Goal: Information Seeking & Learning: Find specific fact

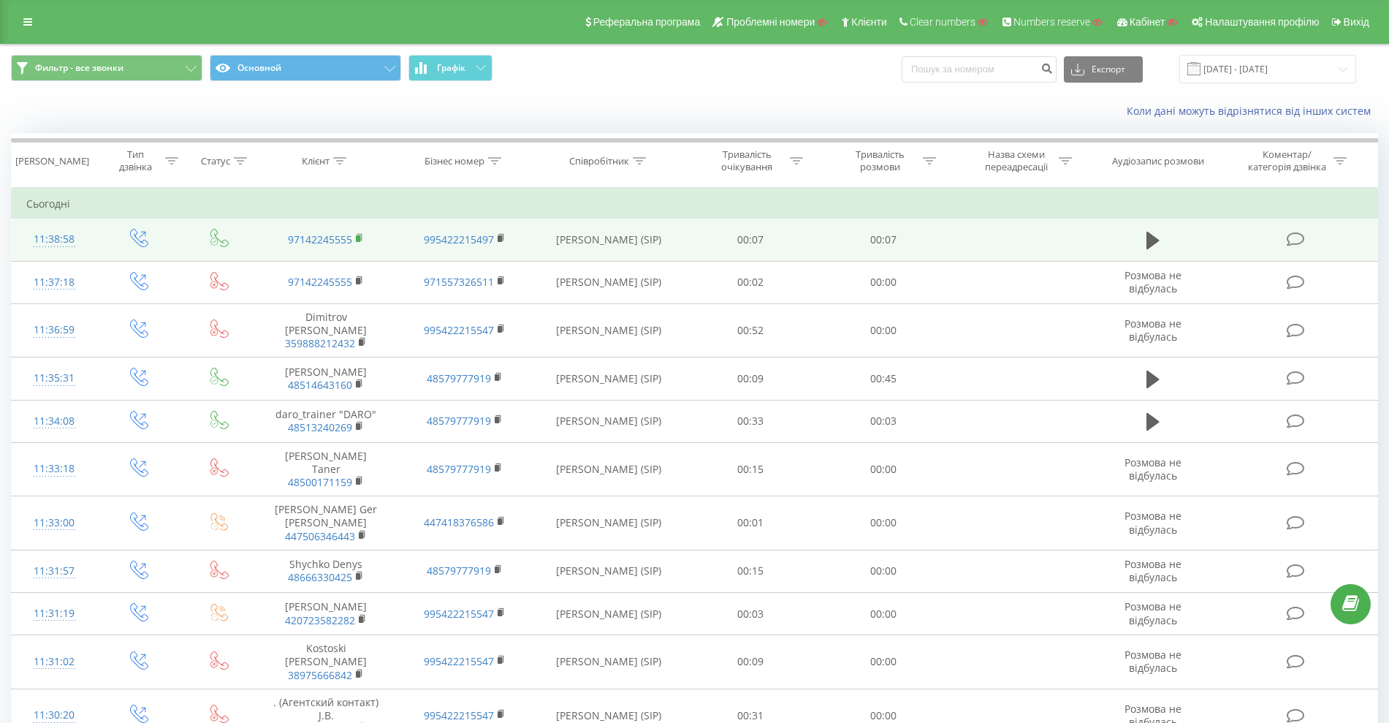
click at [361, 236] on icon at bounding box center [360, 238] width 8 height 10
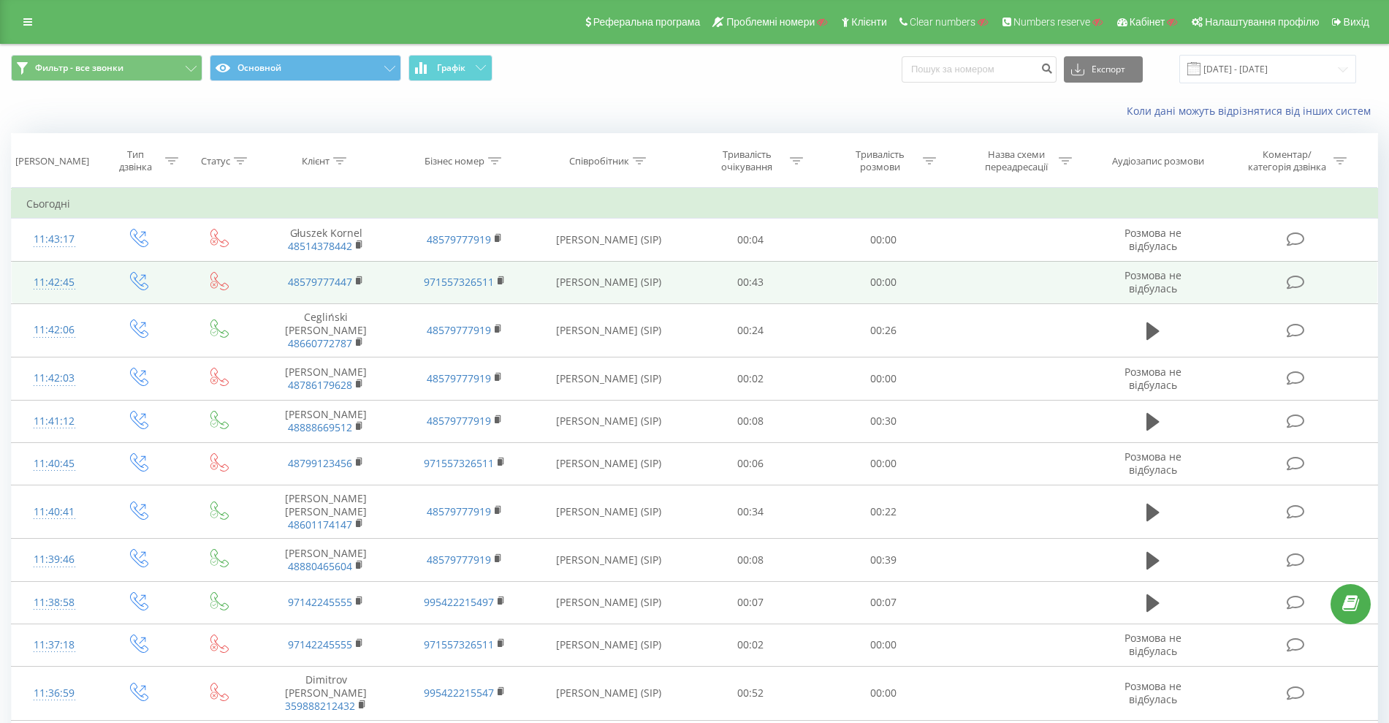
click at [54, 280] on div "11:42:45" at bounding box center [54, 282] width 56 height 28
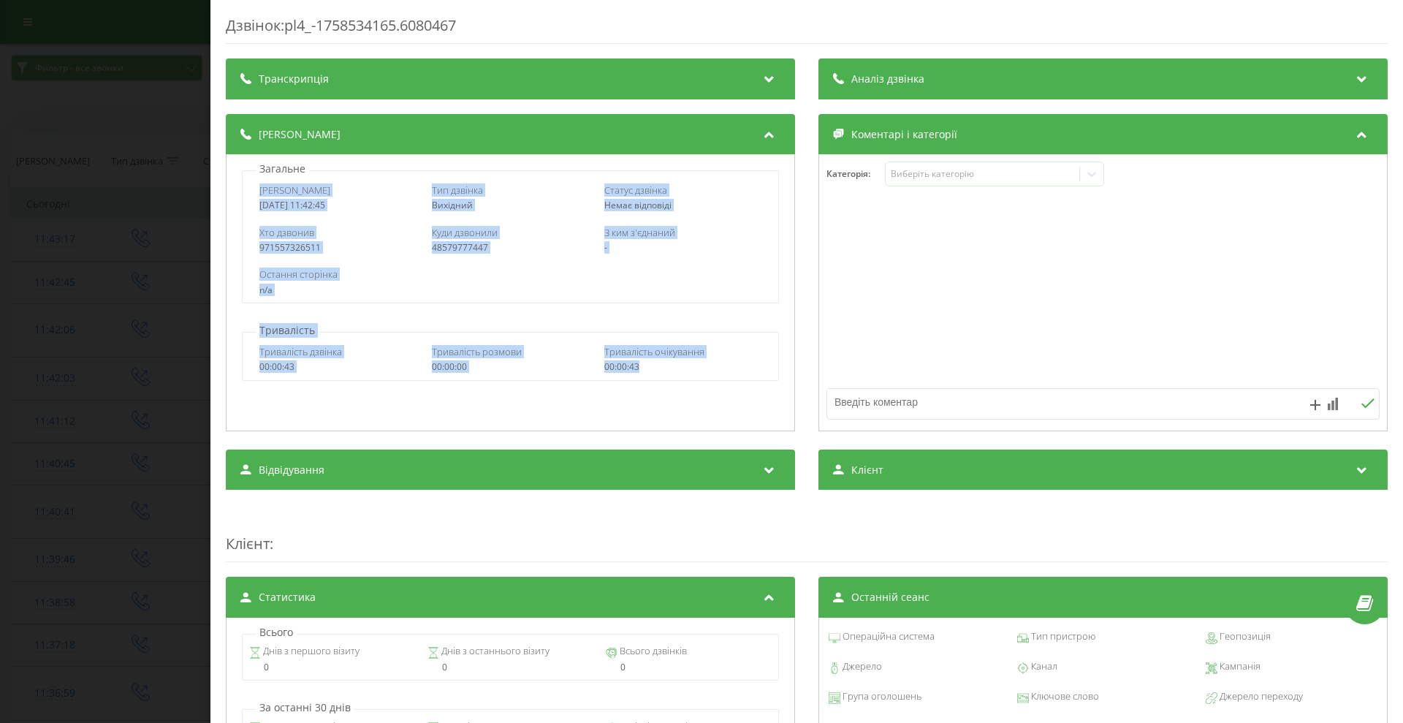
drag, startPoint x: 270, startPoint y: 185, endPoint x: 724, endPoint y: 367, distance: 489.6
click at [724, 367] on div "Загальне Дата дзвінка 2025-09-22 11:42:45 Тип дзвінка Вихідний Статус дзвінка Н…" at bounding box center [510, 292] width 569 height 277
copy div "Дата дзвінка 2025-09-22 11:42:45 Тип дзвінка Вихідний Статус дзвінка Немає відп…"
drag, startPoint x: 0, startPoint y: 294, endPoint x: 9, endPoint y: 294, distance: 8.8
click at [1, 294] on div "Дзвінок : pl4_-1758534165.6080467 Транскрипція Для AI-аналізу майбутніх дзвінкі…" at bounding box center [701, 361] width 1403 height 723
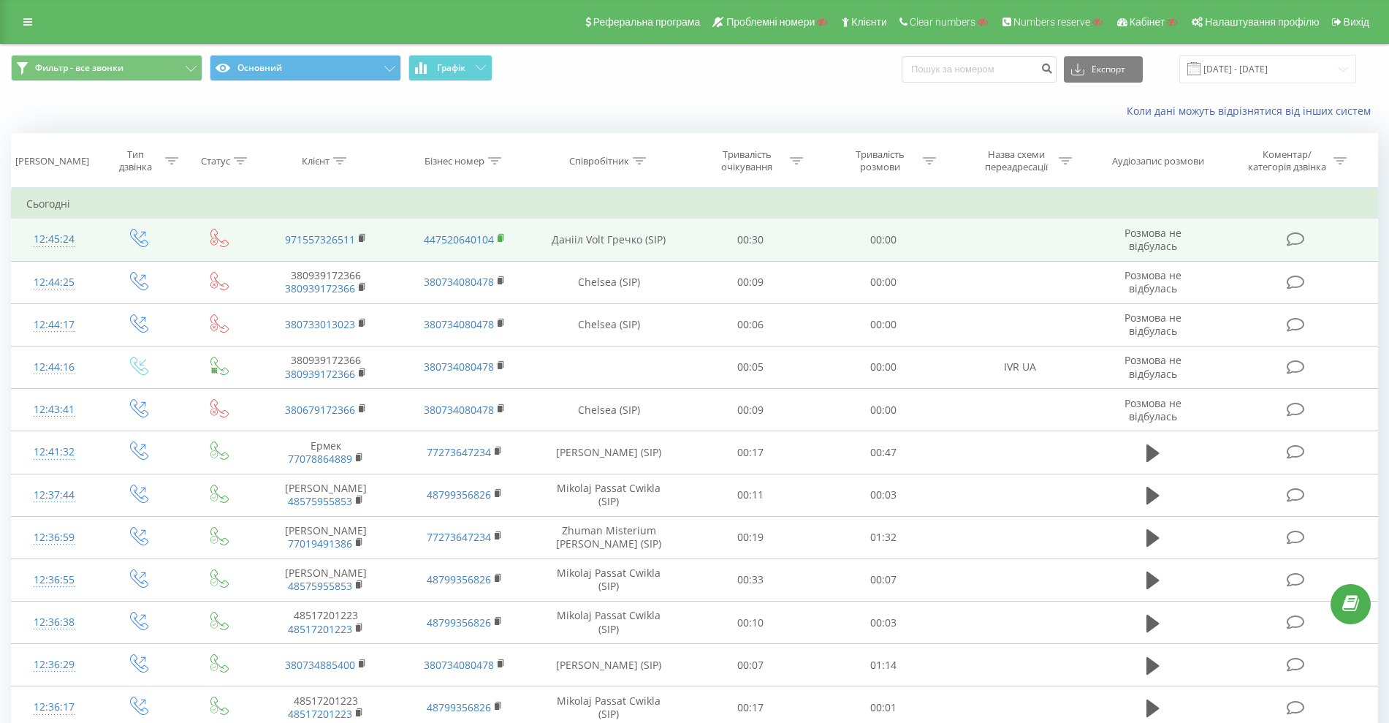
click at [501, 239] on rect at bounding box center [500, 238] width 4 height 7
click at [500, 240] on rect at bounding box center [500, 238] width 4 height 7
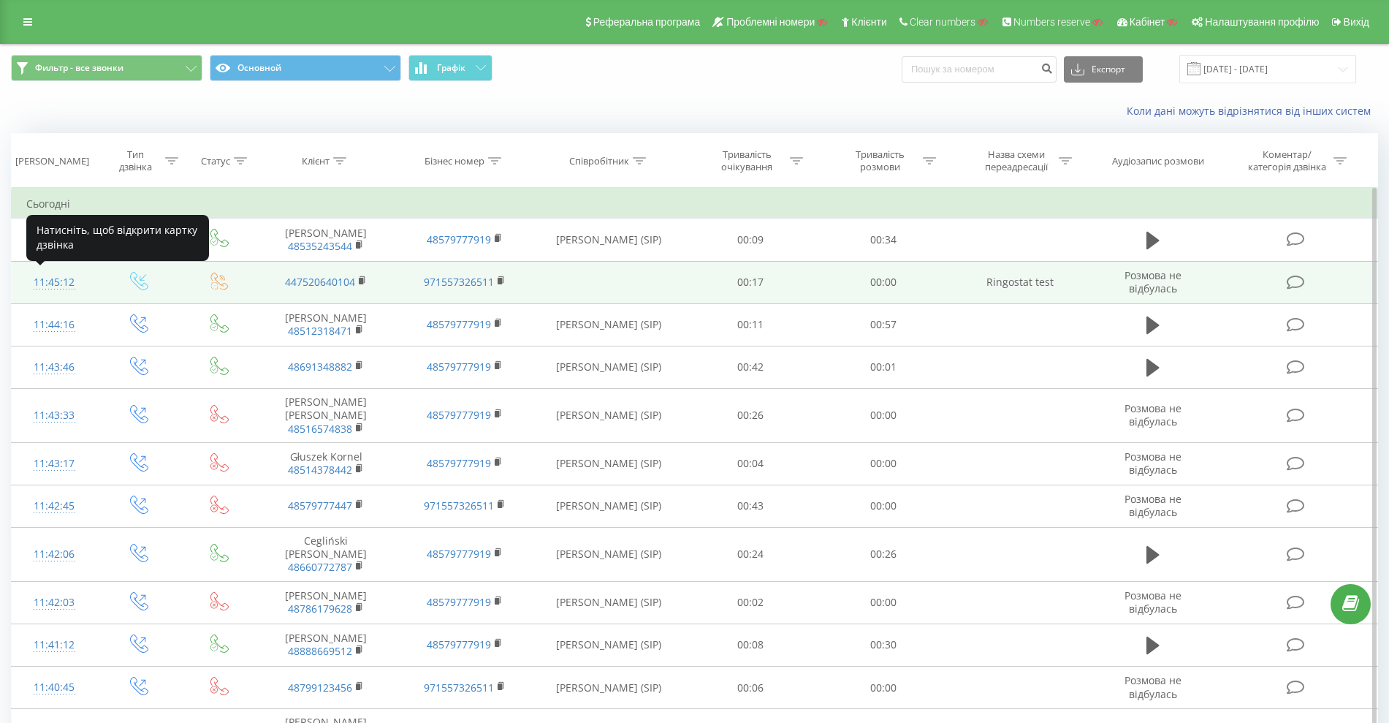
click at [53, 276] on div "11:45:12" at bounding box center [54, 282] width 56 height 28
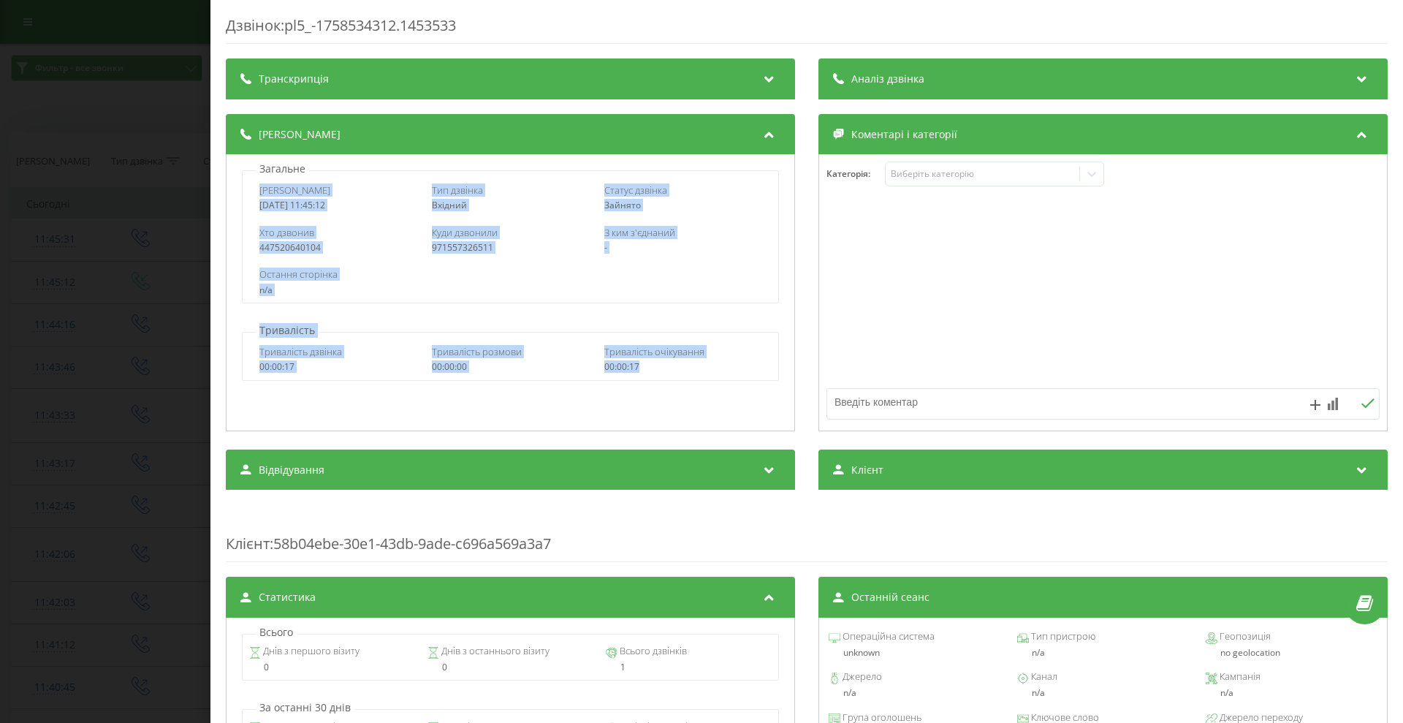
drag, startPoint x: 254, startPoint y: 185, endPoint x: 677, endPoint y: 368, distance: 460.9
click at [677, 368] on div "Загальне Дата дзвінка [DATE] 11:45:12 Тип дзвінка Вхідний Статус дзвінка Зайнят…" at bounding box center [510, 292] width 569 height 277
copy div "Дата дзвінка [DATE] 11:45:12 Тип дзвінка Вхідний Статус дзвінка Зайнято Хто дзв…"
click at [79, 217] on div "Дзвінок : pl5_-1758534312.1453533 Транскрипція Для AI-аналізу майбутніх дзвінкі…" at bounding box center [701, 361] width 1403 height 723
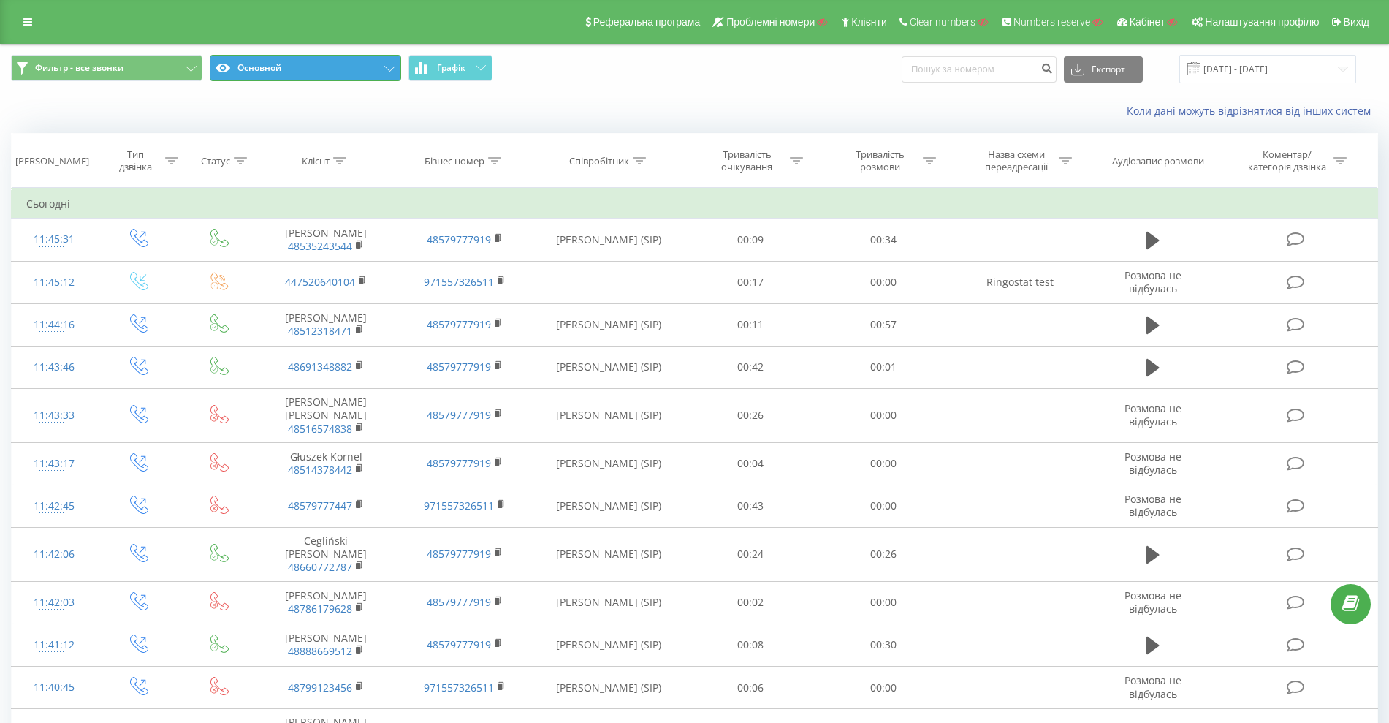
click at [271, 74] on button "Основной" at bounding box center [305, 68] width 191 height 26
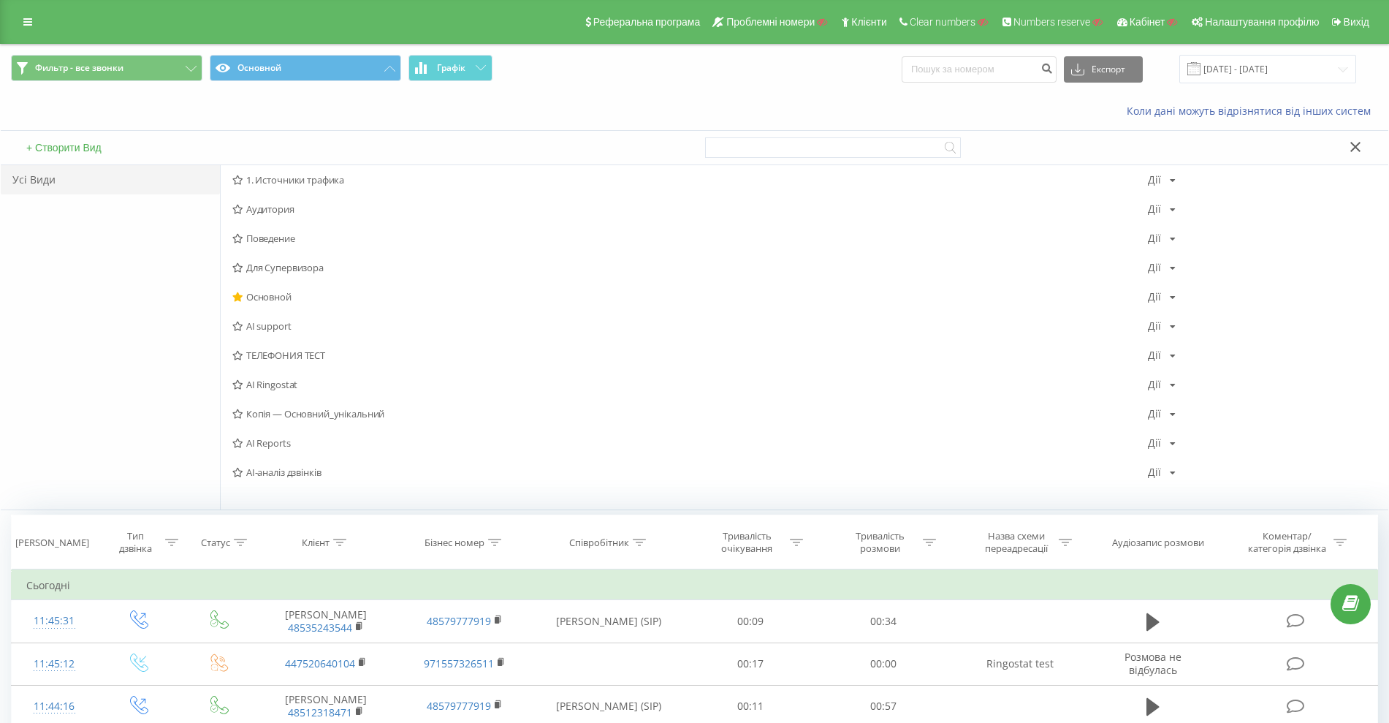
click at [312, 350] on span "ТЕЛЕФОНИЯ ТЕСТ" at bounding box center [690, 355] width 916 height 10
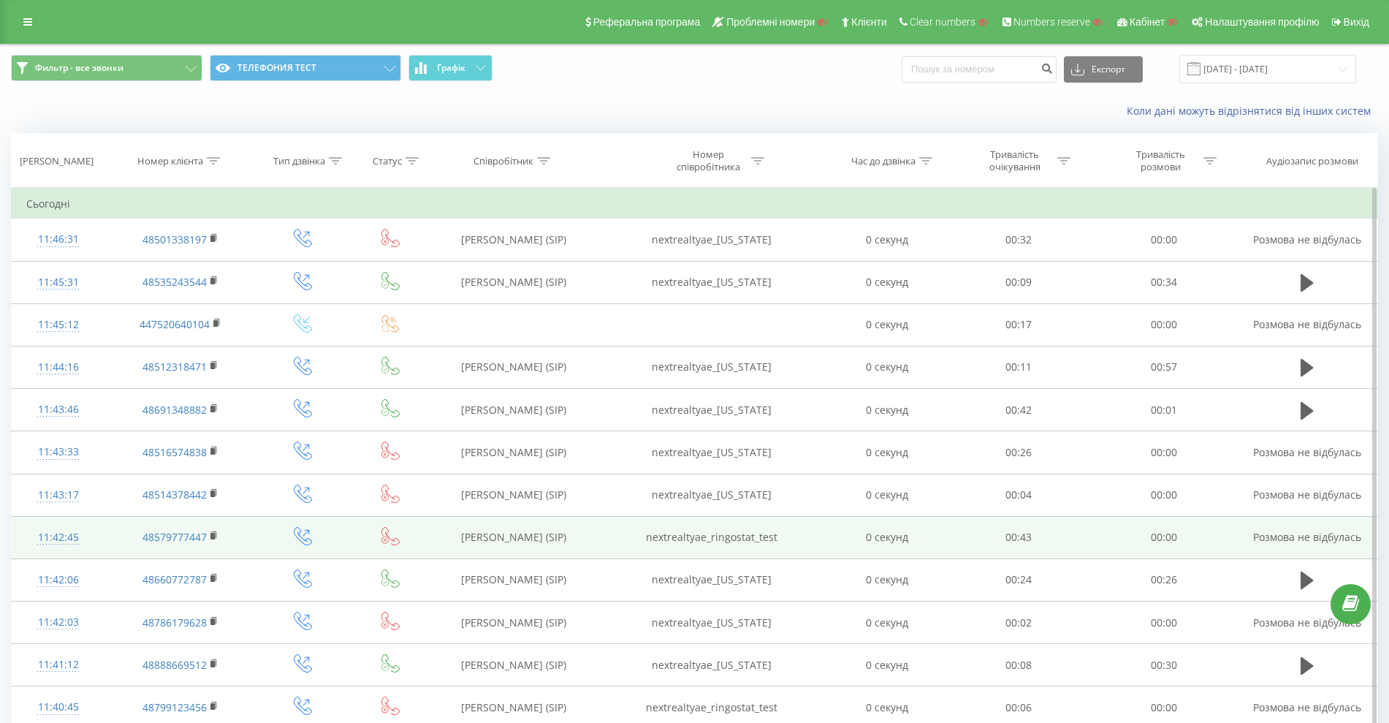
click at [53, 539] on div "11:42:45" at bounding box center [58, 537] width 64 height 28
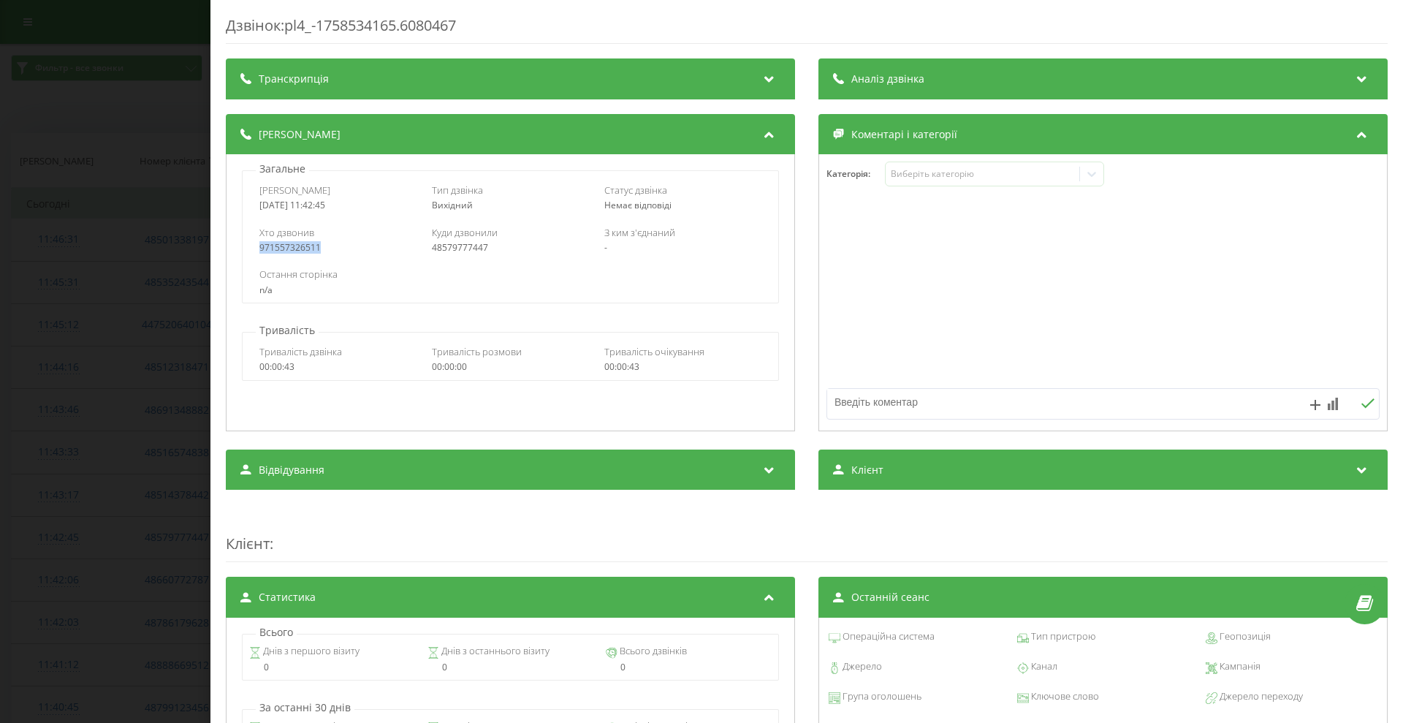
drag, startPoint x: 320, startPoint y: 248, endPoint x: 257, endPoint y: 248, distance: 62.8
click at [257, 248] on div "Хто дзвонив 971557326511 Куди дзвонили 48579777447 З ким з'єднаний -" at bounding box center [510, 239] width 535 height 42
copy div "971557326511"
click at [2, 244] on div "Дзвінок : pl4_-1758534165.6080467 Транскрипція Для AI-аналізу майбутніх дзвінкі…" at bounding box center [701, 361] width 1403 height 723
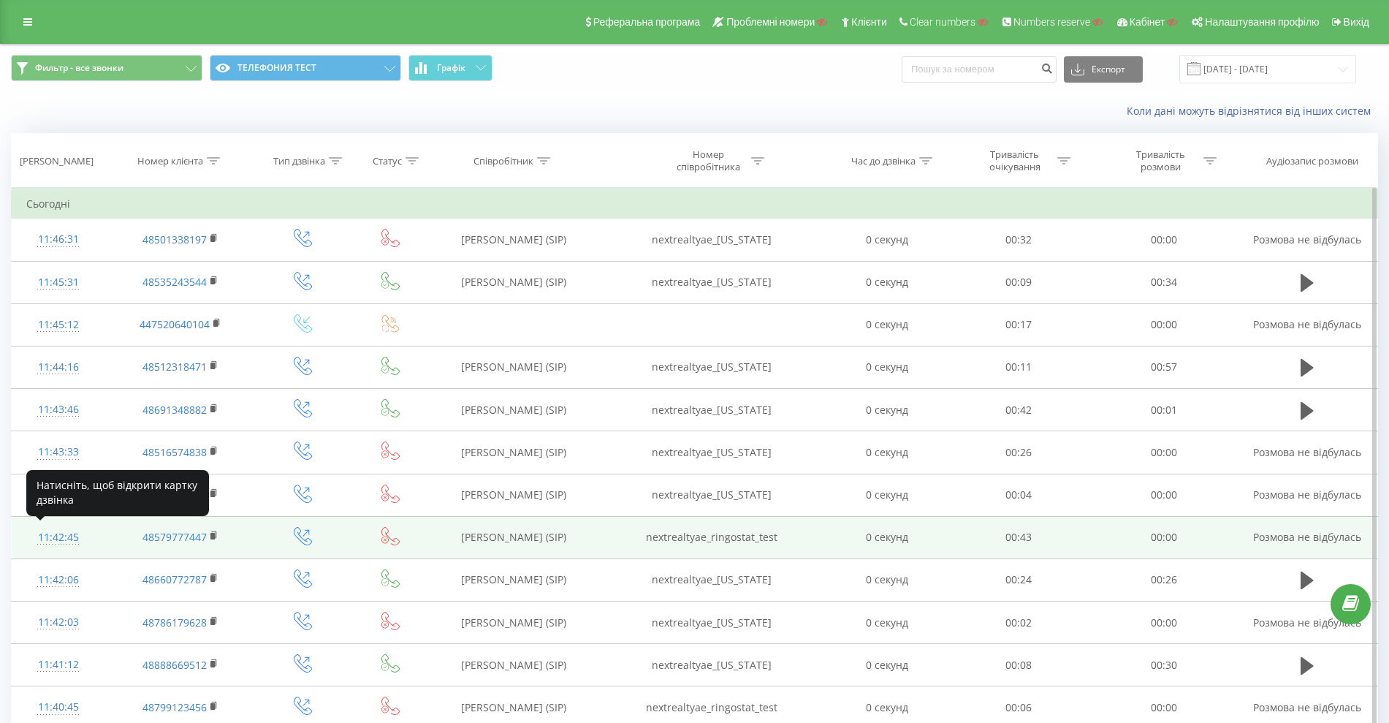
click at [41, 536] on div "11:42:45" at bounding box center [58, 537] width 64 height 28
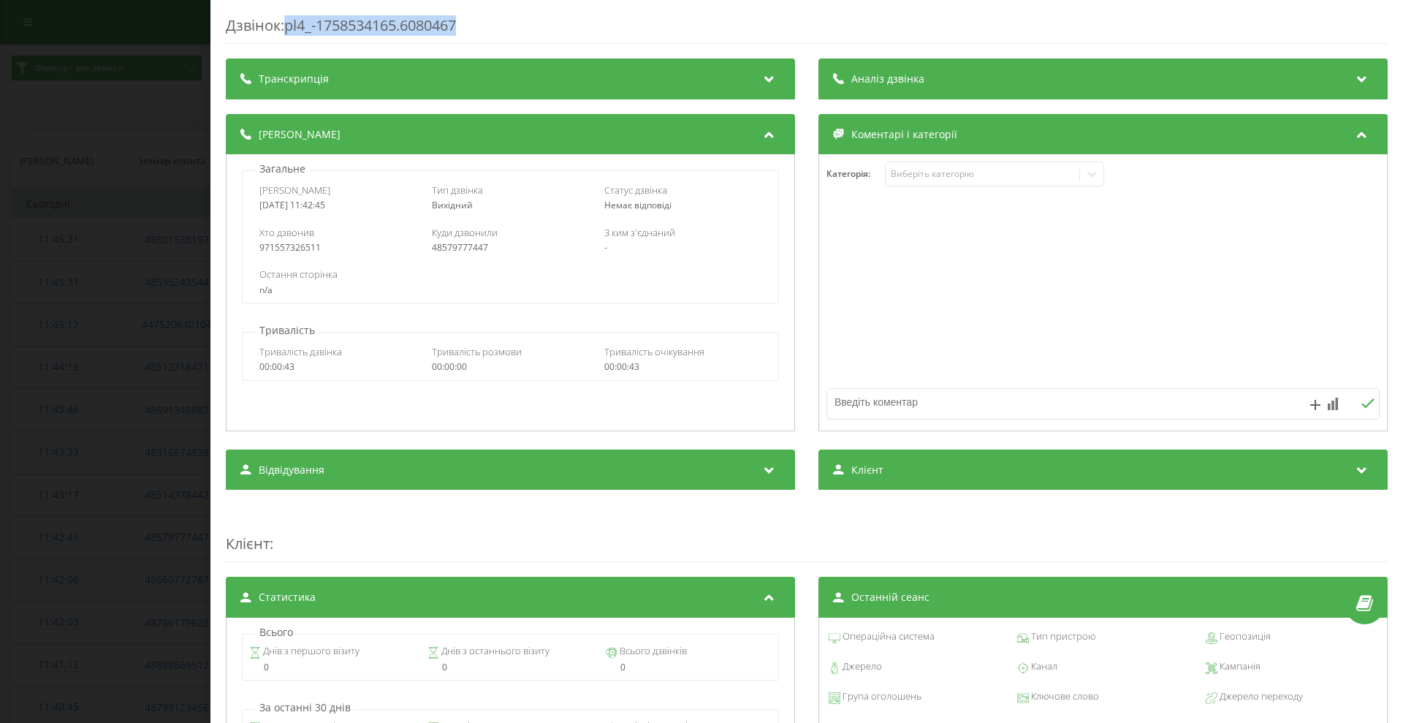
drag, startPoint x: 476, startPoint y: 20, endPoint x: 316, endPoint y: 27, distance: 160.9
click at [292, 27] on div "Дзвінок : pl4_-1758534165.6080467" at bounding box center [807, 29] width 1162 height 28
copy div "pl4_-1758534165.6080467"
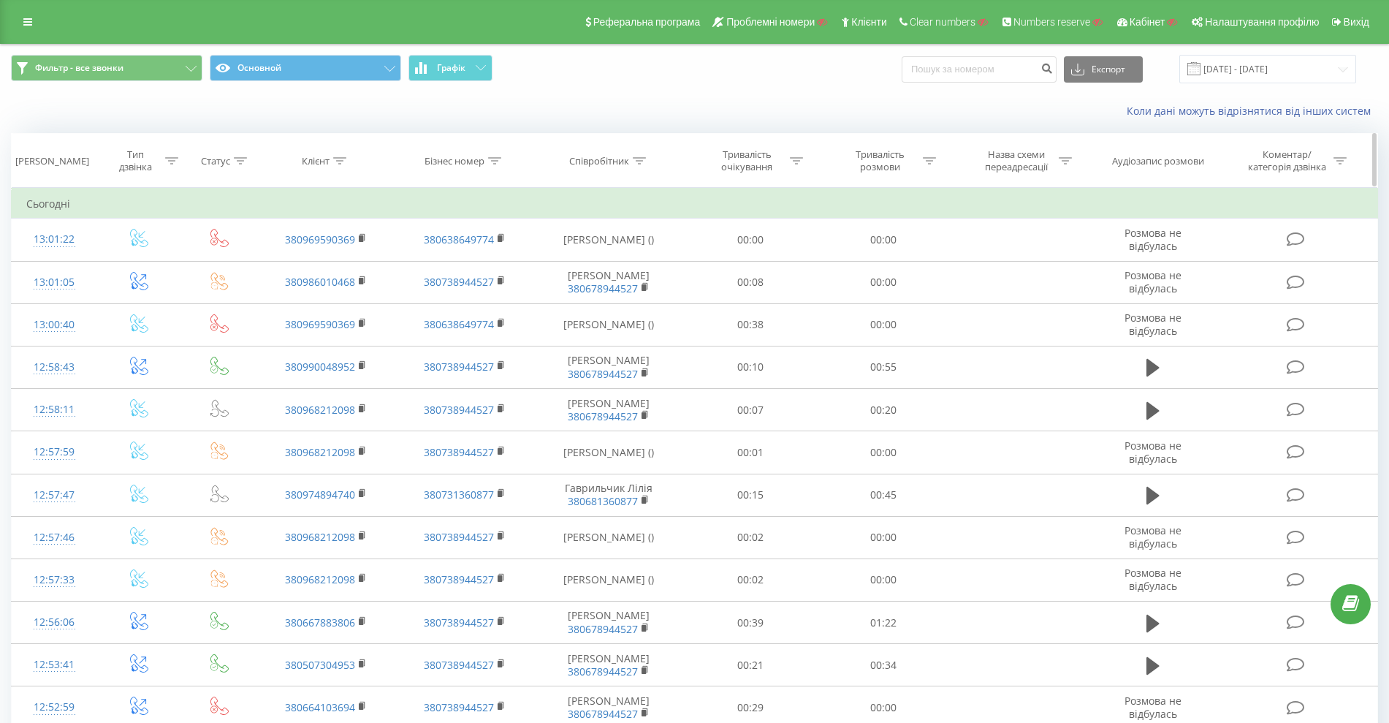
click at [460, 156] on div "Бізнес номер" at bounding box center [455, 161] width 60 height 12
drag, startPoint x: 455, startPoint y: 260, endPoint x: 470, endPoint y: 265, distance: 15.5
click at [455, 260] on input "text" at bounding box center [464, 266] width 129 height 26
paste input "380730721553"
click at [501, 293] on span "OK" at bounding box center [496, 294] width 41 height 23
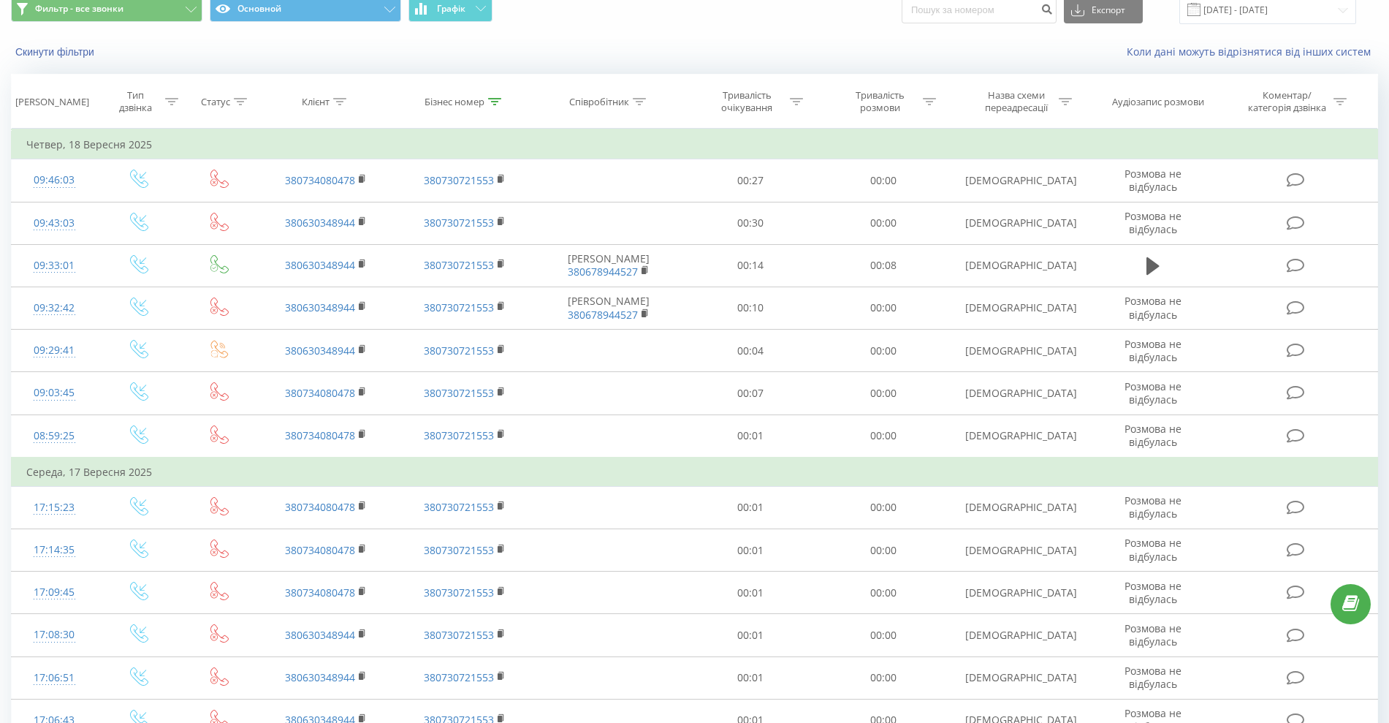
scroll to position [69, 0]
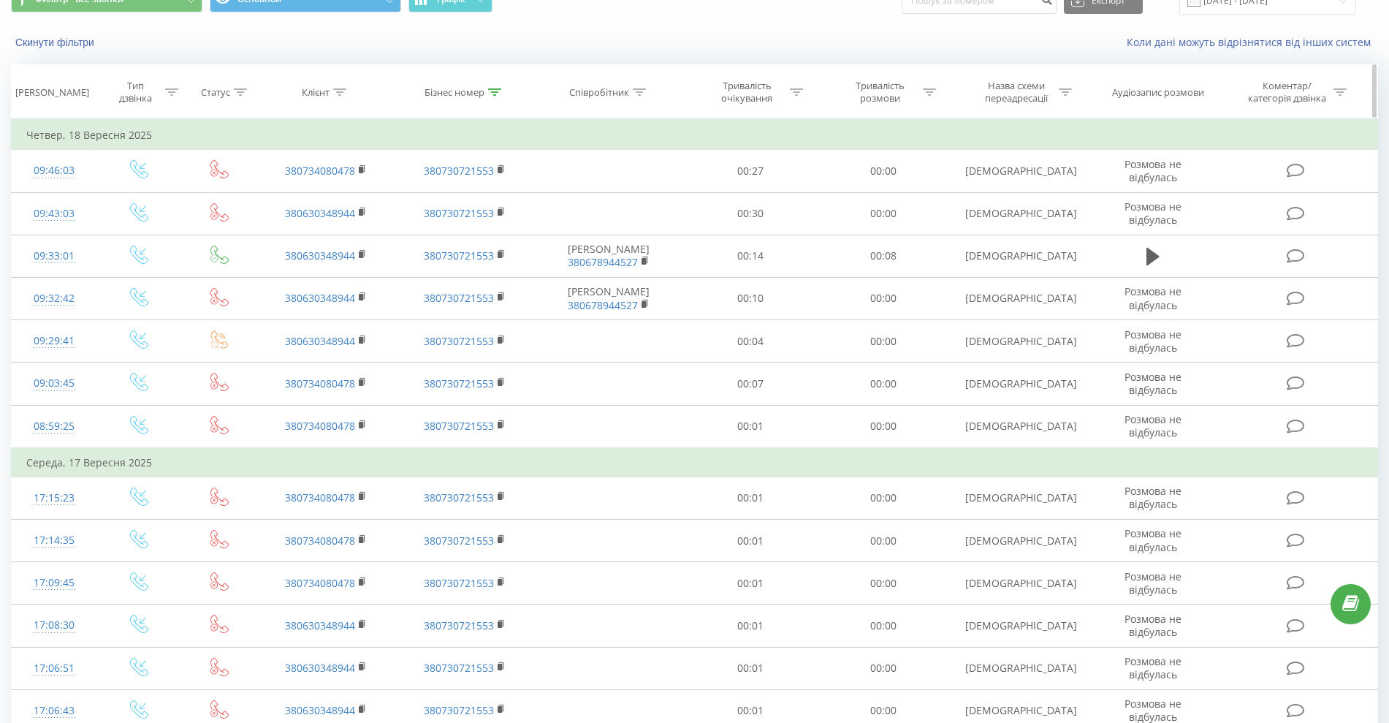
drag, startPoint x: 467, startPoint y: 86, endPoint x: 468, endPoint y: 94, distance: 7.5
click at [467, 88] on div "Бізнес номер" at bounding box center [455, 92] width 60 height 12
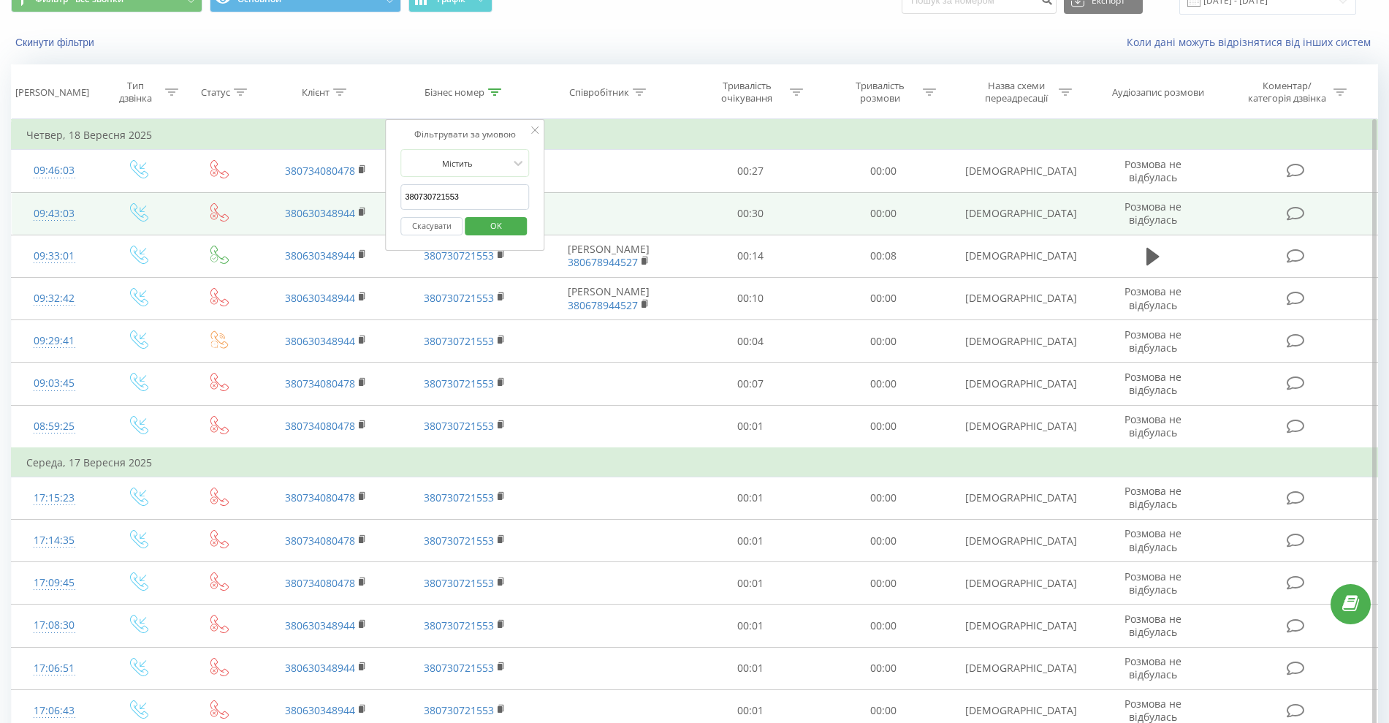
drag, startPoint x: 468, startPoint y: 195, endPoint x: 372, endPoint y: 202, distance: 96.0
click at [338, 195] on table "Фільтрувати за умовою Дорівнює Введіть значення Скасувати OK Фільтрувати за умо…" at bounding box center [694, 510] width 1367 height 783
paste input "672011494"
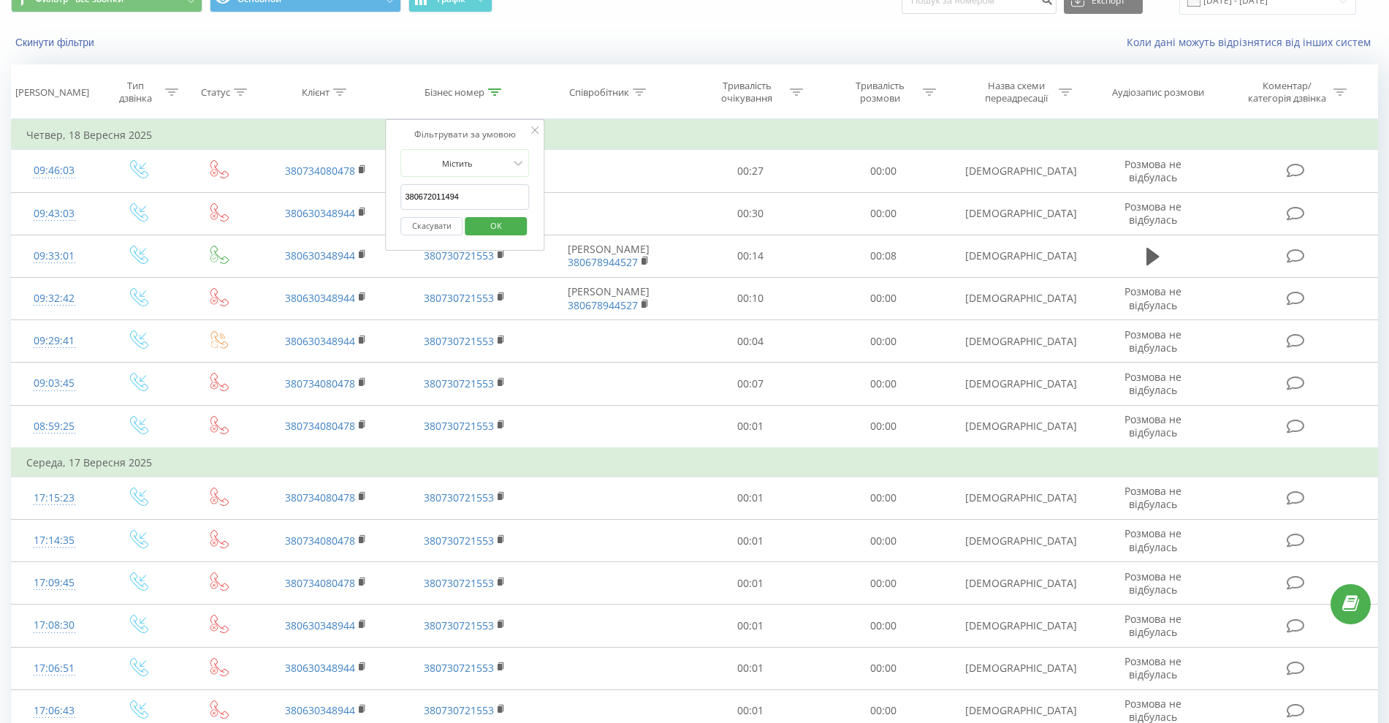
type input "380672011494"
click at [495, 225] on span "OK" at bounding box center [496, 225] width 41 height 23
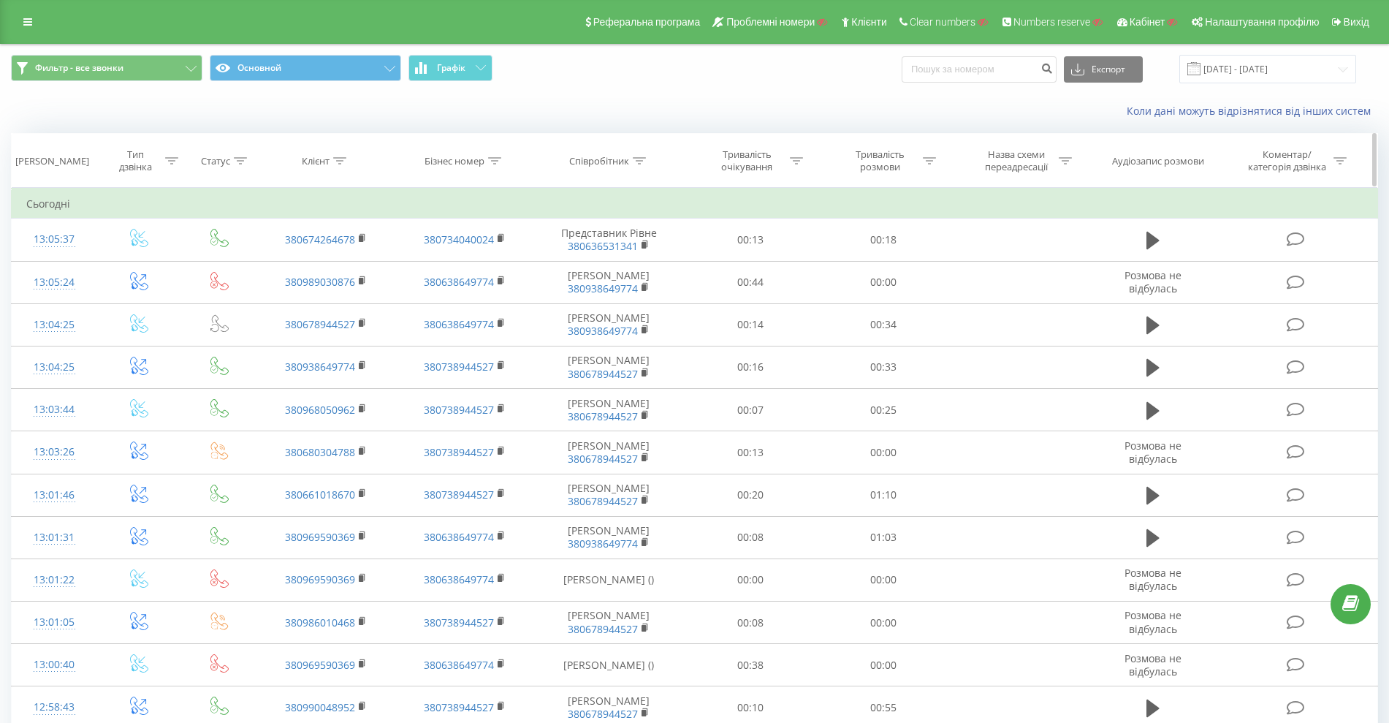
click at [627, 163] on div "Співробітник" at bounding box center [599, 161] width 60 height 12
click at [596, 263] on input "text" at bounding box center [609, 266] width 129 height 26
paste input "380938649774"
type input "380938649774"
click at [641, 296] on span "OK" at bounding box center [640, 294] width 41 height 23
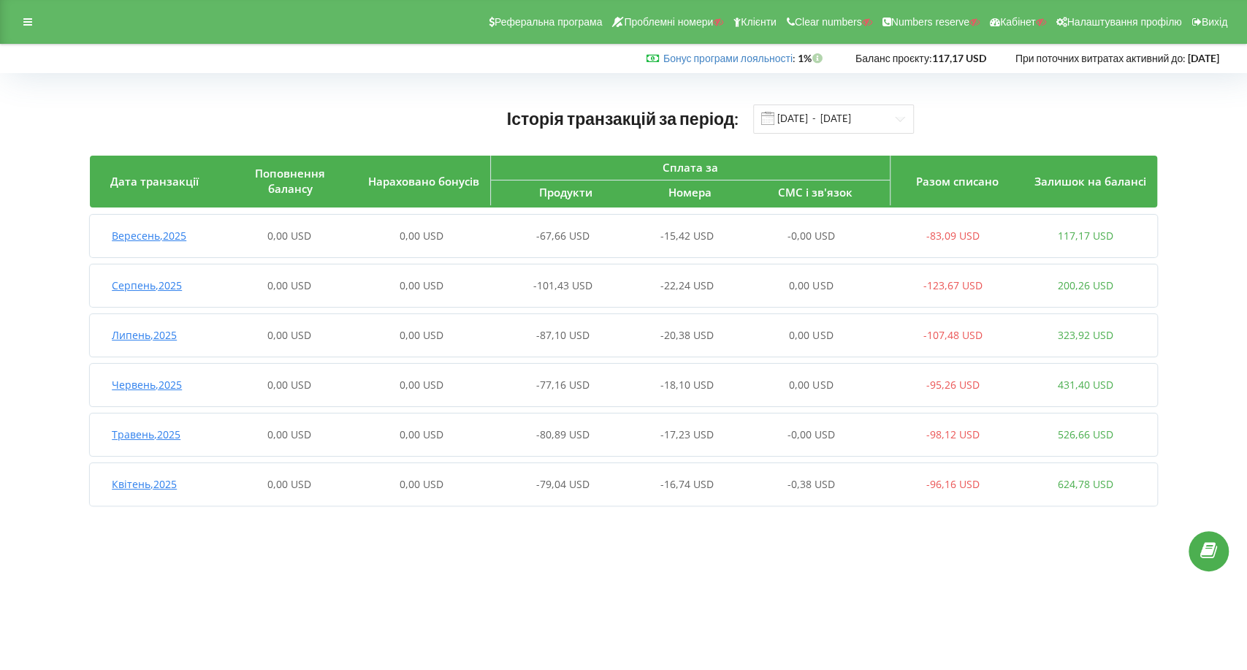
click at [365, 234] on div "0,00 USD" at bounding box center [421, 236] width 133 height 15
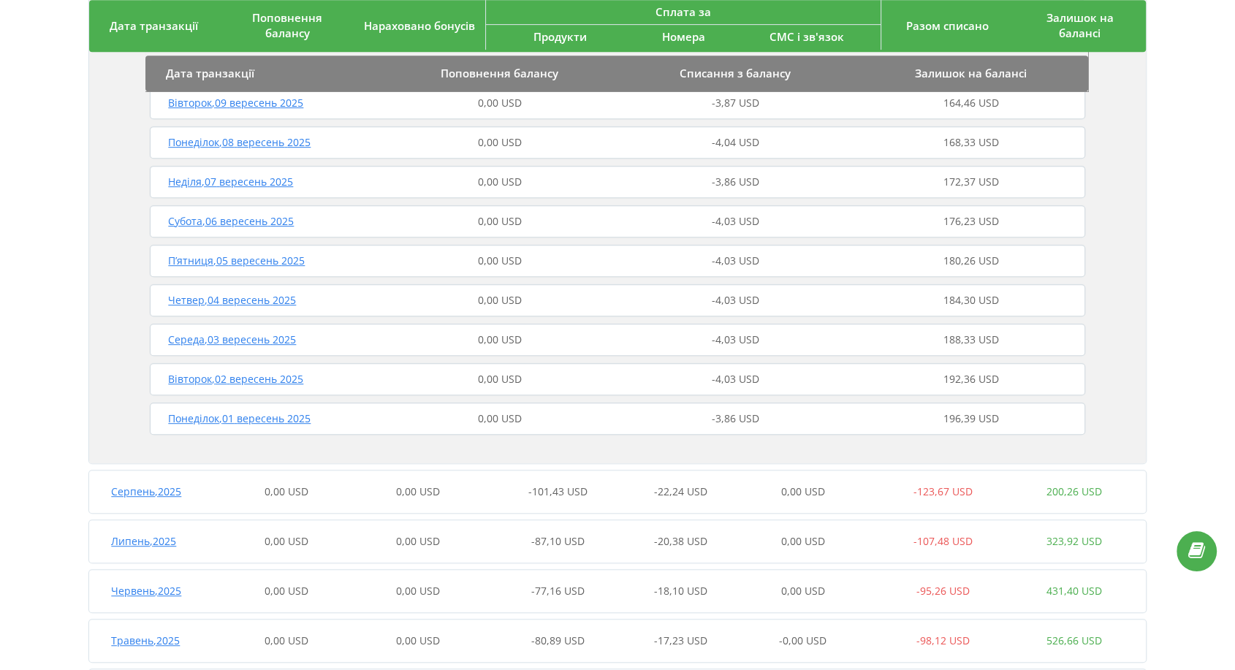
scroll to position [802, 0]
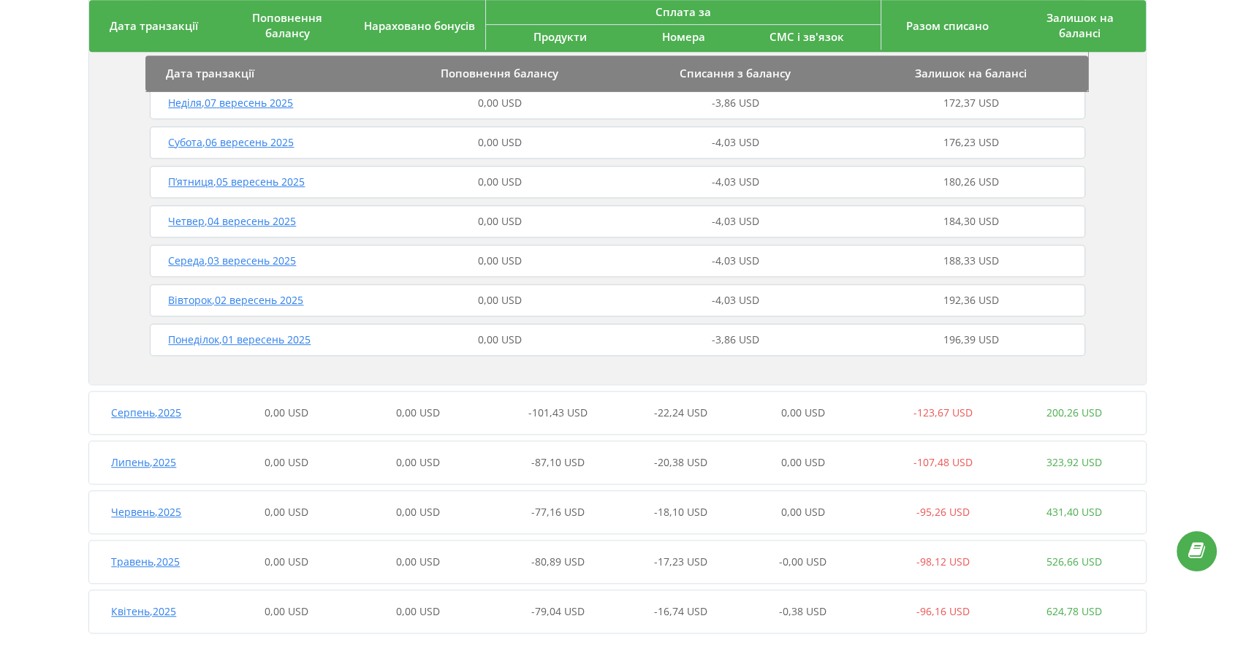
click at [532, 338] on div "0,00 USD" at bounding box center [499, 339] width 235 height 15
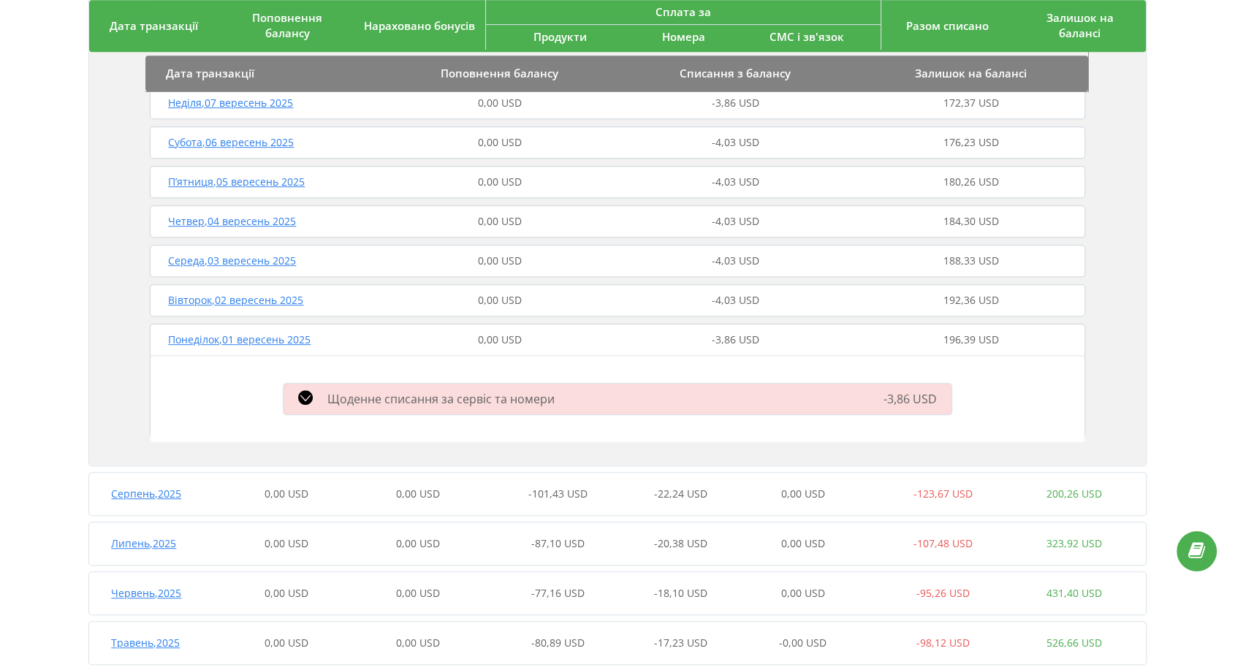
click at [542, 487] on span "-101,43 USD" at bounding box center [557, 494] width 59 height 14
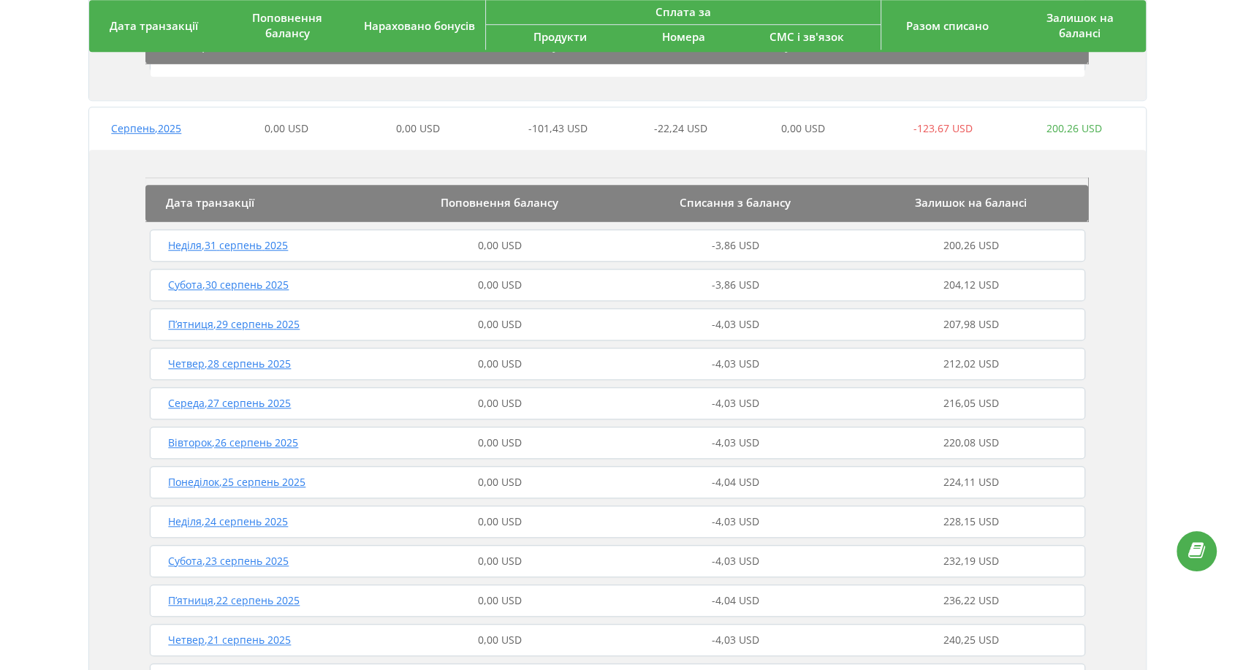
scroll to position [1127, 0]
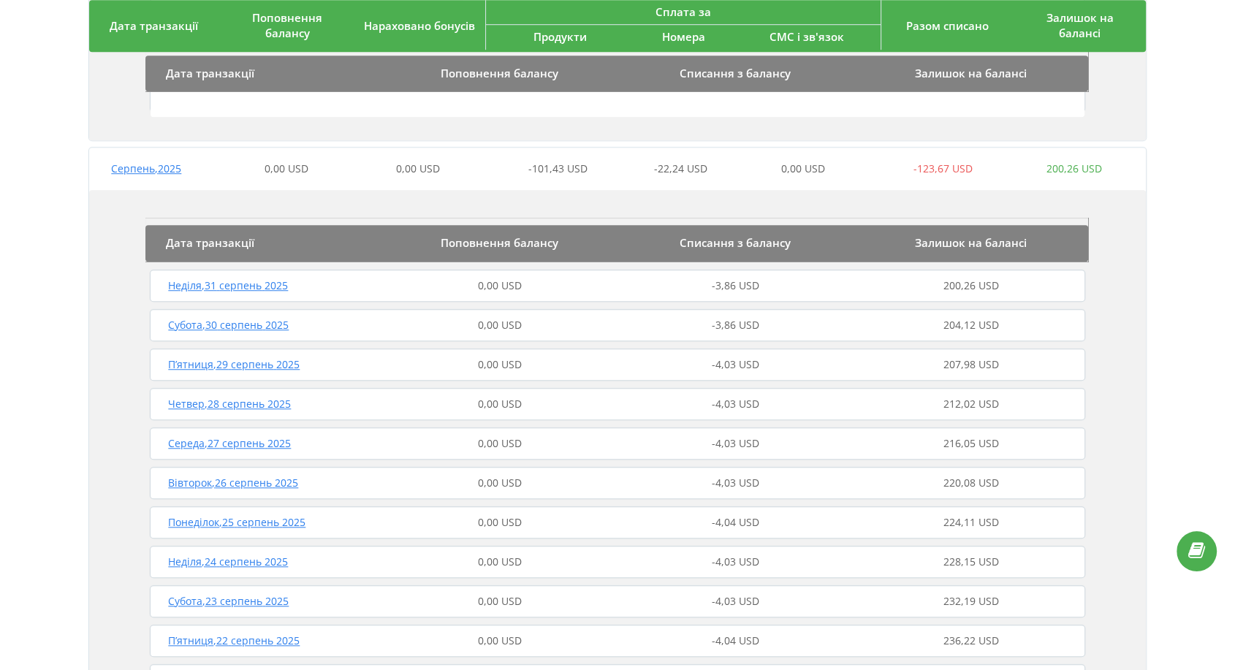
click at [575, 288] on div "0,00 USD" at bounding box center [499, 285] width 235 height 15
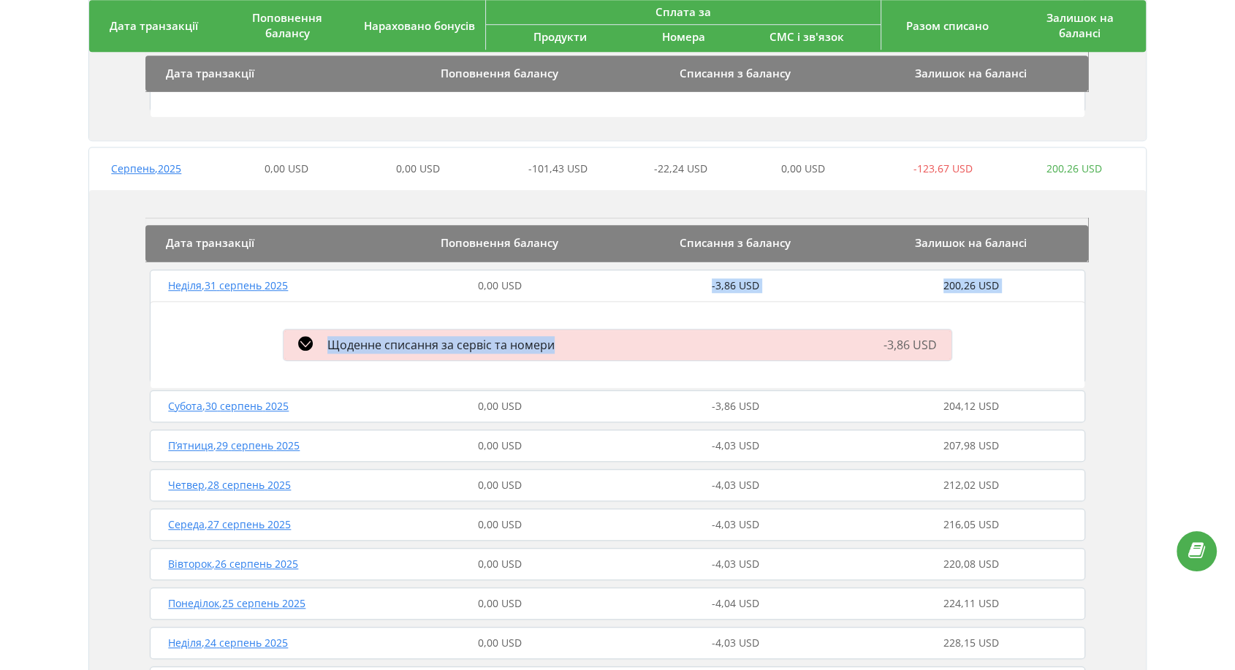
drag, startPoint x: 577, startPoint y: 288, endPoint x: 612, endPoint y: 334, distance: 58.3
click at [669, 324] on div "[DATE] 0,00 USD -3,86 USD 200,26 USD Щоденне списання за сервіс та номери -3,86…" at bounding box center [617, 326] width 933 height 112
click at [600, 341] on div "Щоденне списання за сервіс та номери" at bounding box center [510, 345] width 471 height 18
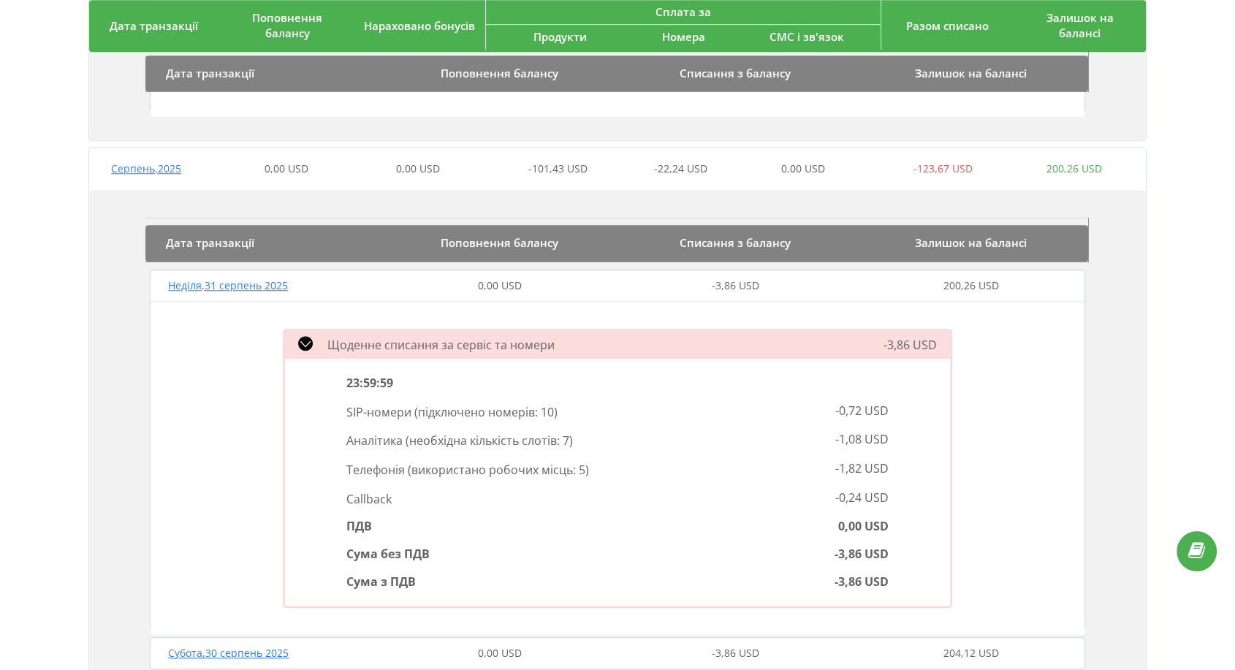
click at [626, 349] on div "Щоденне списання за сервіс та номери" at bounding box center [510, 345] width 471 height 18
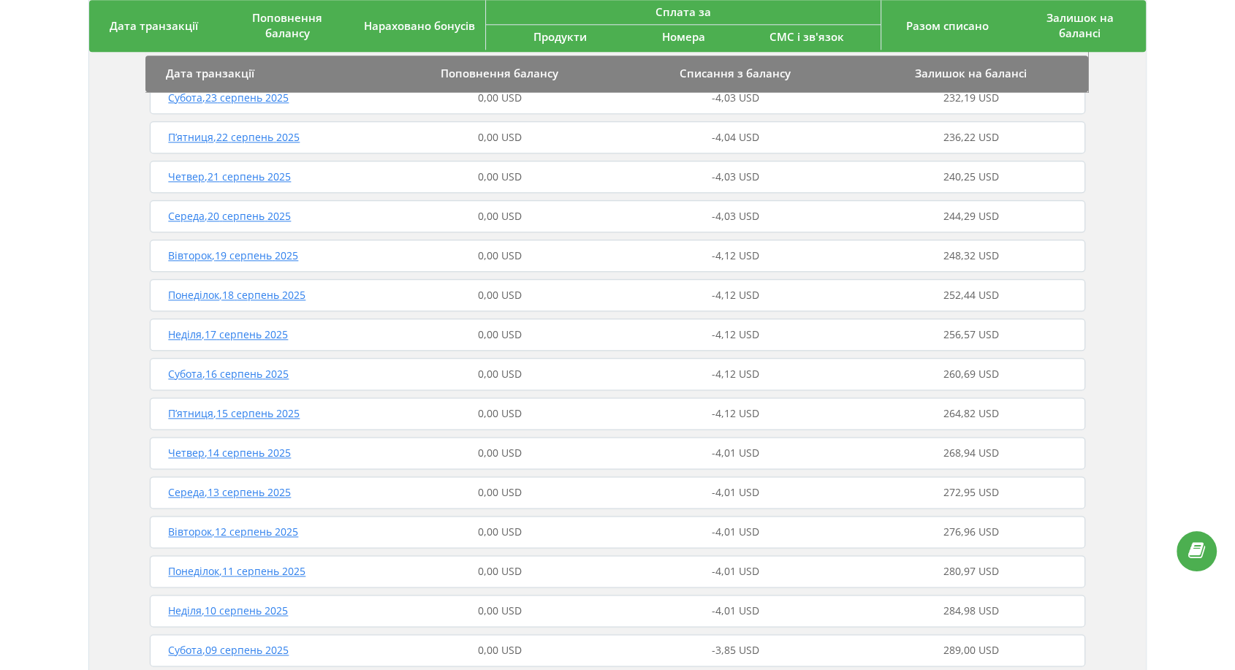
scroll to position [1614, 0]
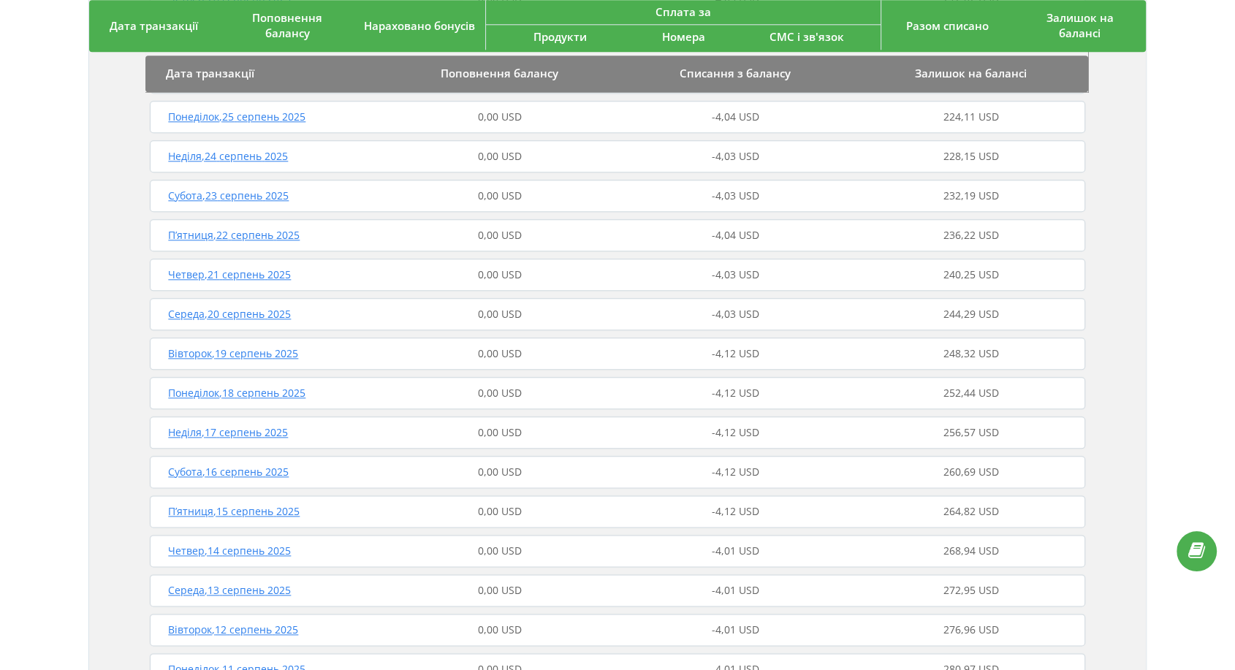
click at [383, 352] on div "0,00 USD" at bounding box center [499, 353] width 235 height 15
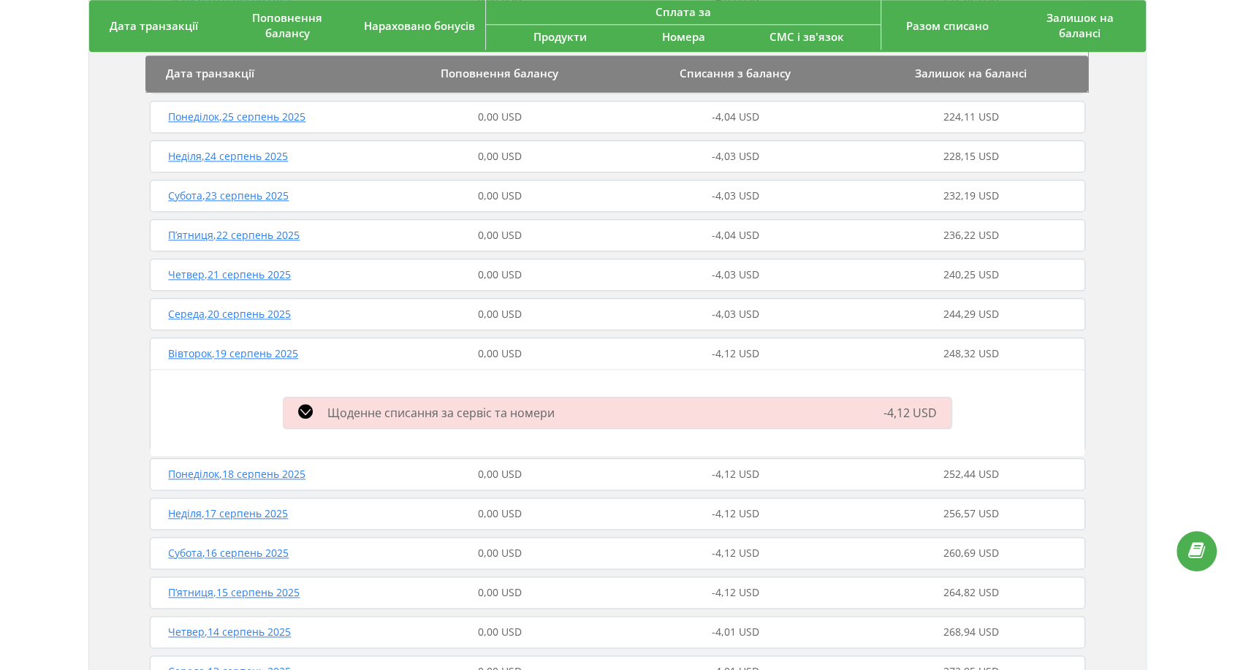
click at [510, 307] on span "0,00 USD" at bounding box center [500, 314] width 44 height 14
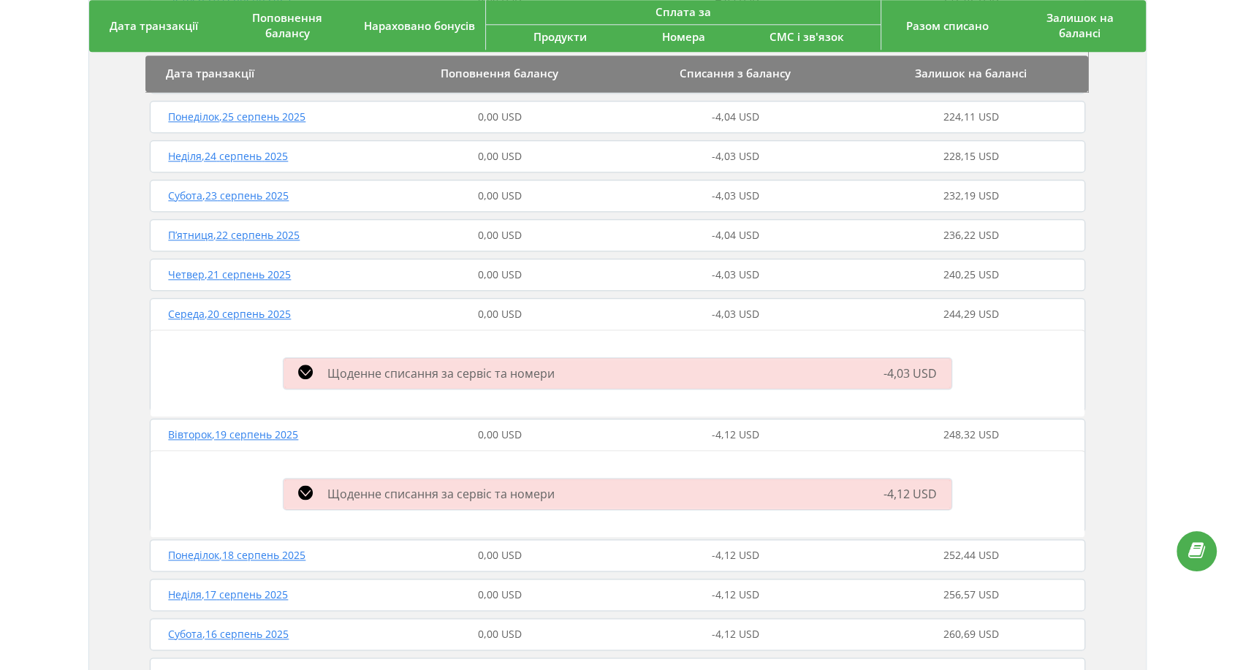
click at [544, 263] on div "[DATE] 0,00 USD -4,03 USD 240,25 USD" at bounding box center [617, 274] width 942 height 35
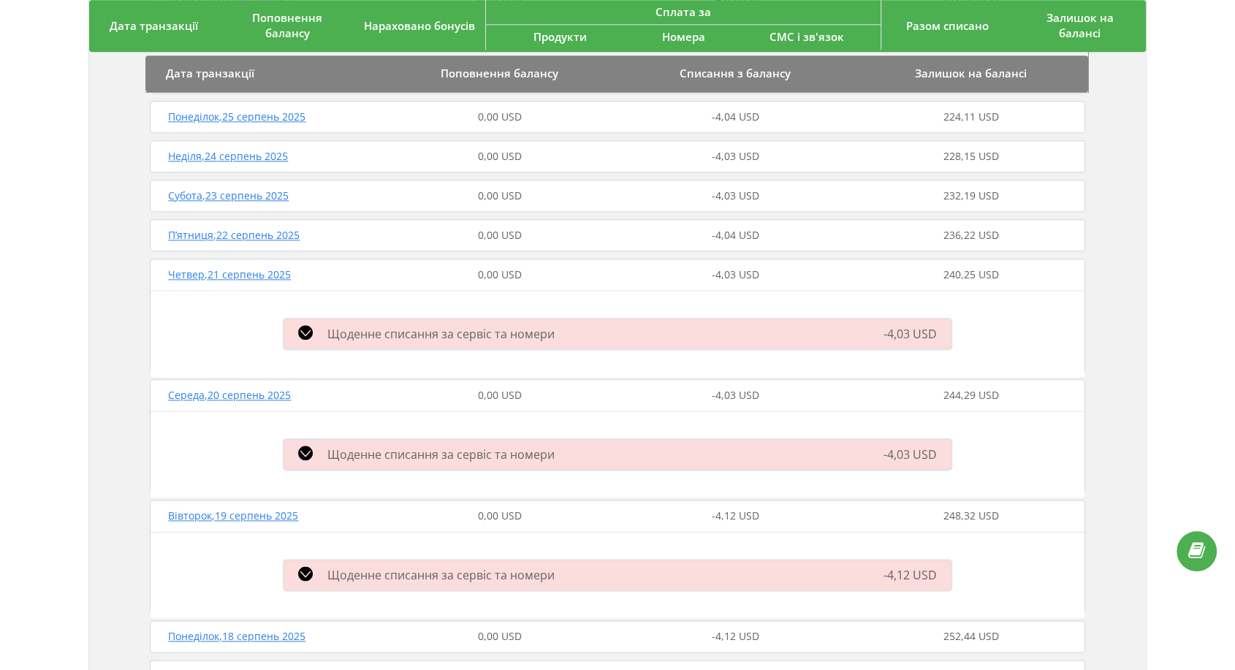
click at [555, 234] on div "0,00 USD" at bounding box center [499, 235] width 235 height 15
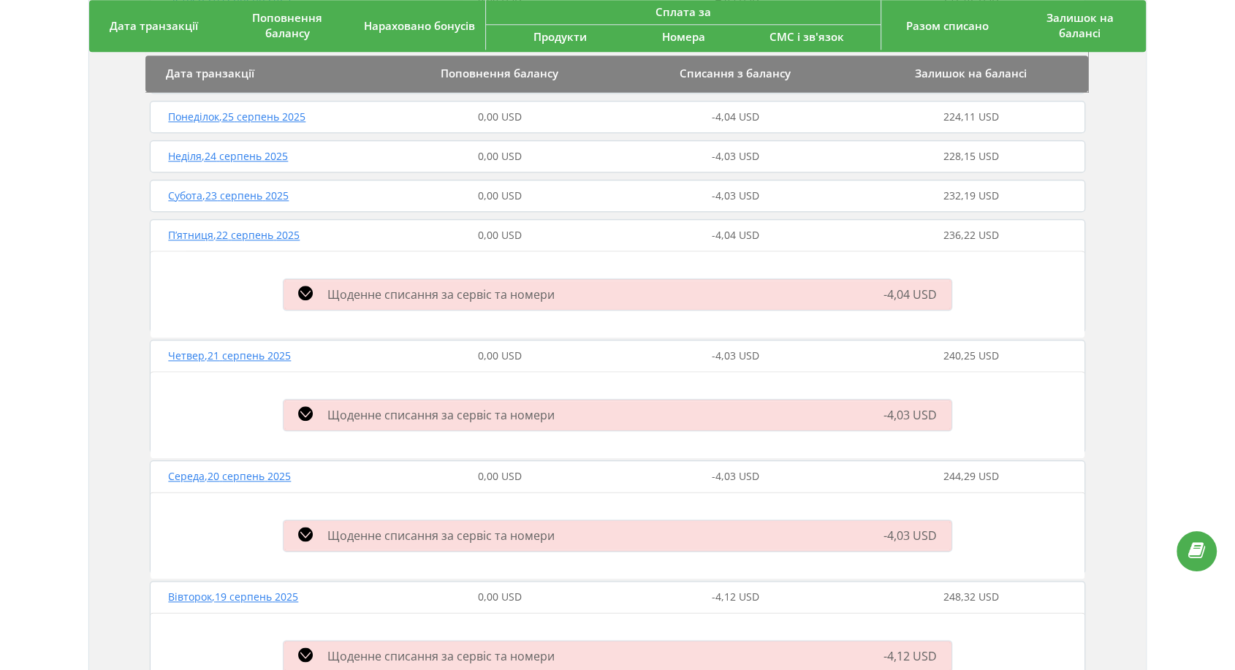
click at [558, 197] on div "0,00 USD" at bounding box center [499, 196] width 235 height 15
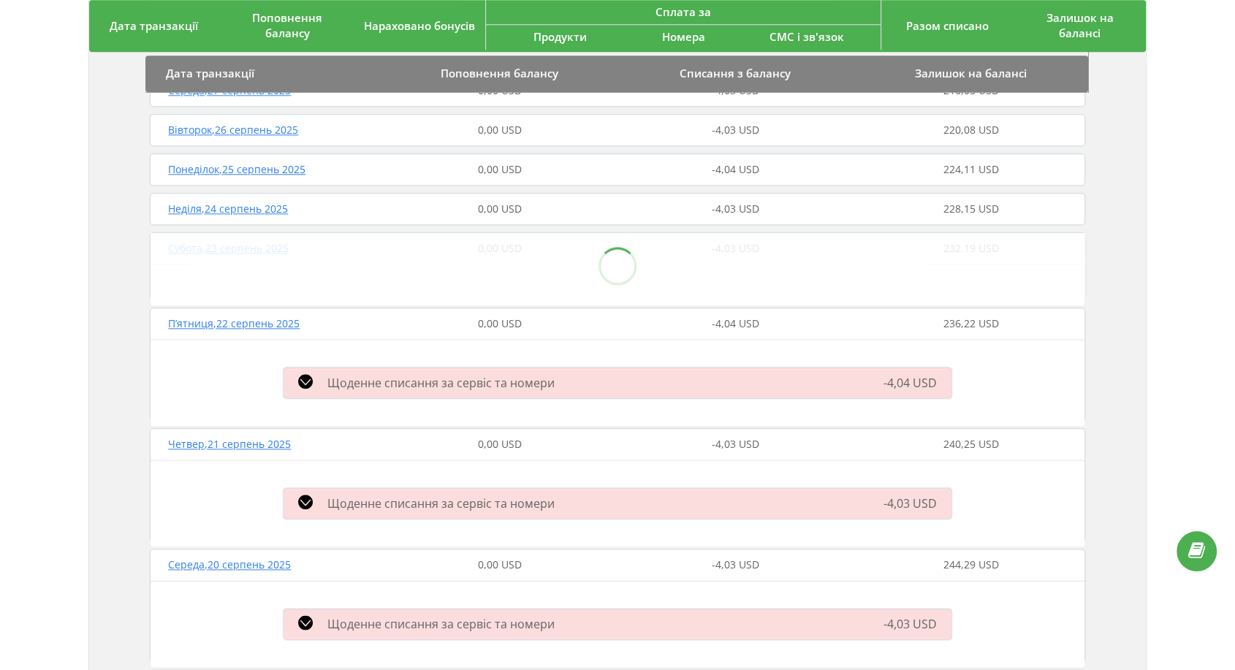
scroll to position [1532, 0]
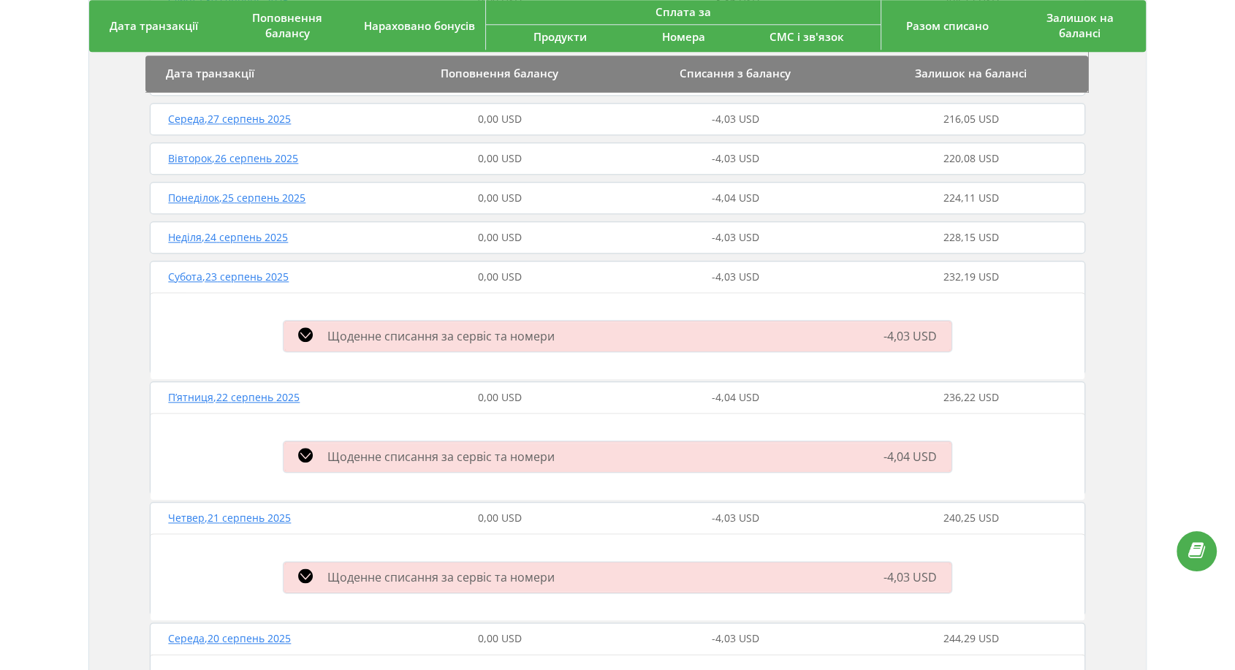
click at [549, 230] on div "0,00 USD" at bounding box center [499, 237] width 235 height 15
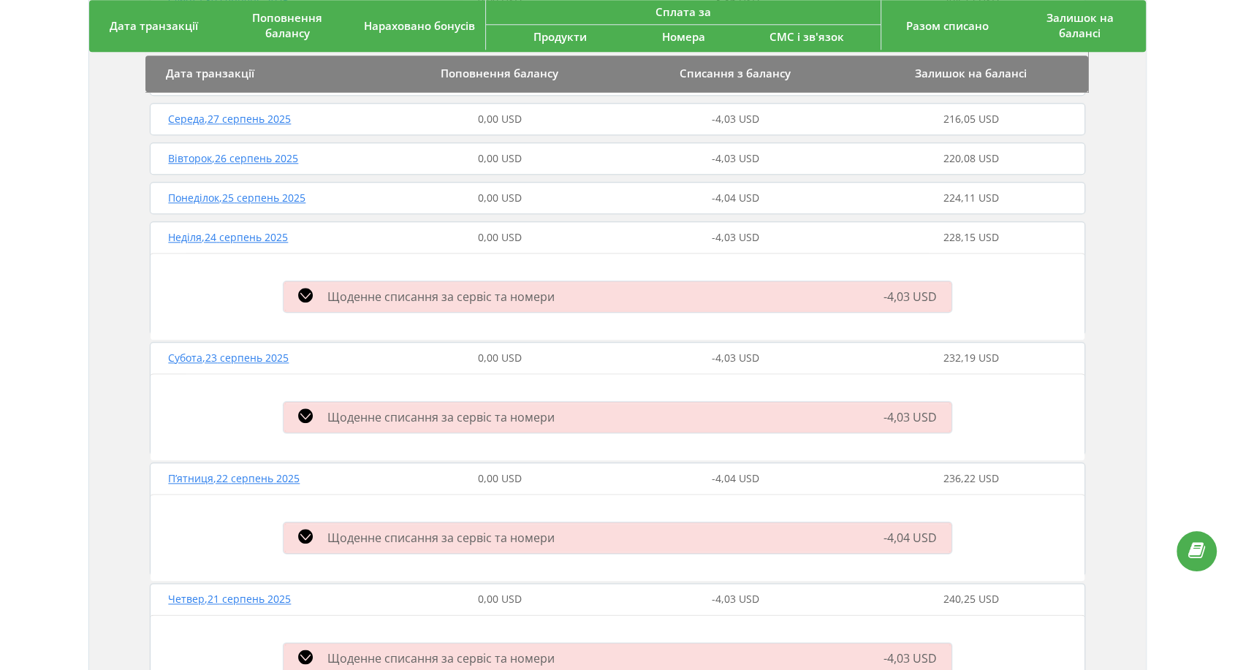
click at [561, 191] on div "0,00 USD" at bounding box center [499, 198] width 235 height 15
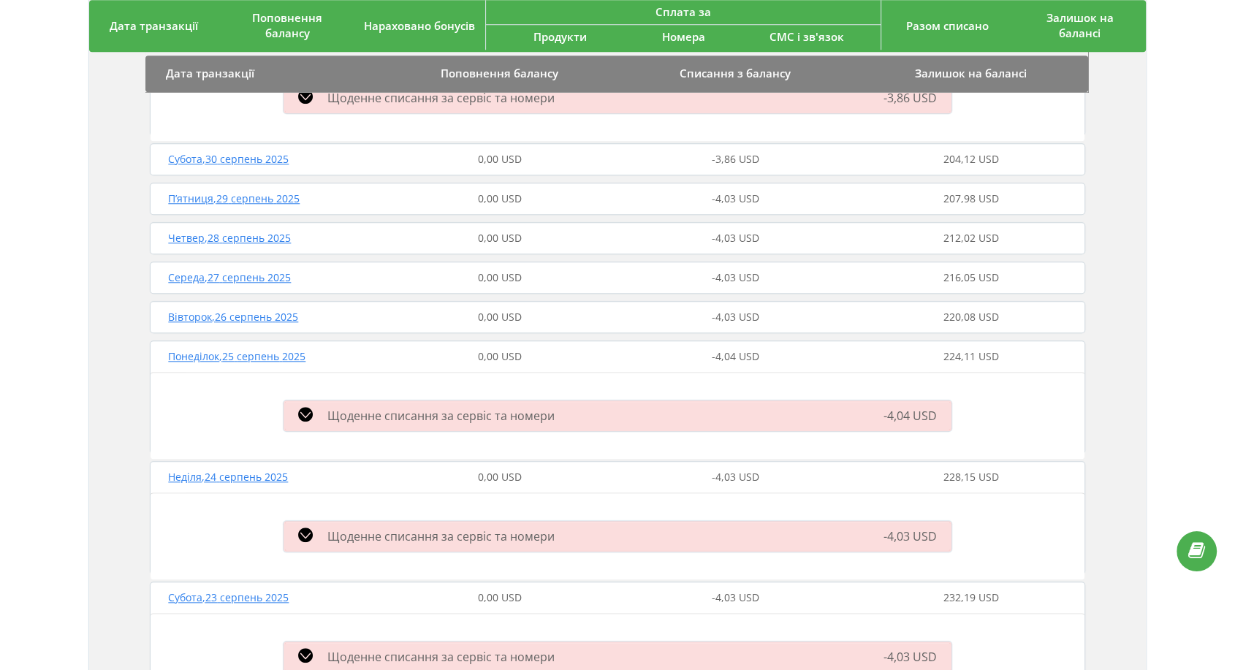
scroll to position [1370, 0]
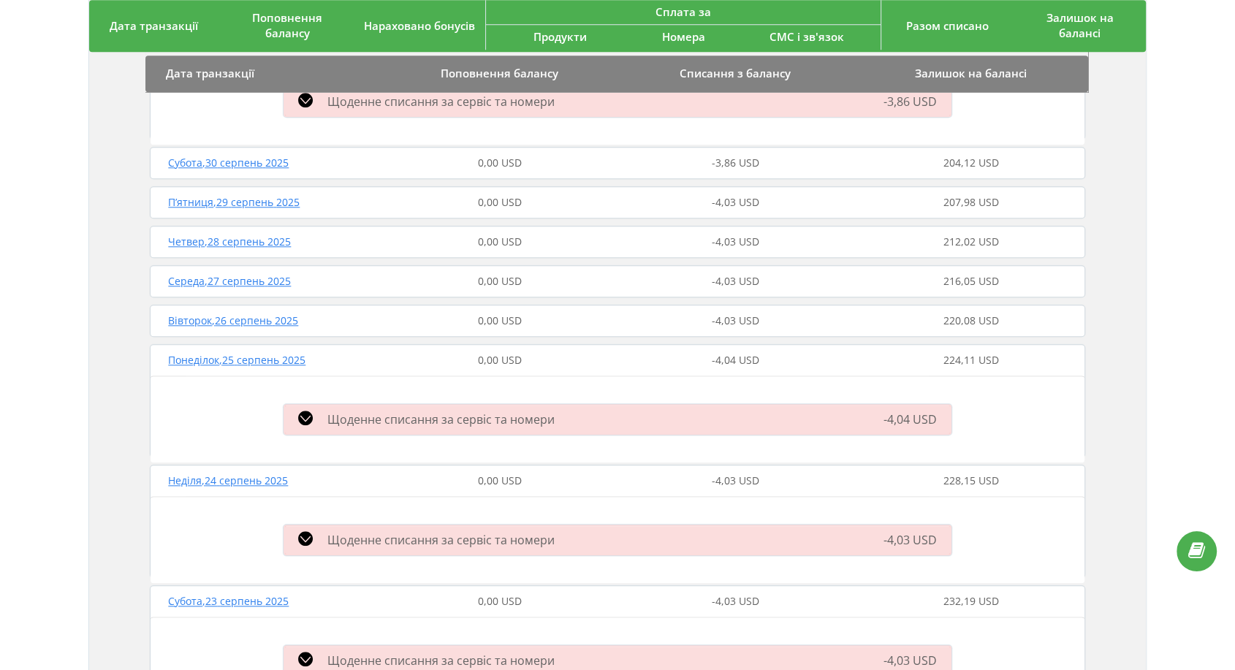
click at [517, 317] on span "0,00 USD" at bounding box center [500, 320] width 44 height 14
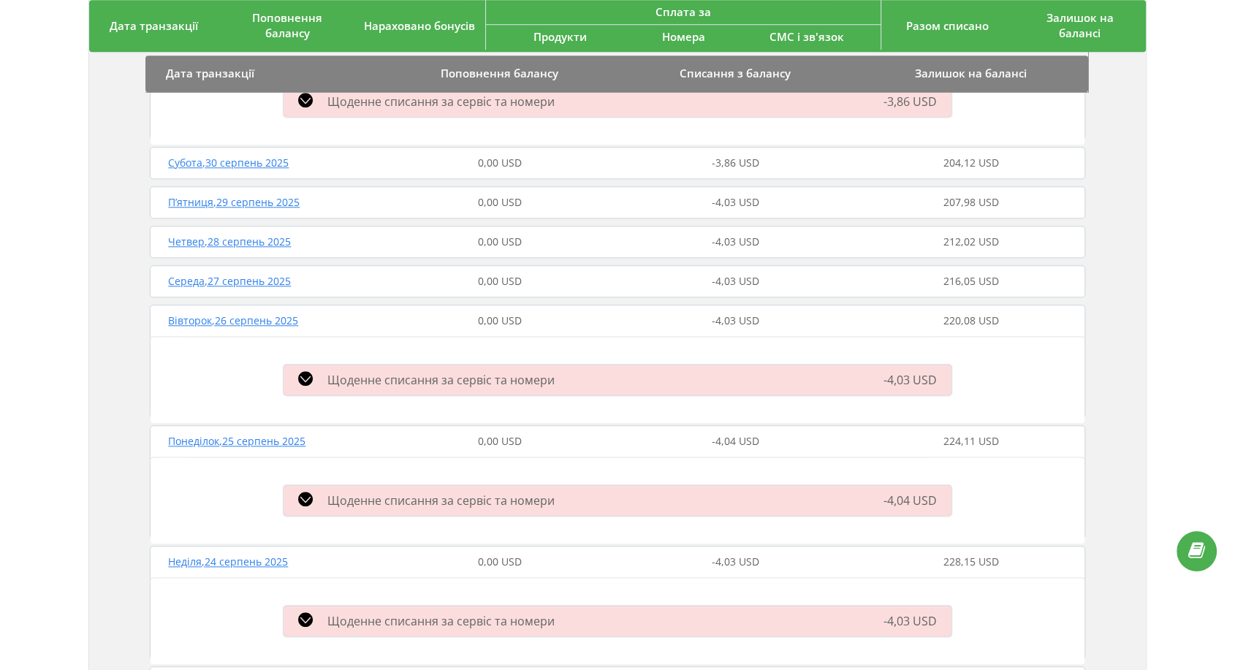
click at [541, 235] on div "0,00 USD" at bounding box center [499, 242] width 235 height 15
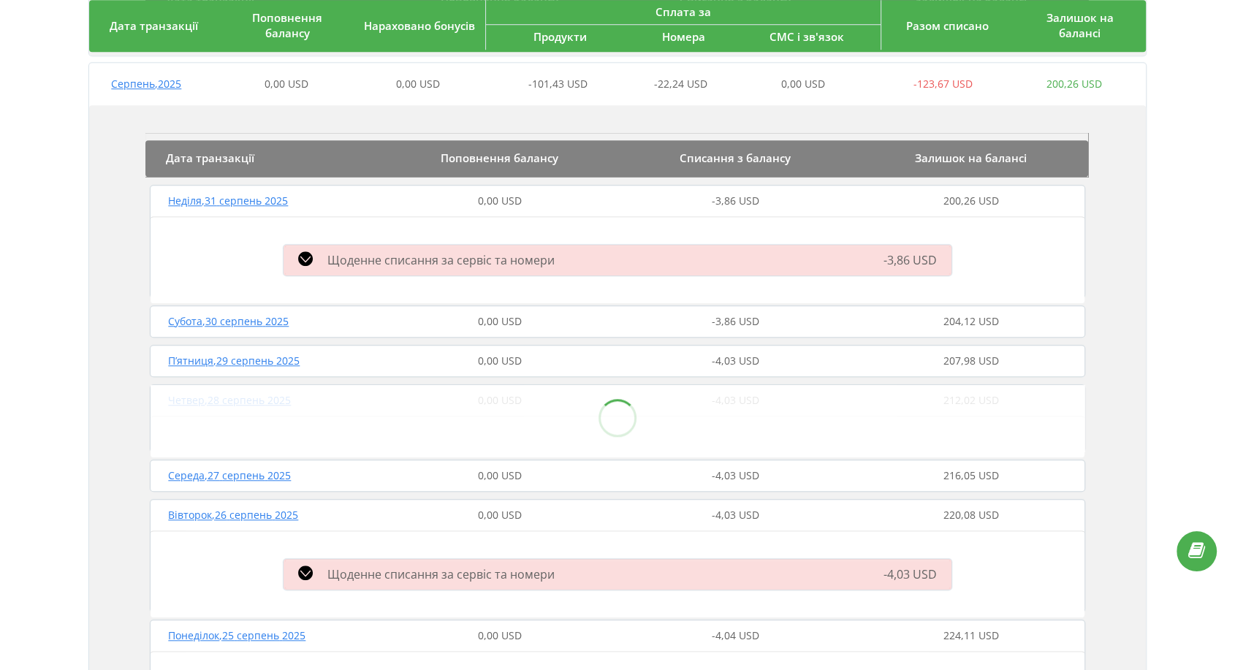
scroll to position [1208, 0]
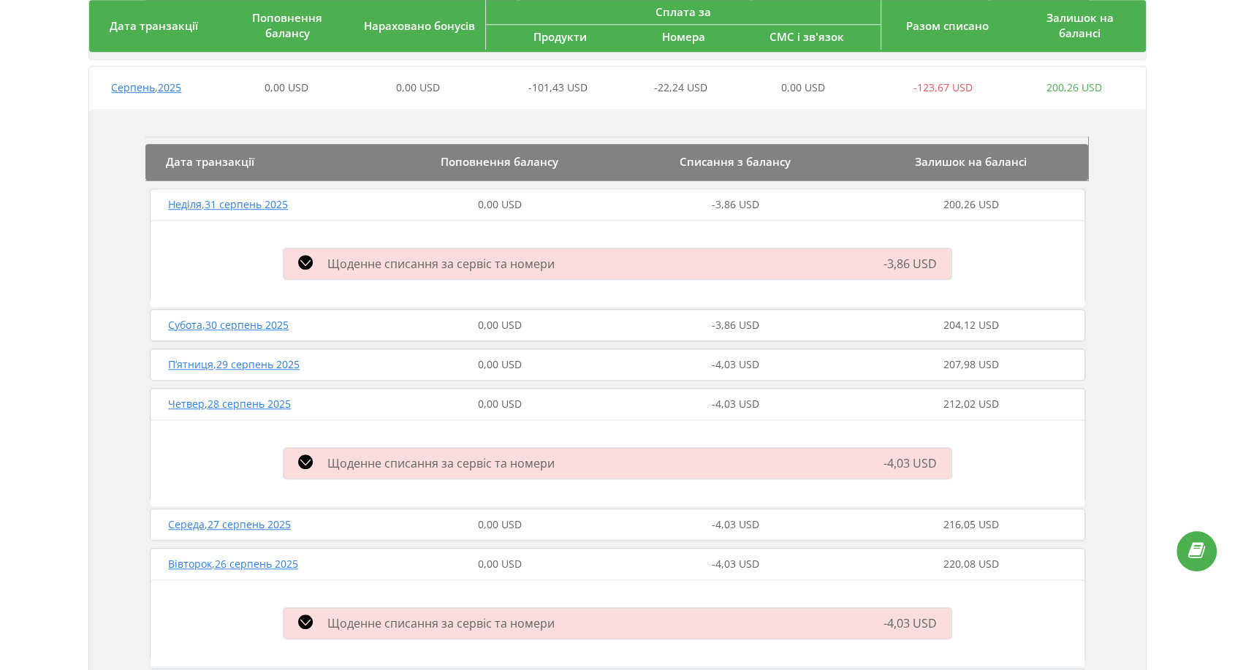
click at [511, 323] on span "0,00 USD" at bounding box center [500, 325] width 44 height 14
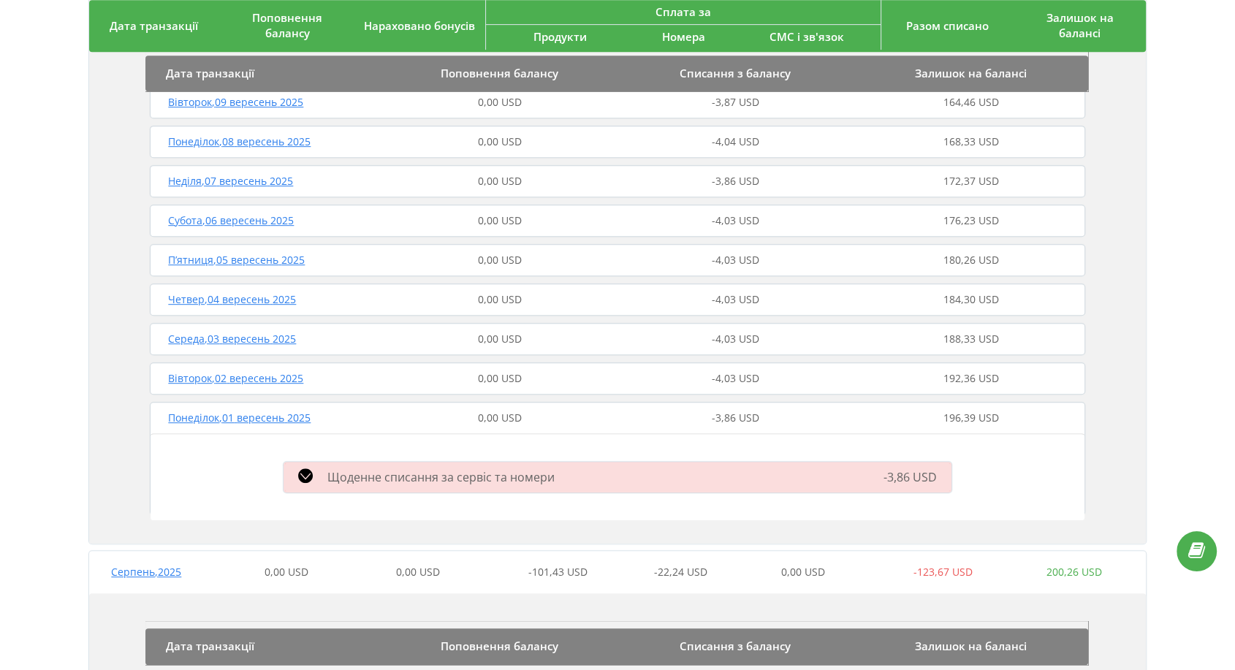
scroll to position [721, 0]
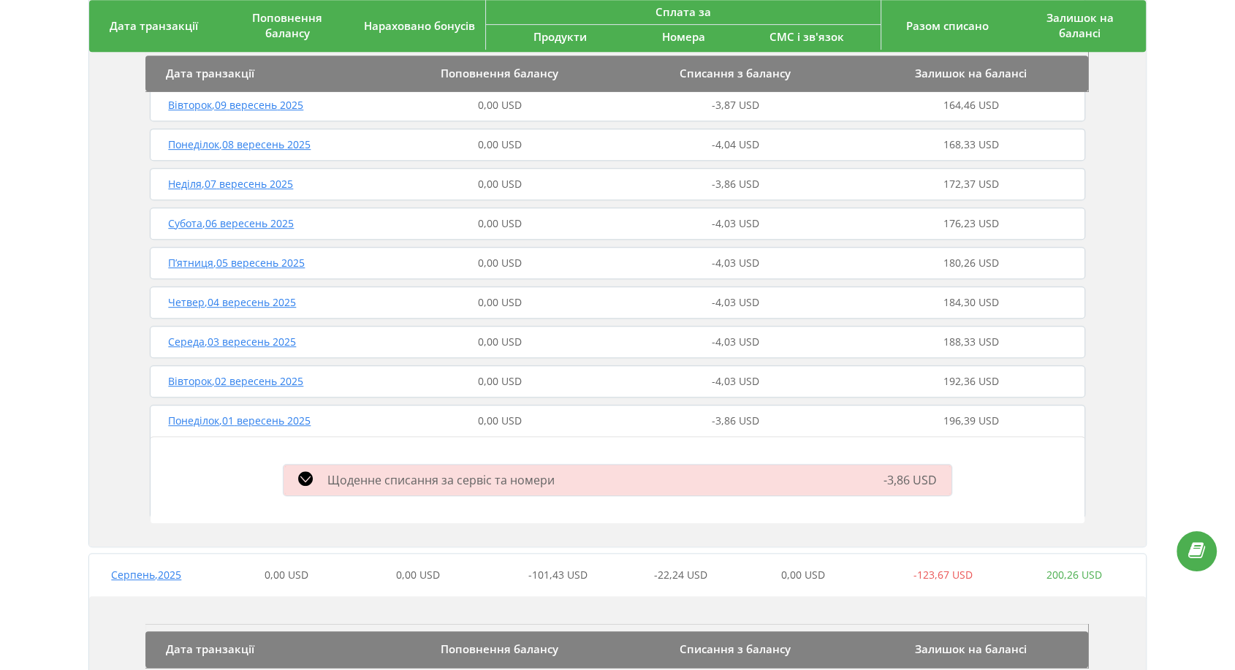
click at [491, 372] on div "[DATE] 0,00 USD -4,03 USD 192,36 USD" at bounding box center [617, 381] width 942 height 35
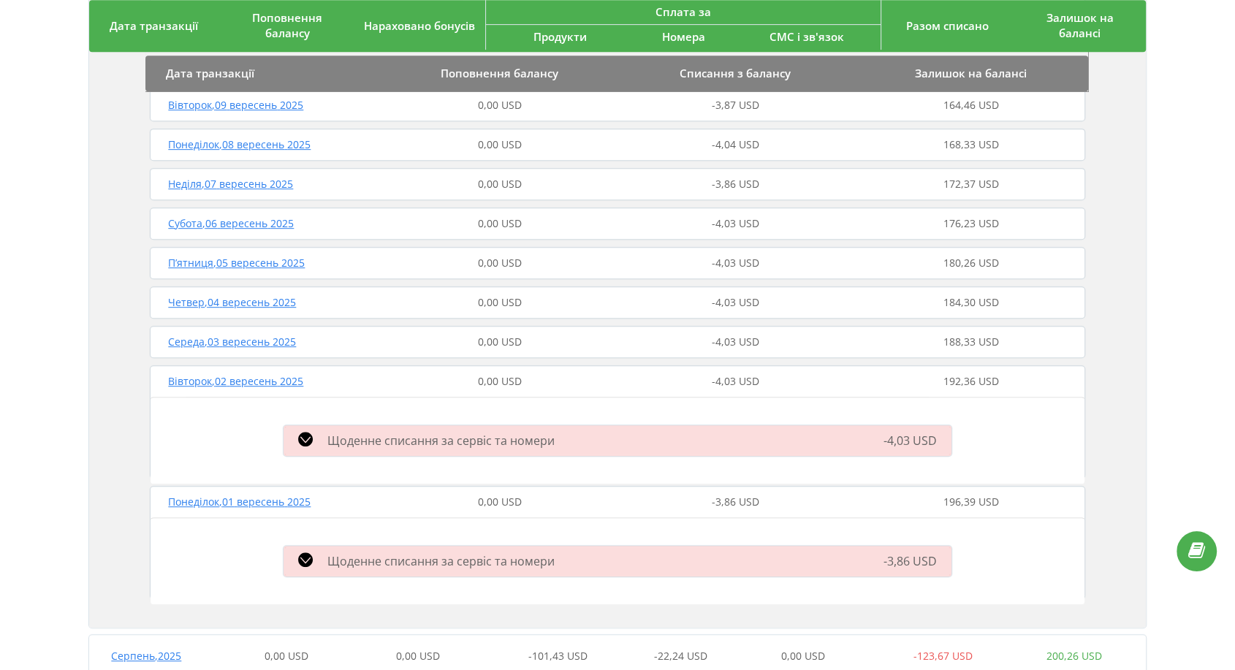
click at [501, 339] on span "0,00 USD" at bounding box center [500, 342] width 44 height 14
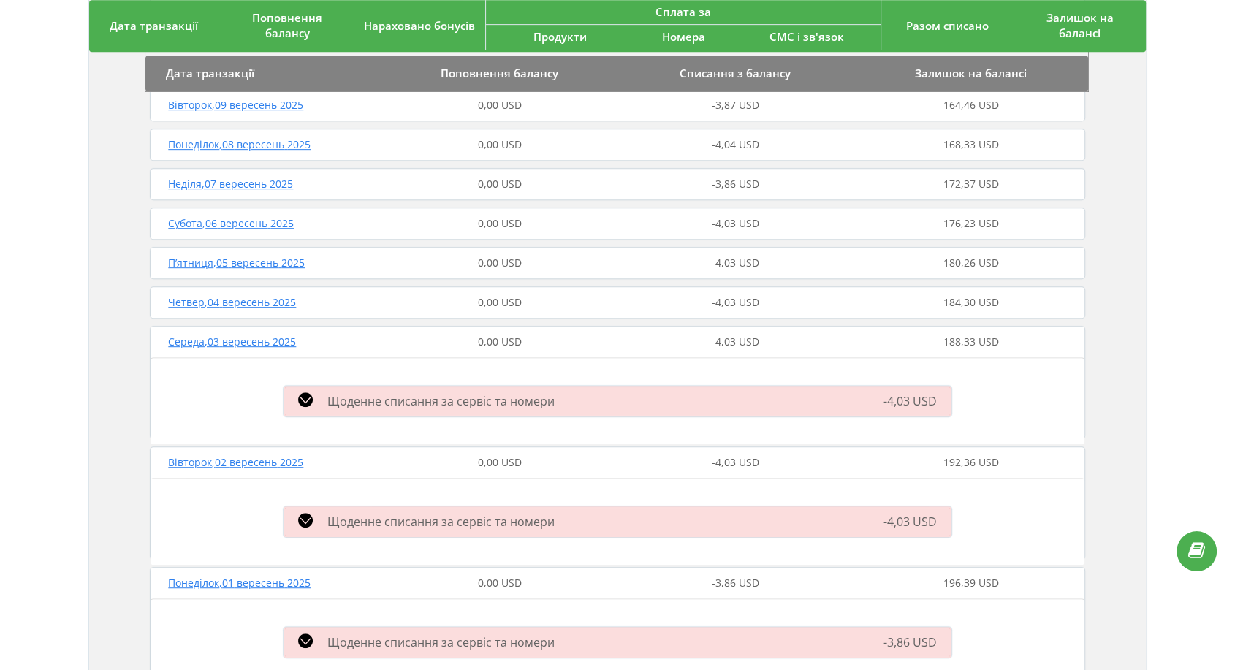
click at [501, 295] on span "0,00 USD" at bounding box center [500, 302] width 44 height 14
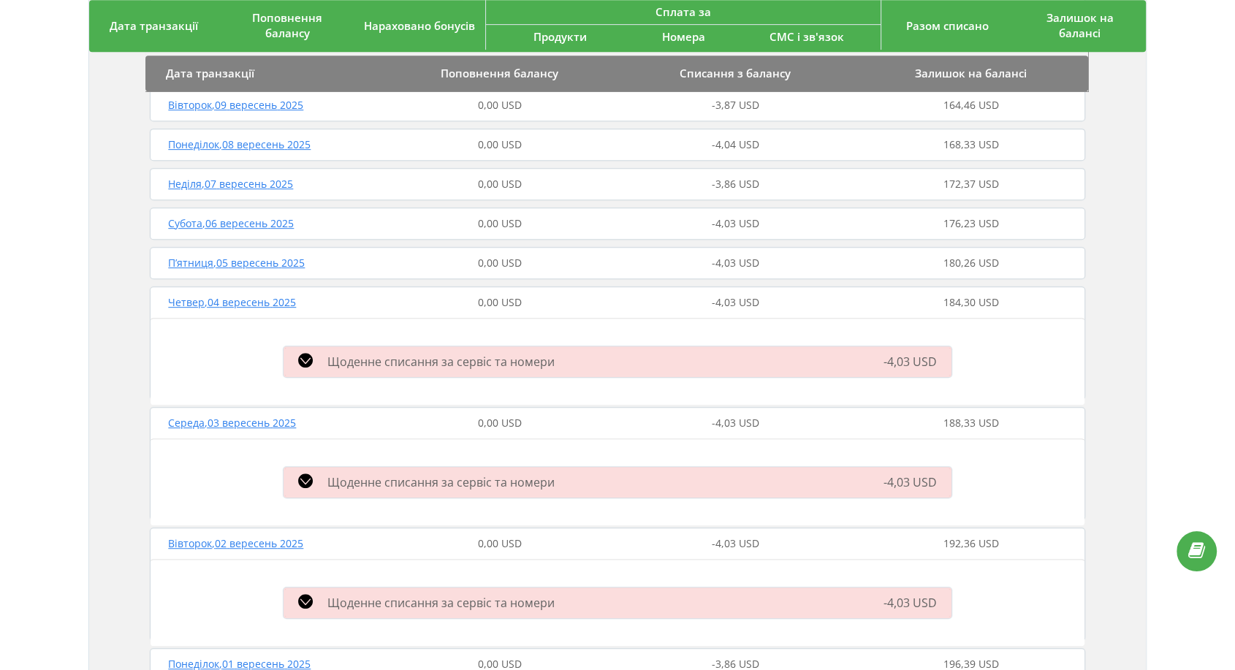
click at [506, 265] on span "0,00 USD" at bounding box center [500, 263] width 44 height 14
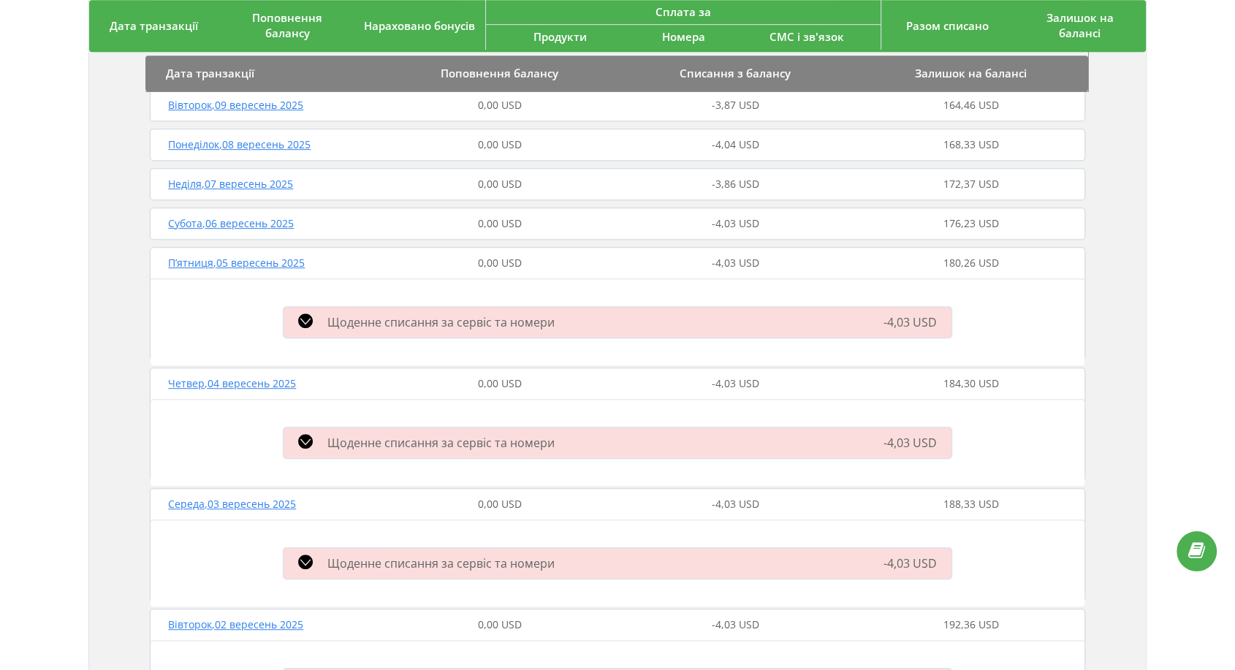
click at [509, 224] on span "0,00 USD" at bounding box center [500, 223] width 44 height 14
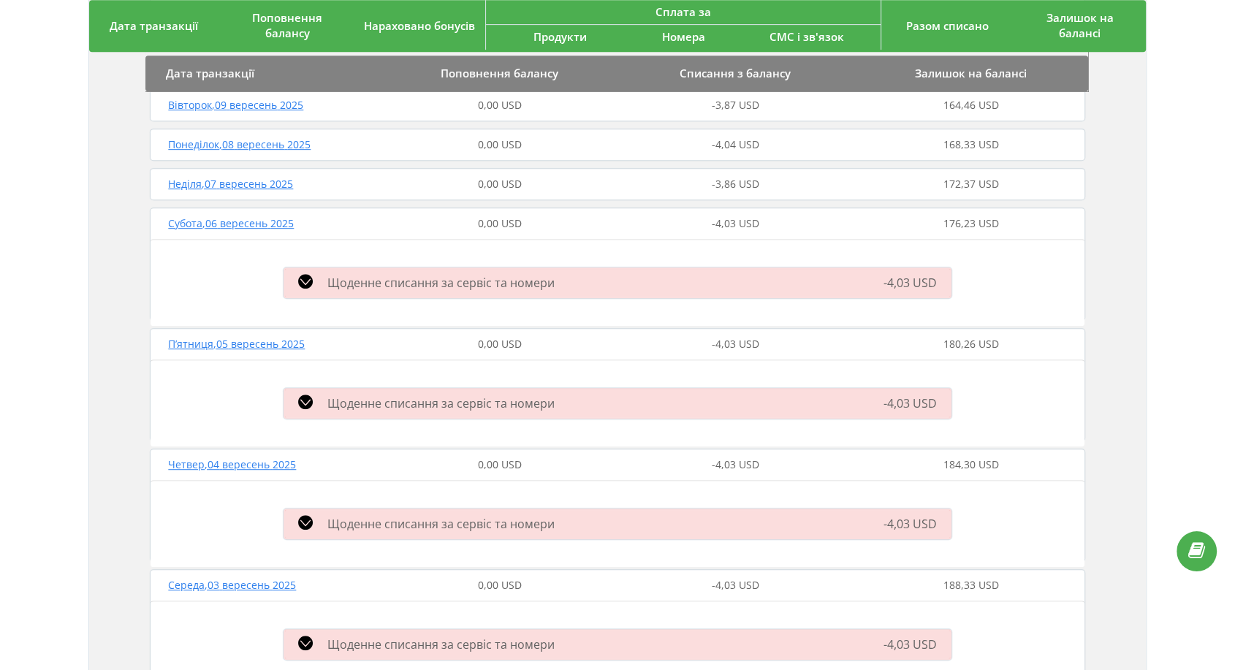
click at [506, 189] on span "0,00 USD" at bounding box center [500, 184] width 44 height 14
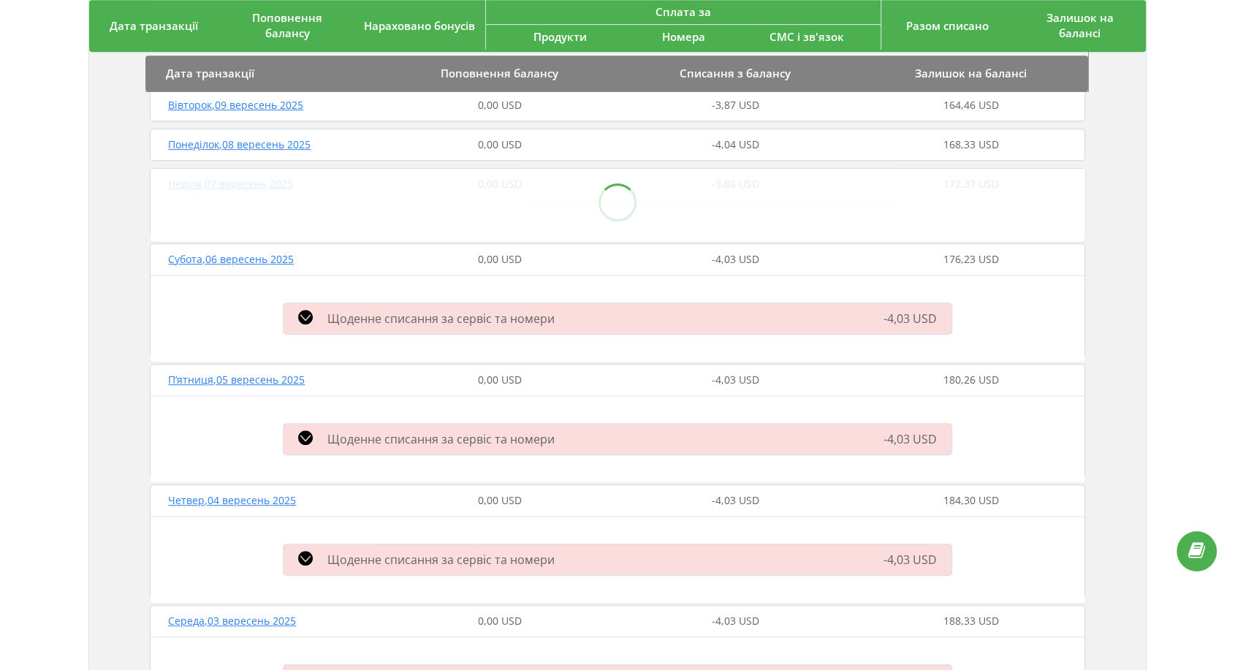
click at [509, 148] on span "0,00 USD" at bounding box center [500, 144] width 44 height 14
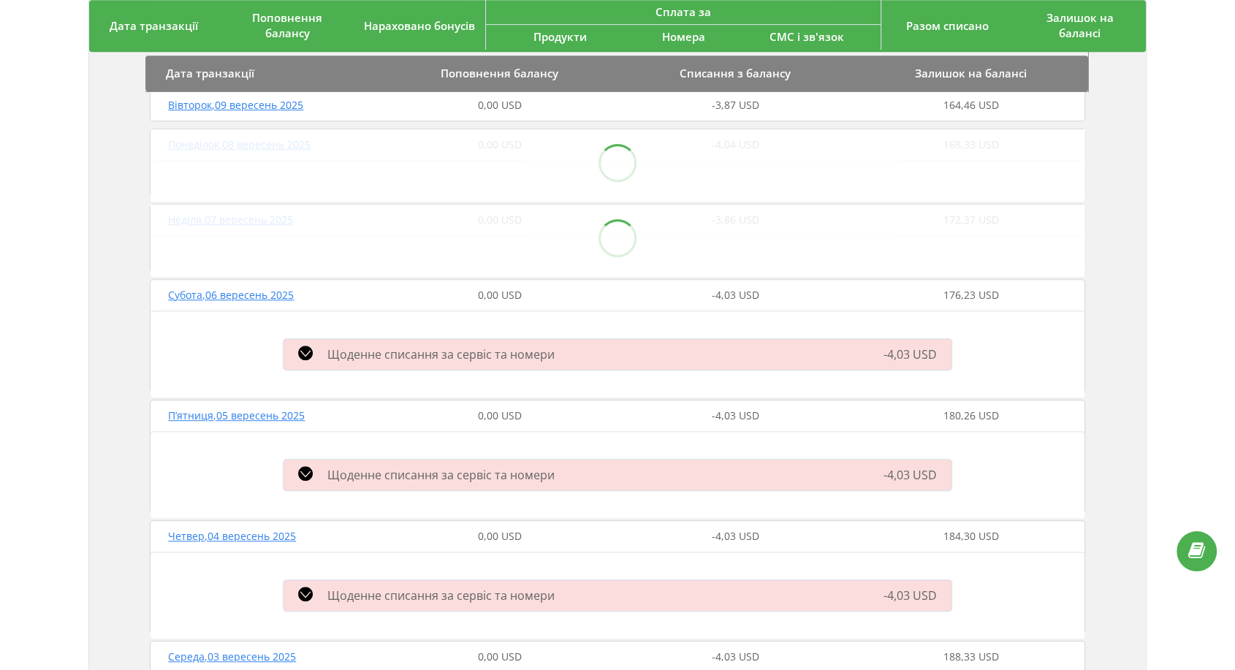
click at [509, 106] on span "0,00 USD" at bounding box center [500, 105] width 44 height 14
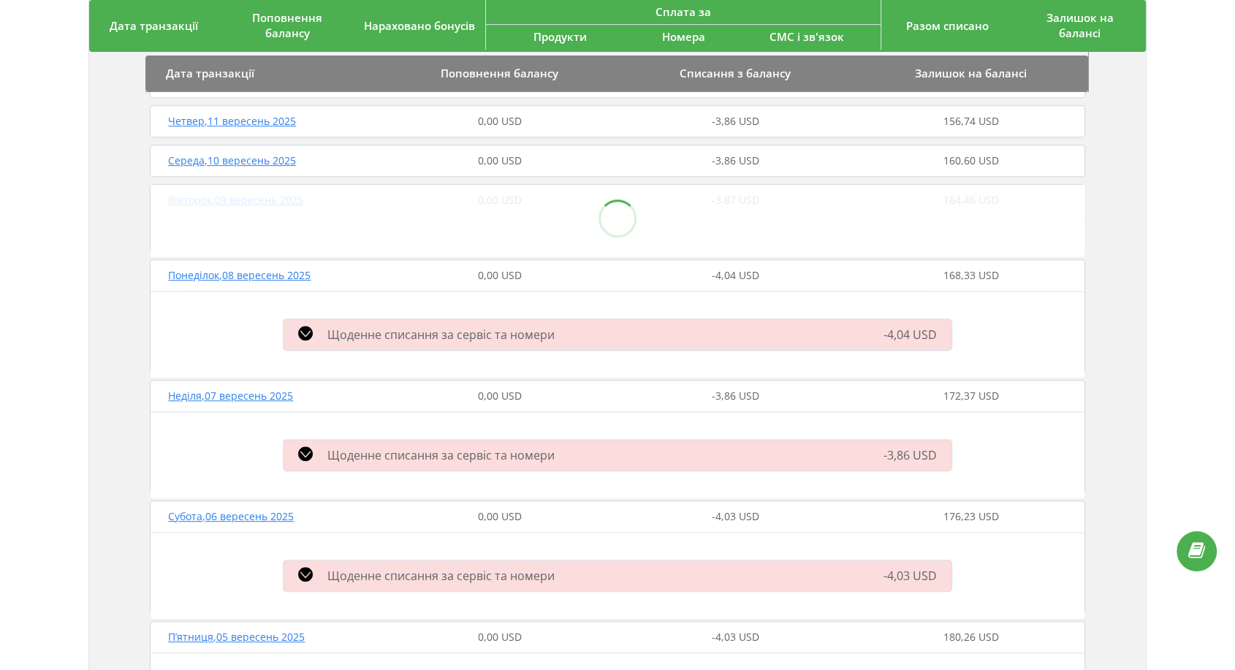
scroll to position [477, 0]
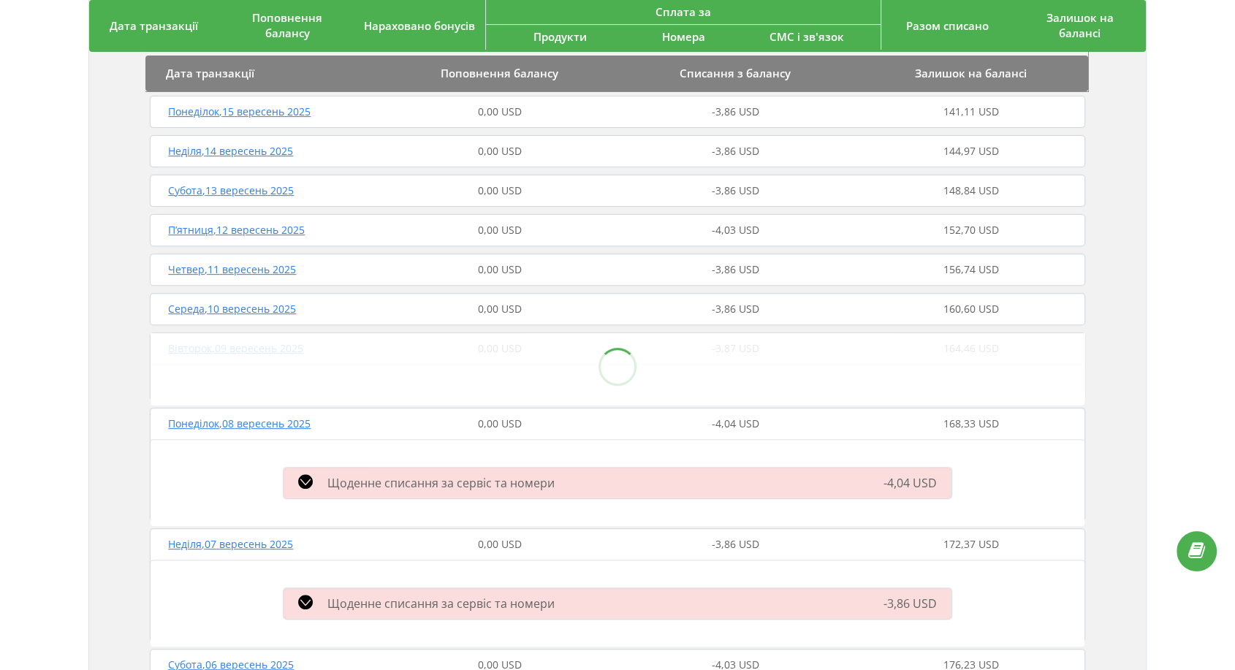
click at [498, 297] on div "[DATE] 0,00 USD -3,86 USD 160,60 USD" at bounding box center [617, 309] width 942 height 35
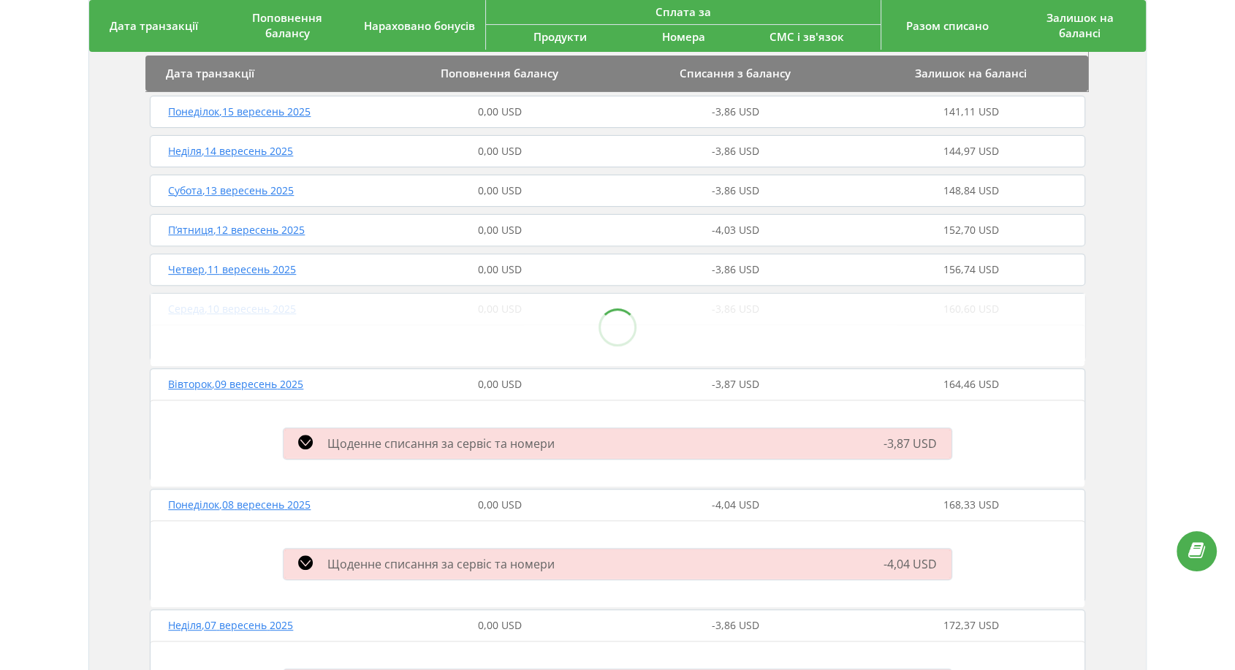
drag, startPoint x: 496, startPoint y: 270, endPoint x: 495, endPoint y: 237, distance: 32.9
click at [496, 265] on span "0,00 USD" at bounding box center [500, 269] width 44 height 14
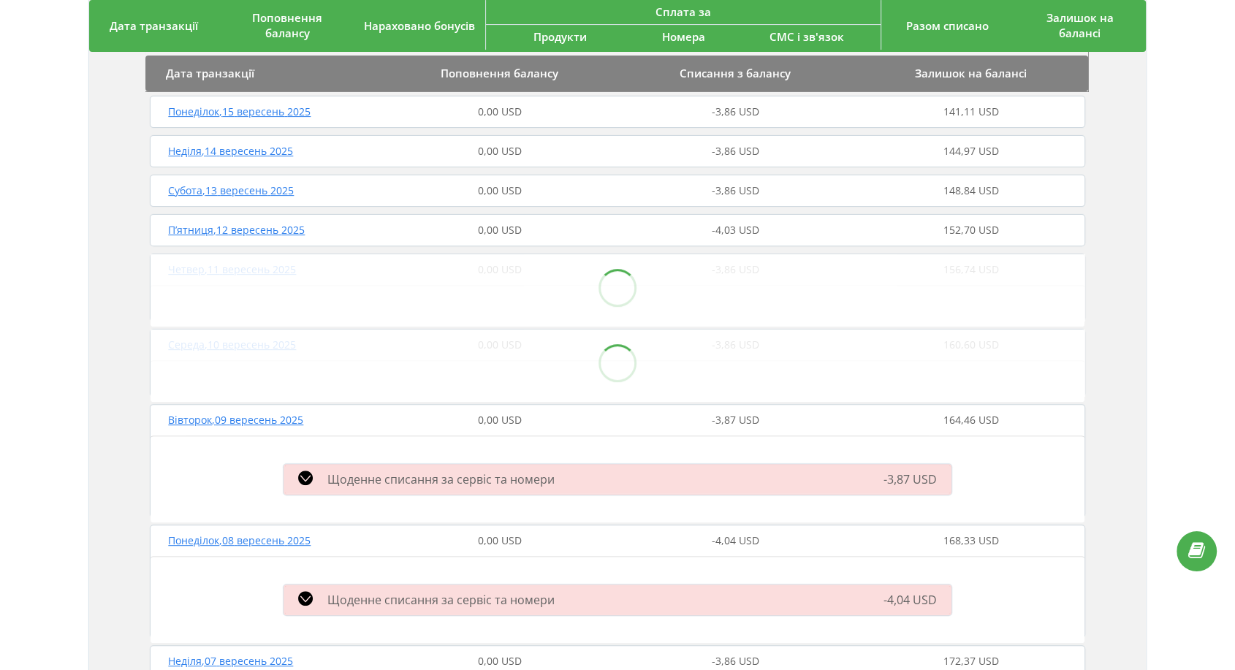
click at [495, 234] on span "0,00 USD" at bounding box center [500, 230] width 44 height 14
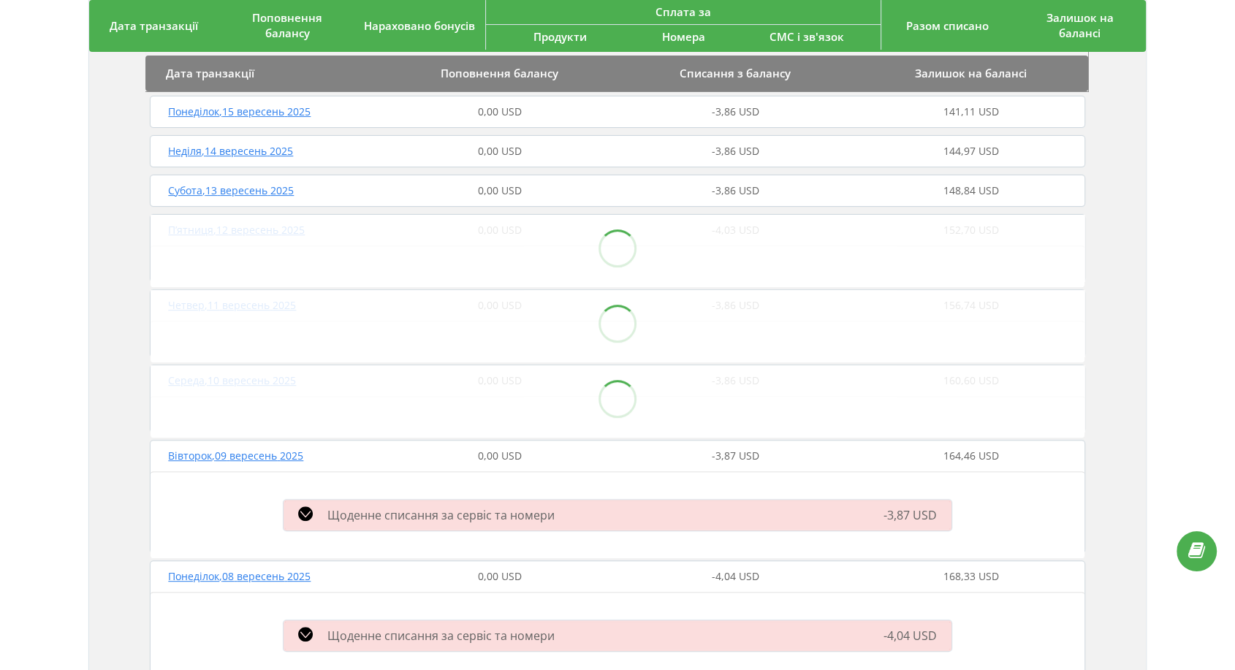
click at [495, 197] on div "0,00 USD" at bounding box center [499, 190] width 235 height 15
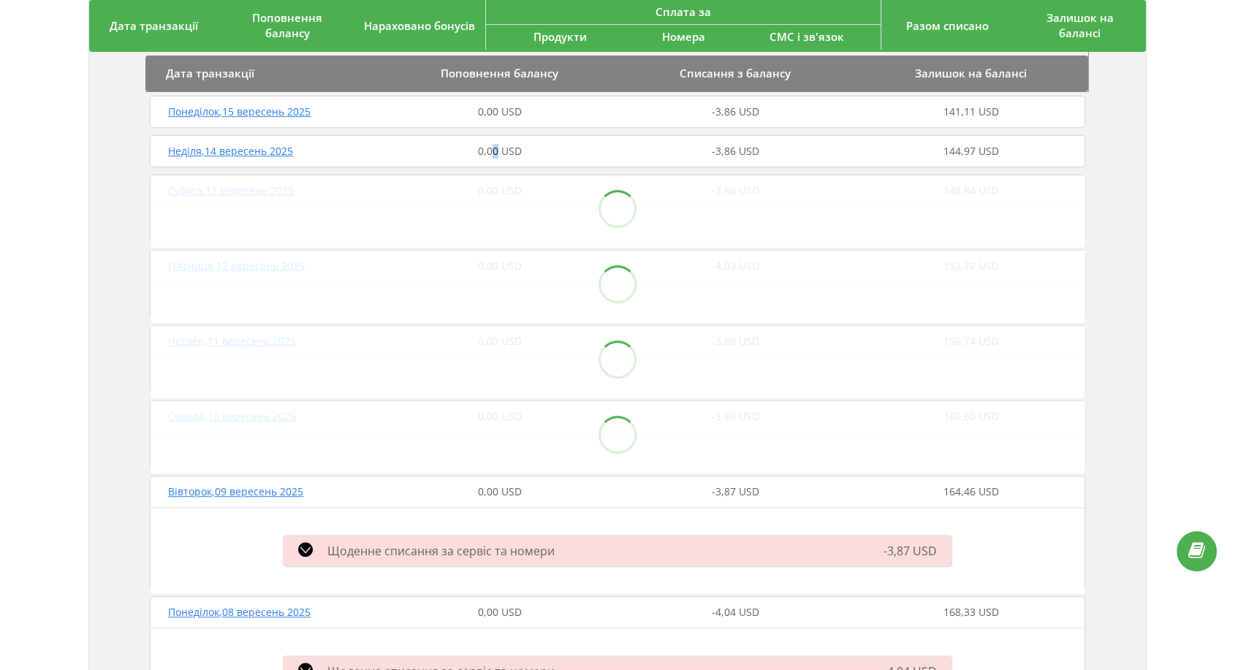
click at [495, 153] on span "0,00 USD" at bounding box center [500, 151] width 44 height 14
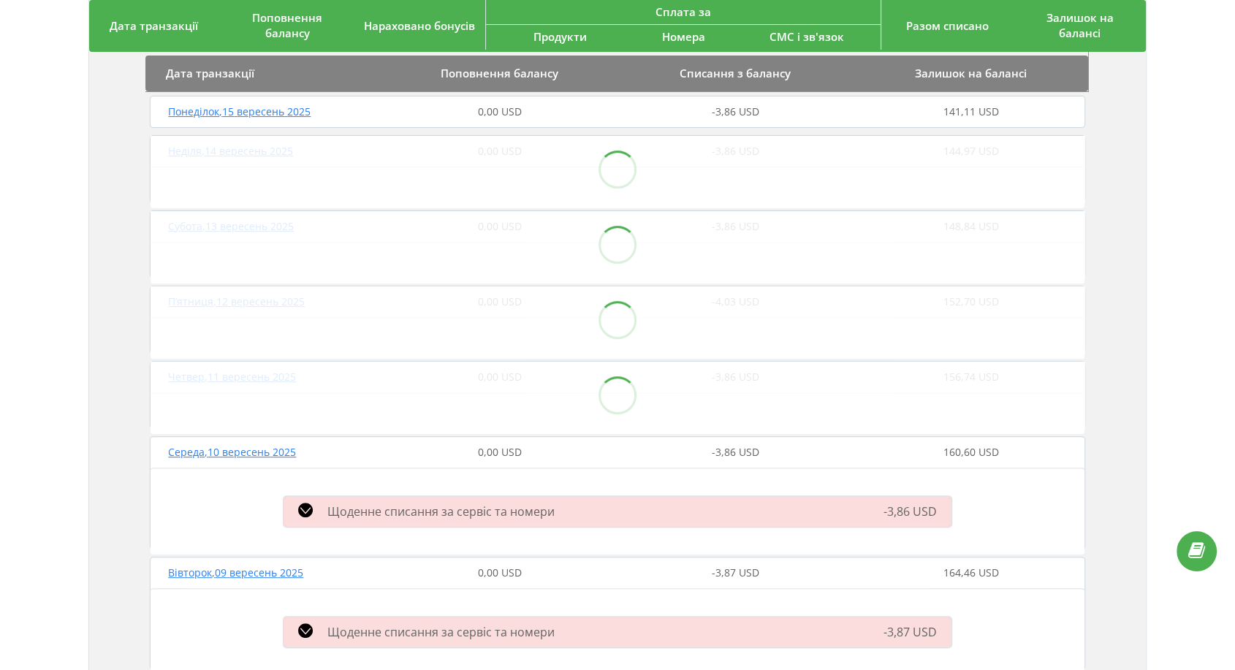
click at [493, 114] on span "0,00 USD" at bounding box center [500, 111] width 44 height 14
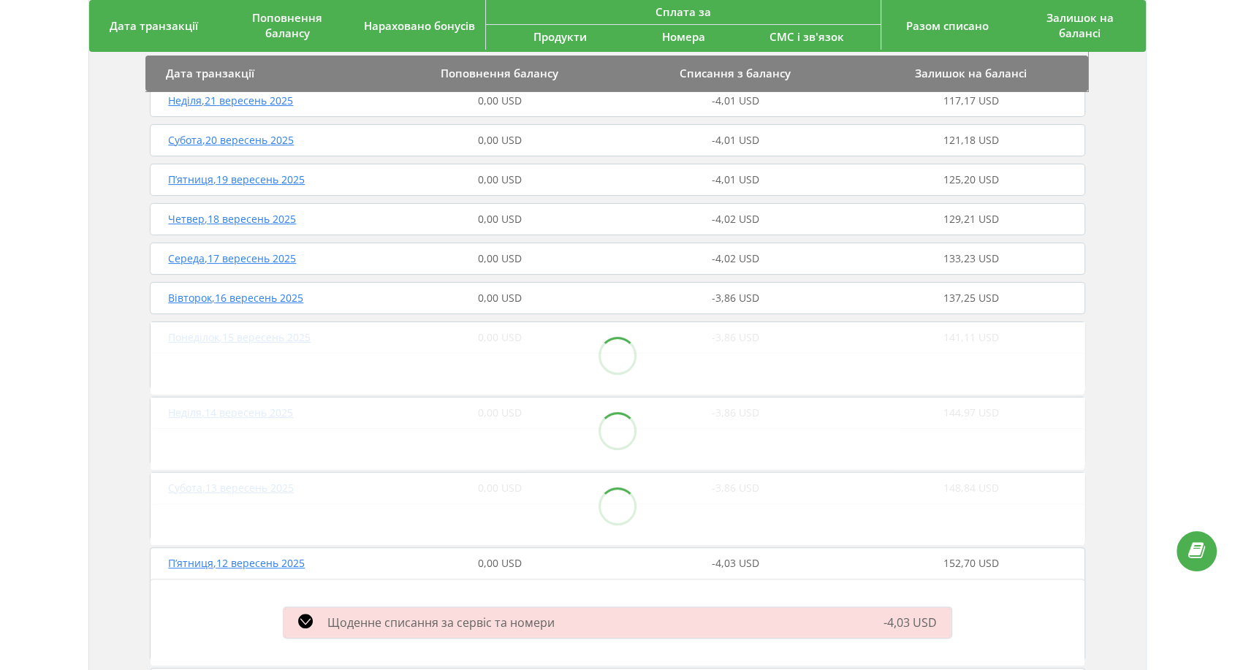
scroll to position [234, 0]
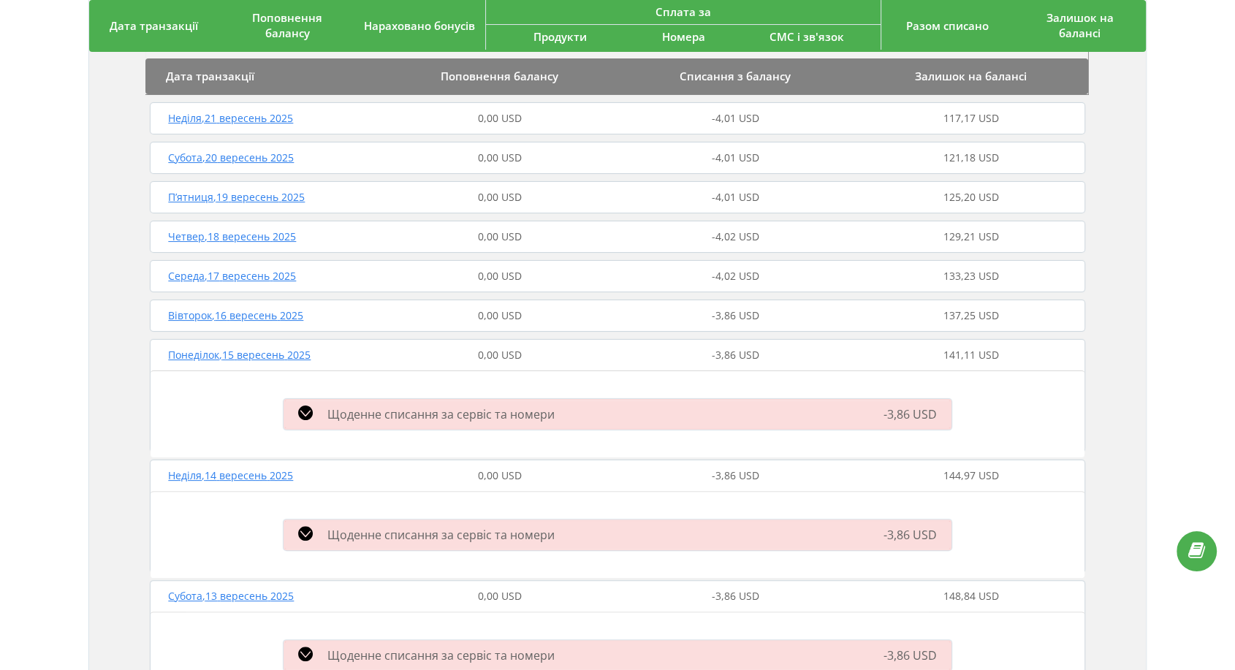
drag, startPoint x: 489, startPoint y: 318, endPoint x: 489, endPoint y: 286, distance: 31.4
click at [489, 317] on span "0,00 USD" at bounding box center [500, 315] width 44 height 14
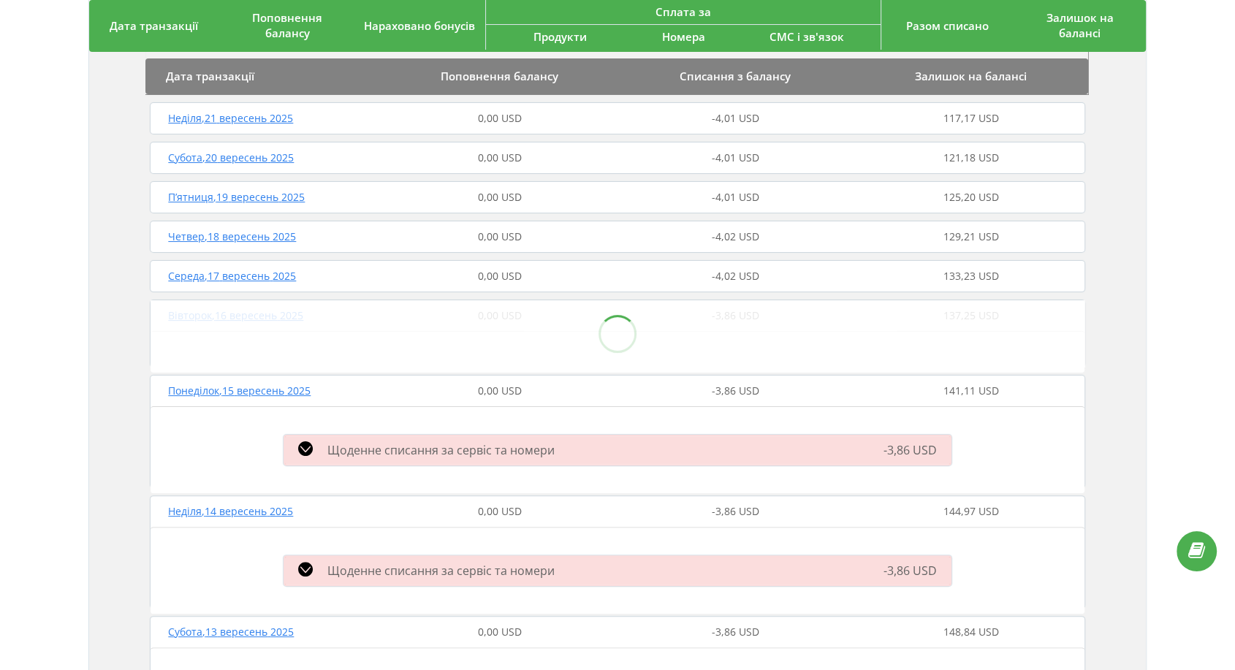
click at [489, 286] on div "Середа , 17 вересень 2025 0,00 USD -4,02 USD 133,23 USD" at bounding box center [617, 276] width 942 height 35
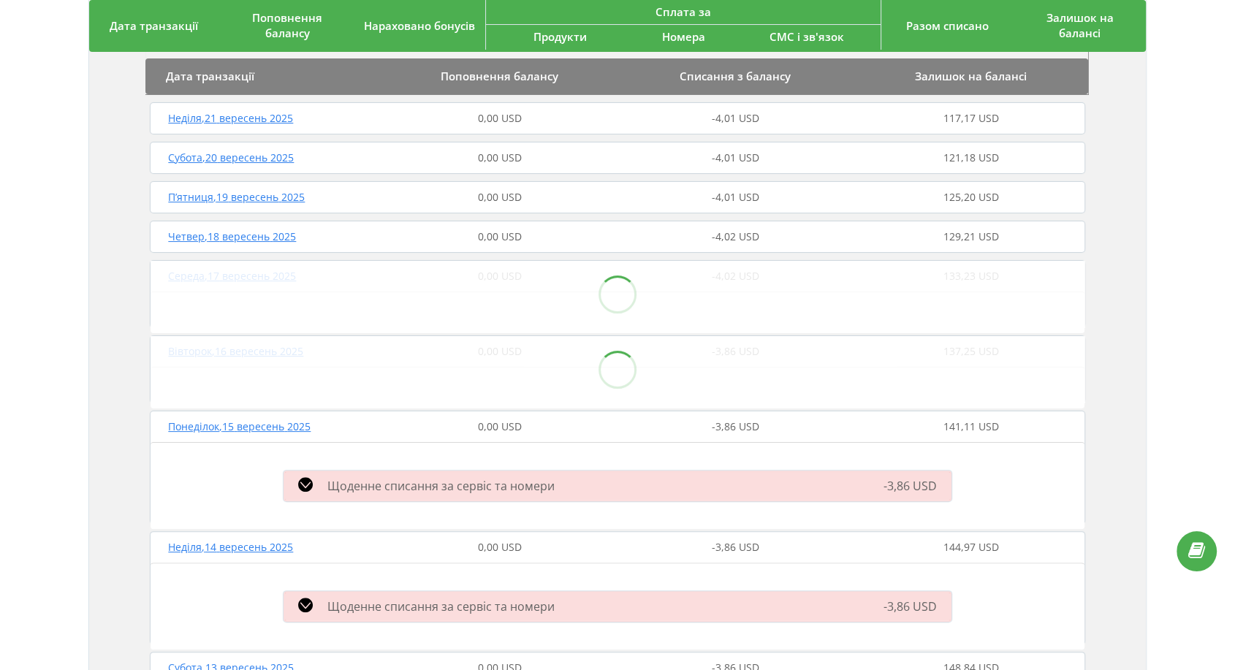
click at [427, 431] on div "0,00 USD" at bounding box center [499, 426] width 235 height 15
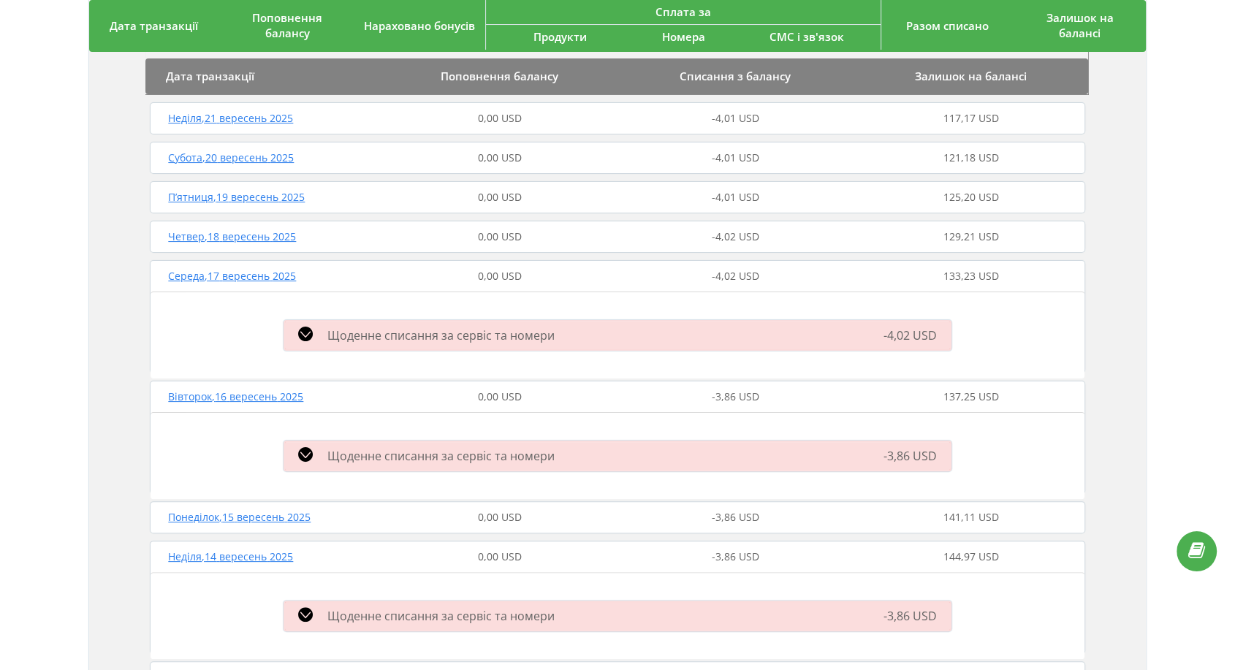
click at [430, 512] on div "0,00 USD" at bounding box center [499, 517] width 235 height 15
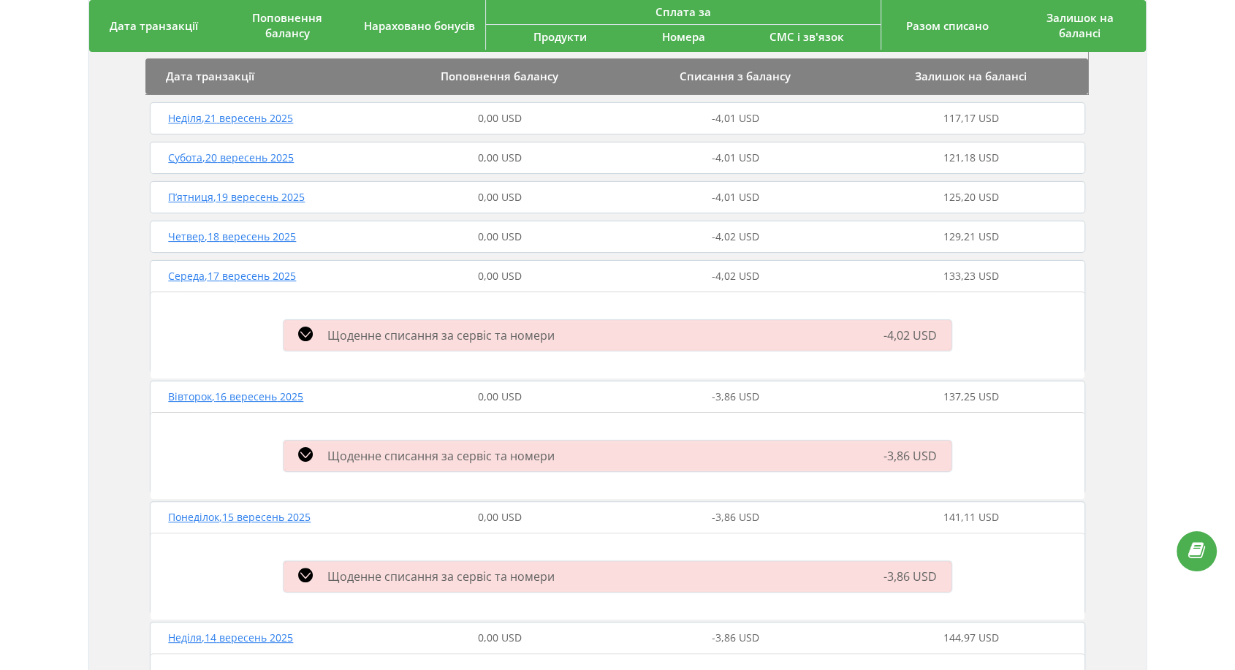
click at [440, 232] on div "0,00 USD" at bounding box center [499, 236] width 235 height 15
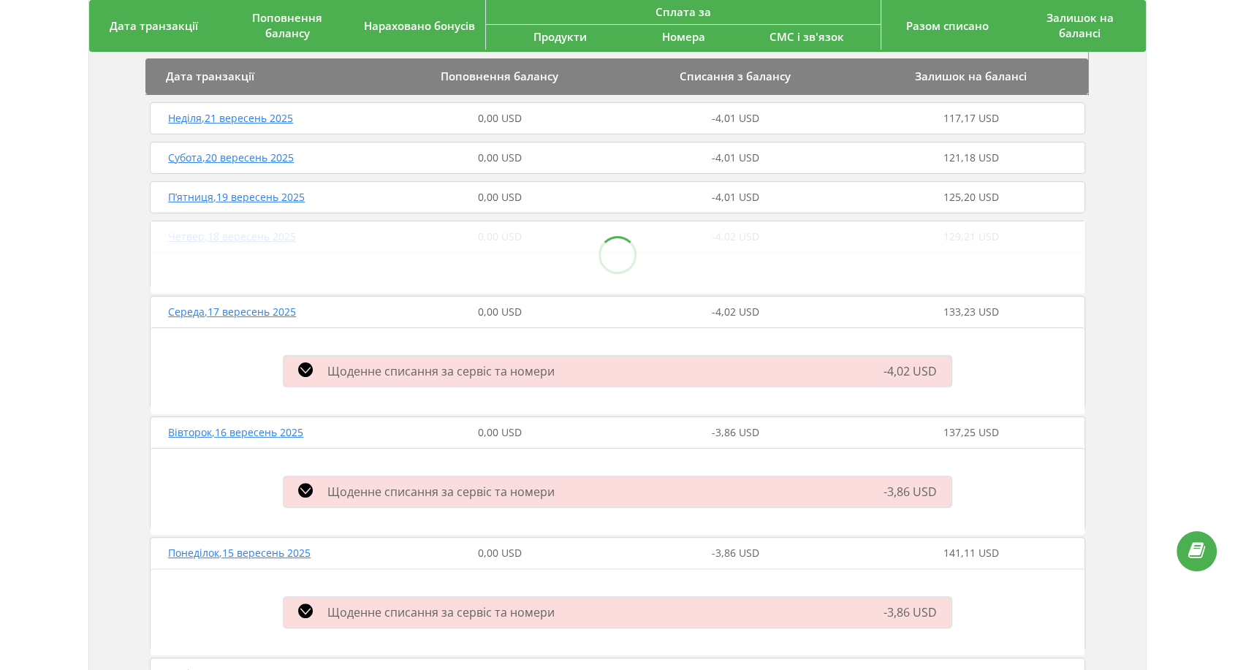
click at [456, 199] on div "0,00 USD" at bounding box center [499, 197] width 235 height 15
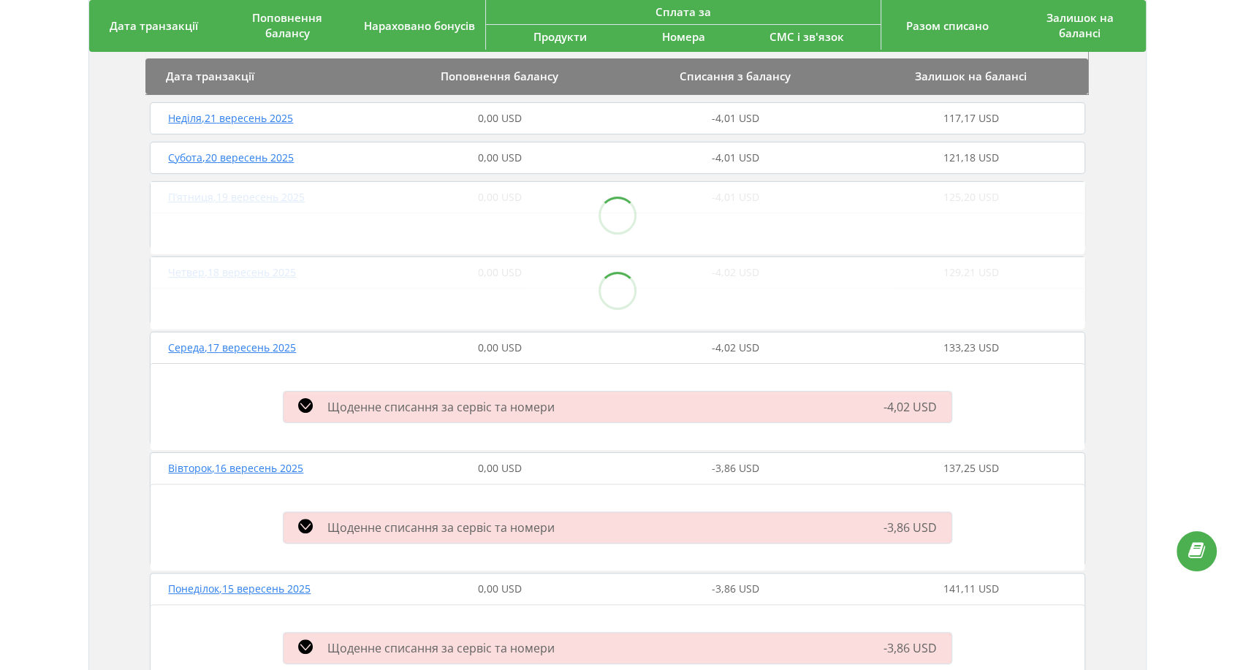
drag, startPoint x: 472, startPoint y: 153, endPoint x: 477, endPoint y: 117, distance: 36.2
click at [472, 151] on div "0,00 USD" at bounding box center [499, 158] width 235 height 15
click at [478, 117] on span "0,00 USD" at bounding box center [500, 118] width 44 height 14
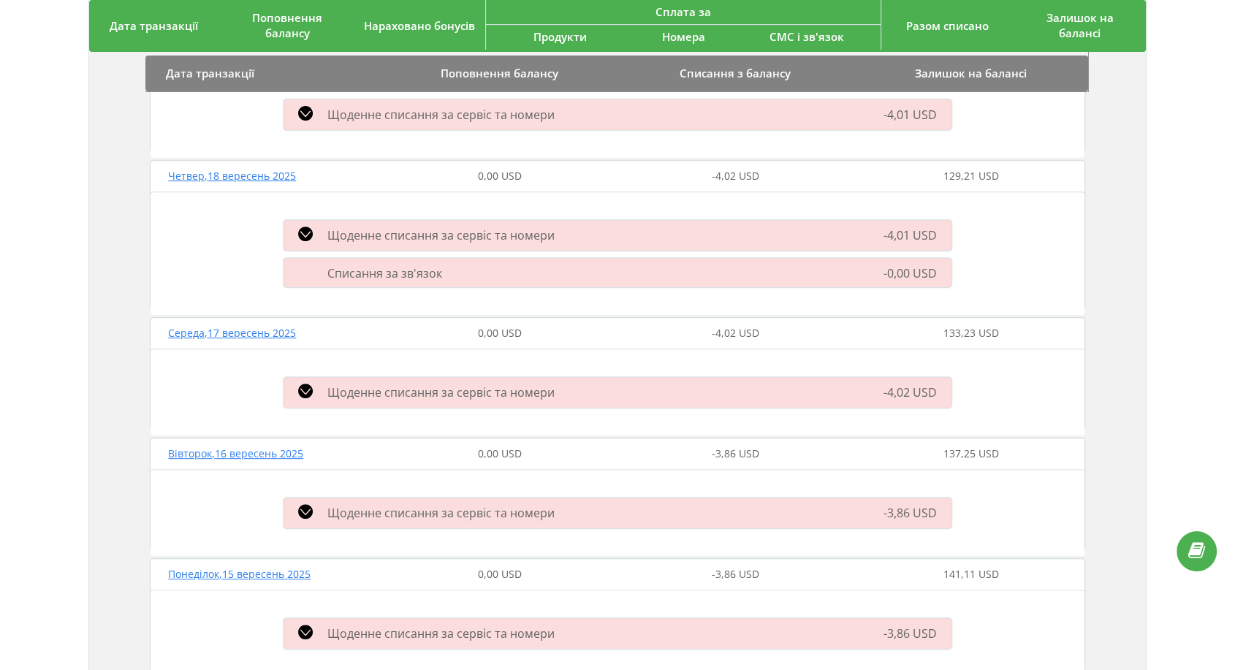
scroll to position [487, 0]
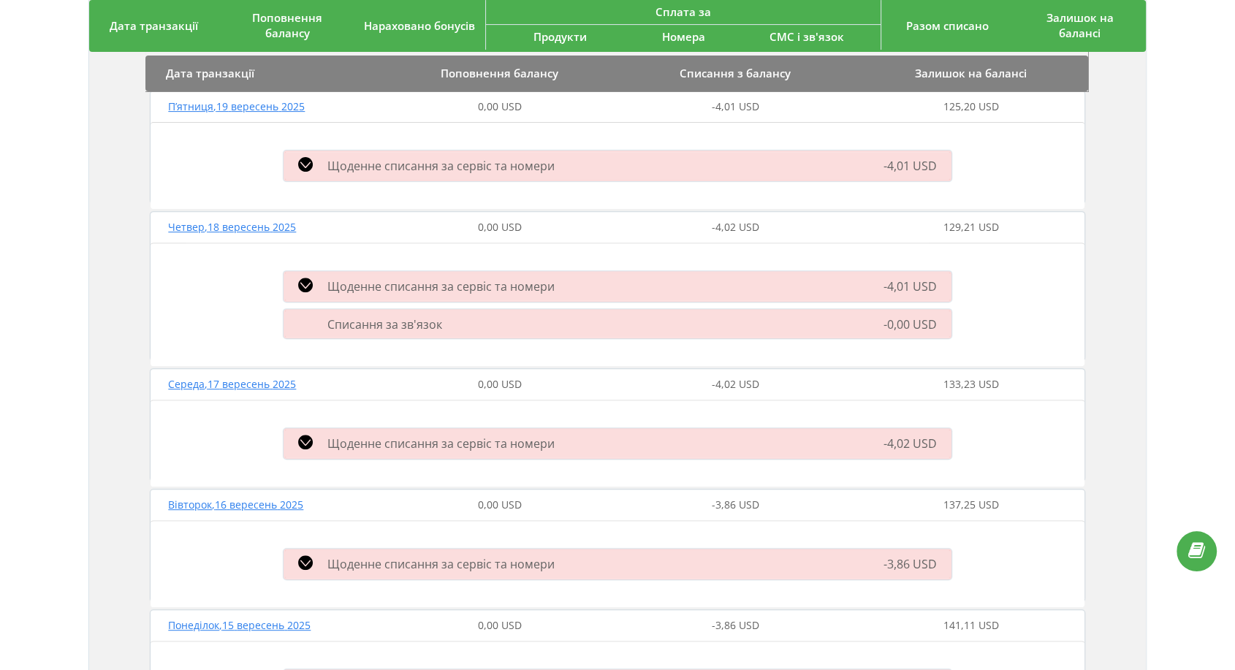
click at [422, 327] on span "Списання за зв'язок" at bounding box center [384, 324] width 115 height 16
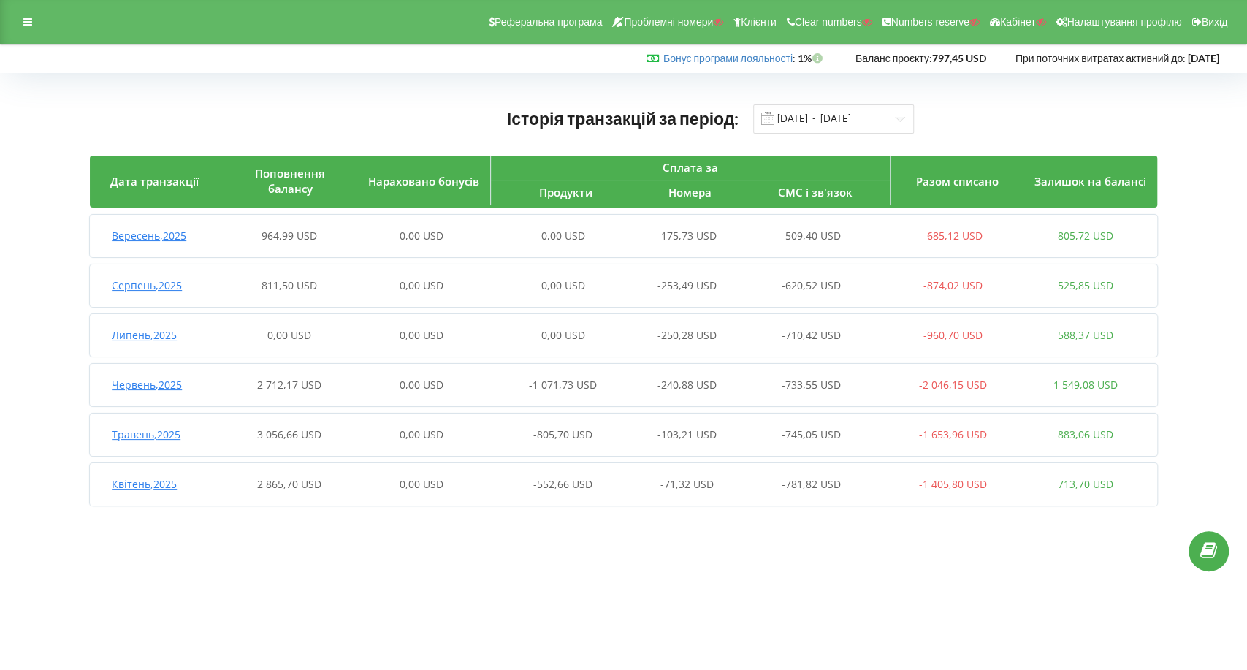
click at [367, 250] on div "Вересень , 2025 964,99 USD 0,00 USD 0,00 USD -175,73 USD -509,40 USD -685,12 US…" at bounding box center [621, 235] width 1062 height 35
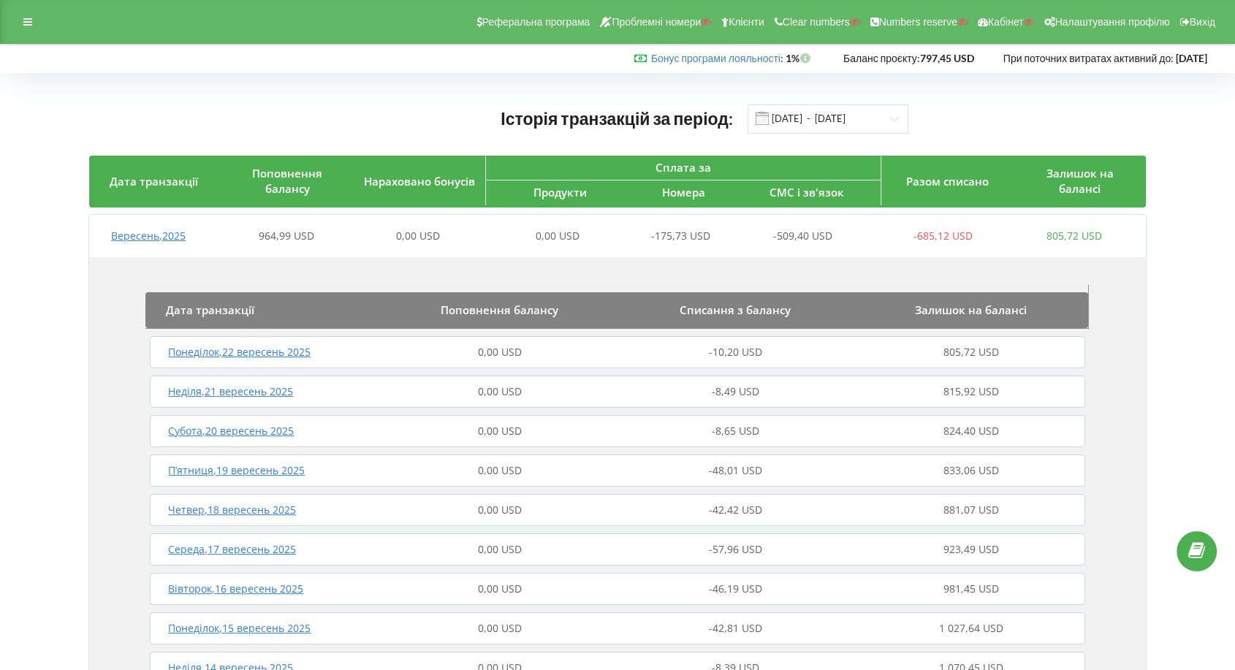
click at [395, 346] on div "0,00 USD" at bounding box center [499, 352] width 235 height 15
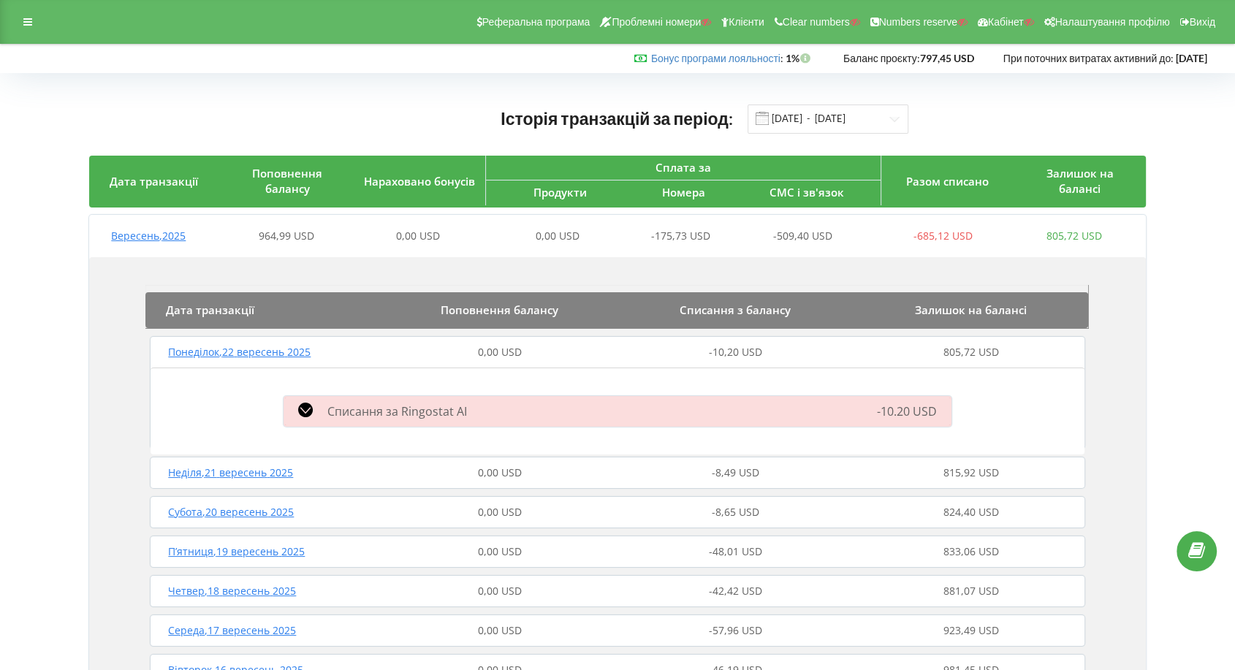
click at [486, 418] on div "Списання за Ringostat AI" at bounding box center [510, 412] width 471 height 18
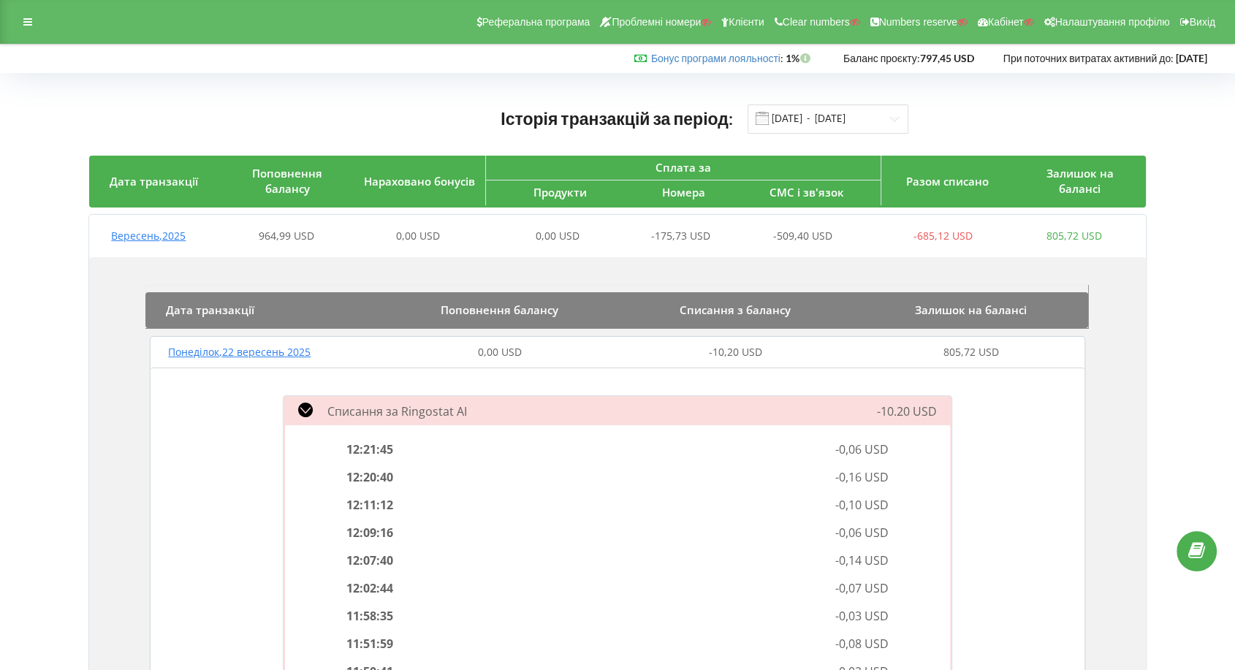
click at [489, 417] on div "Списання за Ringostat AI" at bounding box center [510, 412] width 471 height 18
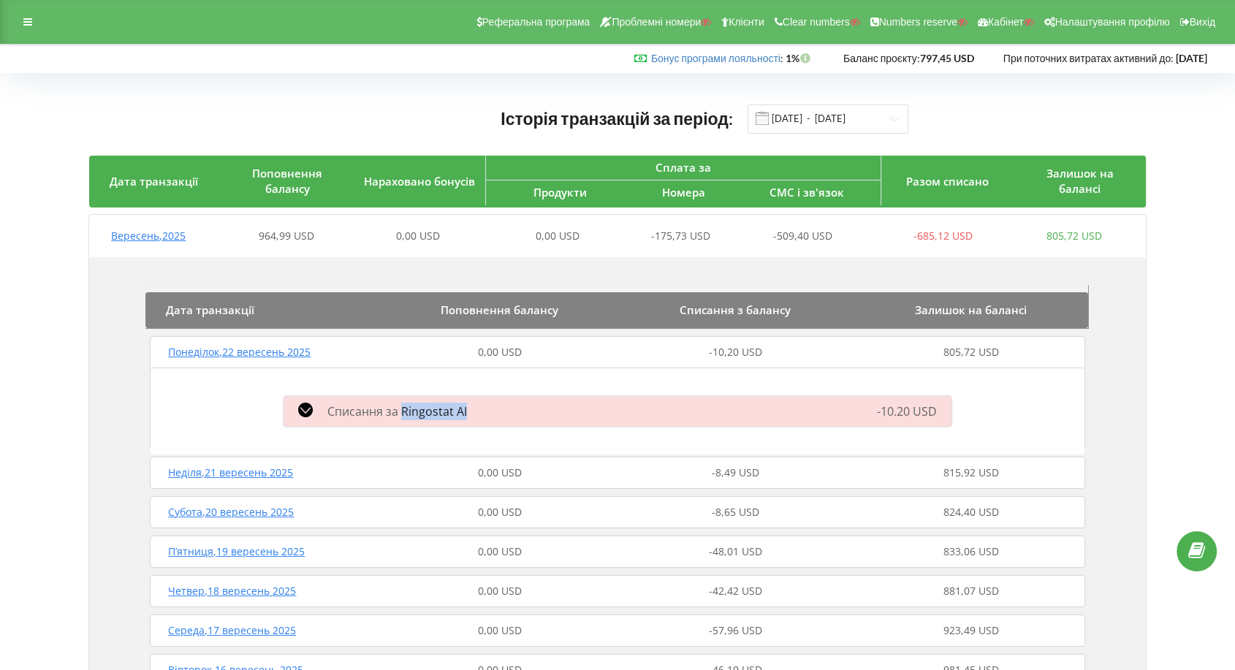
drag, startPoint x: 459, startPoint y: 412, endPoint x: 400, endPoint y: 412, distance: 58.5
click at [400, 412] on div "Списання за Ringostat AI" at bounding box center [510, 412] width 471 height 18
copy span "Ringostat AI"
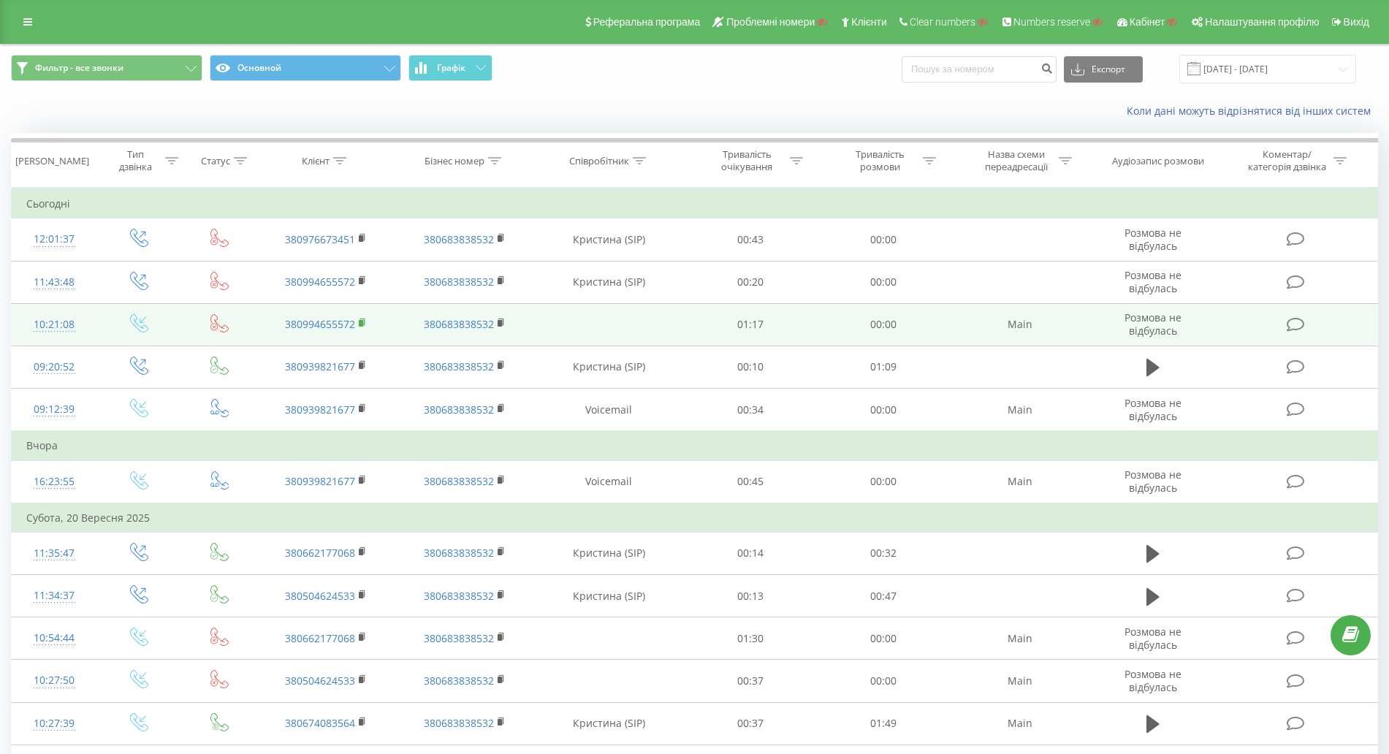
click at [362, 323] on rect at bounding box center [361, 323] width 4 height 7
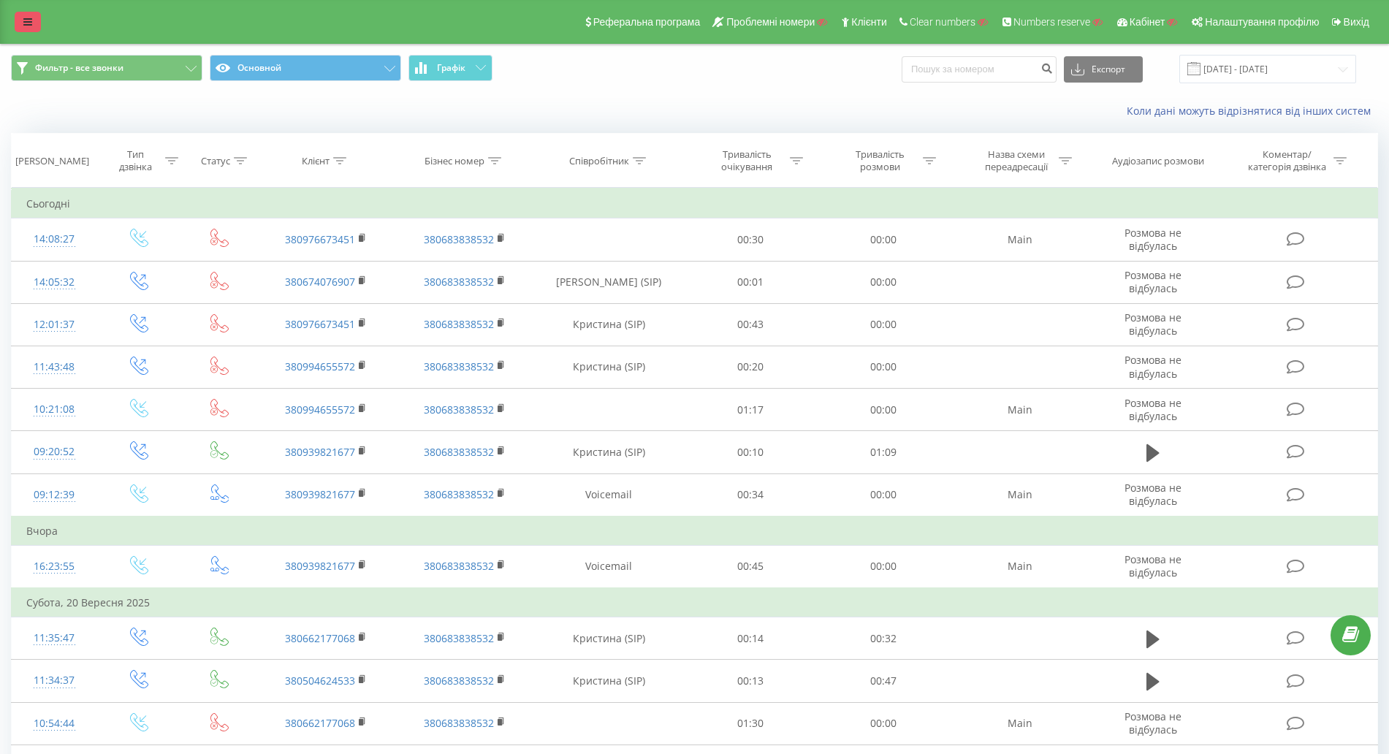
drag, startPoint x: 15, startPoint y: 22, endPoint x: 23, endPoint y: 23, distance: 8.8
click at [17, 22] on div "Реферальна програма Проблемні номери Клієнти Clear numbers Numbers reserve Кабі…" at bounding box center [694, 22] width 1389 height 44
click at [31, 24] on icon at bounding box center [27, 22] width 9 height 10
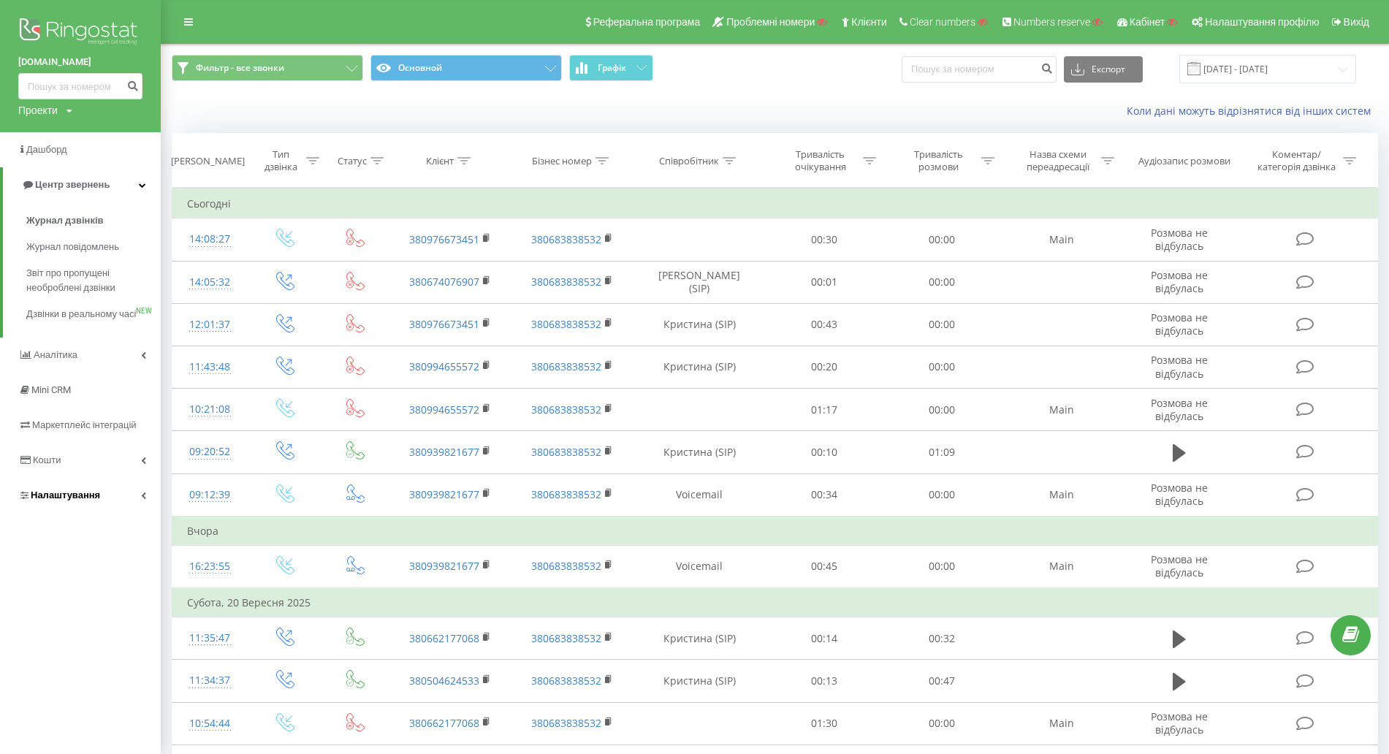
click at [75, 501] on link "Налаштування" at bounding box center [80, 495] width 161 height 35
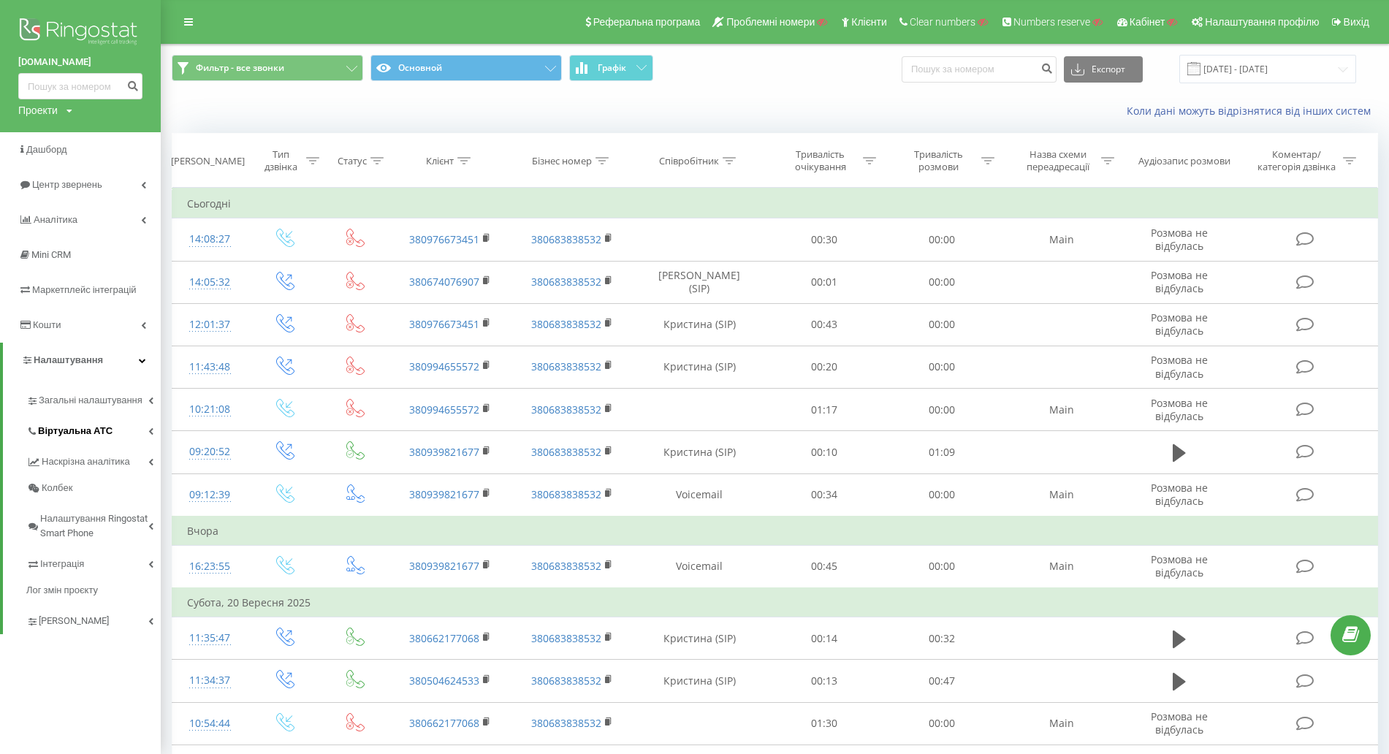
click at [78, 438] on span "Віртуальна АТС" at bounding box center [75, 431] width 75 height 15
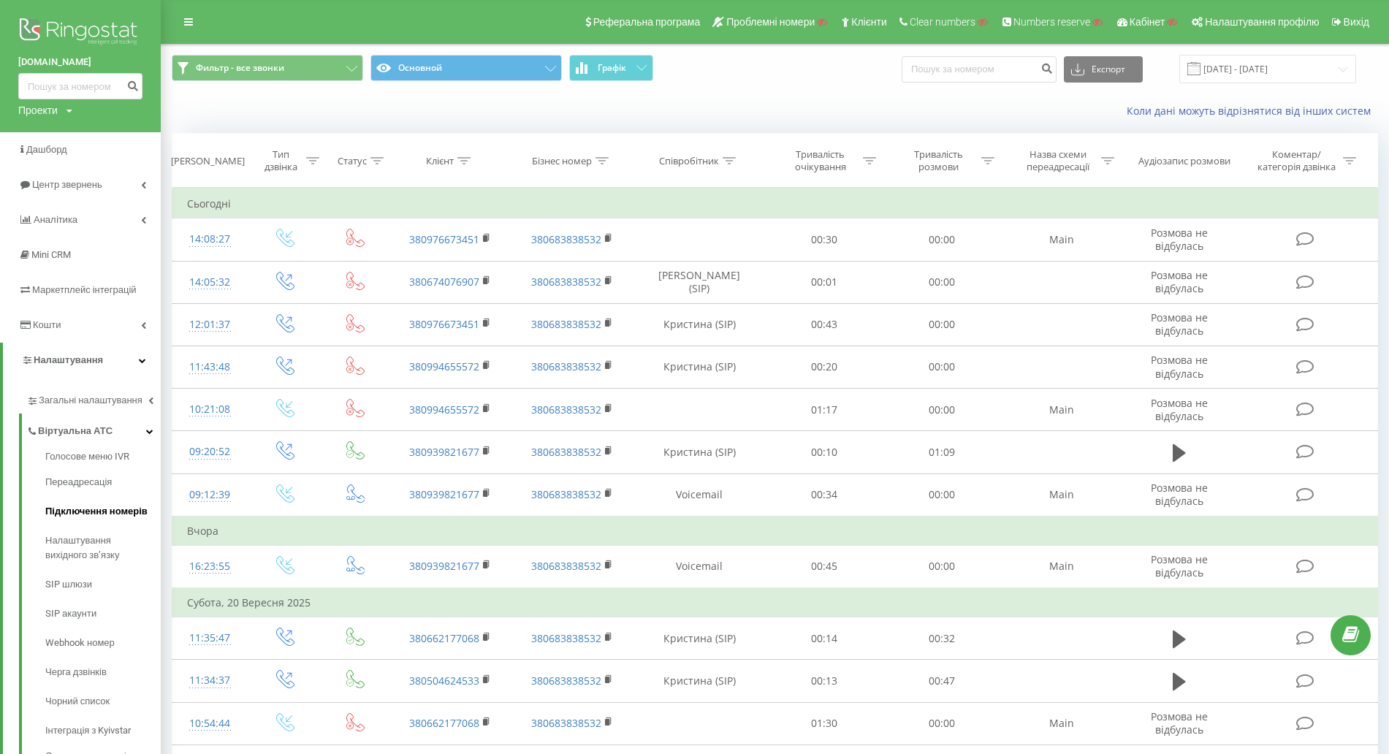
click at [95, 503] on link "Підключення номерів" at bounding box center [102, 511] width 115 height 29
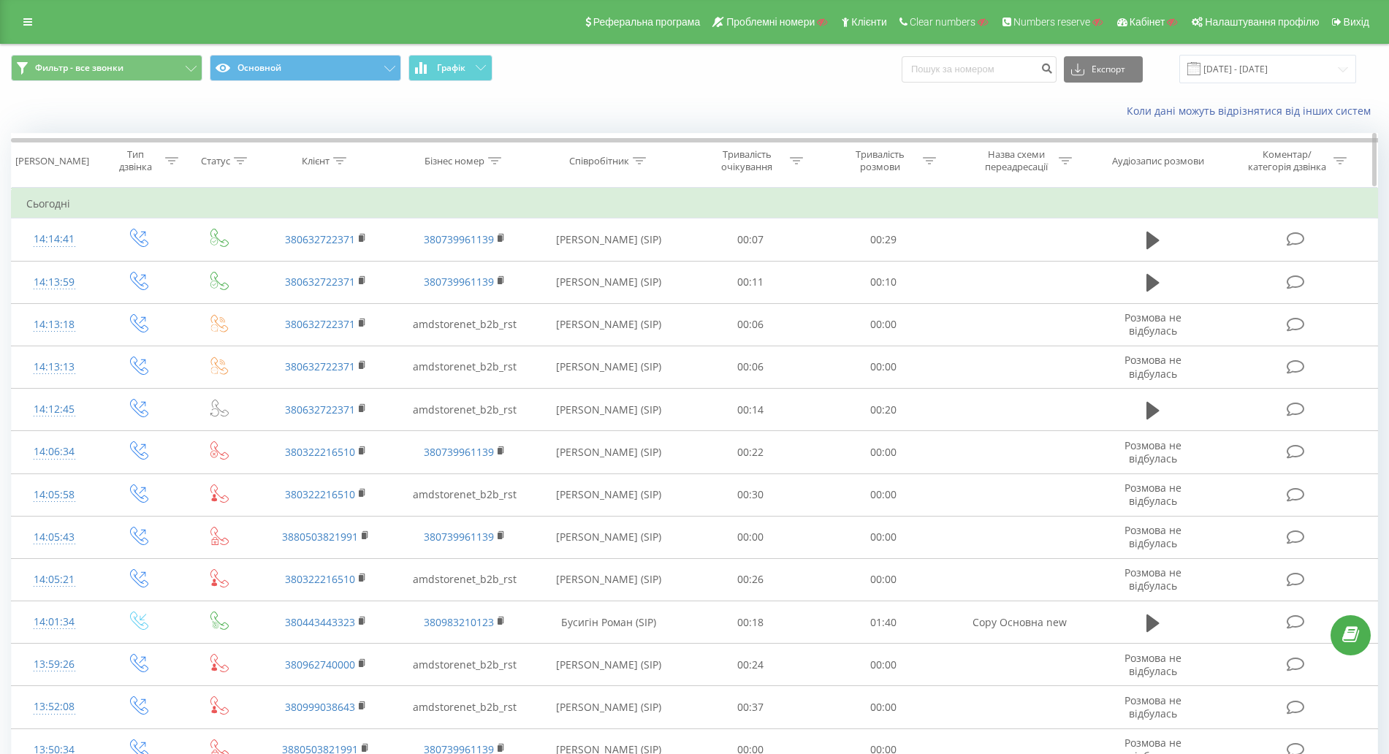
click at [322, 157] on div "Клієнт" at bounding box center [316, 161] width 28 height 12
click at [303, 273] on input "text" at bounding box center [326, 266] width 129 height 26
paste input "380676648568"
click at [345, 289] on span "OK" at bounding box center [357, 294] width 41 height 23
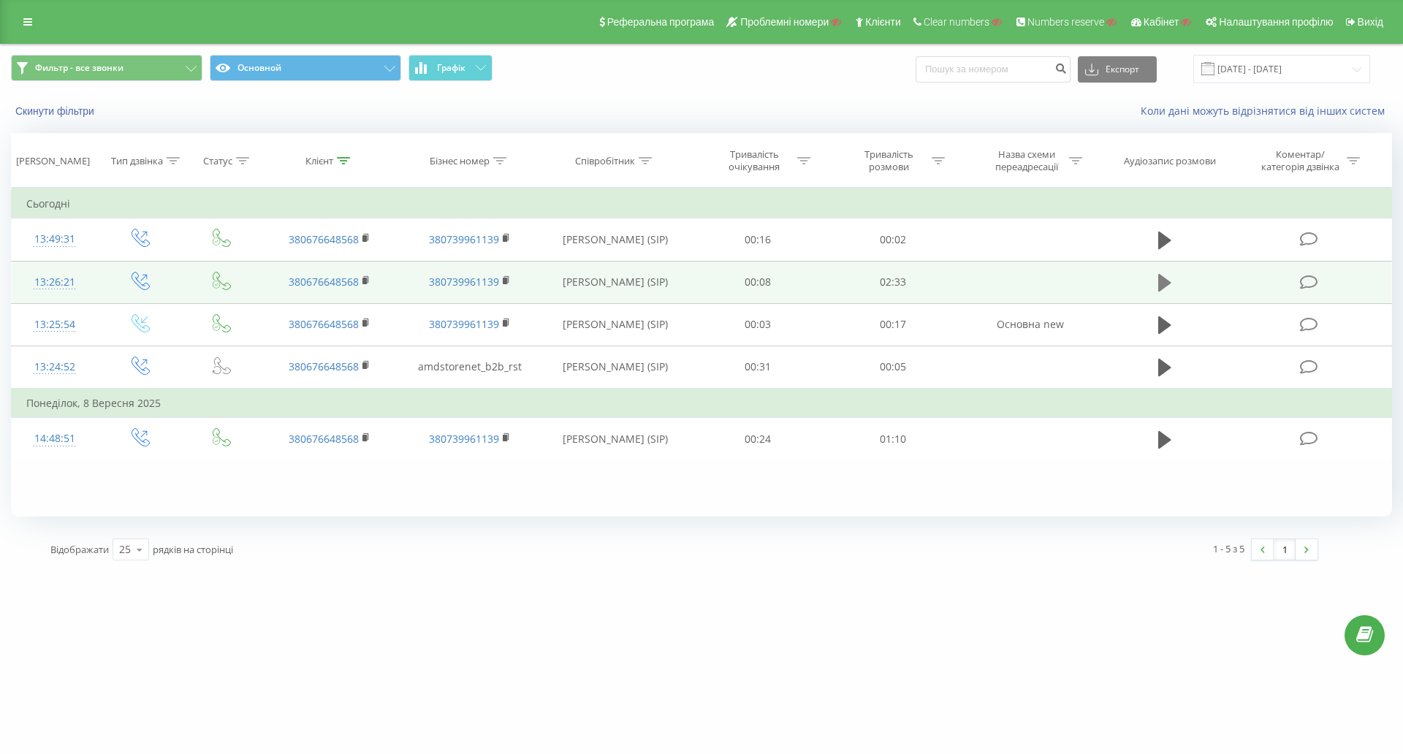
click at [1165, 285] on icon at bounding box center [1164, 283] width 13 height 18
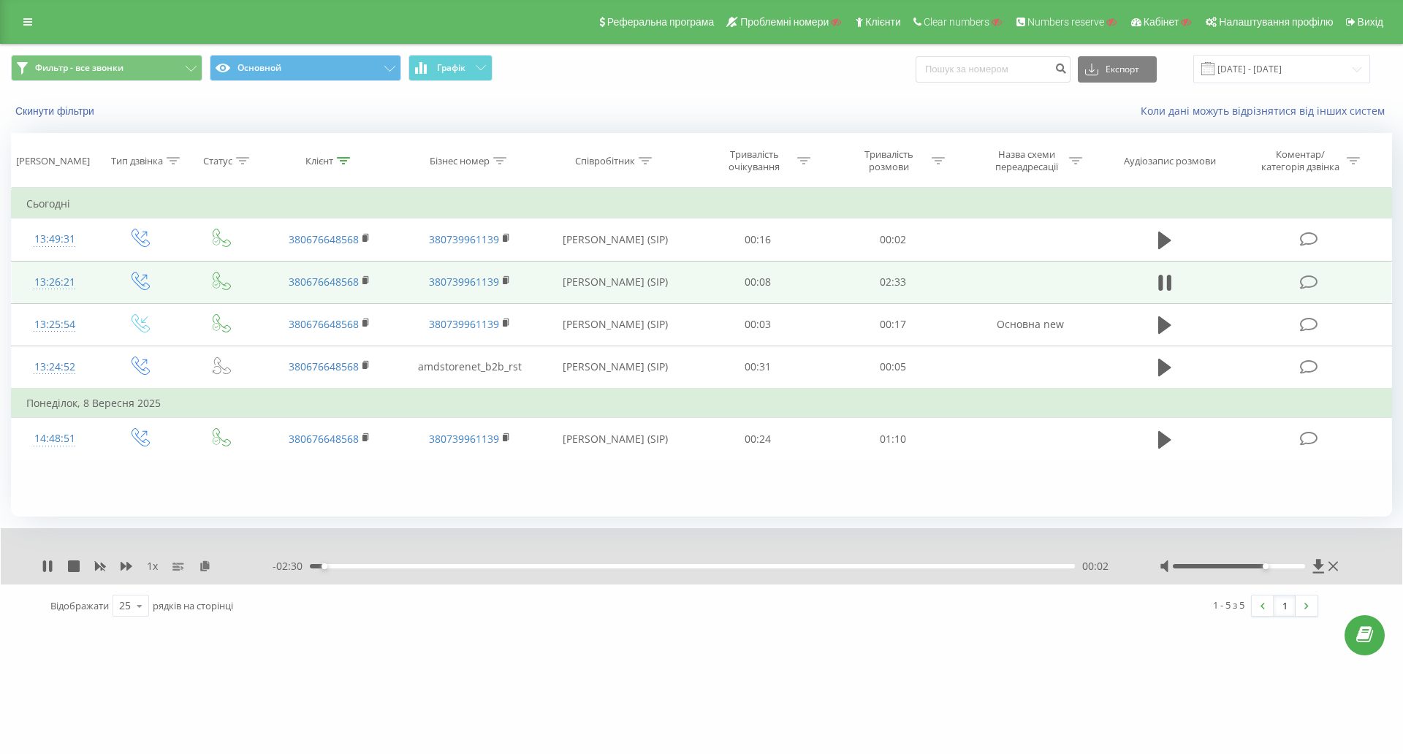
drag, startPoint x: 1243, startPoint y: 566, endPoint x: 1270, endPoint y: 568, distance: 27.1
click at [1270, 568] on div at bounding box center [1239, 566] width 133 height 4
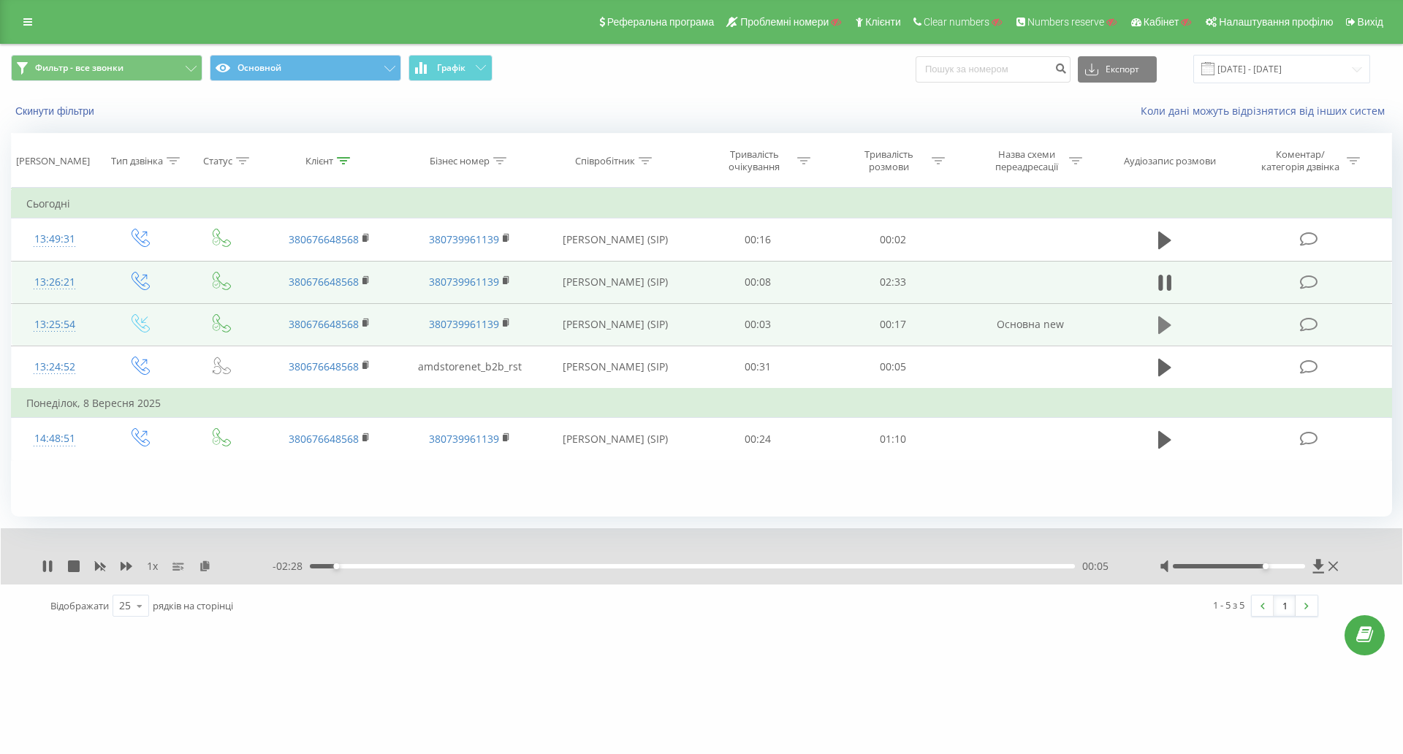
click at [1163, 326] on icon at bounding box center [1164, 325] width 13 height 18
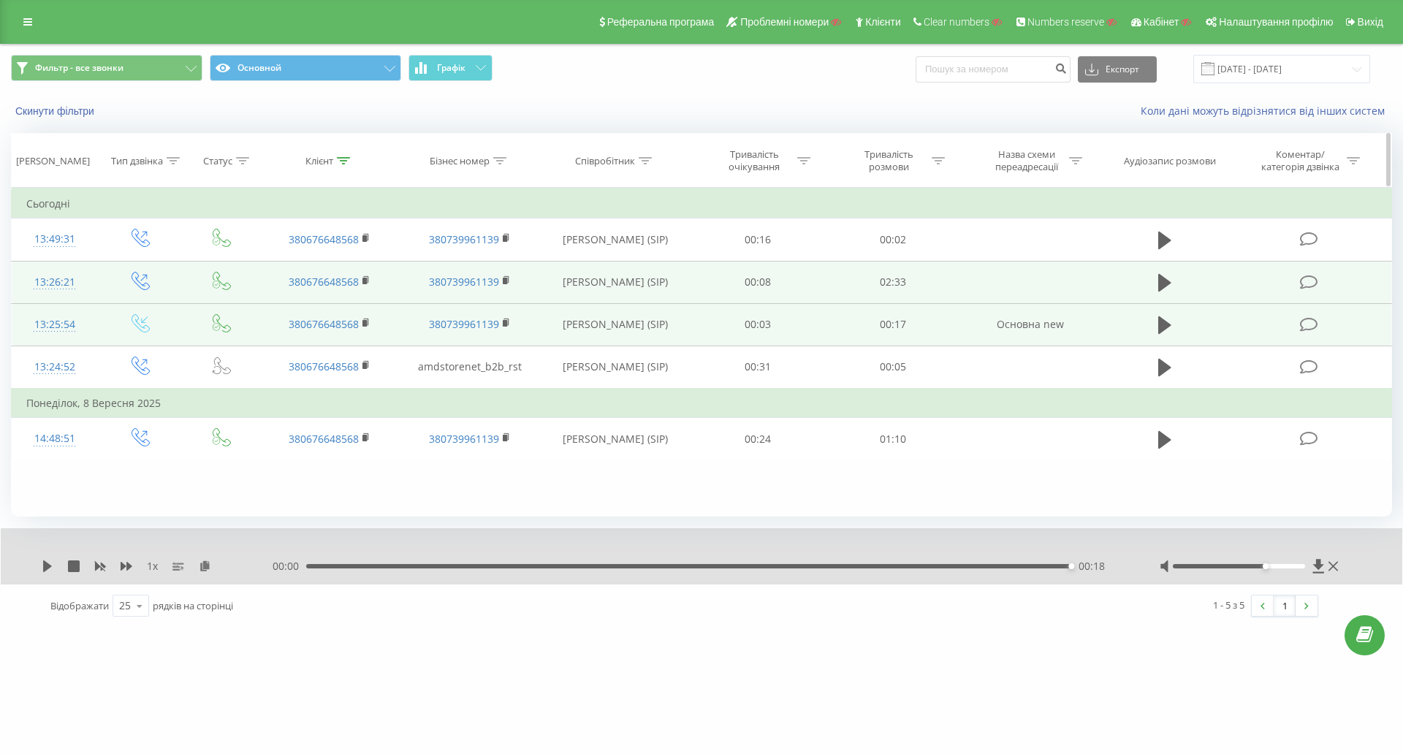
click at [322, 161] on div "Клієнт" at bounding box center [319, 161] width 28 height 12
drag, startPoint x: 321, startPoint y: 269, endPoint x: 245, endPoint y: 265, distance: 76.1
click at [241, 266] on table "Фільтрувати за умовою Дорівнює Введіть значення Скасувати OK Фільтрувати за умо…" at bounding box center [701, 324] width 1381 height 273
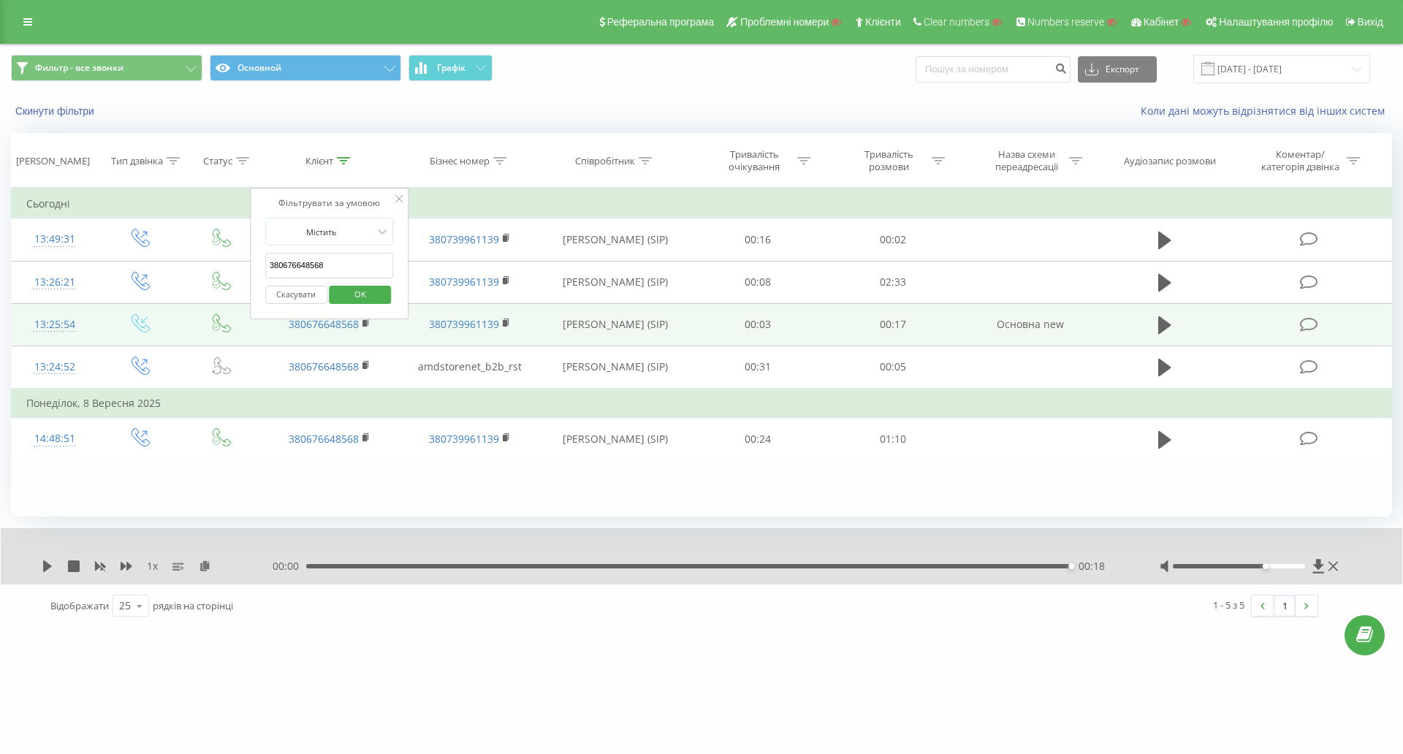
paste input "063272 2371"
click at [346, 291] on span "OK" at bounding box center [360, 294] width 41 height 23
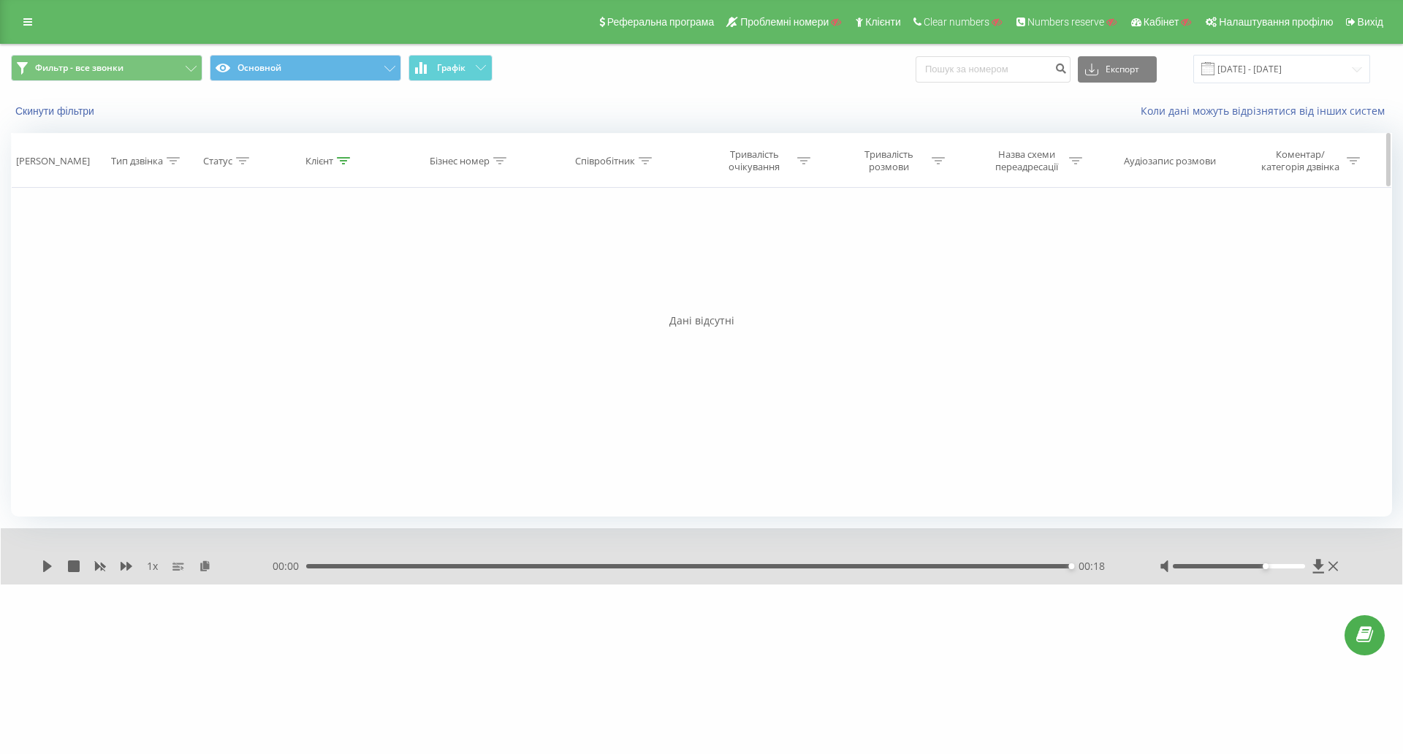
click at [326, 156] on div "Клієнт" at bounding box center [319, 161] width 28 height 12
click at [300, 263] on input "063272 2371" at bounding box center [329, 266] width 129 height 26
click button "OK" at bounding box center [361, 295] width 62 height 18
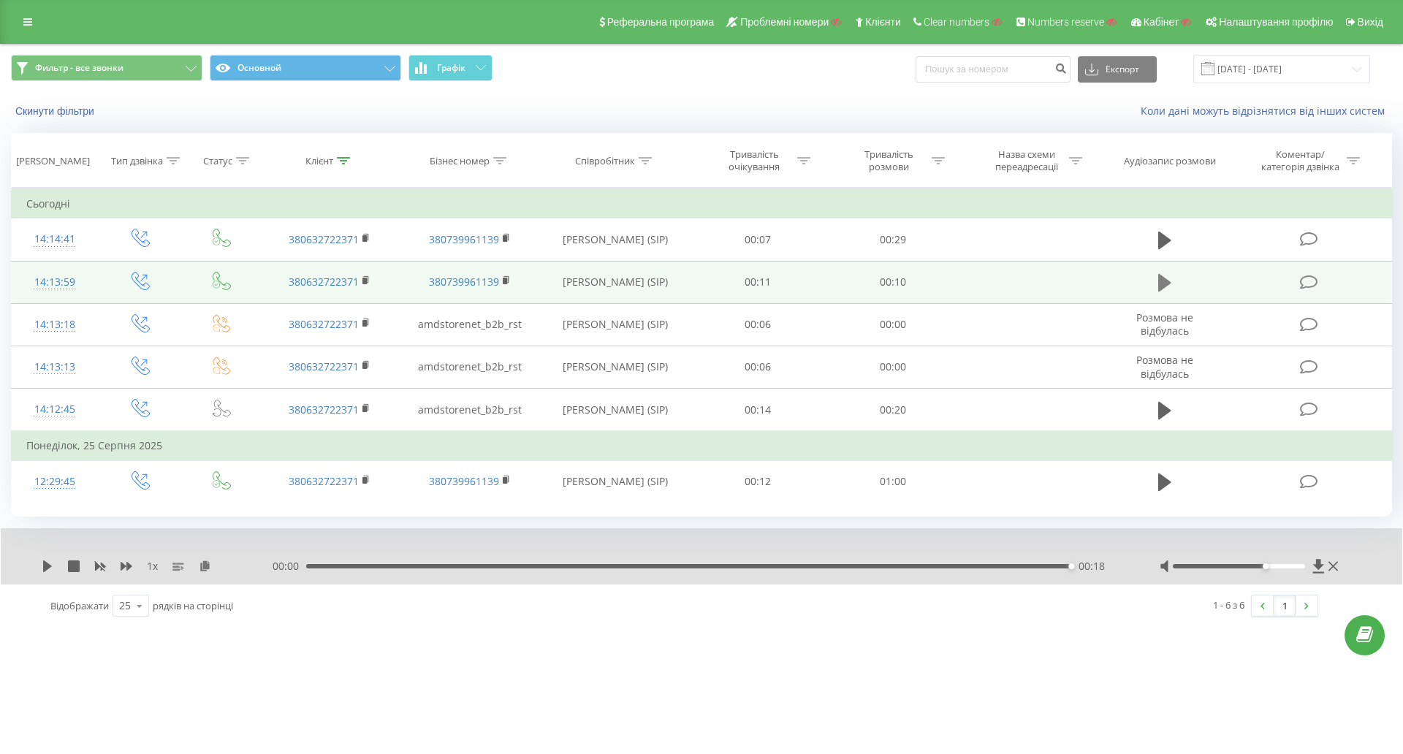
click at [1170, 284] on icon at bounding box center [1164, 283] width 13 height 20
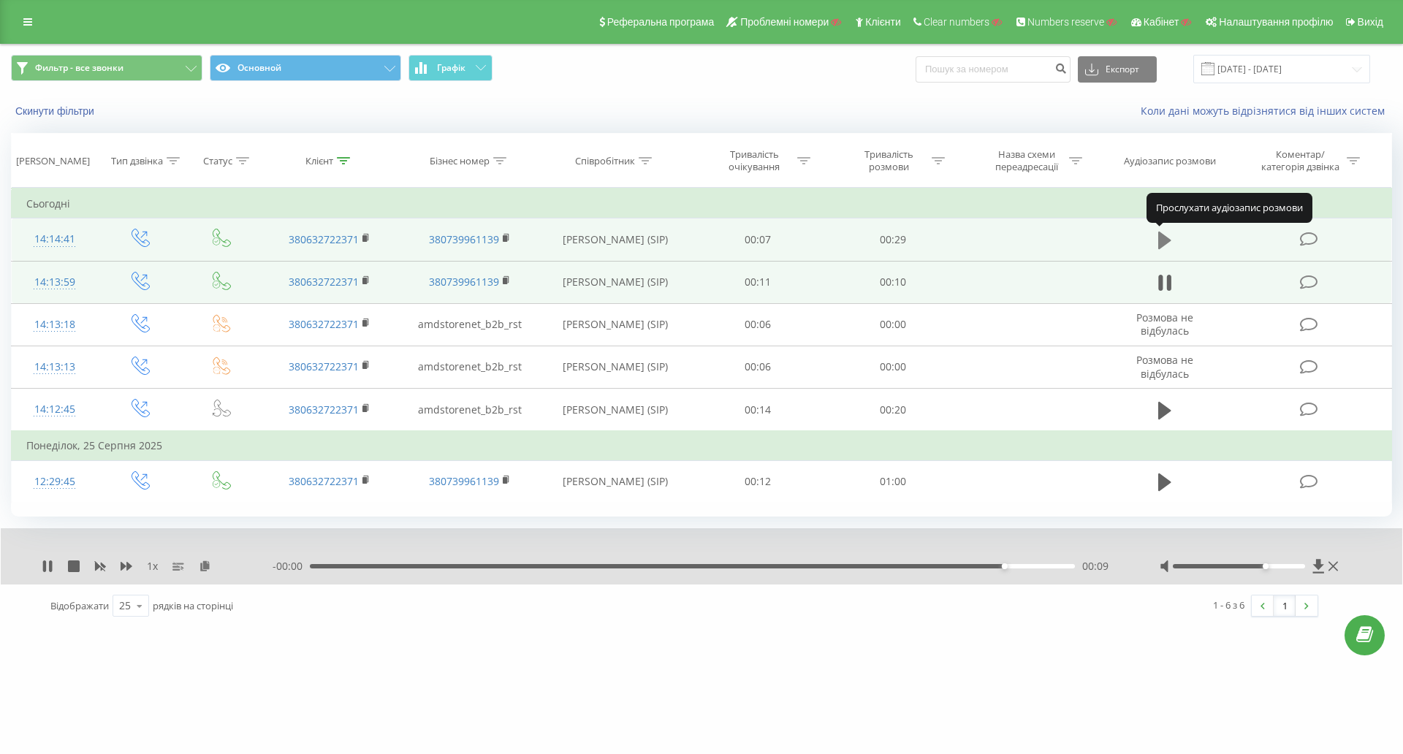
click at [1163, 241] on icon at bounding box center [1164, 241] width 13 height 18
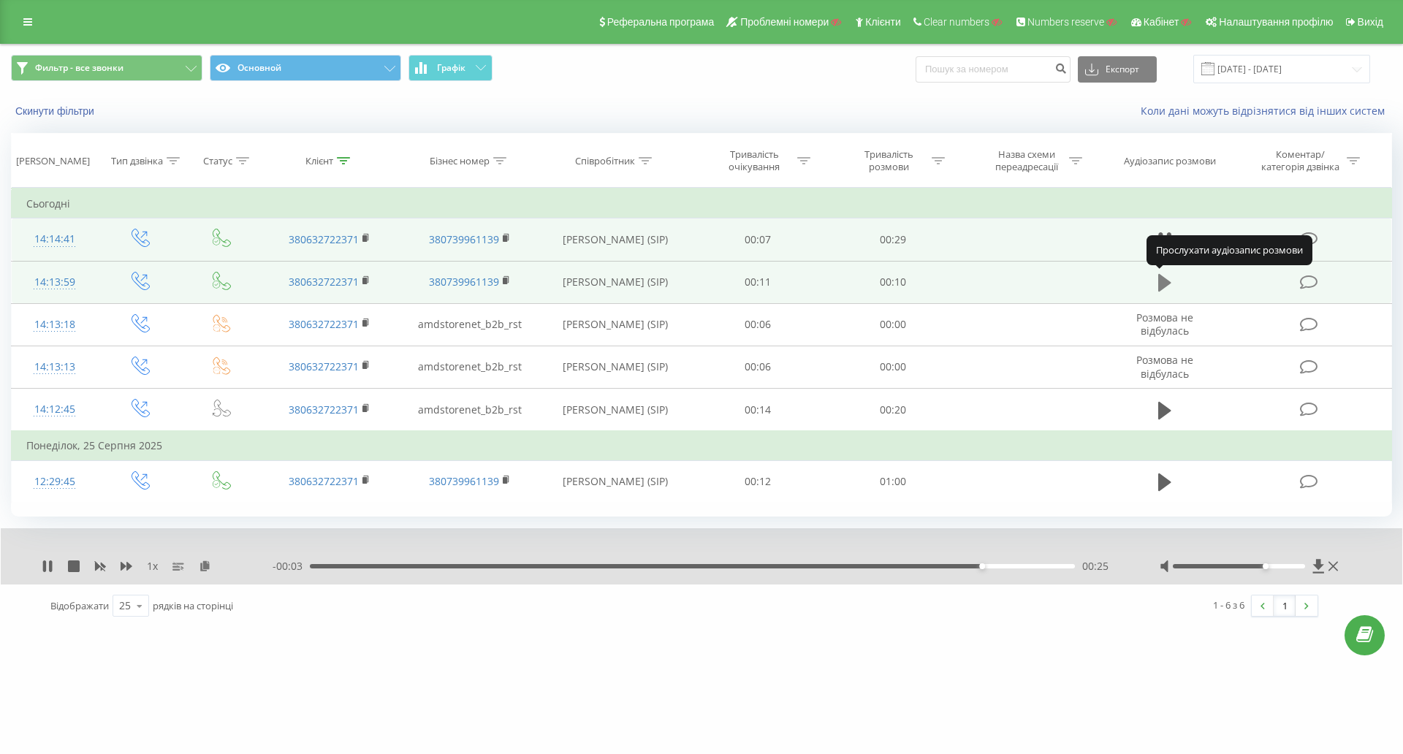
click at [1166, 285] on icon at bounding box center [1164, 283] width 13 height 18
click at [314, 566] on div "00:10" at bounding box center [688, 566] width 765 height 4
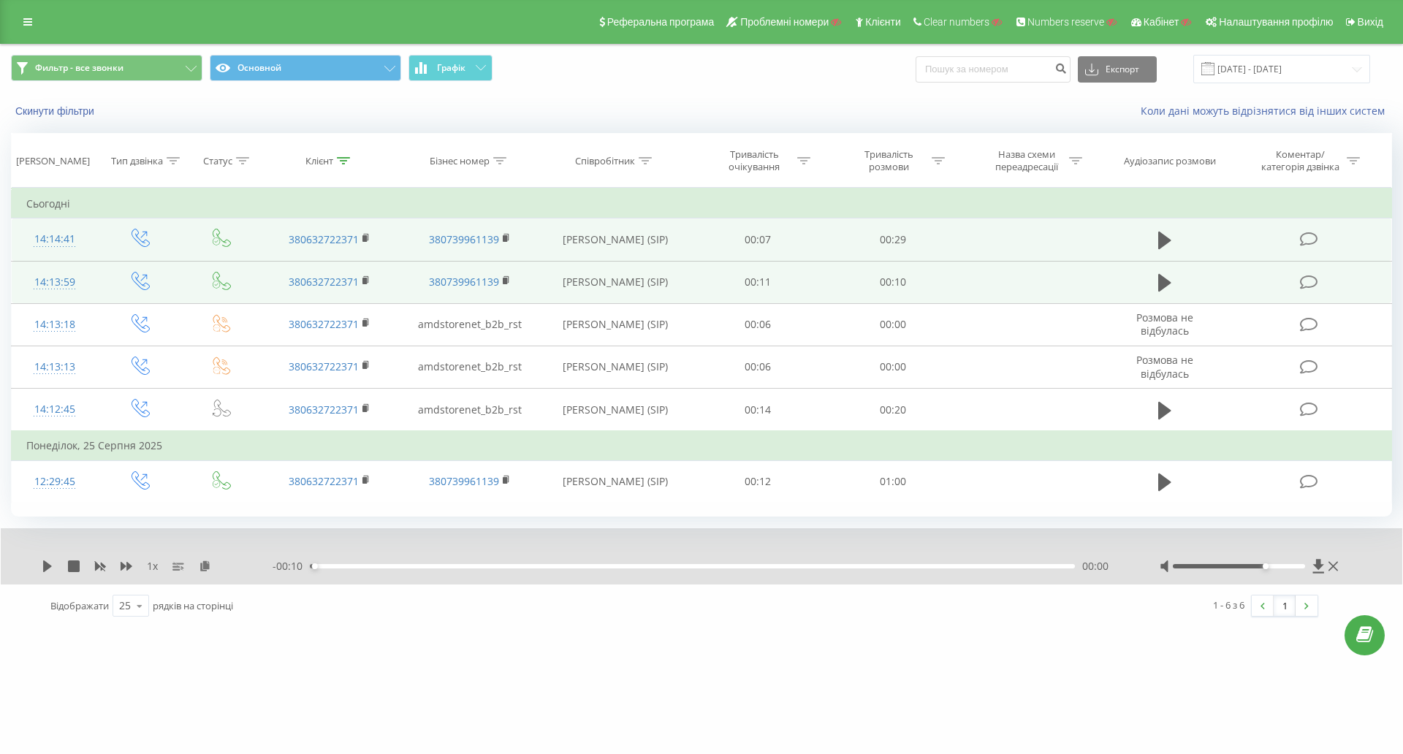
click at [38, 560] on div "1 x - 00:10 00:00 00:00" at bounding box center [702, 556] width 1402 height 56
click at [45, 566] on icon at bounding box center [47, 566] width 9 height 12
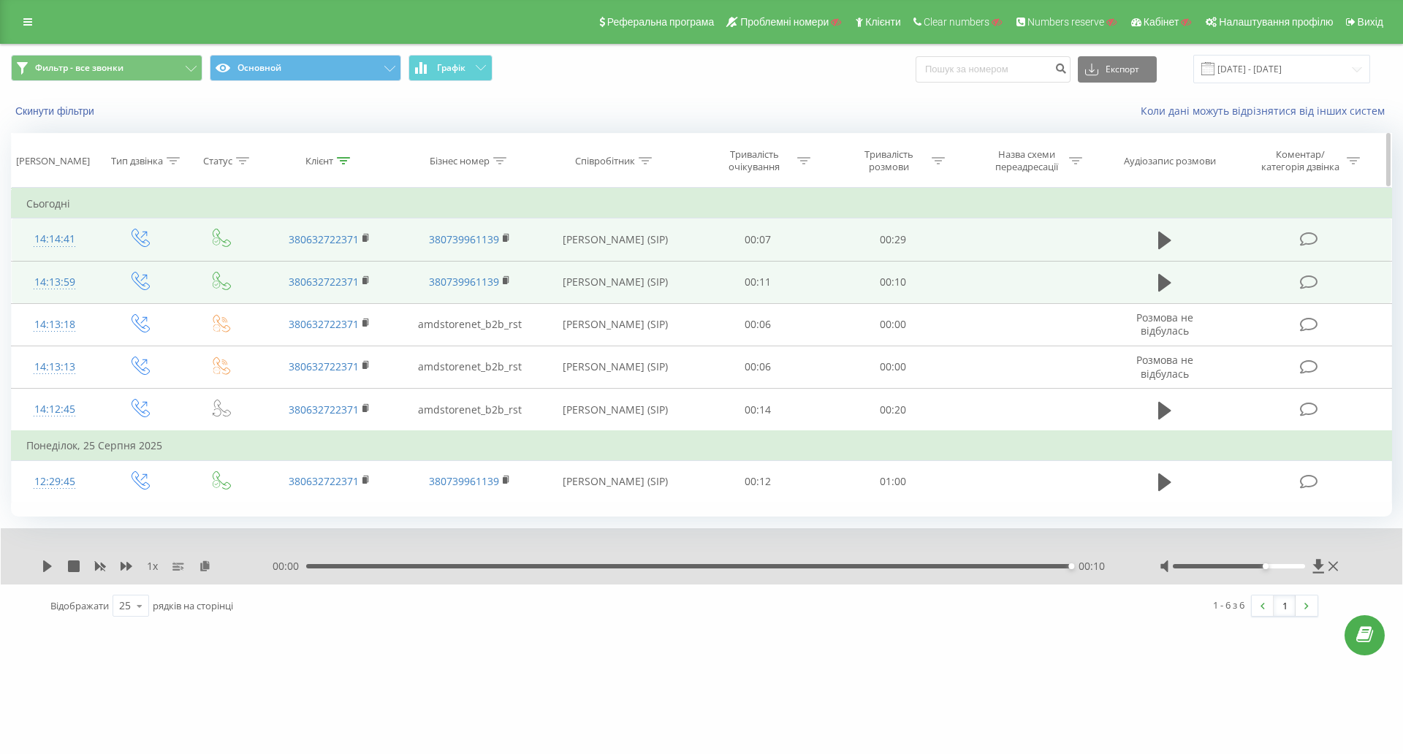
click at [342, 162] on icon at bounding box center [343, 160] width 13 height 7
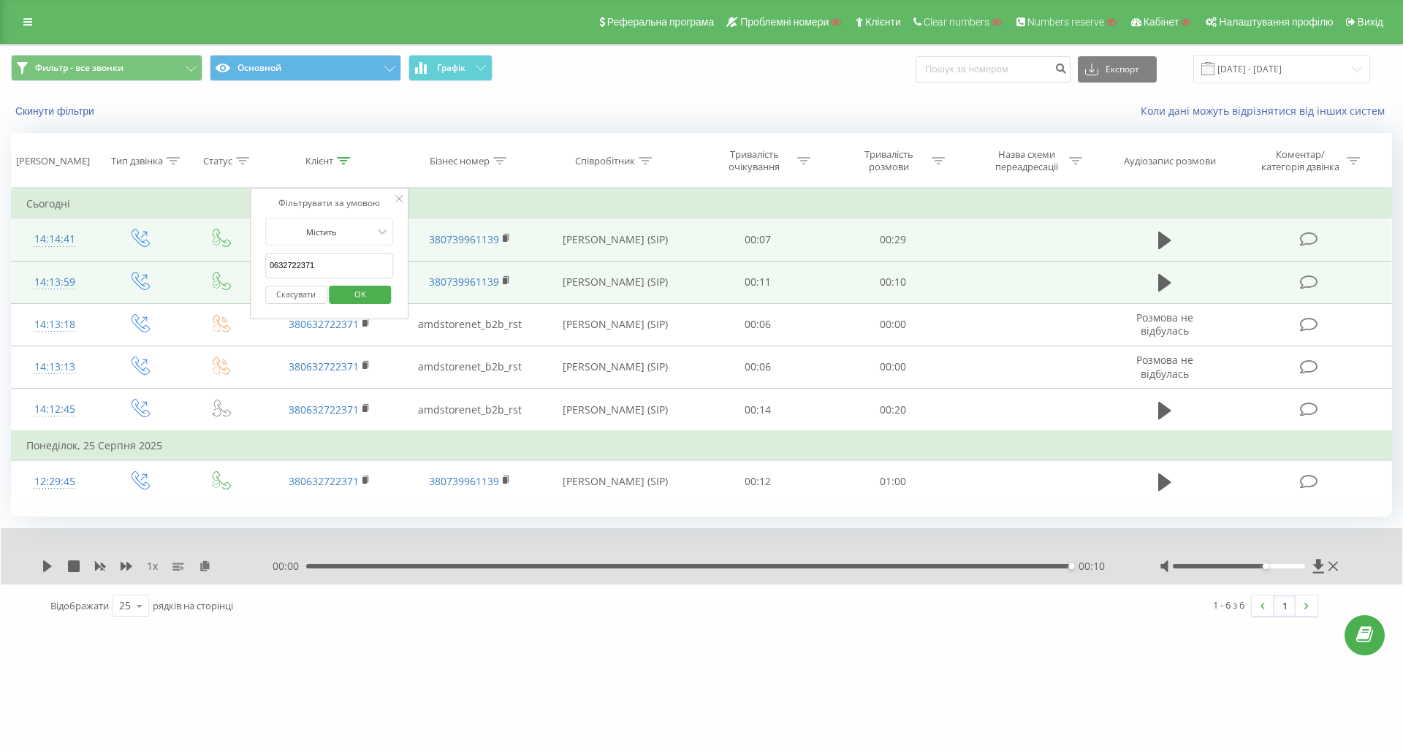
drag, startPoint x: 332, startPoint y: 265, endPoint x: 237, endPoint y: 267, distance: 95.0
click at [222, 267] on table "Фільтрувати за умовою Дорівнює Введіть значення Скасувати OK Фільтрувати за умо…" at bounding box center [701, 346] width 1381 height 316
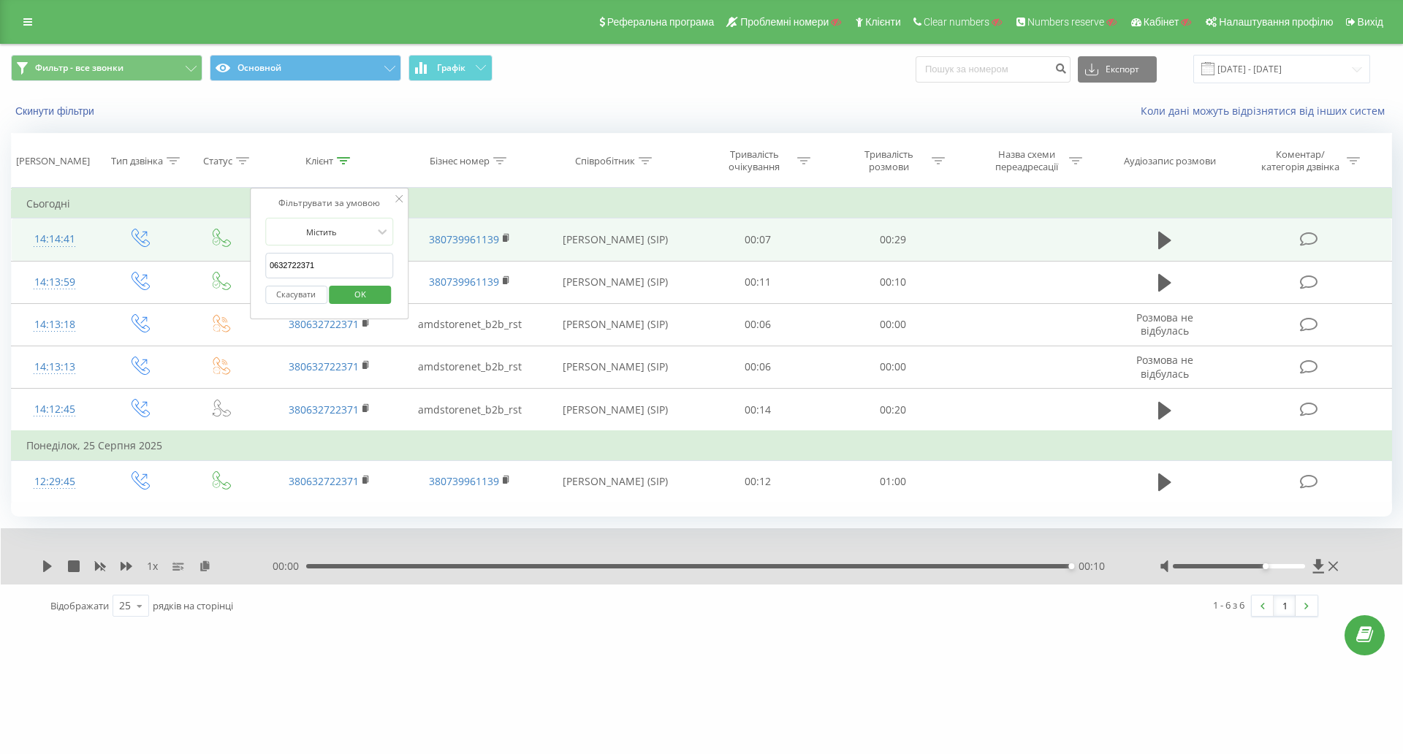
paste input "380676648568"
type input "380676648568"
click at [361, 295] on span "OK" at bounding box center [360, 294] width 41 height 23
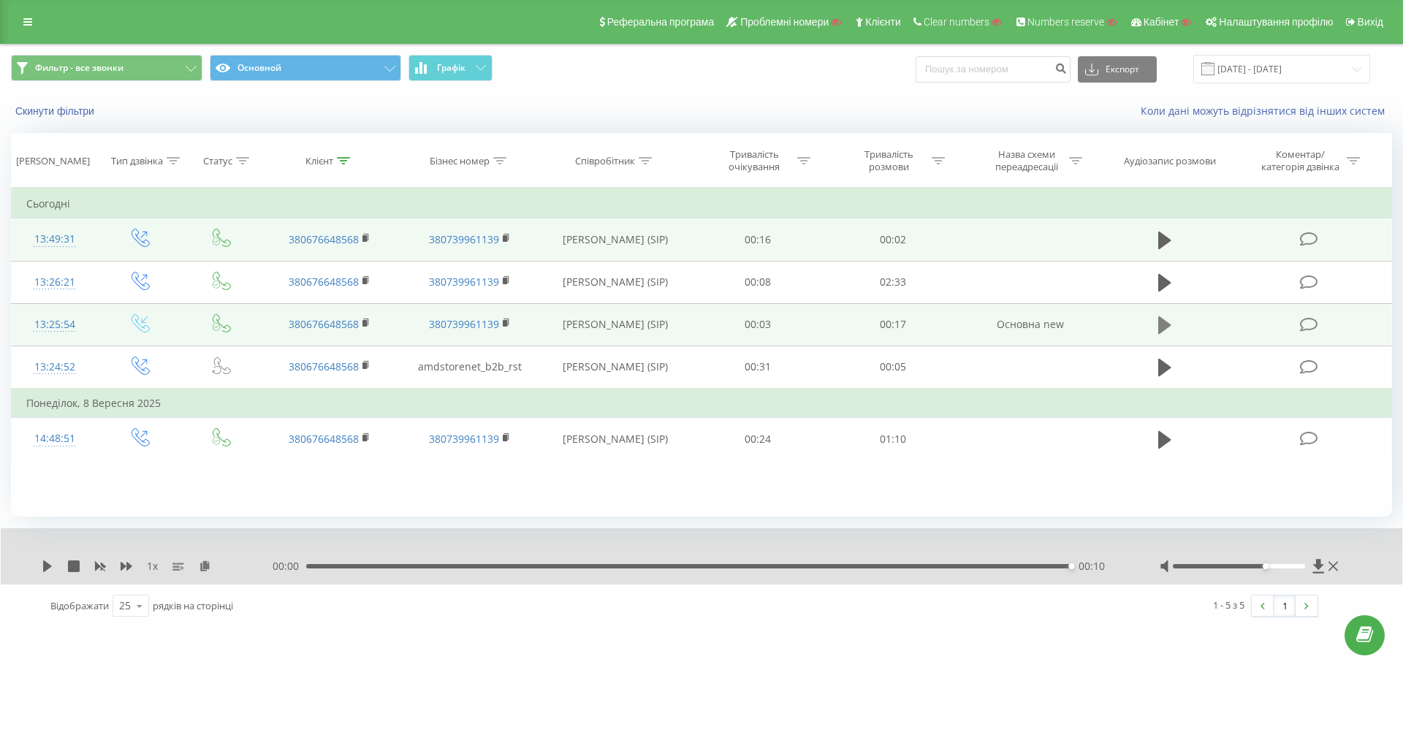
click at [1169, 327] on icon at bounding box center [1164, 325] width 13 height 20
drag, startPoint x: 1250, startPoint y: 568, endPoint x: 1237, endPoint y: 566, distance: 13.2
click at [1237, 568] on div at bounding box center [1239, 566] width 133 height 4
drag, startPoint x: 1236, startPoint y: 566, endPoint x: 1193, endPoint y: 566, distance: 43.8
click at [1193, 566] on div at bounding box center [1239, 566] width 133 height 4
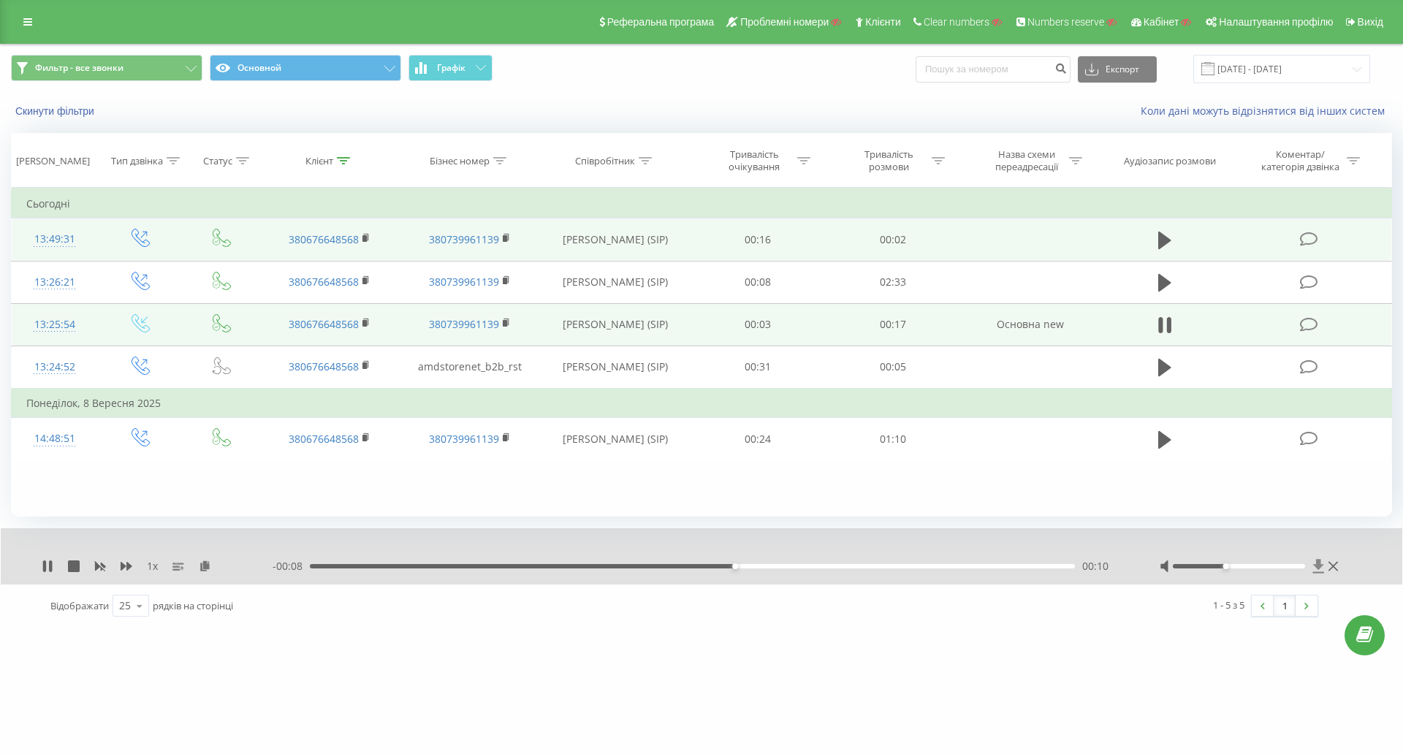
drag, startPoint x: 1215, startPoint y: 565, endPoint x: 1312, endPoint y: 569, distance: 97.3
click at [1329, 569] on div at bounding box center [1251, 566] width 182 height 15
drag, startPoint x: 398, startPoint y: 565, endPoint x: 416, endPoint y: 565, distance: 18.3
click at [406, 565] on div "00:10" at bounding box center [692, 566] width 765 height 4
click at [358, 73] on button "Основной" at bounding box center [305, 68] width 191 height 26
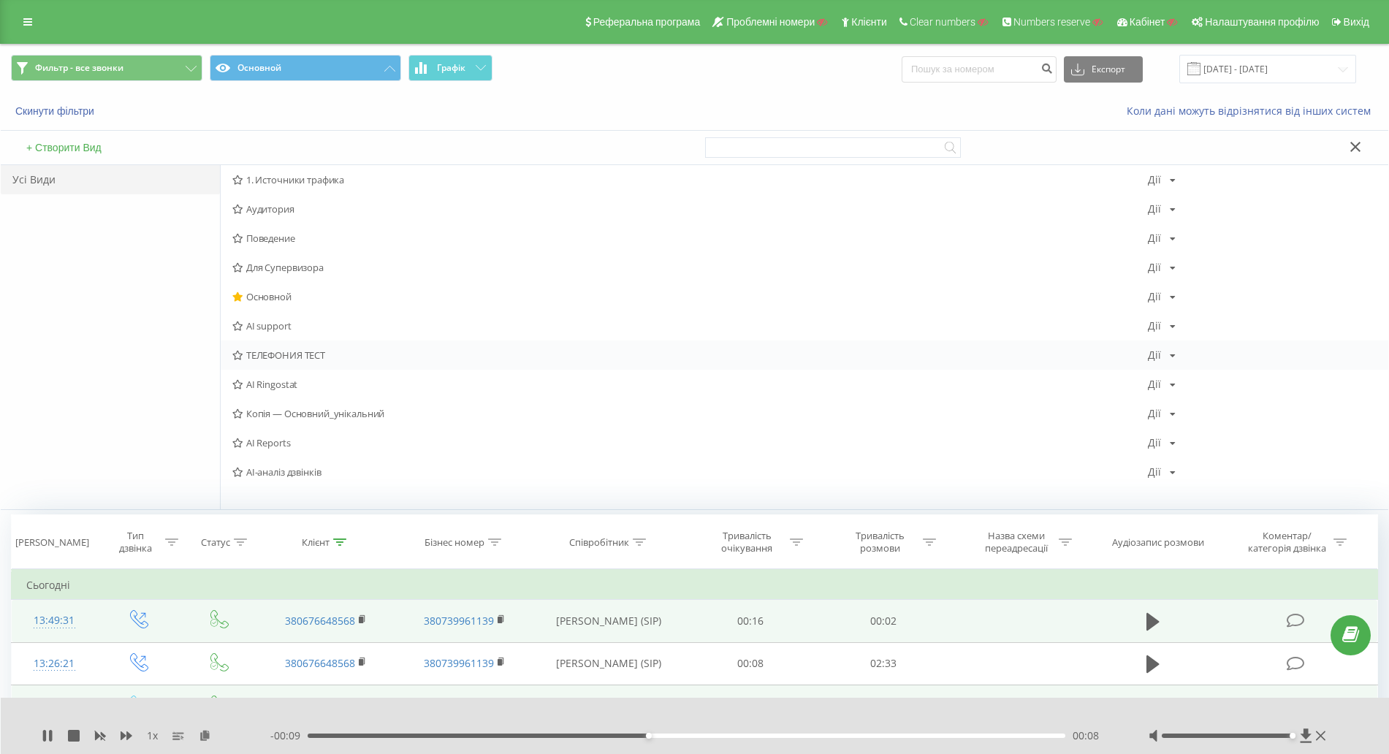
click at [303, 360] on span "ТЕЛЕФОНИЯ ТЕСТ" at bounding box center [690, 355] width 916 height 10
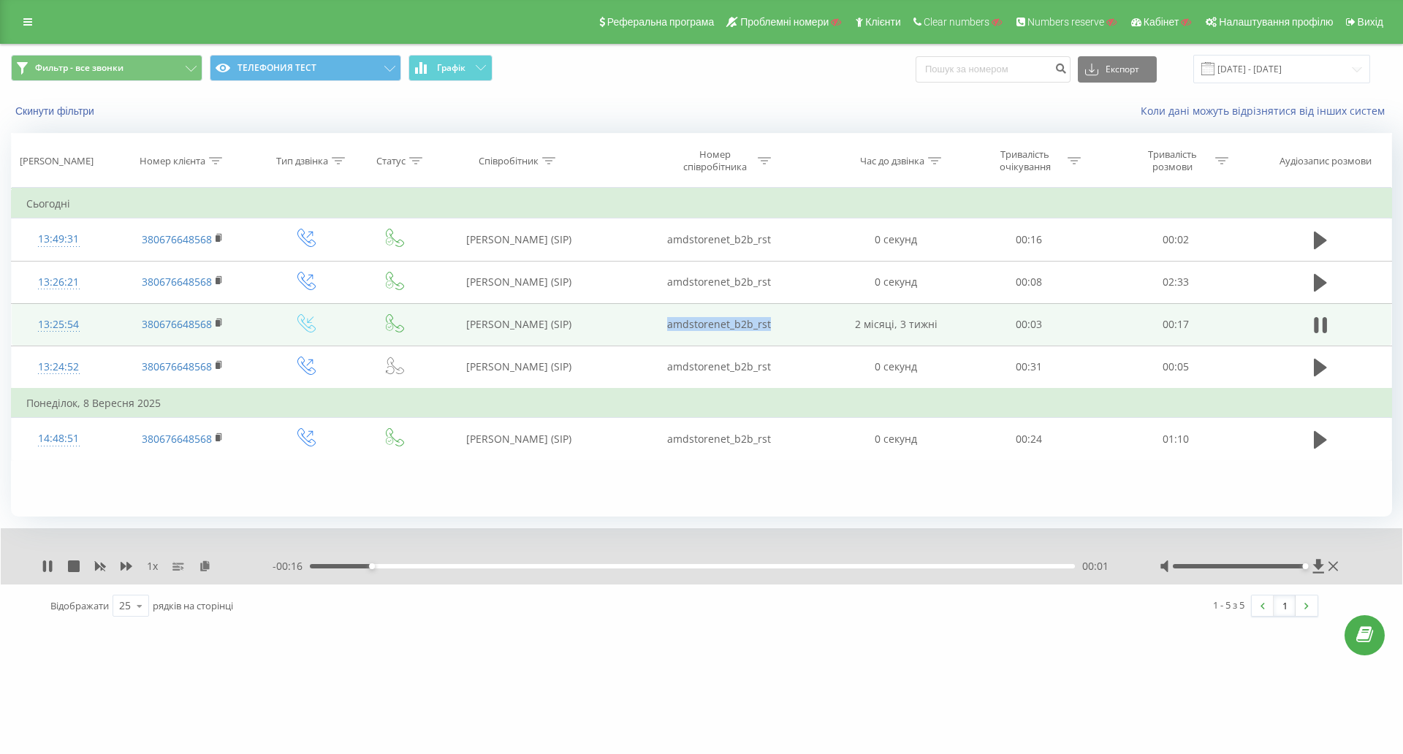
drag, startPoint x: 793, startPoint y: 328, endPoint x: 634, endPoint y: 316, distance: 159.0
click at [634, 316] on td "amdstorenet_b2b_rst" at bounding box center [719, 324] width 236 height 42
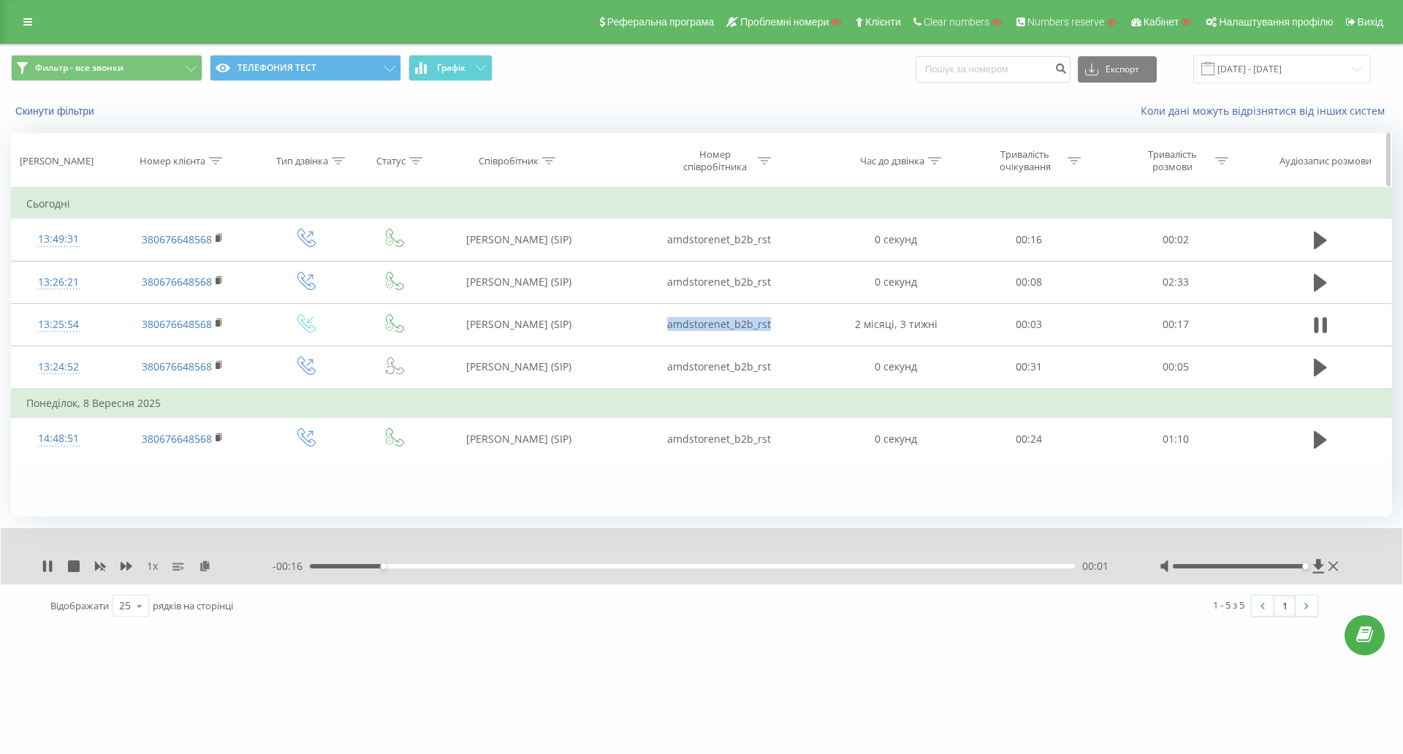
copy td "amdstorenet_b2b_rst"
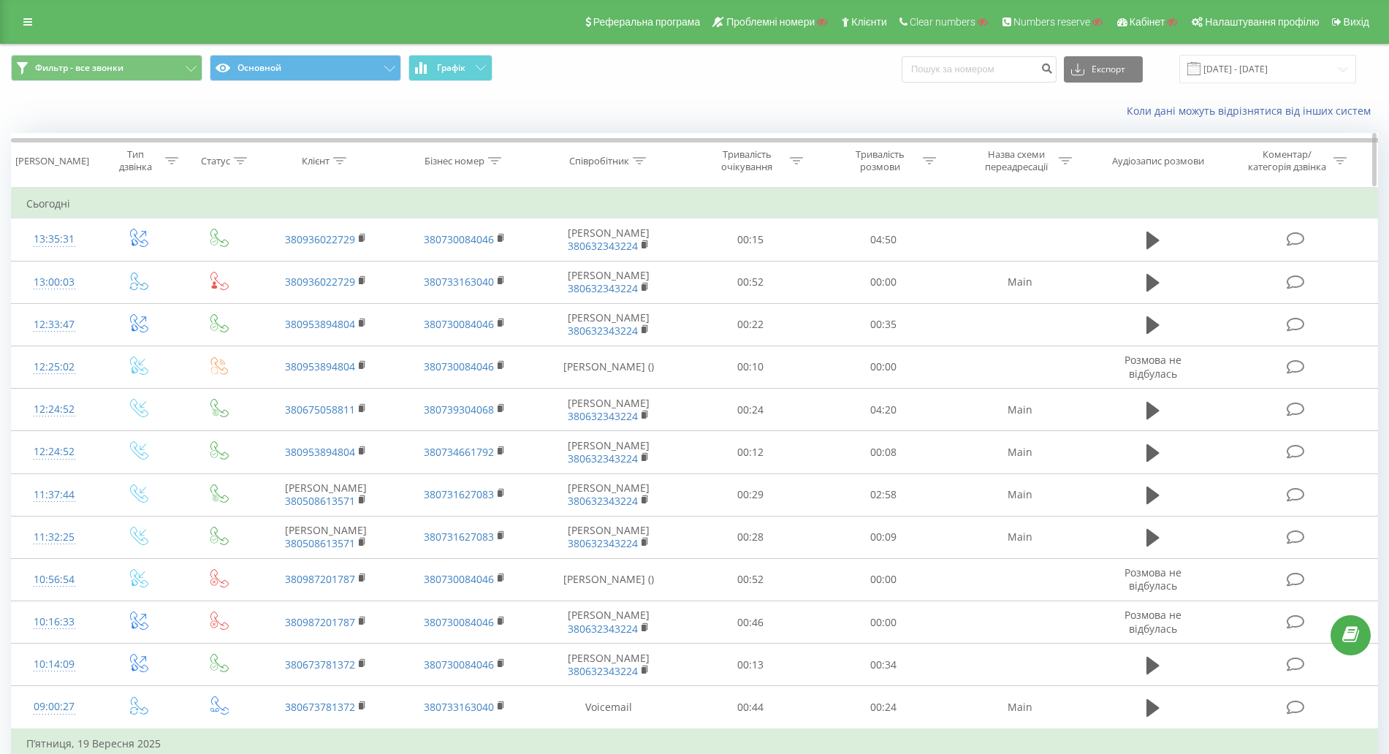
drag, startPoint x: 329, startPoint y: 138, endPoint x: 328, endPoint y: 154, distance: 16.1
click at [329, 140] on div at bounding box center [740, 138] width 1459 height 11
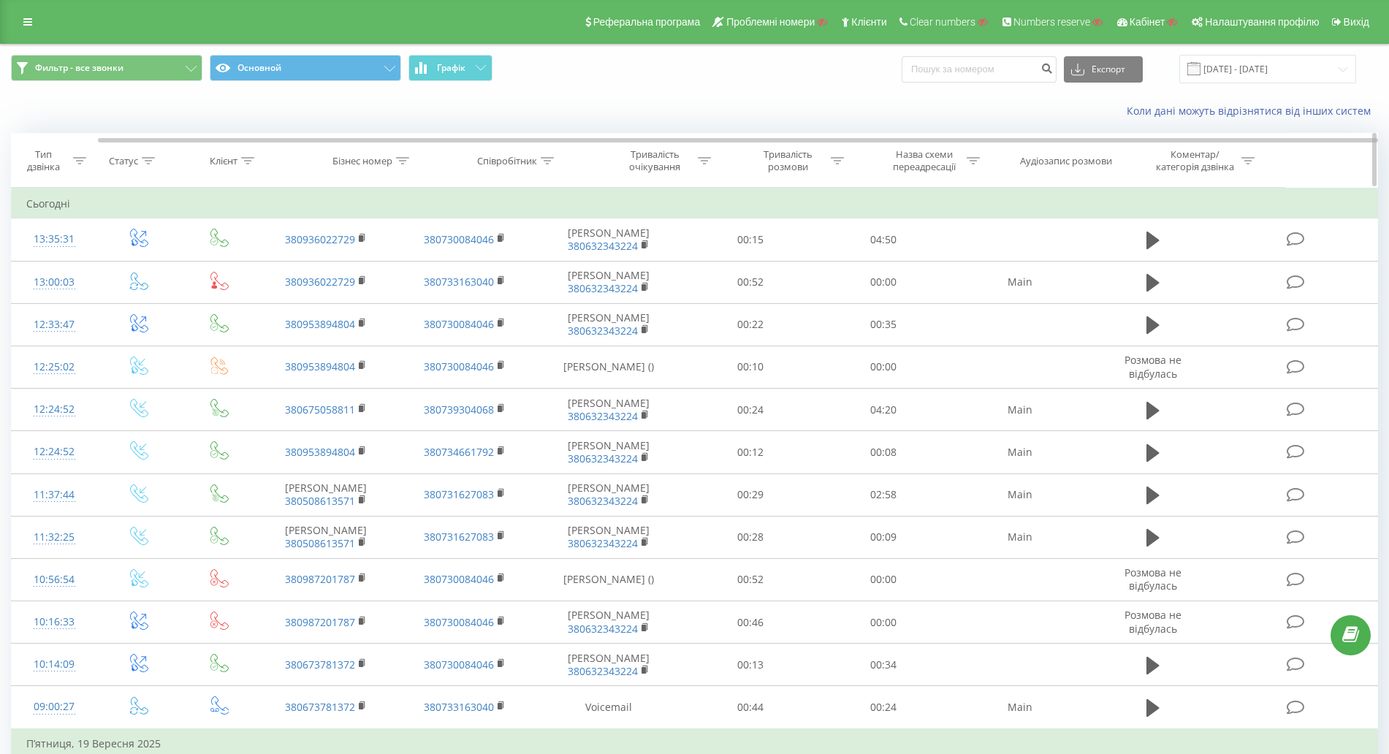
click at [328, 156] on div "Бізнес номер" at bounding box center [372, 161] width 139 height 12
click at [434, 300] on button "Скасувати" at bounding box center [431, 295] width 62 height 18
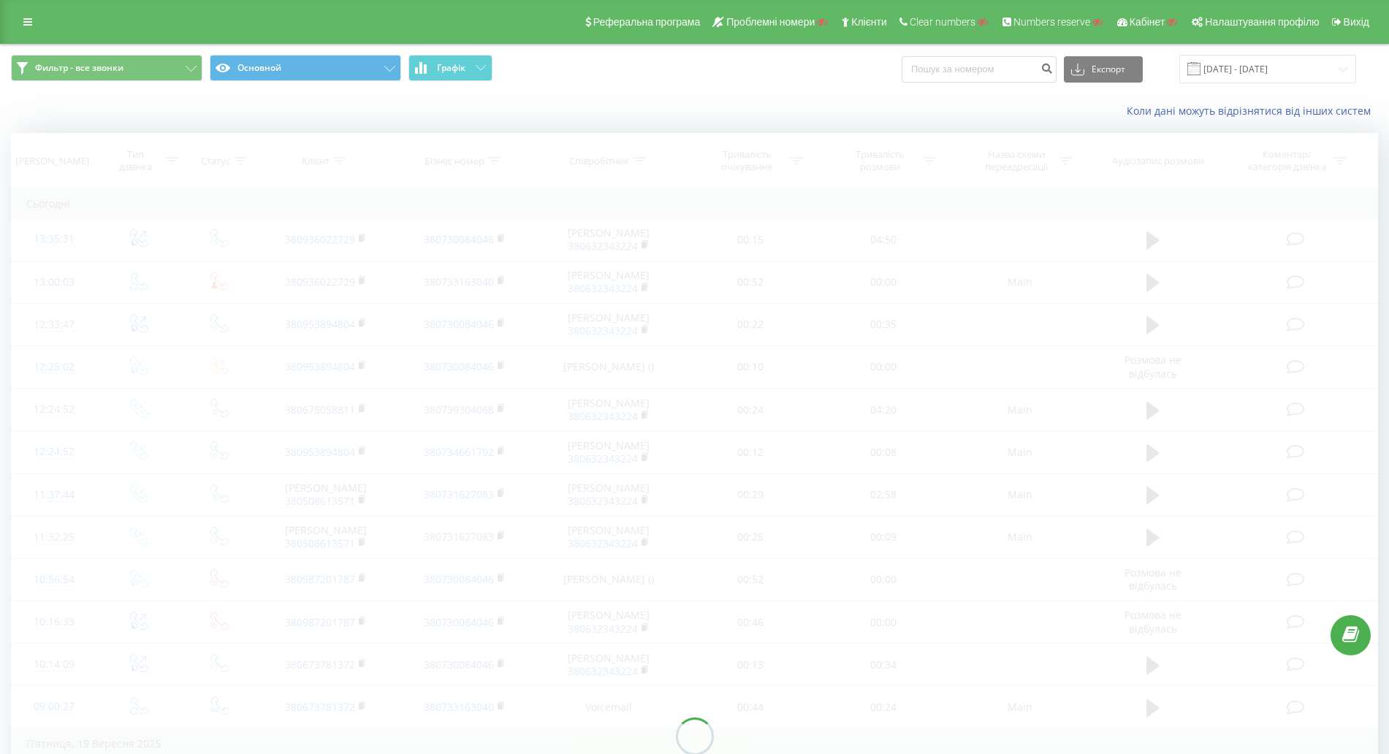
scroll to position [0, 0]
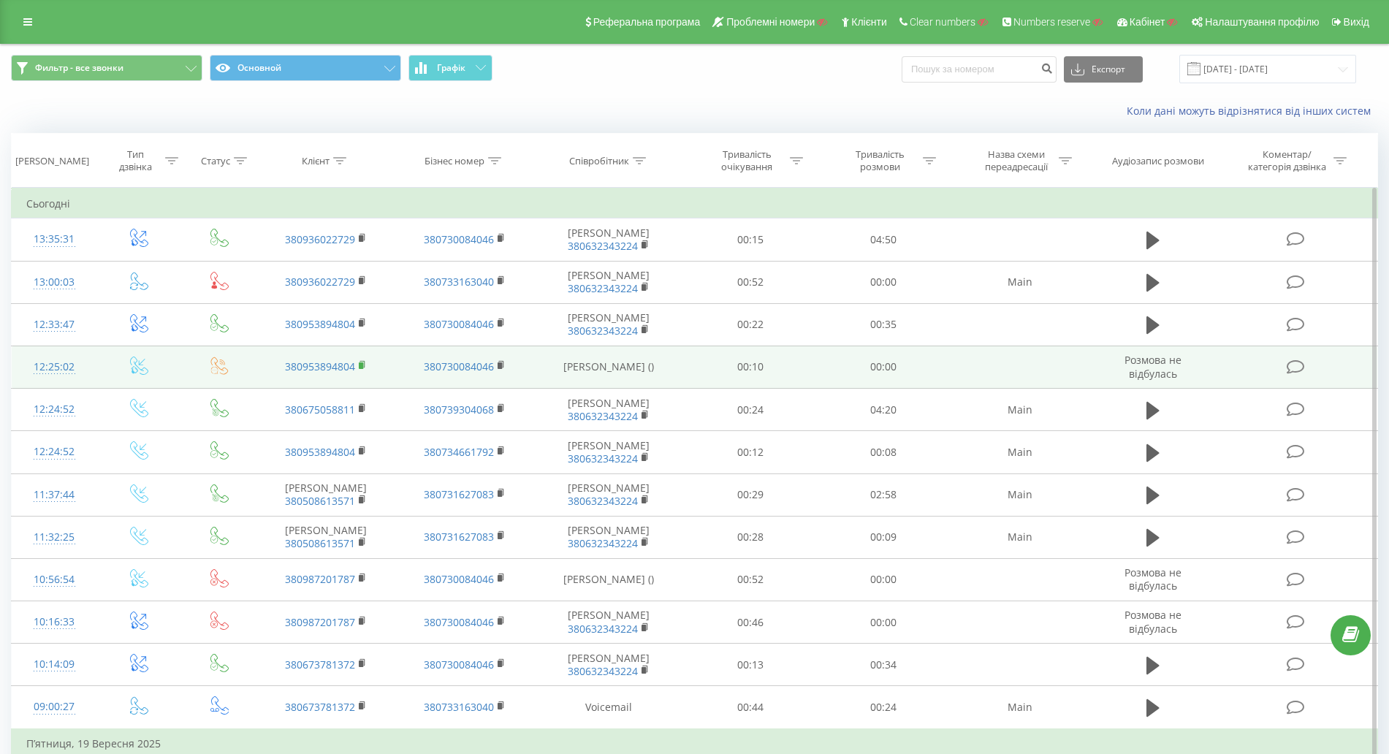
click at [362, 367] on rect at bounding box center [361, 365] width 4 height 7
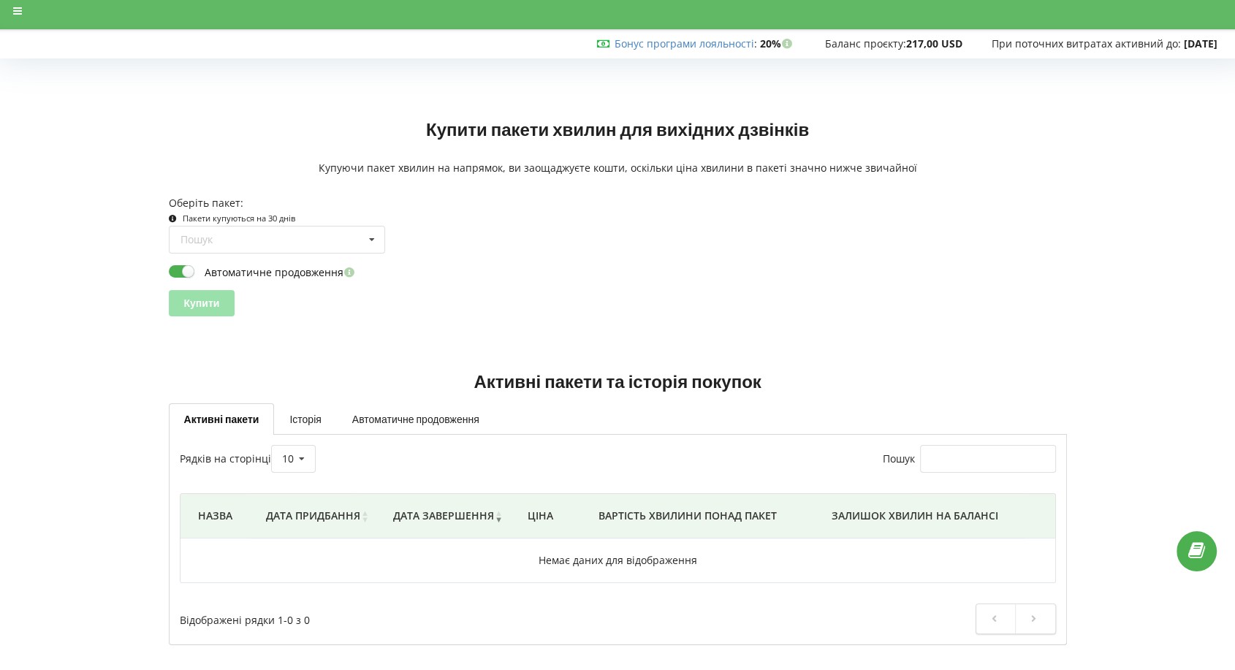
scroll to position [12, 0]
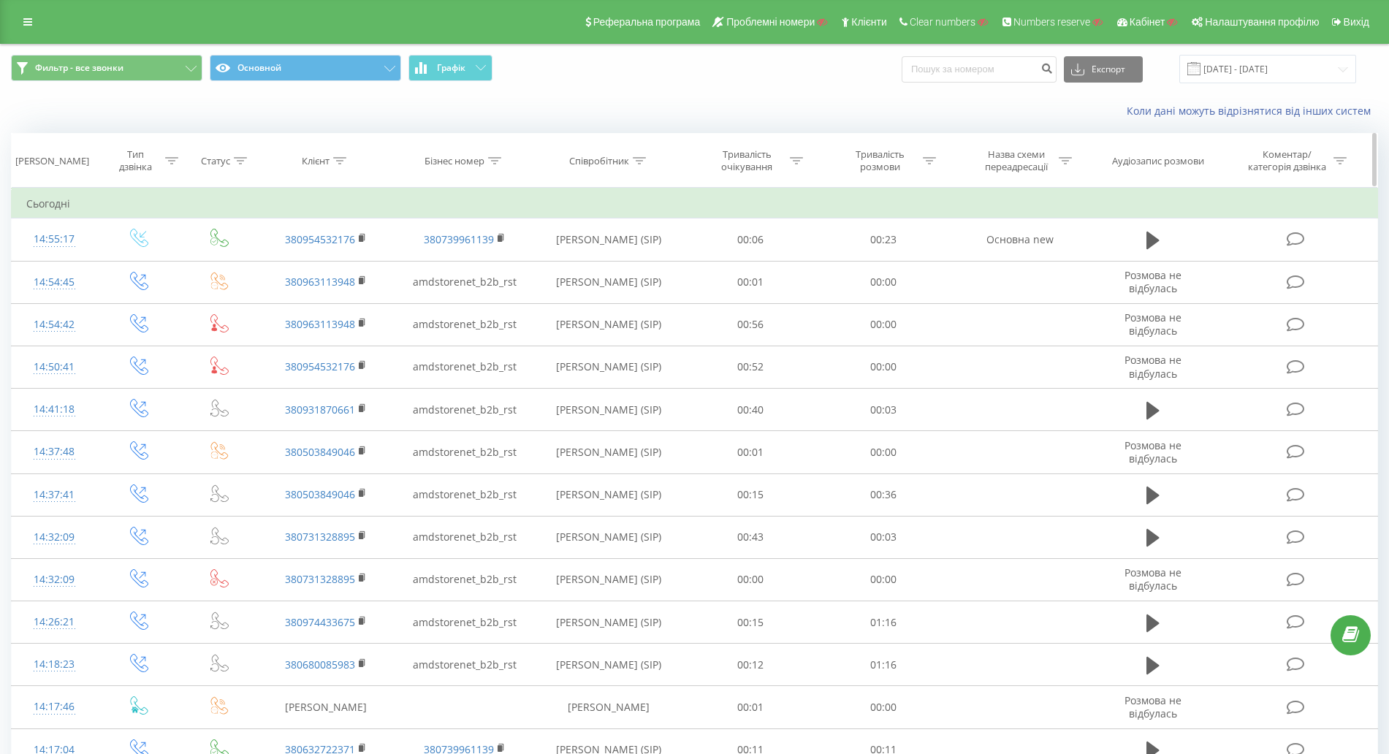
click at [330, 159] on div "Клієнт" at bounding box center [316, 161] width 28 height 12
click at [302, 259] on input "text" at bounding box center [326, 266] width 129 height 26
paste input "380676648568"
click at [351, 291] on span "OK" at bounding box center [357, 294] width 41 height 23
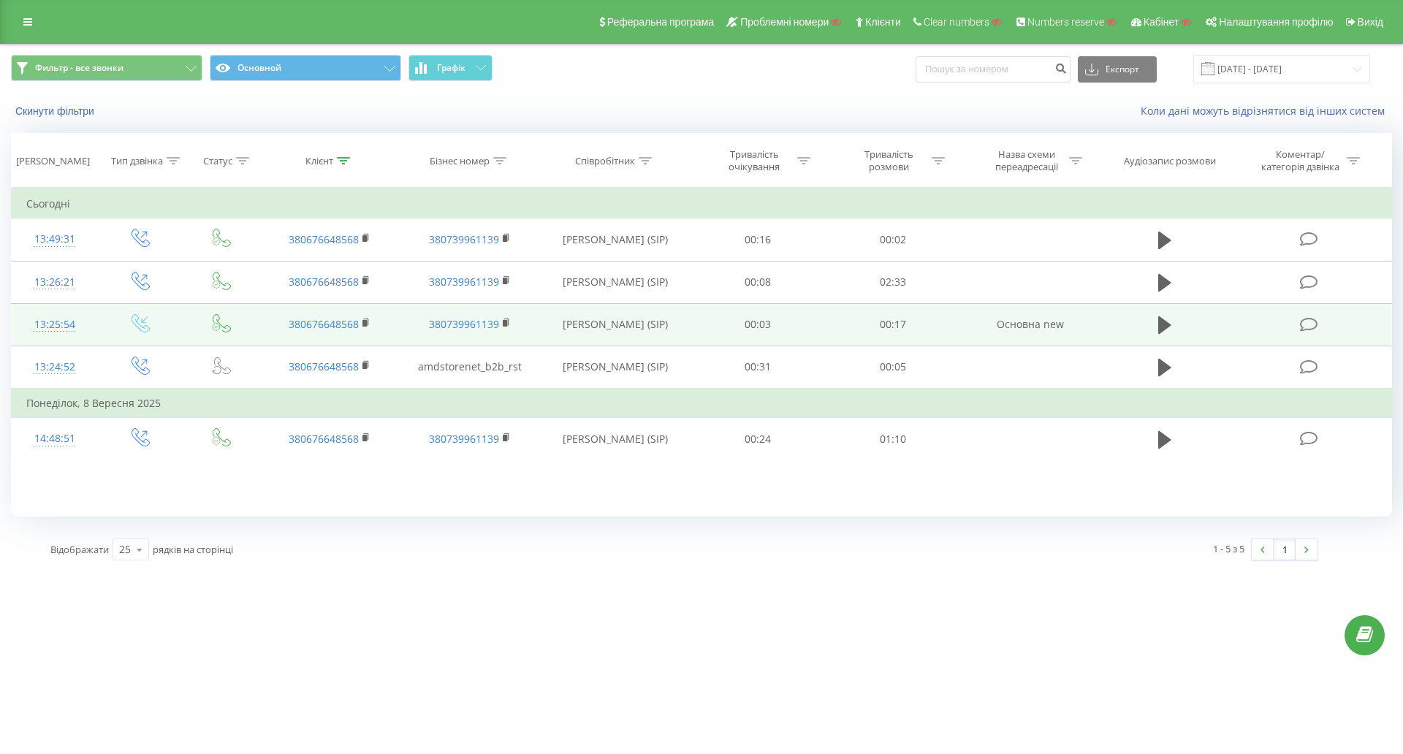
click at [52, 321] on div "13:25:54" at bounding box center [54, 325] width 57 height 28
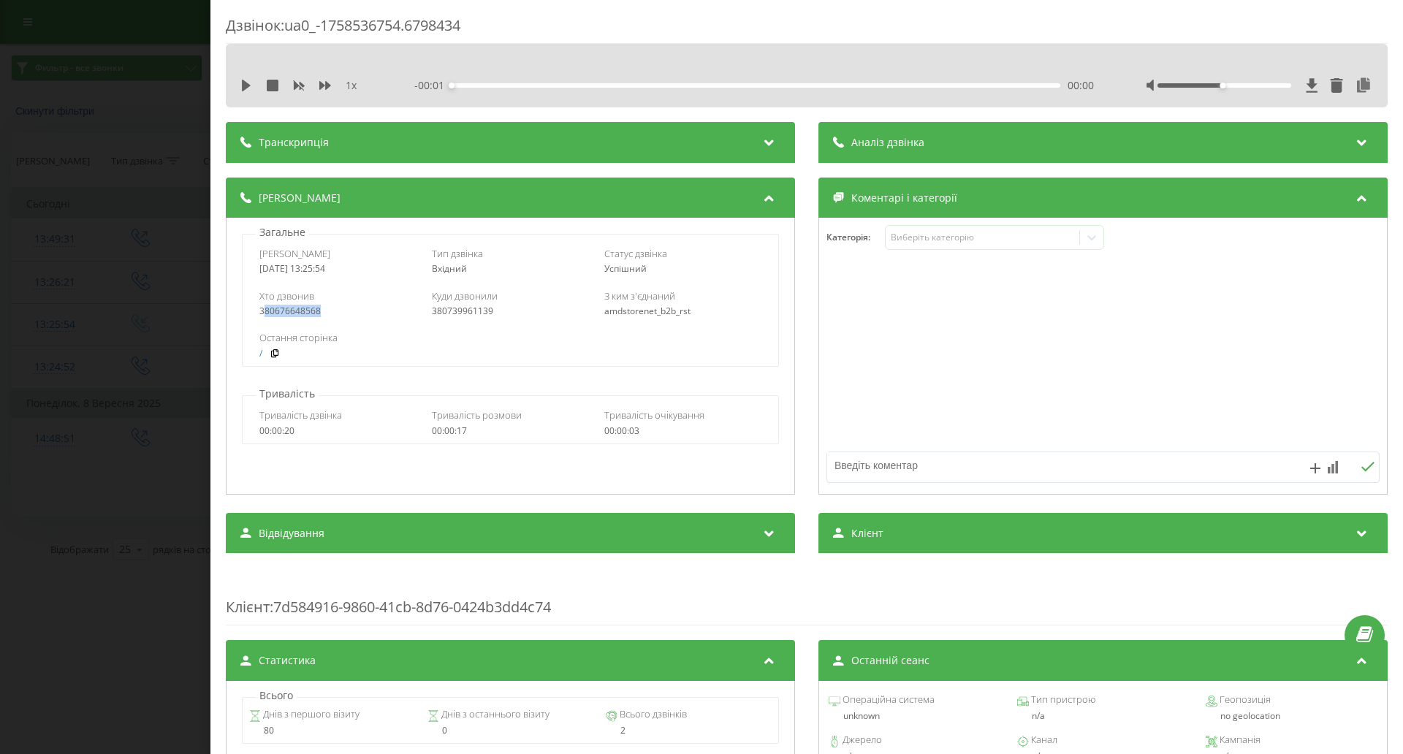
drag, startPoint x: 306, startPoint y: 313, endPoint x: 265, endPoint y: 313, distance: 41.7
click at [265, 313] on div "380676648568" at bounding box center [337, 311] width 157 height 10
click at [287, 308] on div "380676648568" at bounding box center [337, 311] width 157 height 10
drag, startPoint x: 254, startPoint y: 311, endPoint x: 329, endPoint y: 315, distance: 74.7
click at [329, 315] on div "Хто дзвонив 380676648568 Куди дзвонили 380739961139 З ким з'єднаний amdstorenet…" at bounding box center [510, 303] width 535 height 42
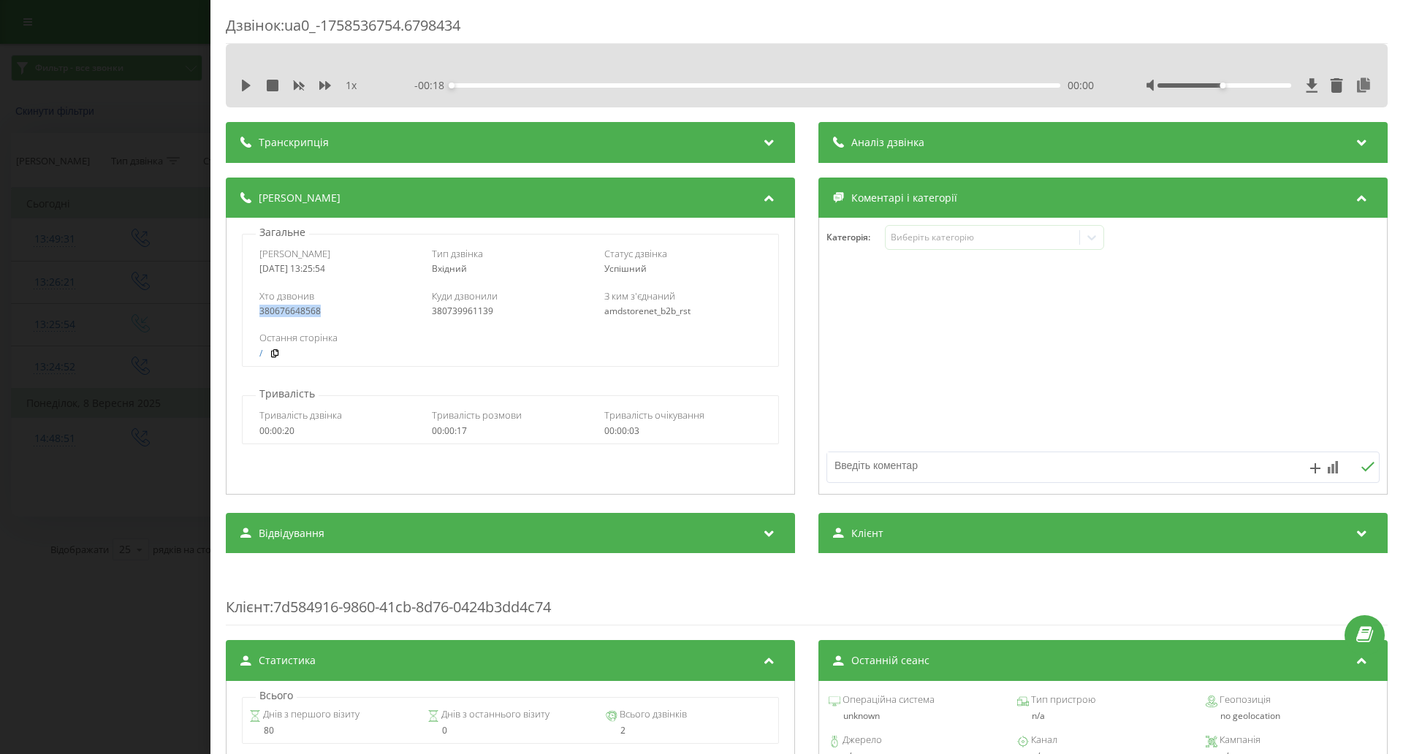
copy div "380676648568"
click at [139, 284] on div "Дзвінок : ua0_-1758536754.6798434 1 x - 00:18 00:00 00:00 Транскрипція Для AI-а…" at bounding box center [701, 377] width 1403 height 754
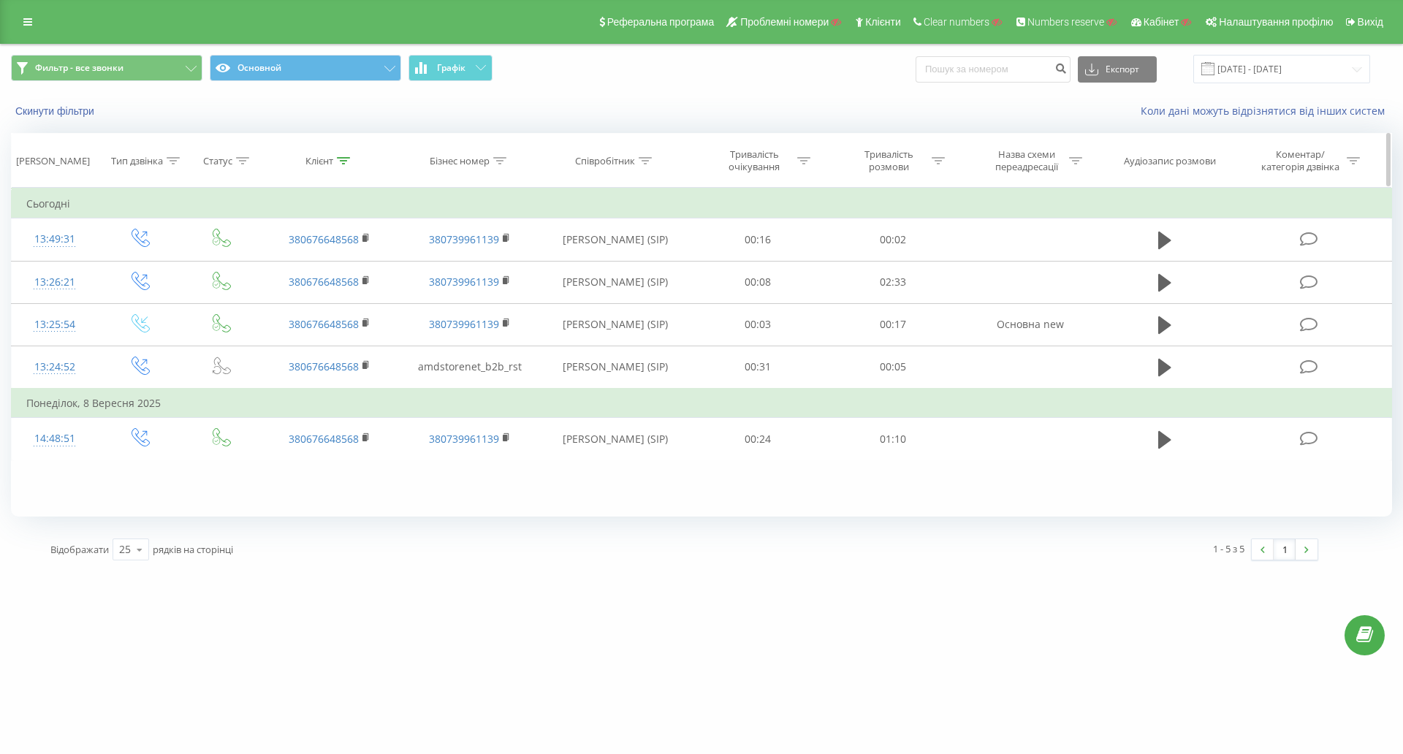
click at [324, 166] on div "Клієнт" at bounding box center [319, 161] width 28 height 12
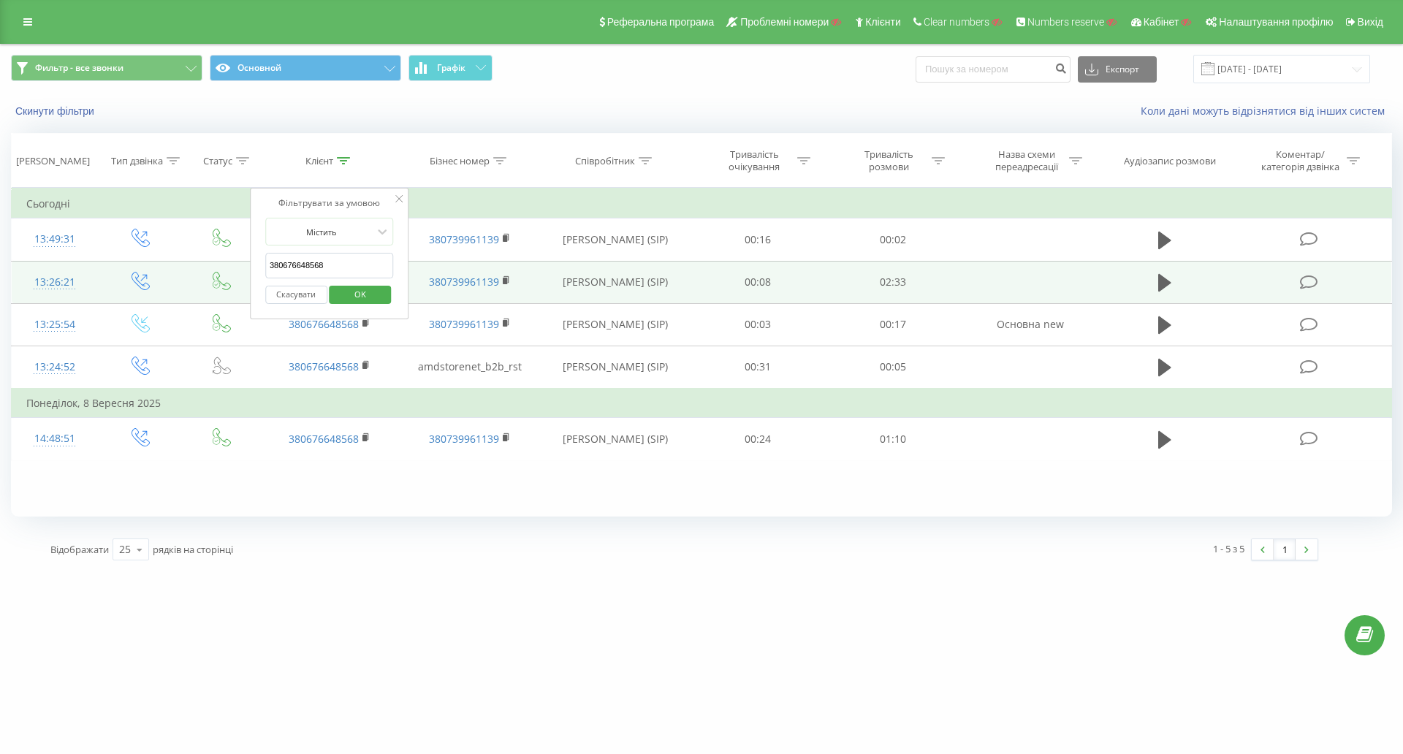
drag, startPoint x: 349, startPoint y: 275, endPoint x: 229, endPoint y: 267, distance: 119.4
click at [228, 267] on table "Фільтрувати за умовою Дорівнює Введіть значення Скасувати OK Фільтрувати за умо…" at bounding box center [701, 324] width 1381 height 273
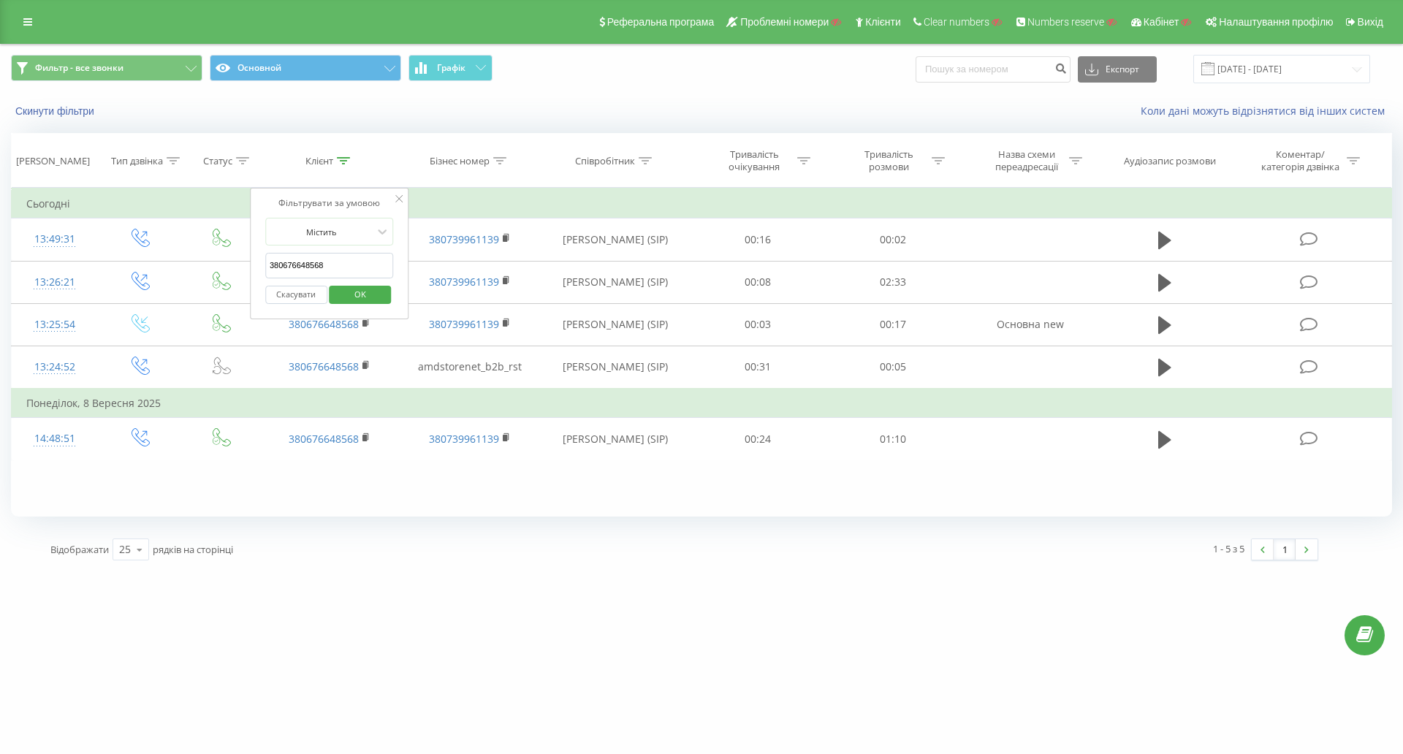
paste input "063272 2371"
click at [363, 300] on span "OK" at bounding box center [360, 294] width 41 height 23
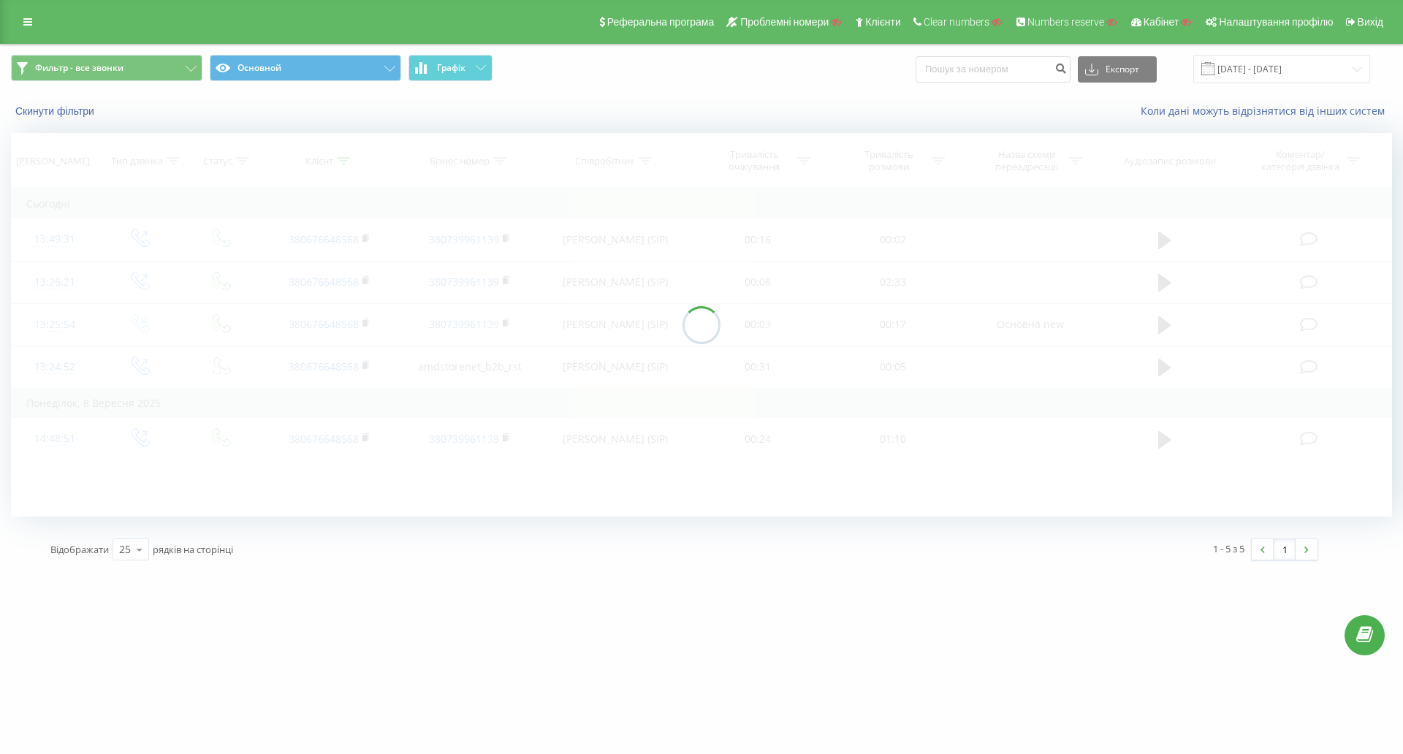
drag, startPoint x: 363, startPoint y: 300, endPoint x: 345, endPoint y: 243, distance: 59.9
click at [341, 284] on div at bounding box center [701, 325] width 1381 height 384
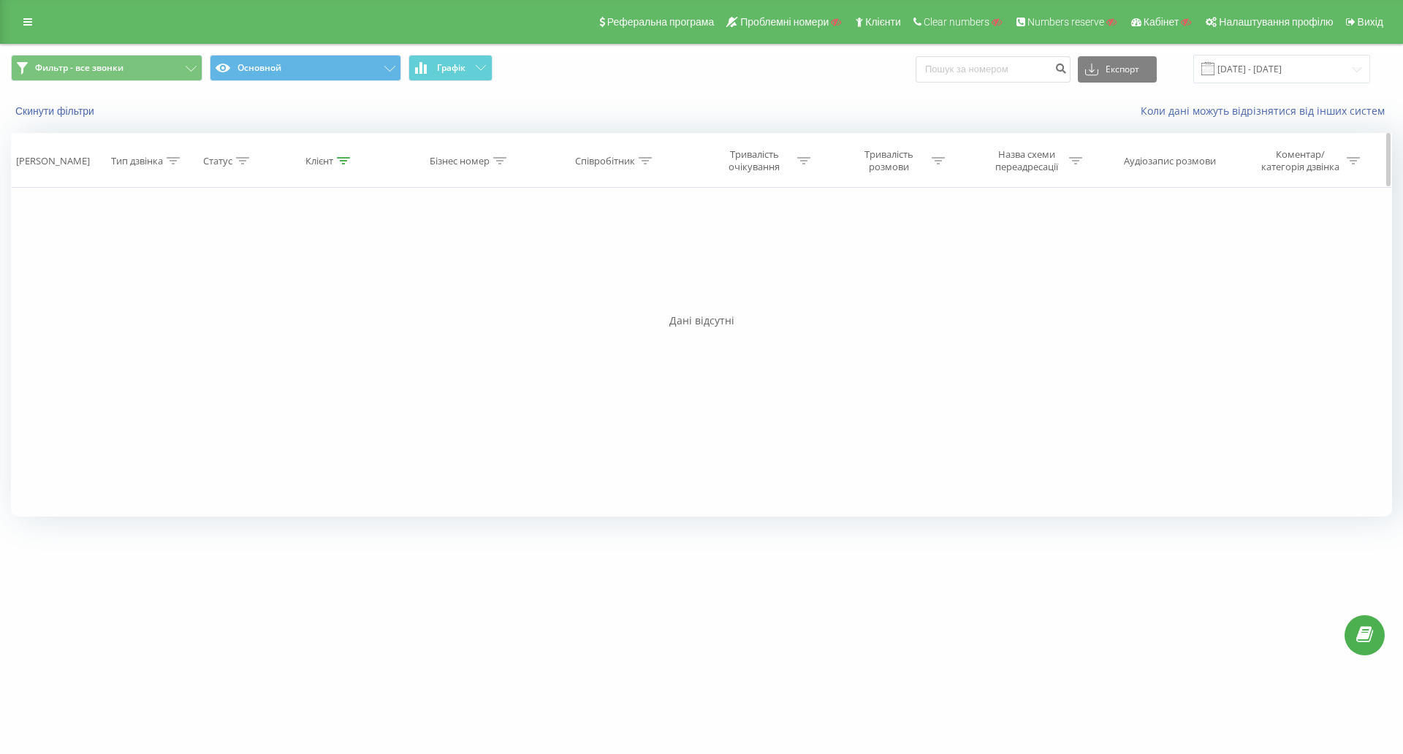
click at [332, 163] on div "Клієнт" at bounding box center [319, 161] width 28 height 12
click at [299, 265] on input "063272 2371" at bounding box center [329, 266] width 129 height 26
type input "0632722371"
click button "OK" at bounding box center [361, 295] width 62 height 18
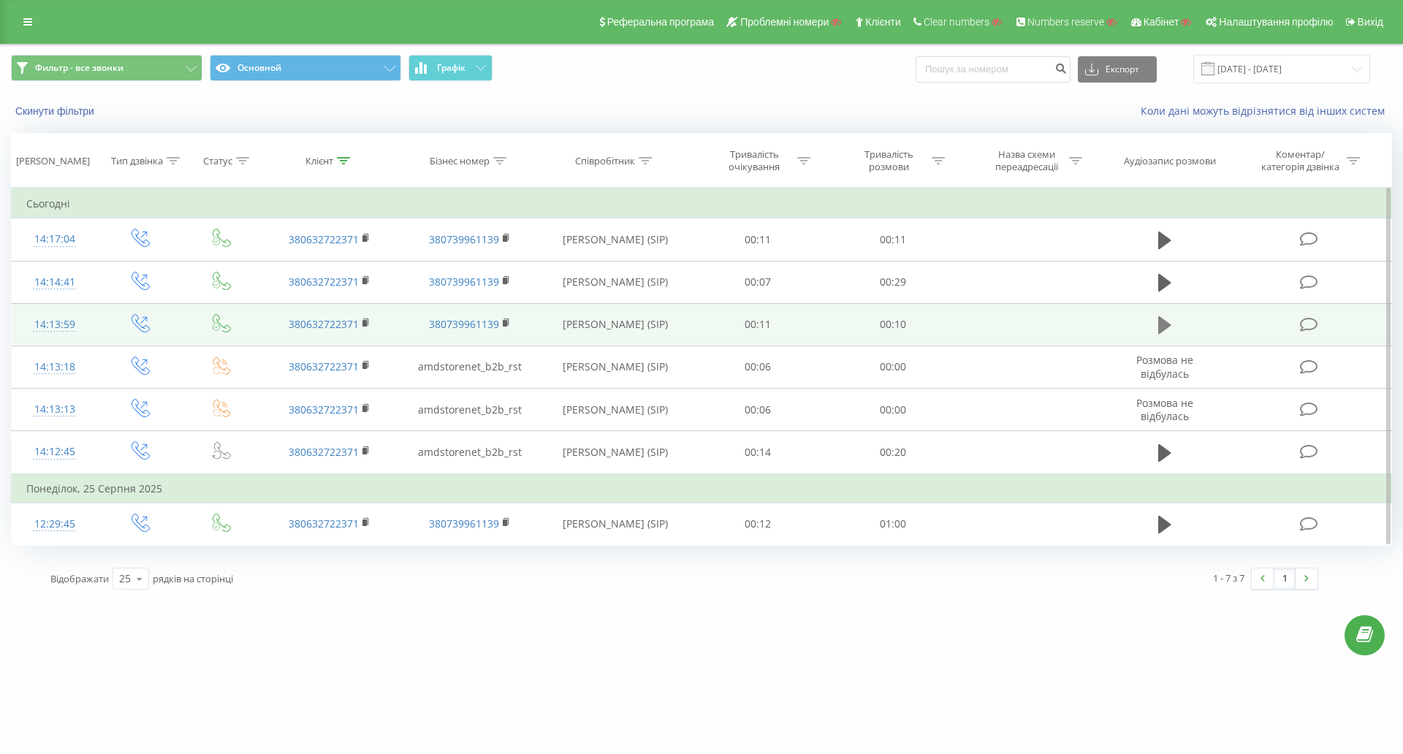
click at [1162, 330] on icon at bounding box center [1164, 325] width 13 height 18
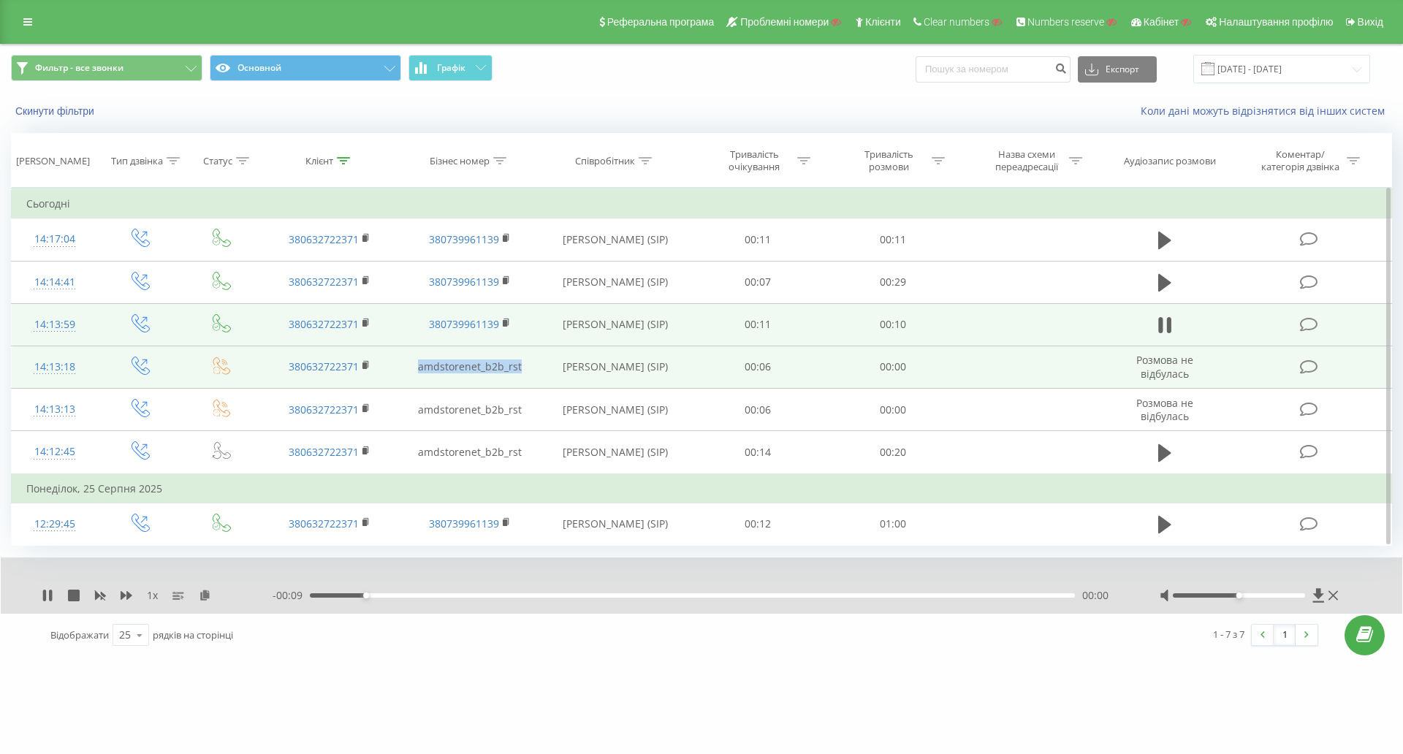
drag, startPoint x: 524, startPoint y: 370, endPoint x: 418, endPoint y: 371, distance: 106.0
click at [418, 371] on td "amdstorenet_b2b_rst" at bounding box center [470, 367] width 140 height 42
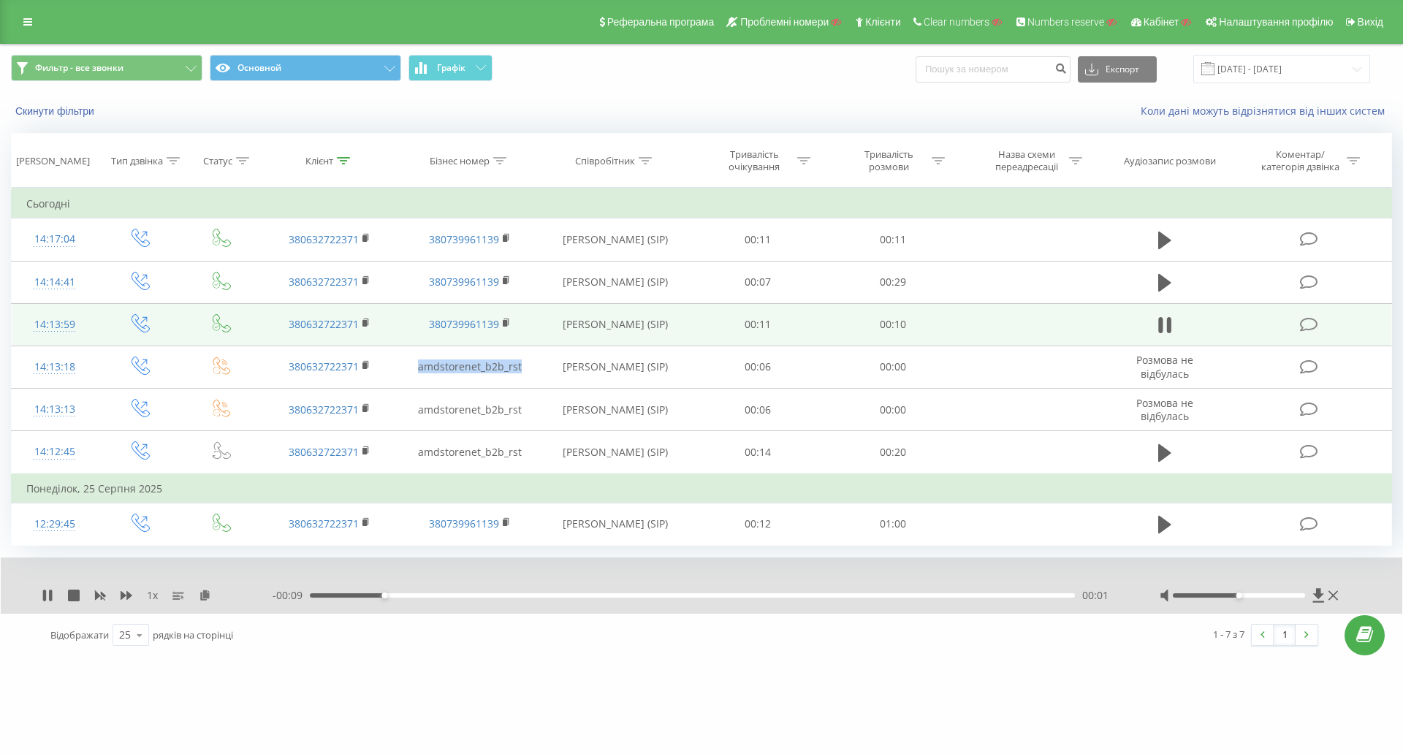
copy td "amdstorenet_b2b_rst"
click at [1170, 322] on icon at bounding box center [1169, 325] width 4 height 16
click at [1164, 319] on icon at bounding box center [1164, 325] width 13 height 20
drag, startPoint x: 1245, startPoint y: 594, endPoint x: 1320, endPoint y: 593, distance: 74.5
click at [1320, 593] on div at bounding box center [1251, 595] width 182 height 15
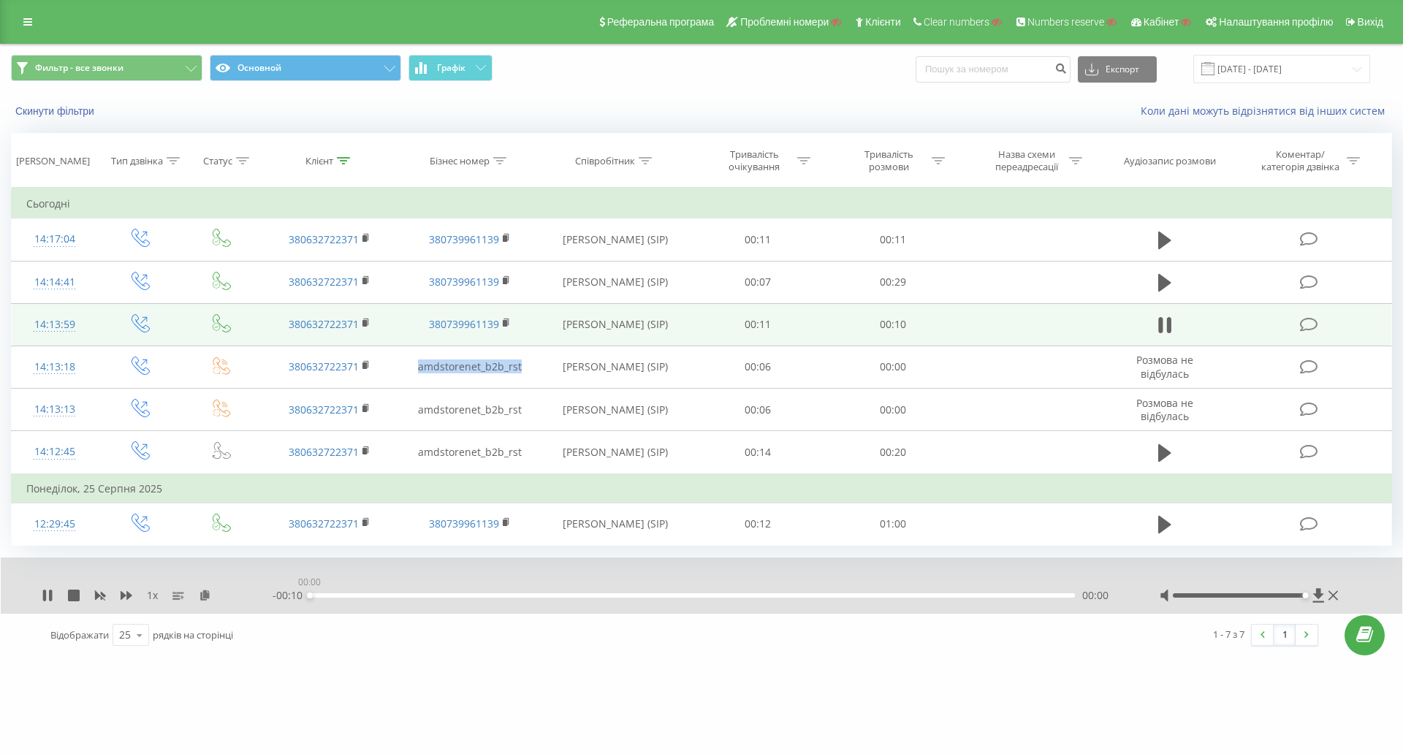
drag, startPoint x: 323, startPoint y: 593, endPoint x: 296, endPoint y: 593, distance: 27.0
click at [296, 593] on div "- 00:10 00:00 00:00" at bounding box center [698, 595] width 851 height 15
click at [47, 592] on icon at bounding box center [48, 596] width 12 height 12
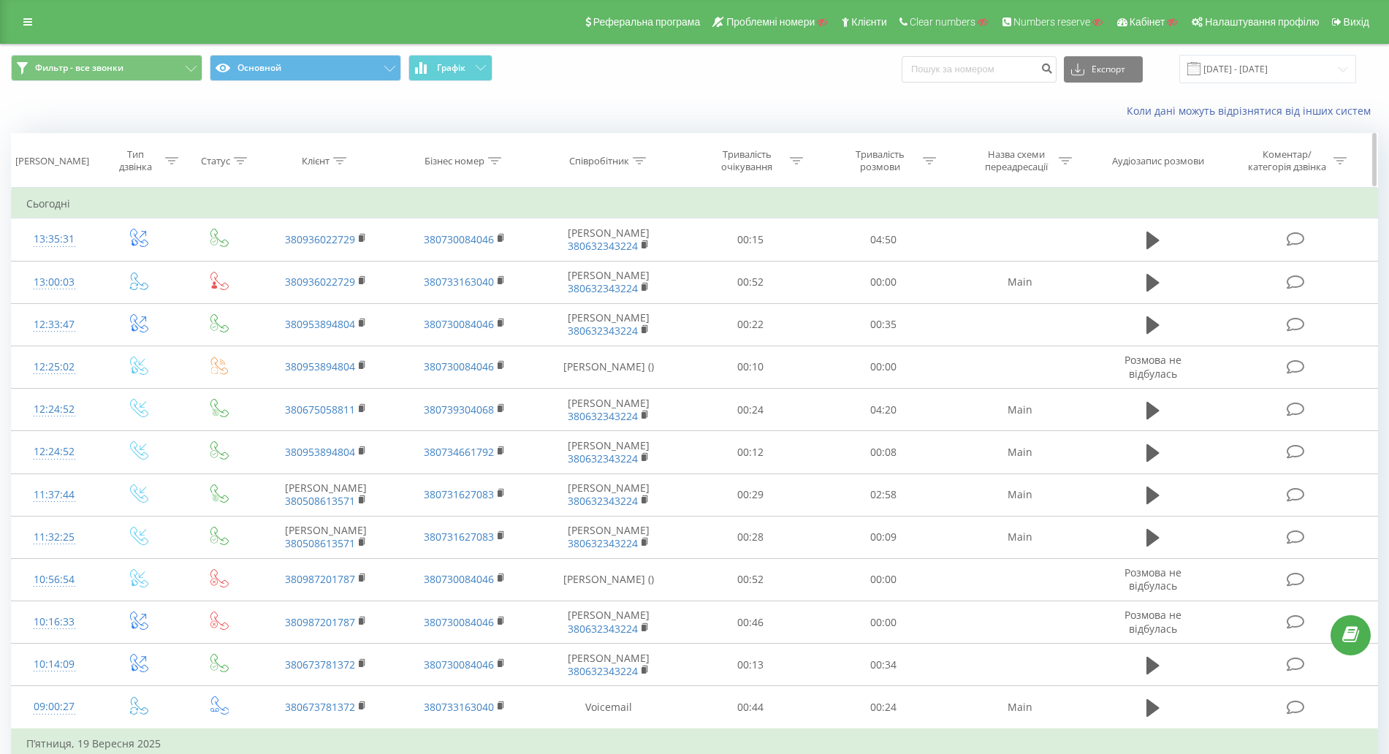
click at [311, 159] on div "Клієнт" at bounding box center [316, 161] width 28 height 12
drag, startPoint x: 330, startPoint y: 264, endPoint x: 338, endPoint y: 275, distance: 14.2
click at [329, 264] on input "text" at bounding box center [326, 266] width 129 height 26
paste input "380987201787"
type input "380987201787"
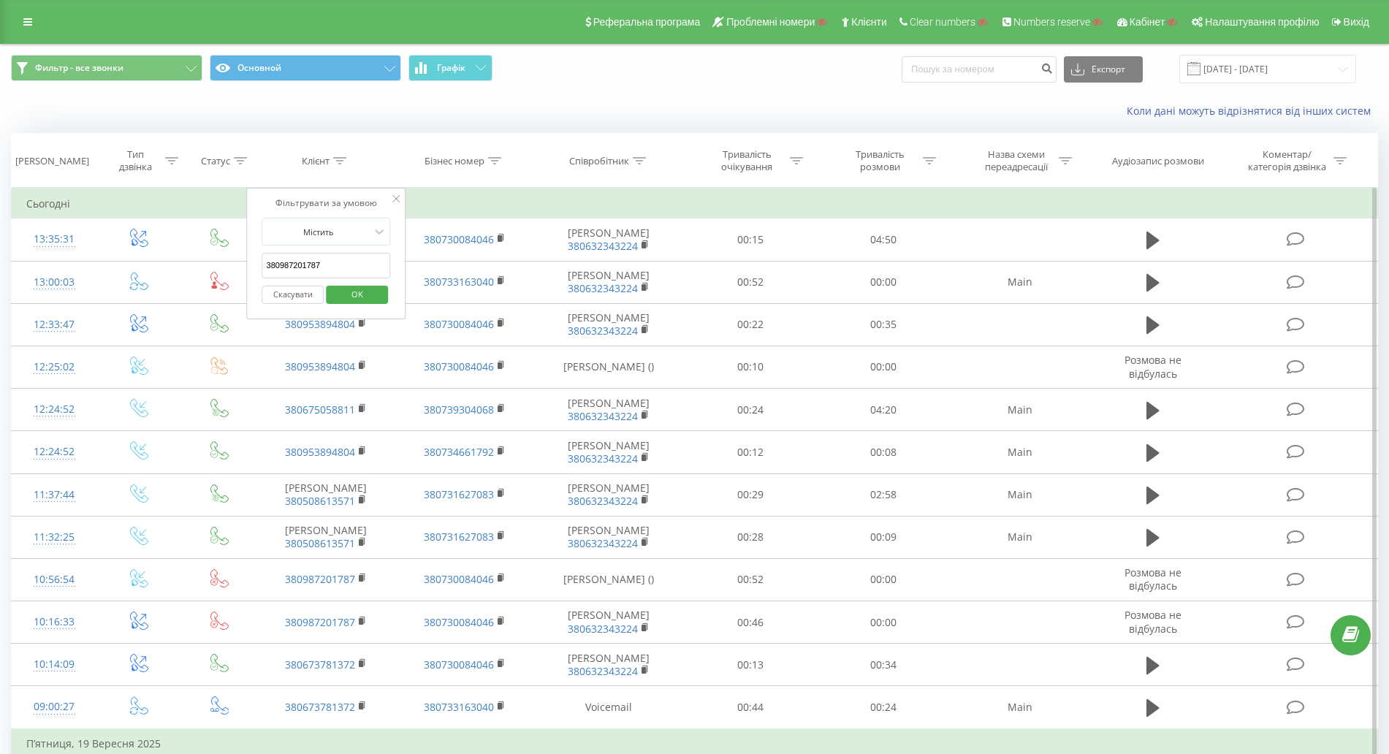
click at [351, 295] on span "OK" at bounding box center [357, 294] width 41 height 23
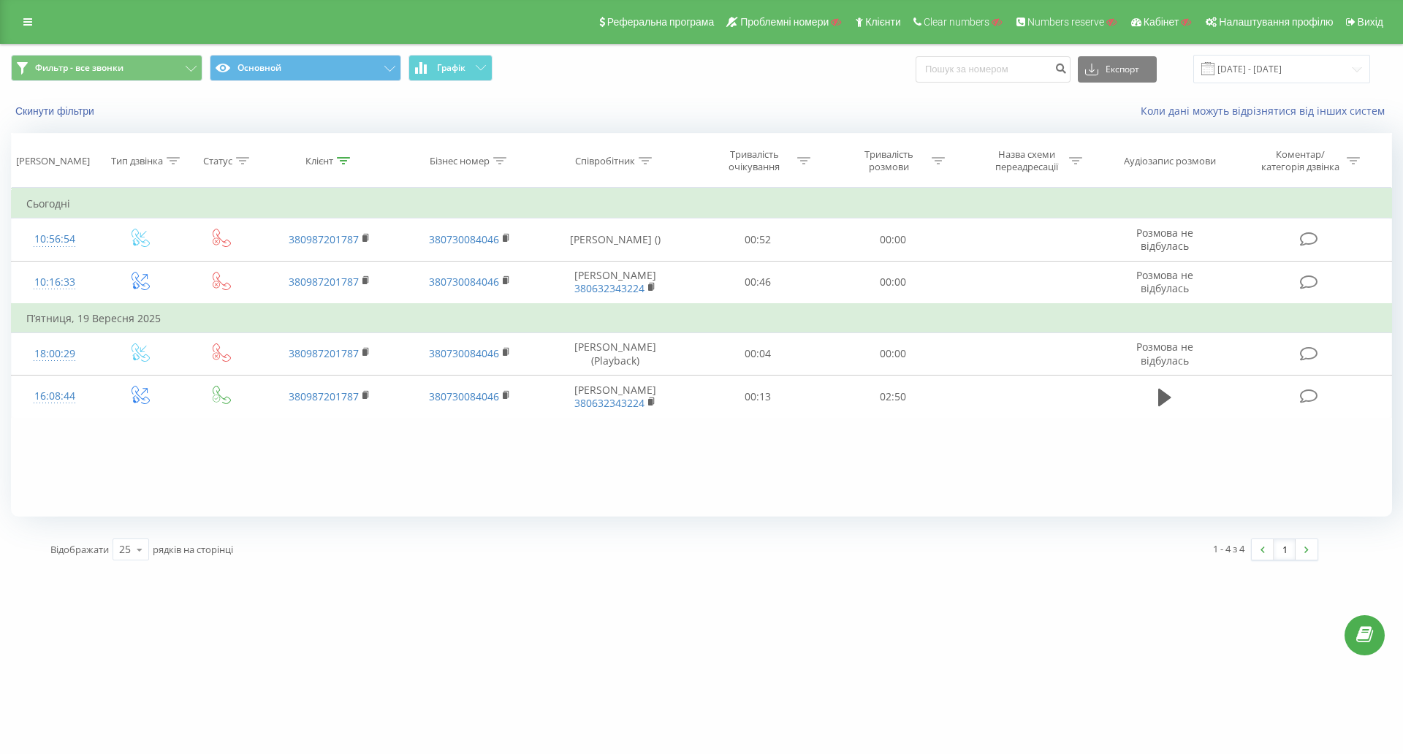
click at [67, 118] on button "Скинути фільтри" at bounding box center [56, 110] width 91 height 13
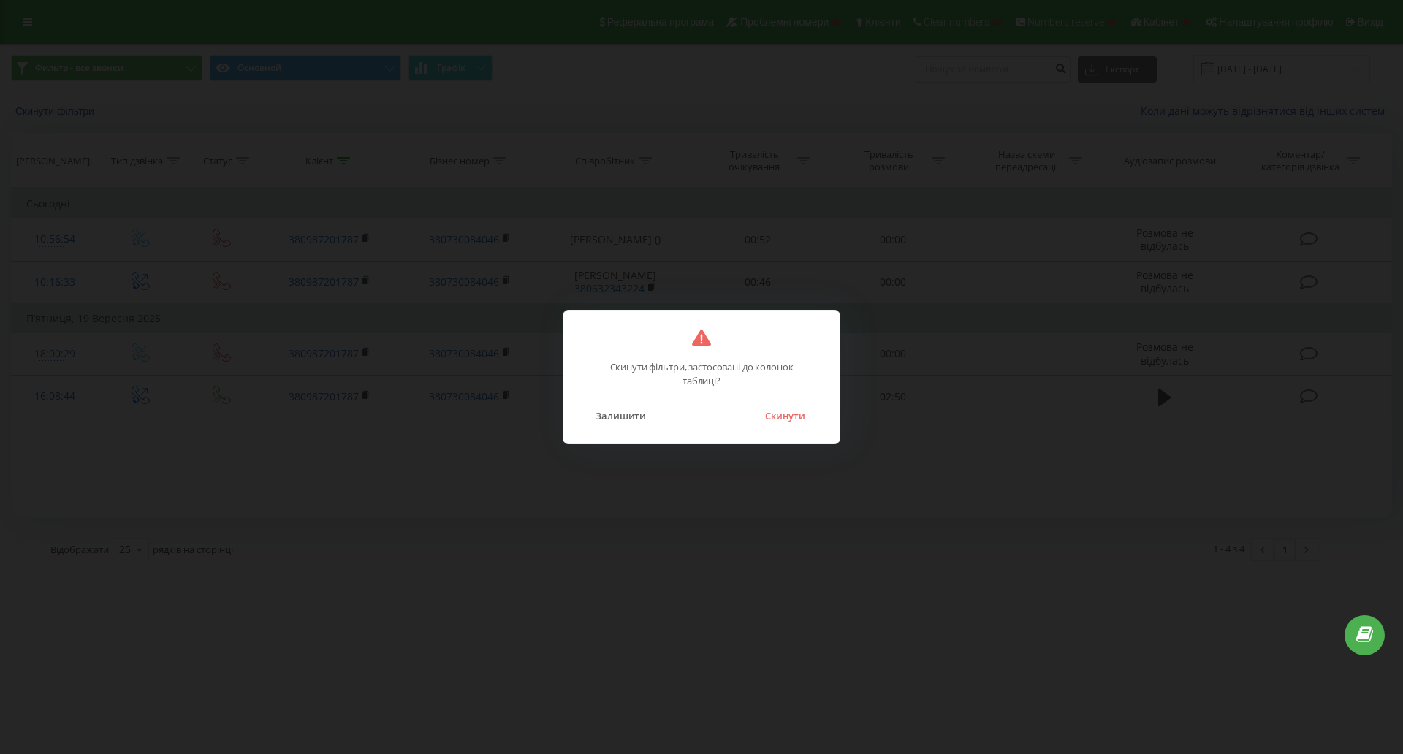
click at [760, 417] on button "Скинути" at bounding box center [785, 415] width 55 height 19
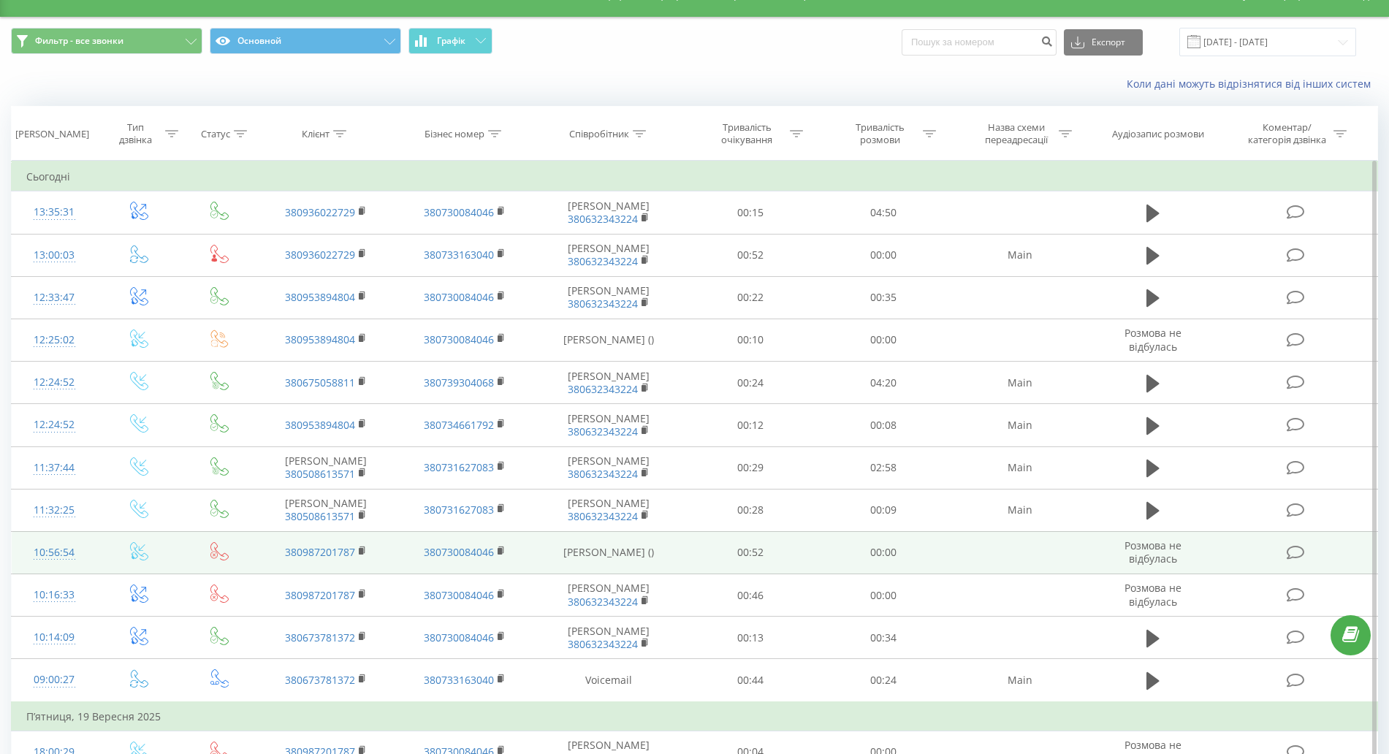
scroll to position [104, 0]
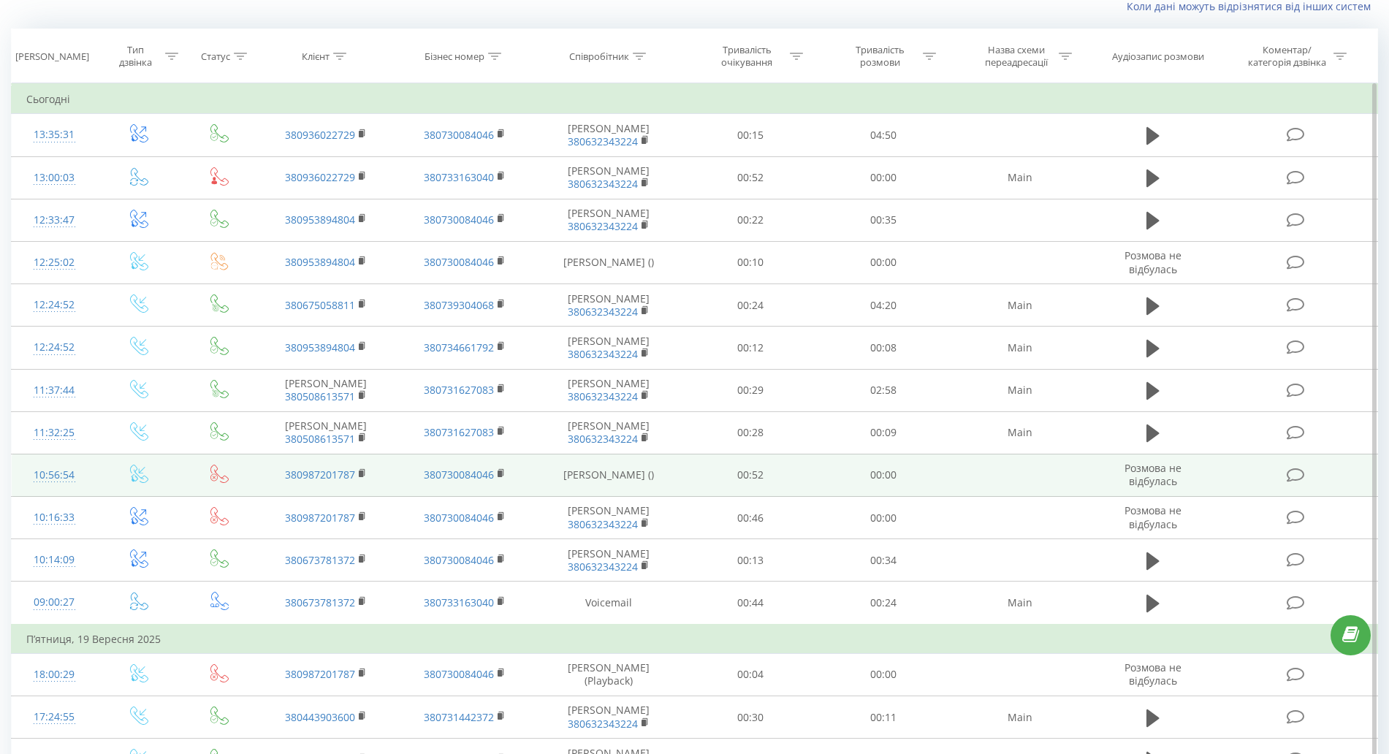
click at [34, 473] on div "10:56:54" at bounding box center [54, 475] width 56 height 28
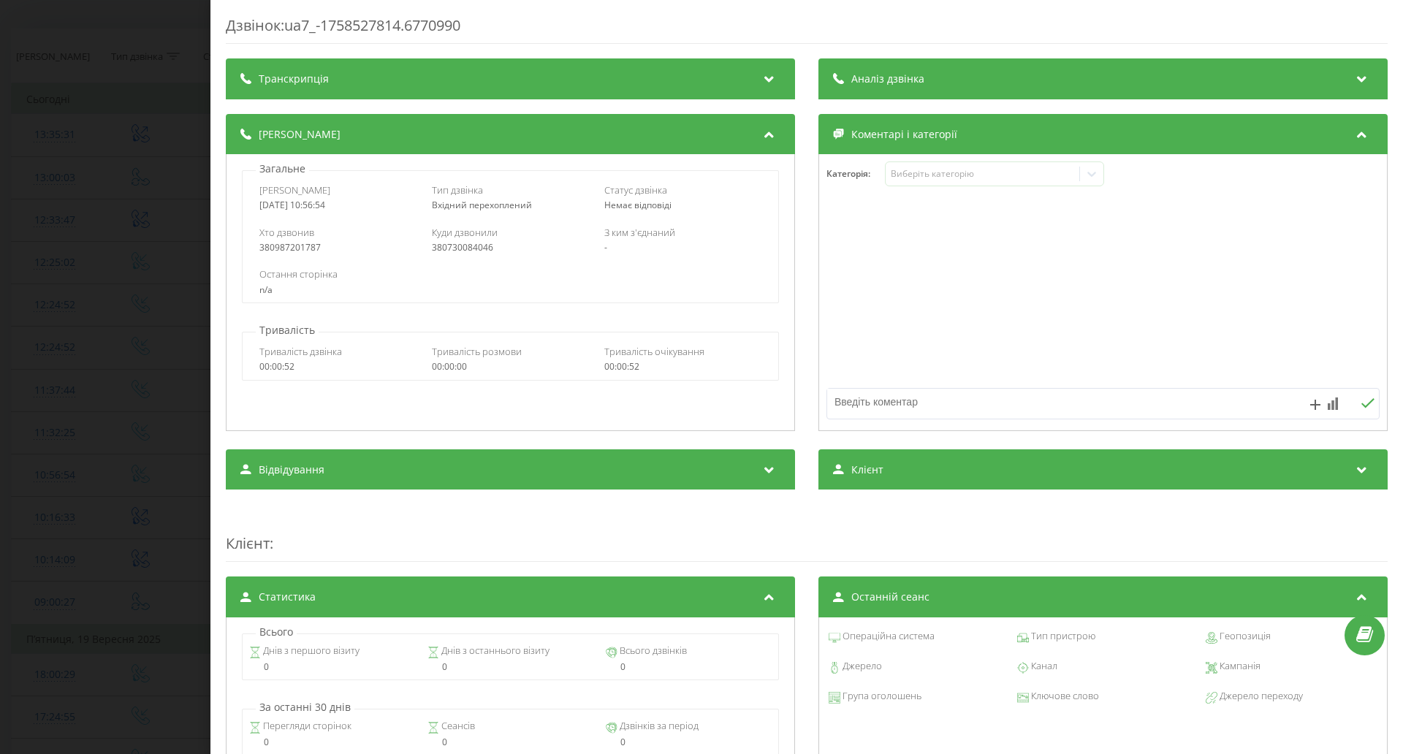
drag, startPoint x: 354, startPoint y: 204, endPoint x: 254, endPoint y: 204, distance: 100.1
click at [254, 204] on div "Дата дзвінка 2025-09-22 10:56:54 Тип дзвінка Вхідний перехоплений Статус дзвінк…" at bounding box center [510, 197] width 535 height 42
copy div "2025-09-22 10:56:54"
click at [186, 295] on div "Дзвінок : ua7_-1758527814.6770990 Транскрипція Для AI-аналізу майбутніх дзвінкі…" at bounding box center [701, 377] width 1403 height 754
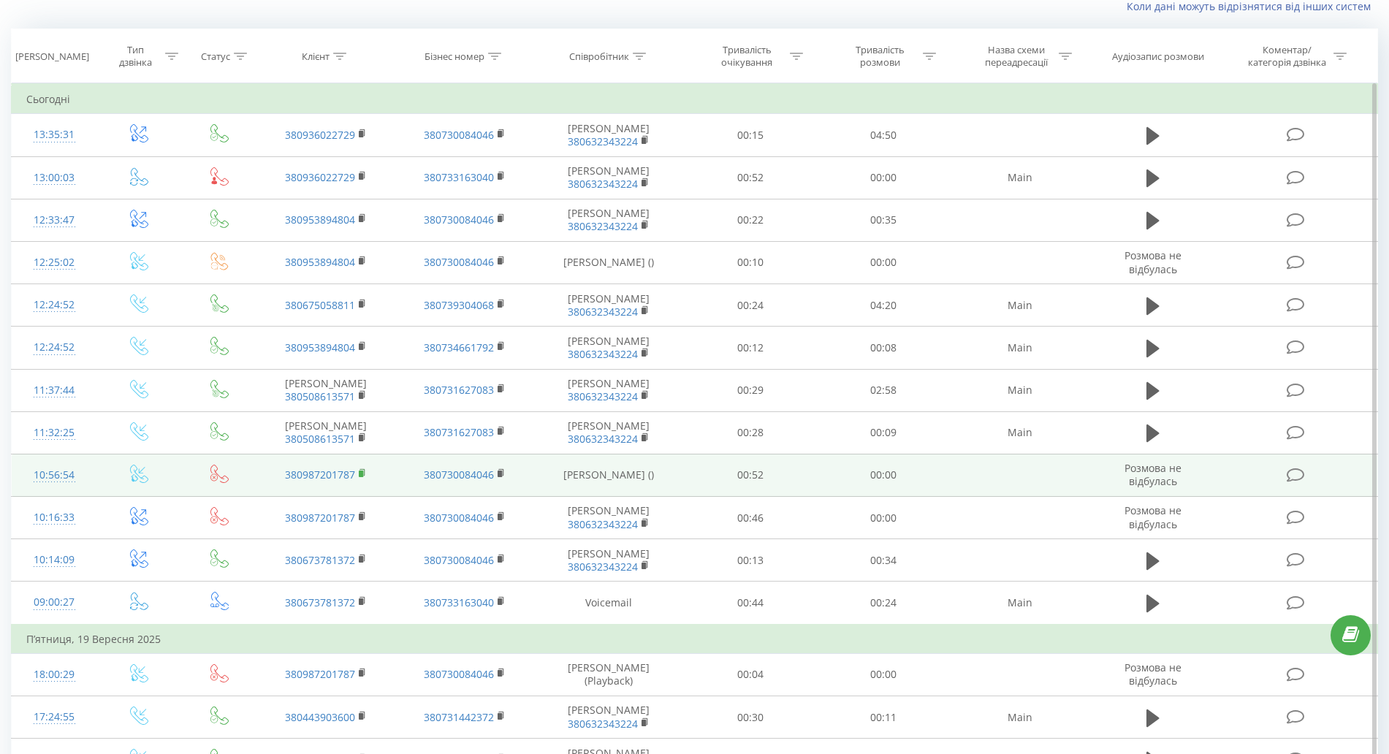
click at [361, 473] on rect at bounding box center [361, 474] width 4 height 7
click at [209, 471] on td at bounding box center [219, 475] width 75 height 42
click at [216, 478] on icon at bounding box center [219, 474] width 18 height 18
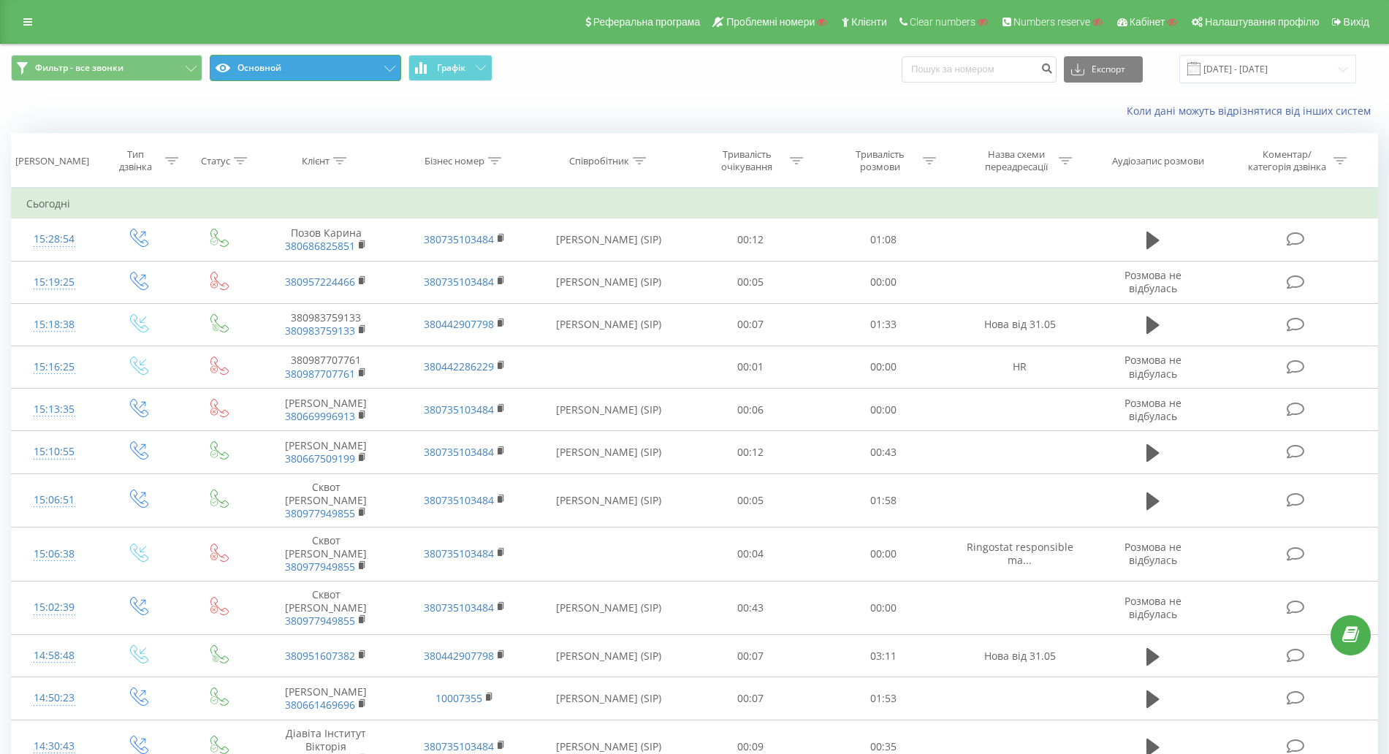
click at [294, 74] on button "Основной" at bounding box center [305, 68] width 191 height 26
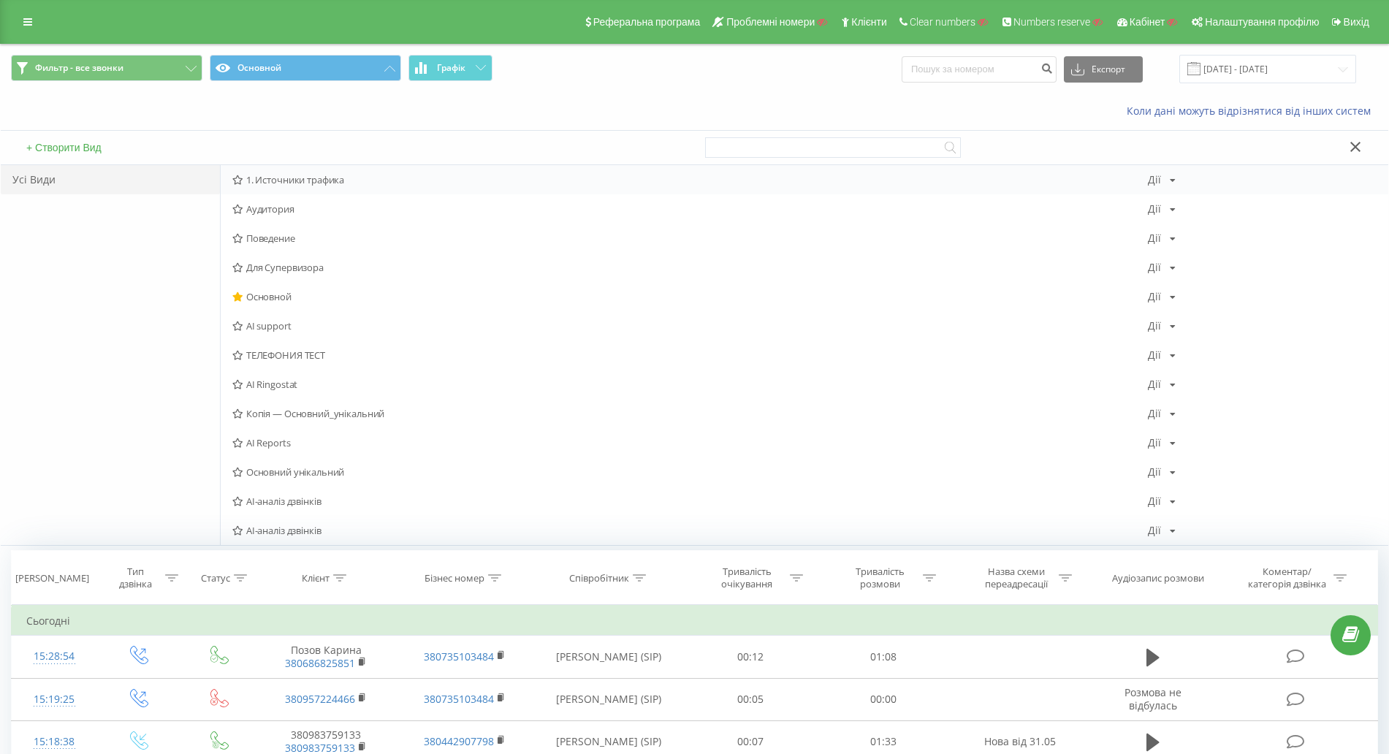
click at [298, 180] on span "1. Источники трафика" at bounding box center [690, 180] width 916 height 10
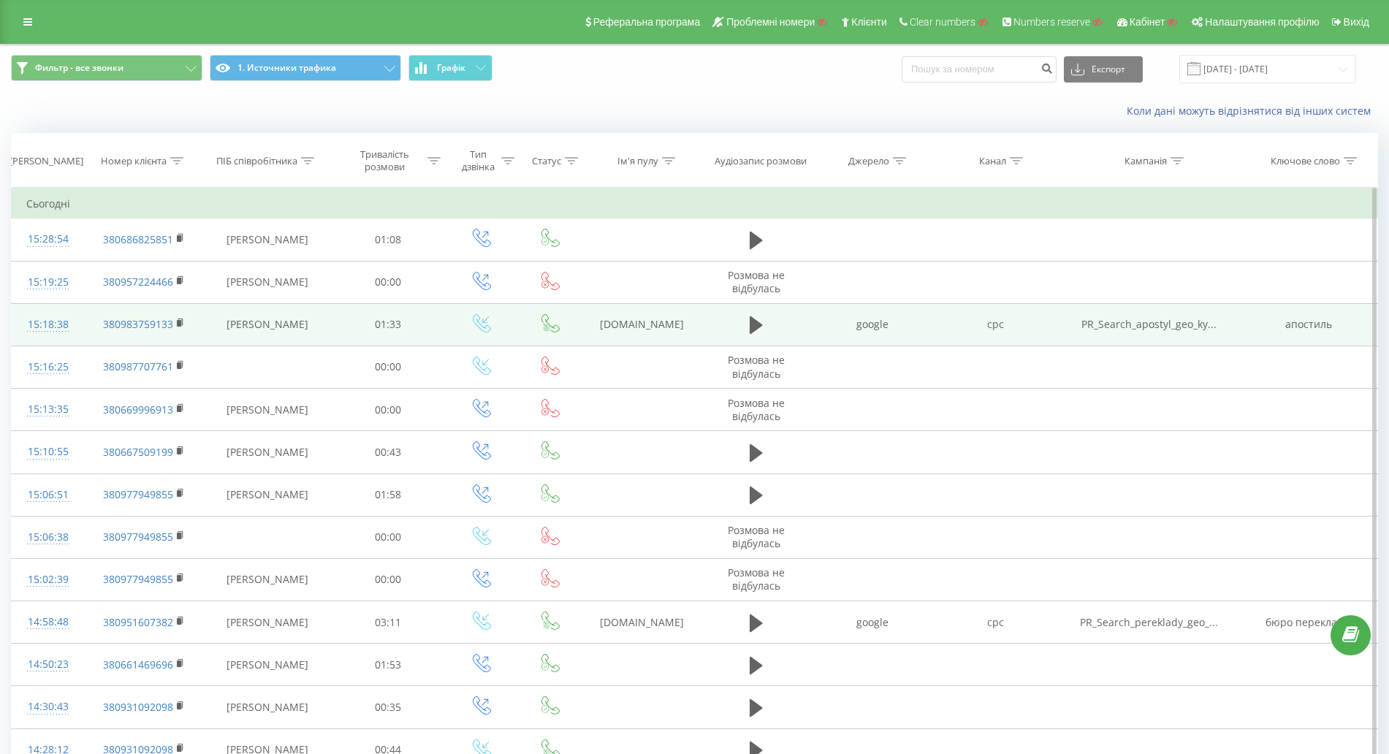
click at [62, 324] on div "15:18:38" at bounding box center [48, 325] width 44 height 28
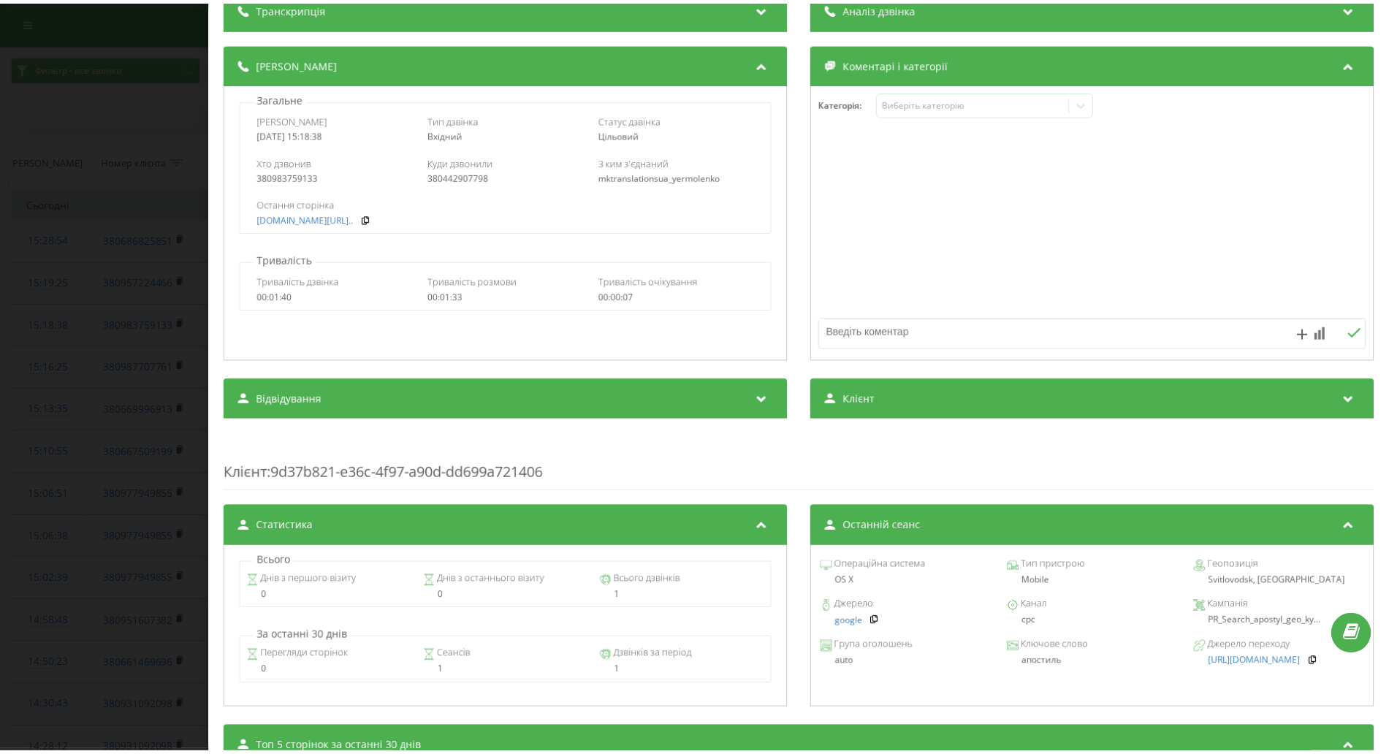
scroll to position [183, 0]
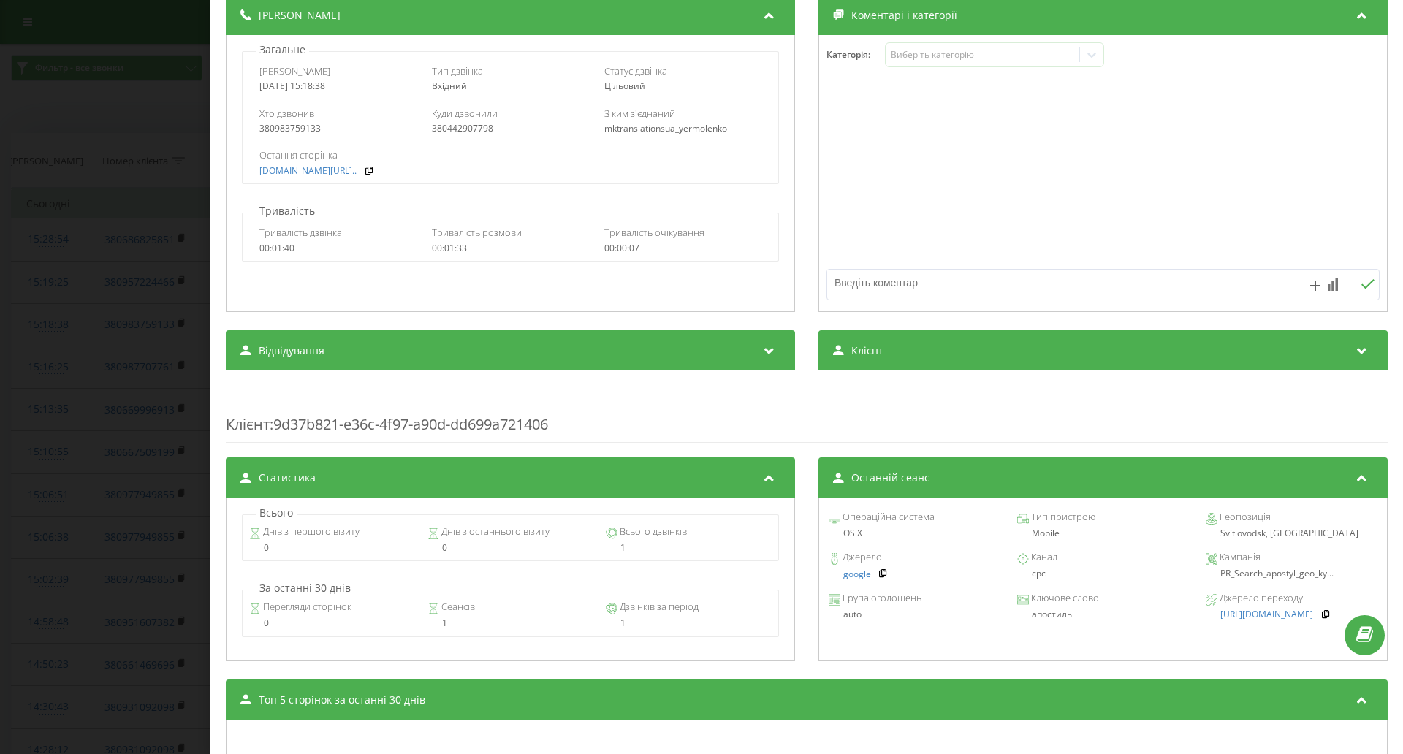
click at [64, 273] on div "Дзвінок : ua11_-1758543518.7655964 1 x - 01:33 00:00 00:00 Транскрипція Для AI-…" at bounding box center [701, 377] width 1403 height 754
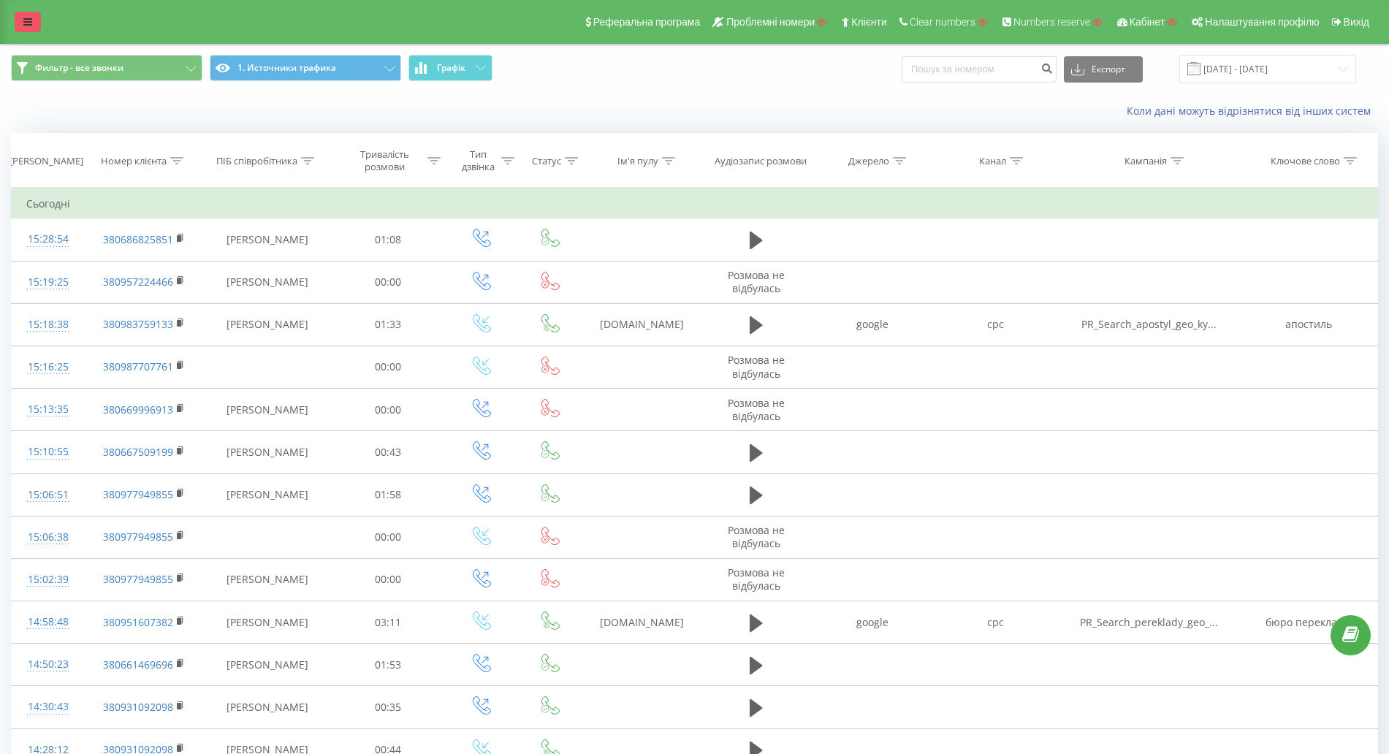
drag, startPoint x: 35, startPoint y: 20, endPoint x: 45, endPoint y: 62, distance: 43.6
click at [35, 19] on link at bounding box center [28, 22] width 26 height 20
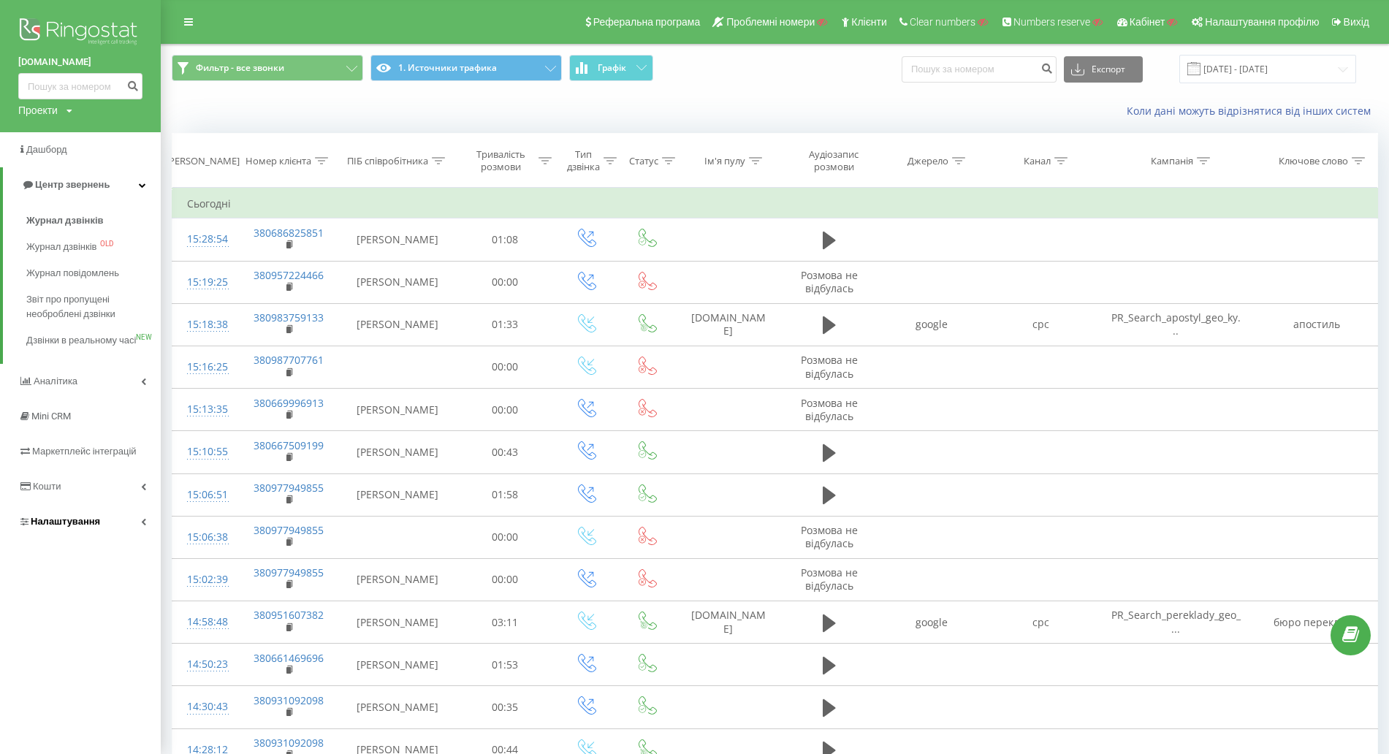
click at [88, 531] on link "Налаштування" at bounding box center [80, 521] width 161 height 35
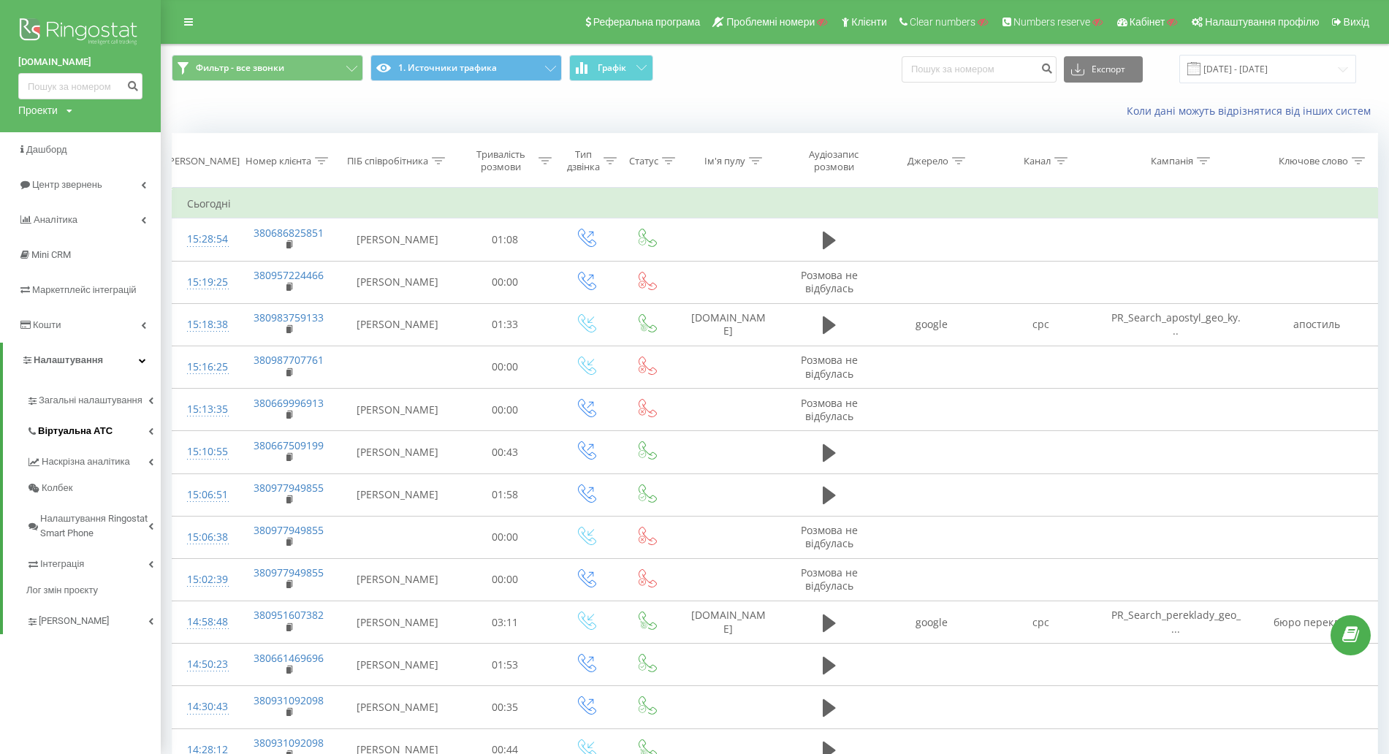
click at [91, 437] on span "Віртуальна АТС" at bounding box center [75, 431] width 75 height 15
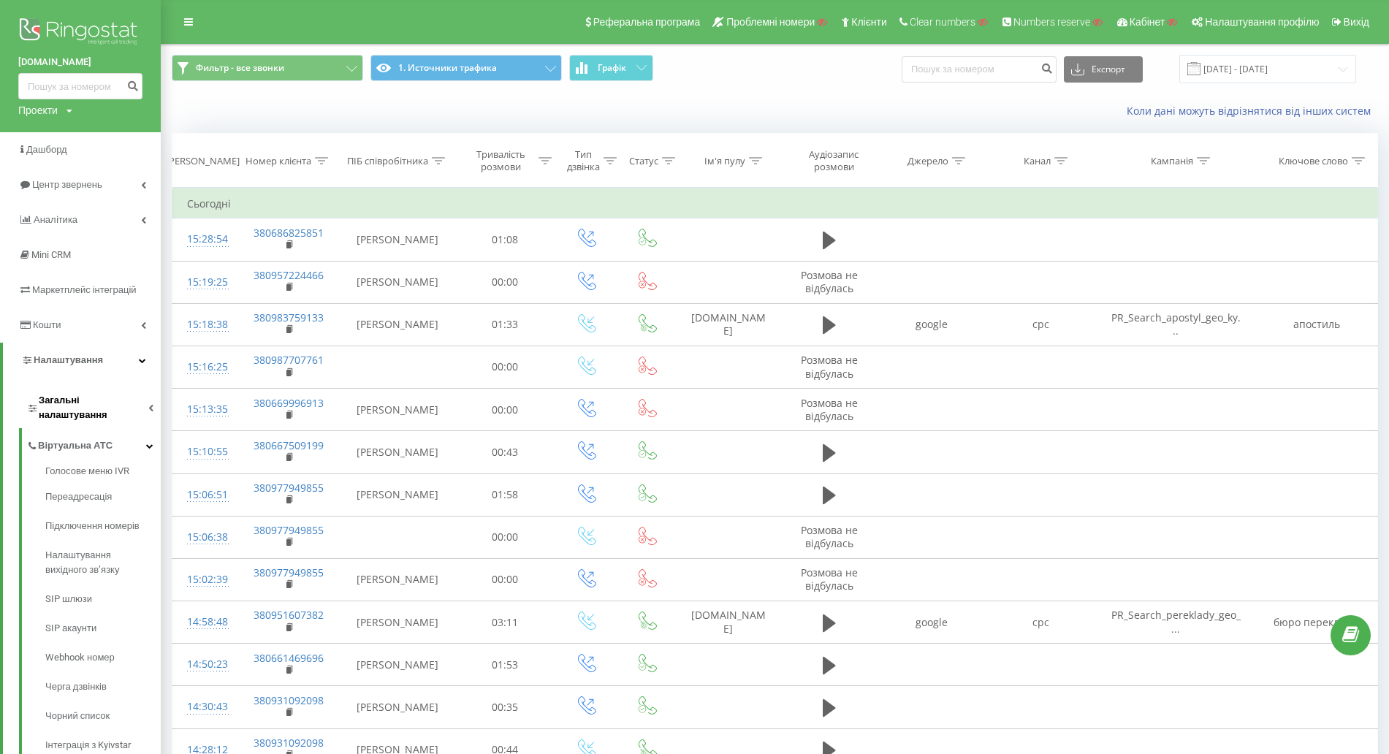
click at [99, 395] on span "Загальні налаштування" at bounding box center [94, 407] width 110 height 29
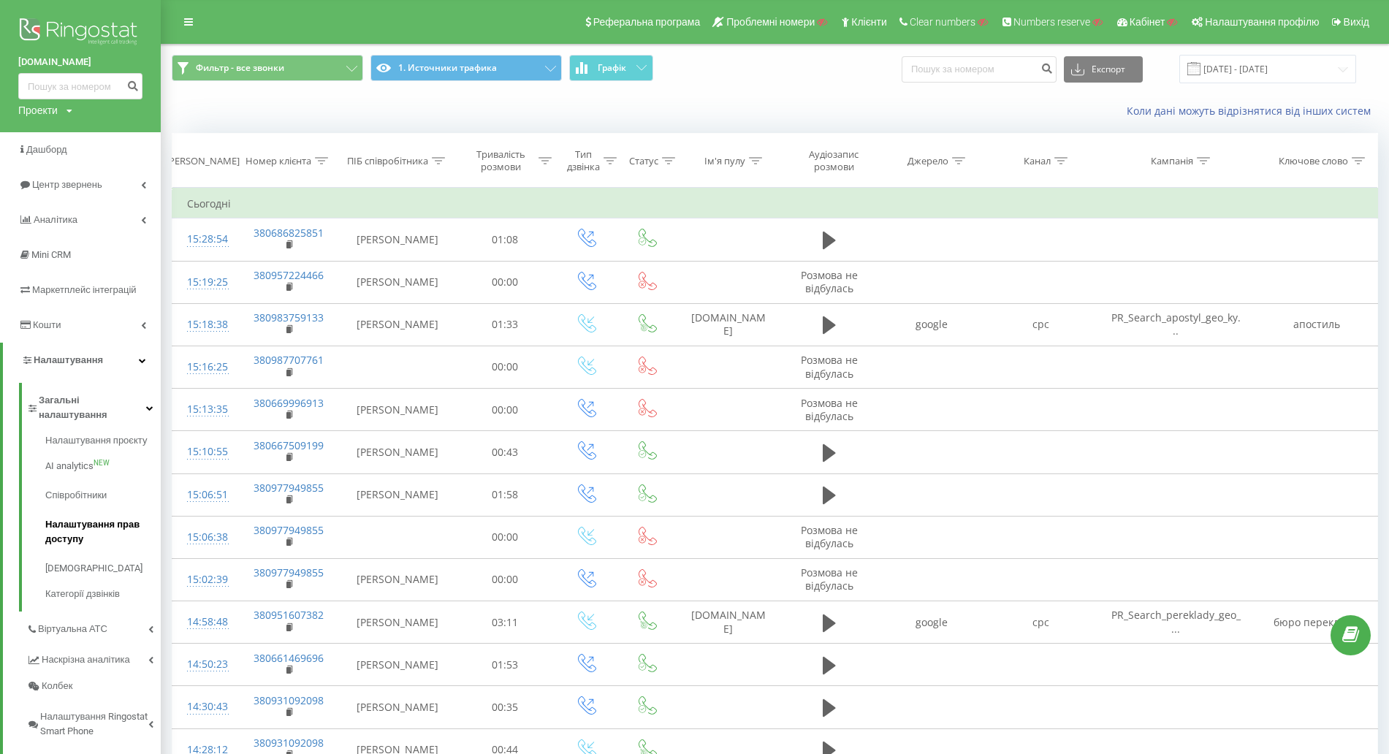
click at [83, 517] on span "Налаштування прав доступу" at bounding box center [99, 531] width 108 height 29
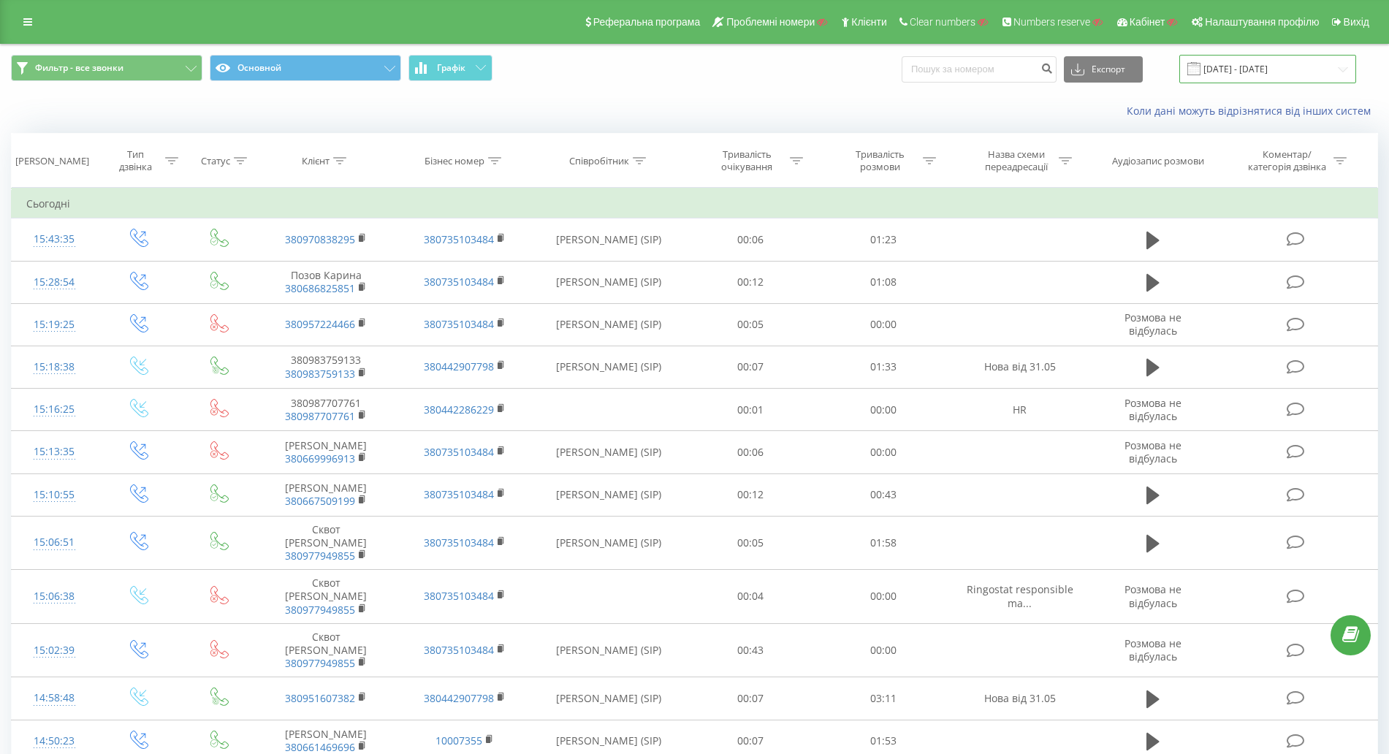
click at [1286, 74] on input "[DATE] - [DATE]" at bounding box center [1267, 69] width 177 height 28
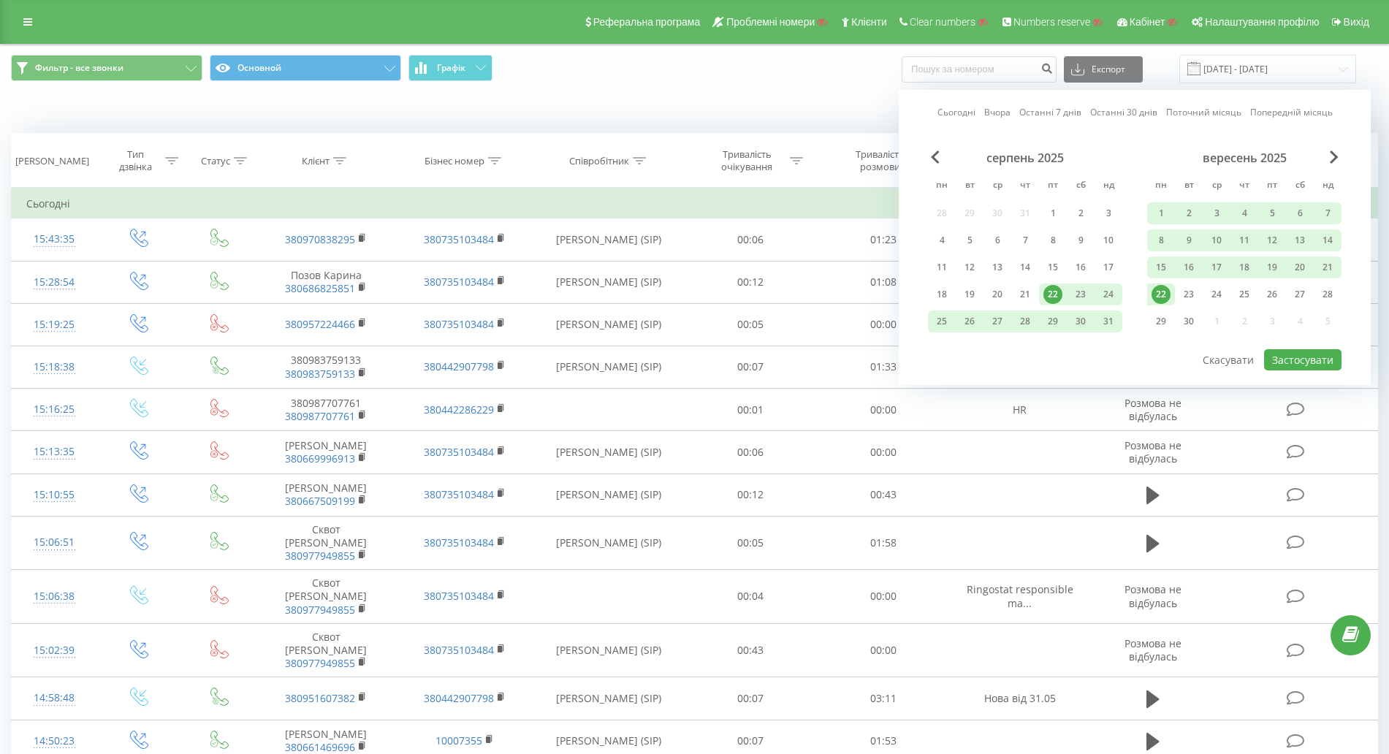
click at [1164, 294] on div "22" at bounding box center [1161, 294] width 19 height 19
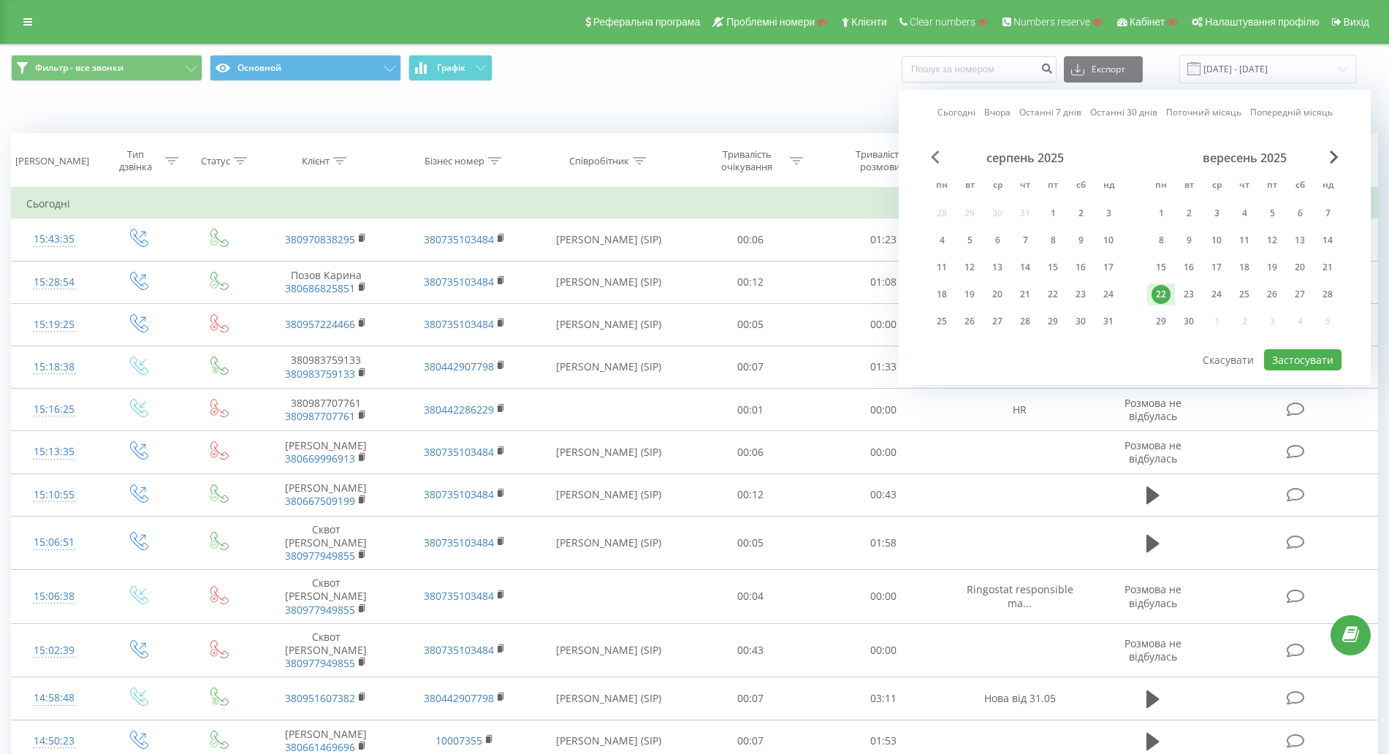
click at [930, 156] on div "серпень 2025" at bounding box center [1025, 158] width 194 height 15
click at [938, 157] on span "Previous Month" at bounding box center [935, 157] width 9 height 13
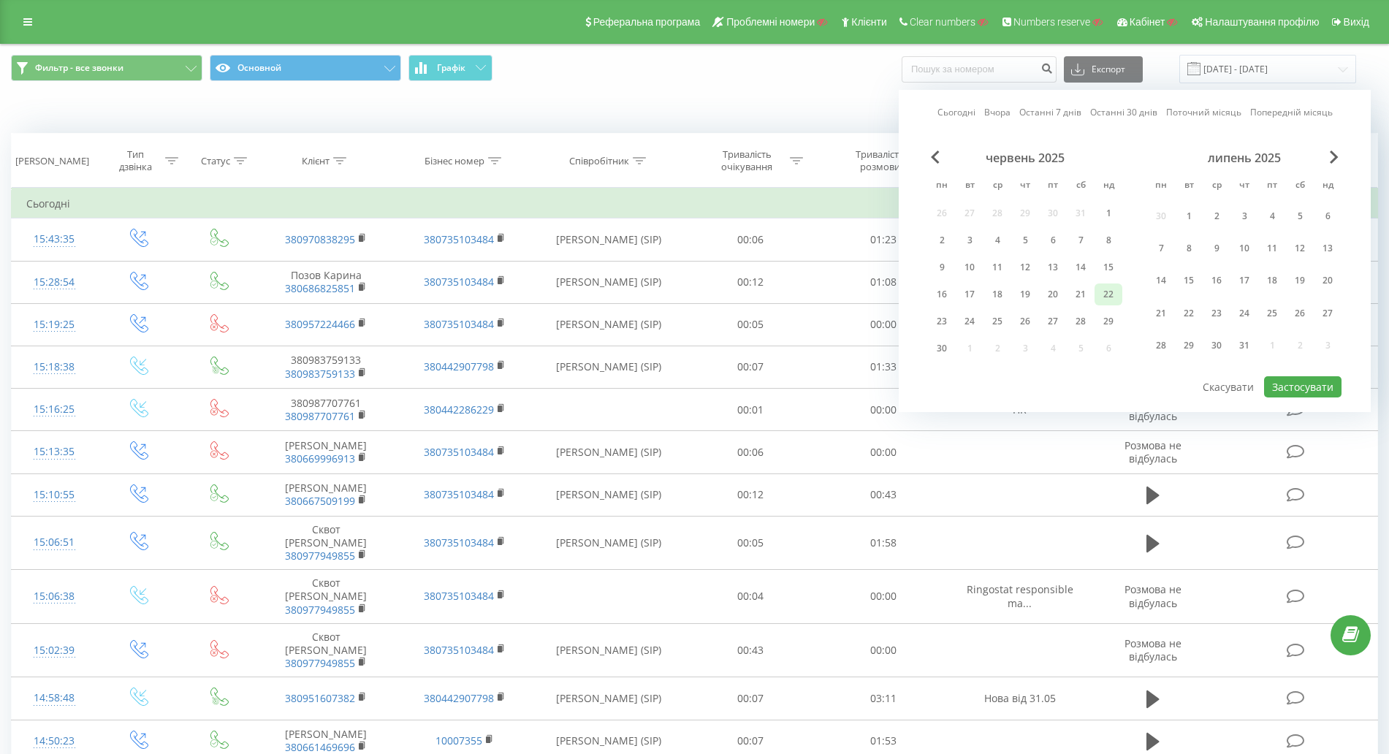
click at [1106, 297] on div "22" at bounding box center [1108, 294] width 19 height 19
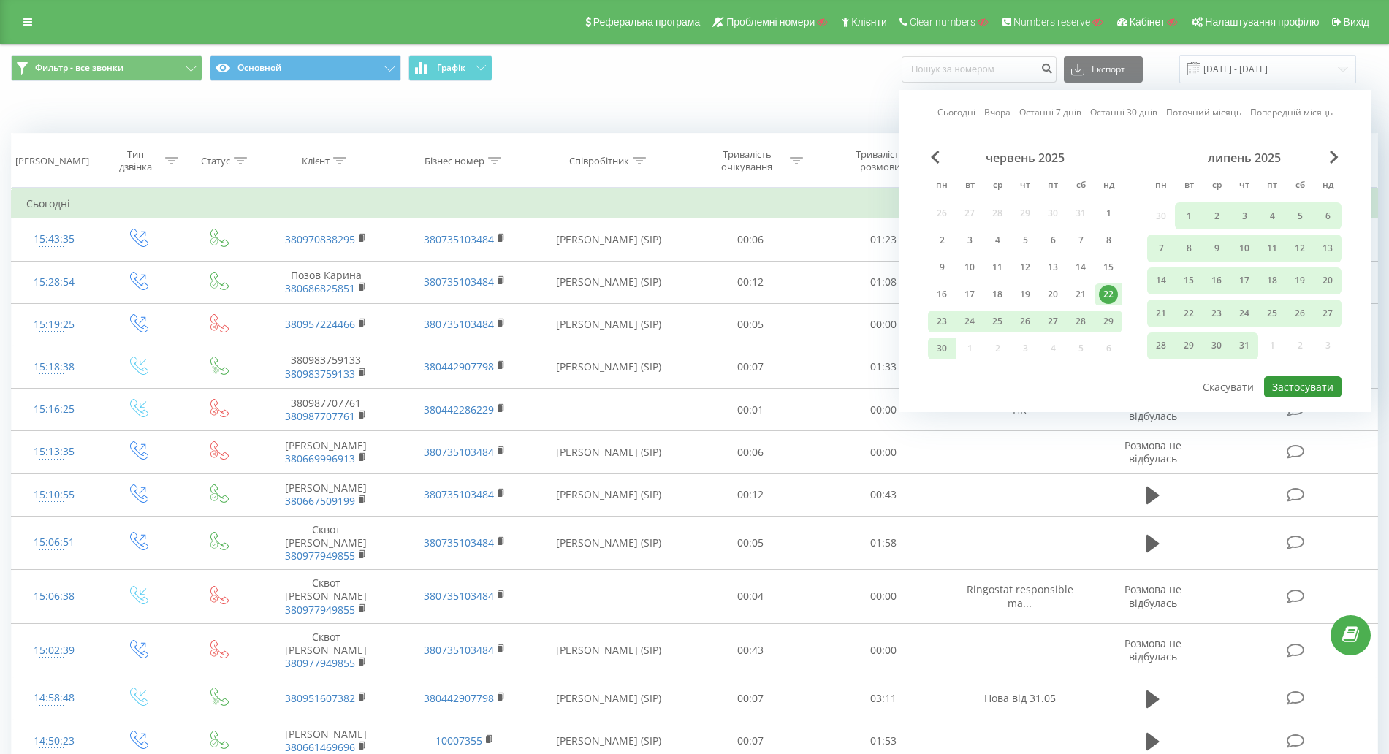
click at [1294, 383] on button "Застосувати" at bounding box center [1302, 386] width 77 height 21
type input "22.06.2025 - 22.09.2025"
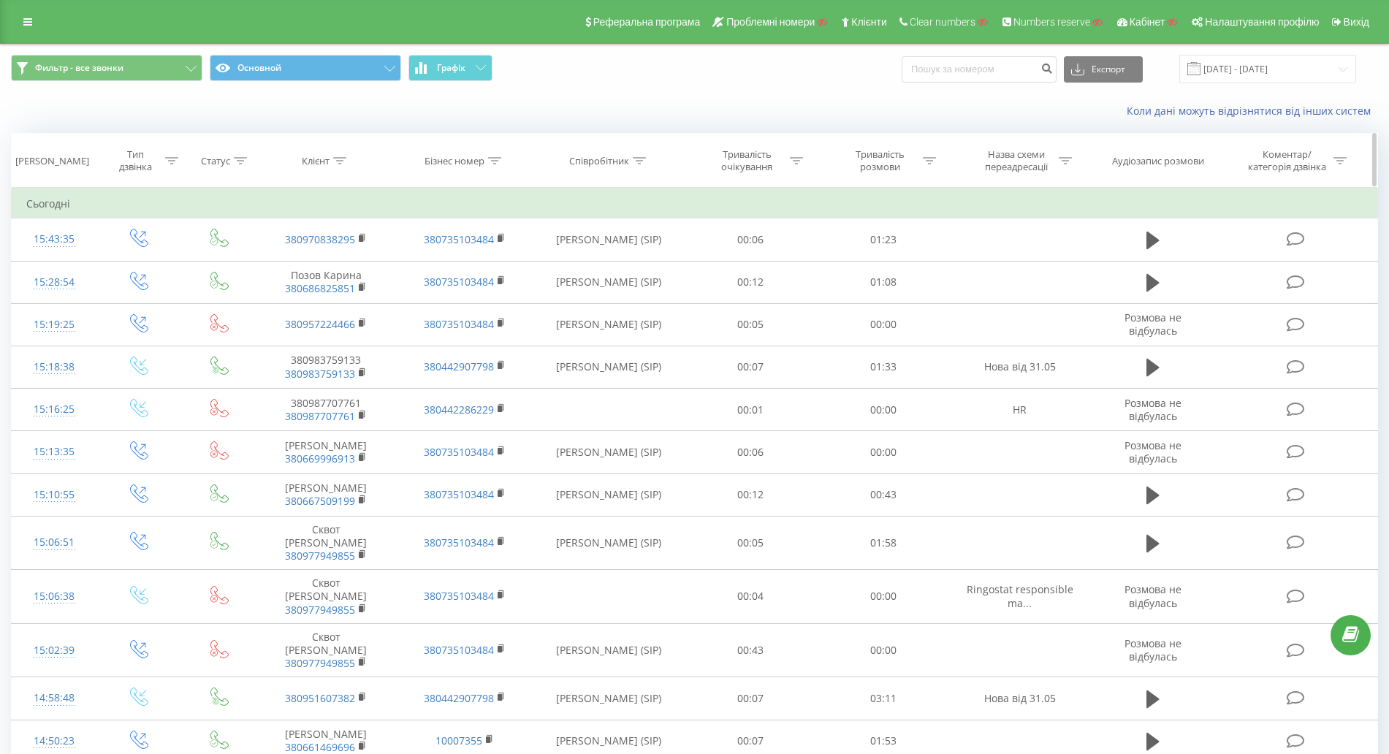
click at [456, 155] on div "Бізнес номер" at bounding box center [455, 161] width 60 height 12
click at [448, 272] on input "text" at bounding box center [464, 266] width 129 height 26
paste input "+380567221340"
click at [495, 289] on span "OK" at bounding box center [496, 294] width 41 height 23
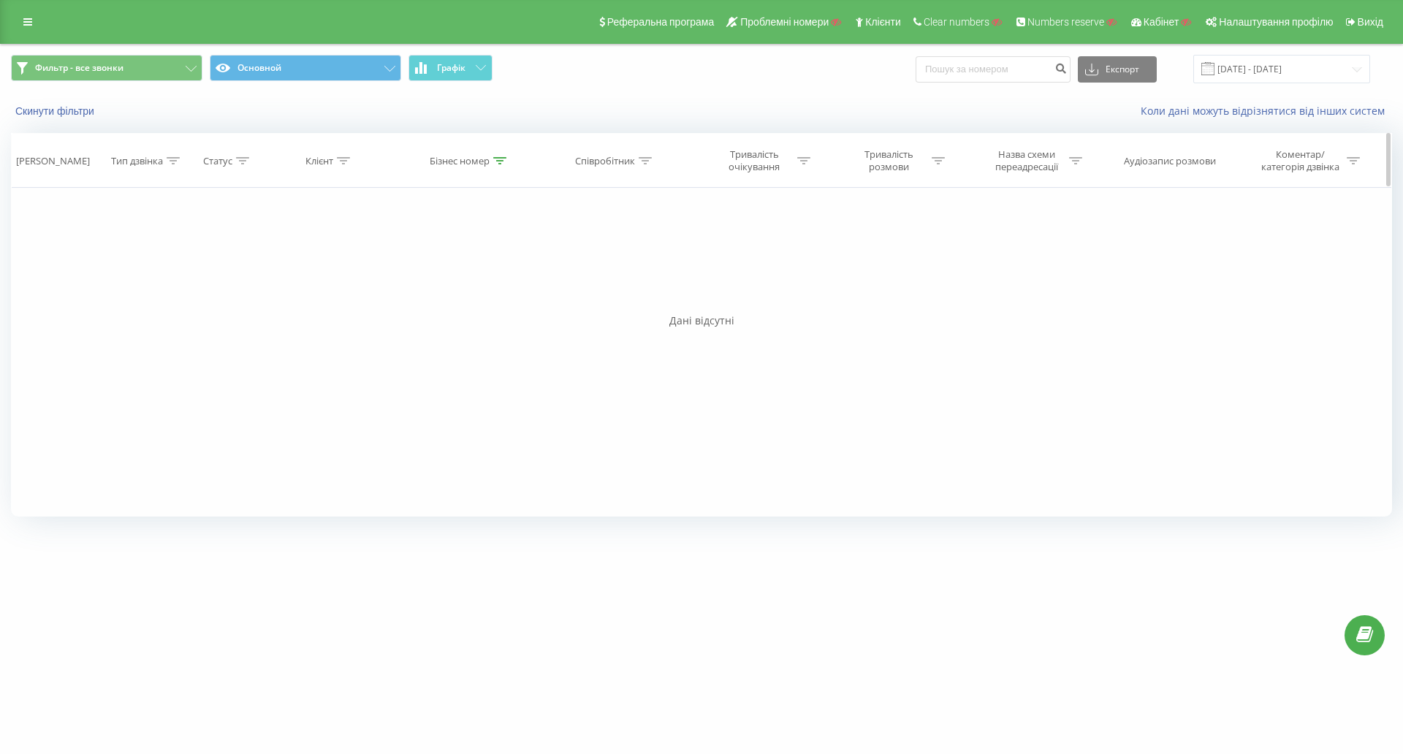
click at [463, 156] on div "Бізнес номер" at bounding box center [460, 161] width 60 height 12
drag, startPoint x: 414, startPoint y: 264, endPoint x: 402, endPoint y: 262, distance: 12.6
click at [402, 262] on div "Фільтрувати за умовою Містить +380567221340 Скасувати OK" at bounding box center [469, 254] width 159 height 132
click button "OK" at bounding box center [501, 295] width 62 height 18
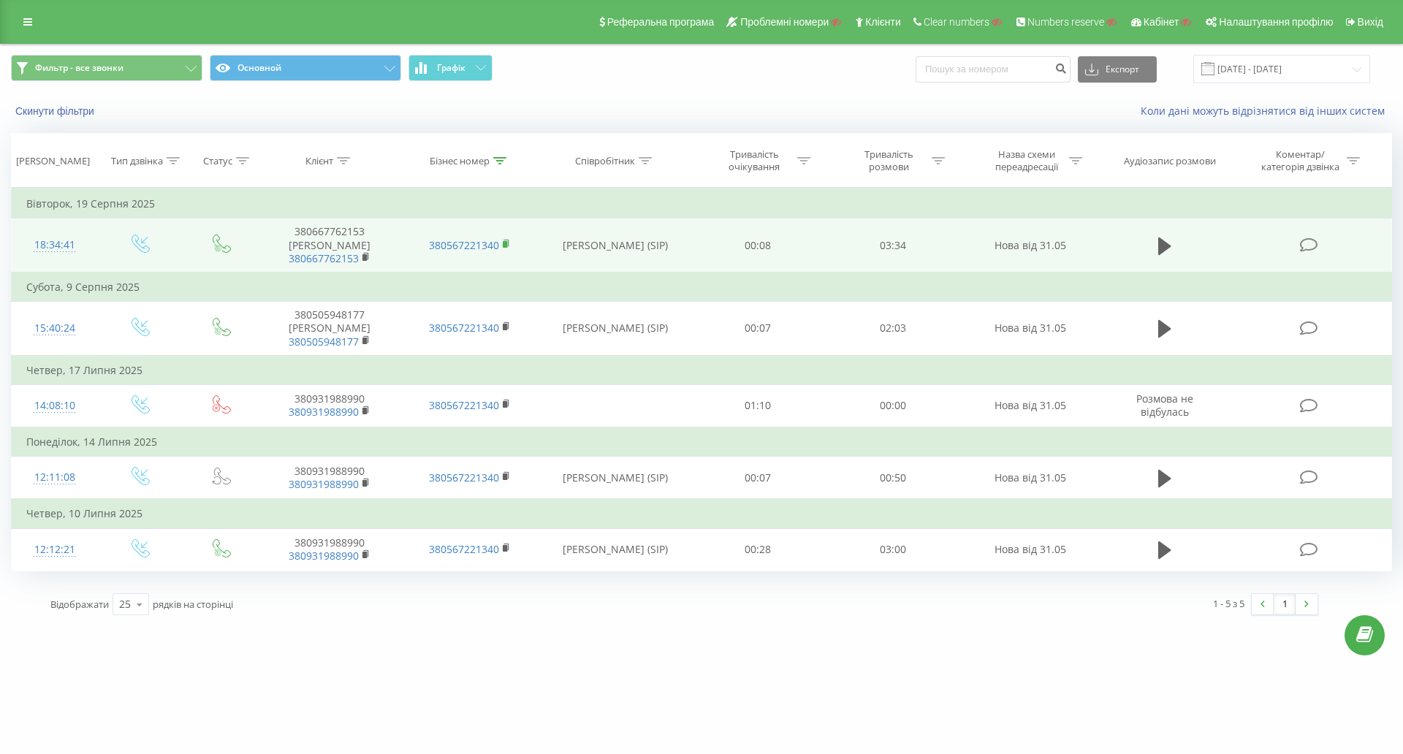
click at [506, 243] on rect at bounding box center [505, 244] width 4 height 7
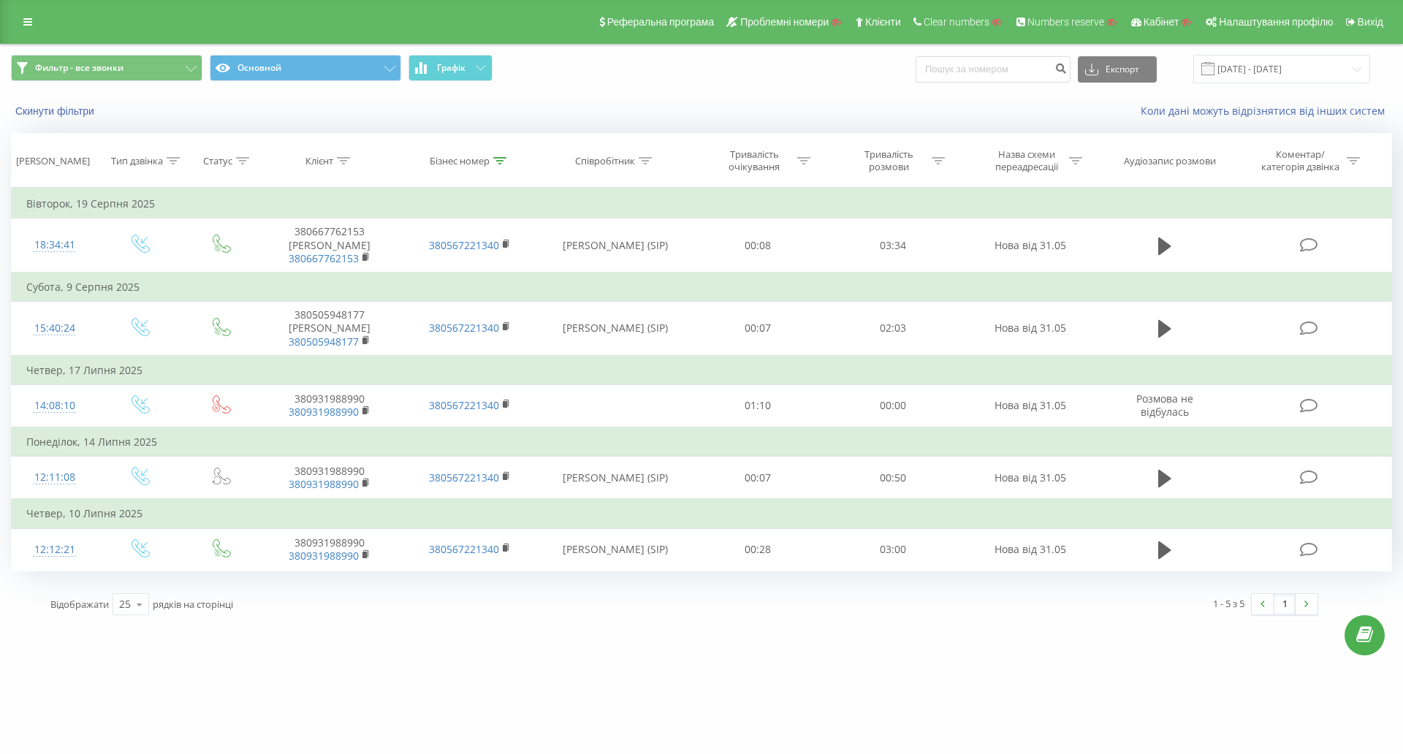
drag, startPoint x: 482, startPoint y: 164, endPoint x: 464, endPoint y: 209, distance: 48.9
click at [482, 164] on div "Бізнес номер" at bounding box center [460, 161] width 60 height 12
drag, startPoint x: 471, startPoint y: 269, endPoint x: 395, endPoint y: 274, distance: 76.9
click at [365, 273] on table "Фільтрувати за умовою Дорівнює Введіть значення Скасувати OK Фільтрувати за умо…" at bounding box center [701, 380] width 1381 height 384
paste input "80567220782"
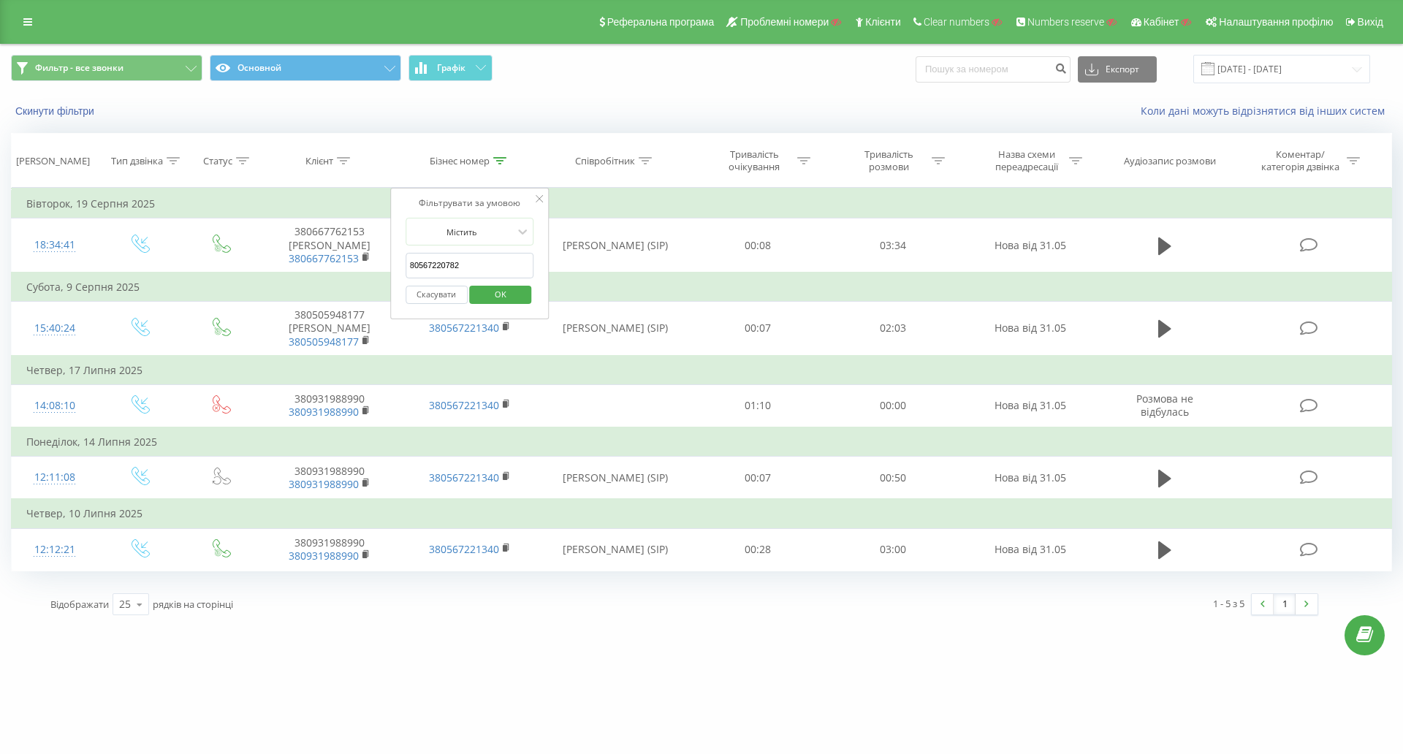
click at [503, 296] on span "OK" at bounding box center [500, 294] width 41 height 23
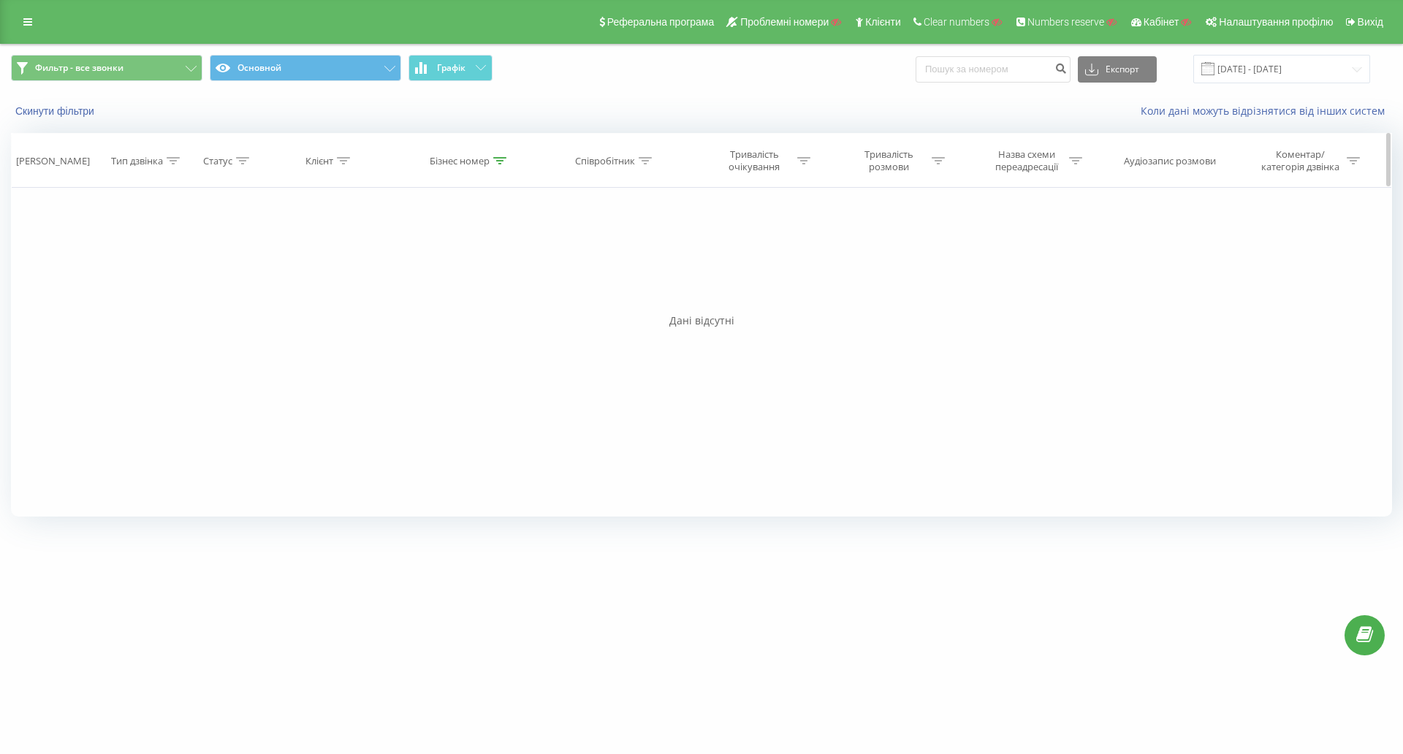
click at [463, 164] on div "Бізнес номер" at bounding box center [460, 161] width 60 height 12
click at [410, 265] on input "80567220782" at bounding box center [470, 266] width 129 height 26
click button "OK" at bounding box center [501, 295] width 62 height 18
click at [464, 164] on div "Бізнес номер" at bounding box center [460, 161] width 60 height 12
drag, startPoint x: 419, startPoint y: 264, endPoint x: 417, endPoint y: 271, distance: 7.9
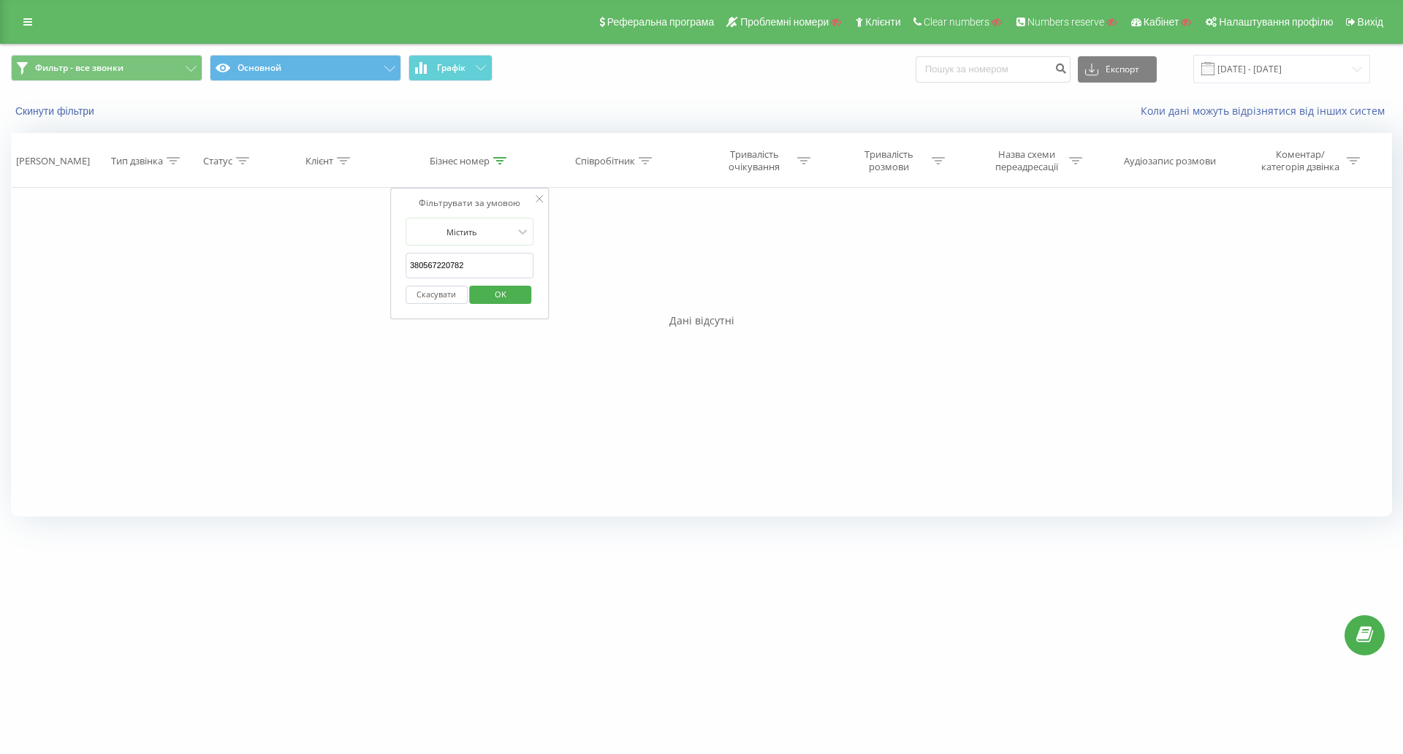
click at [404, 265] on div "Фільтрувати за умовою Містить 380567220782 Скасувати OK" at bounding box center [469, 254] width 159 height 132
paste input "3"
click at [506, 294] on span "OK" at bounding box center [500, 294] width 41 height 23
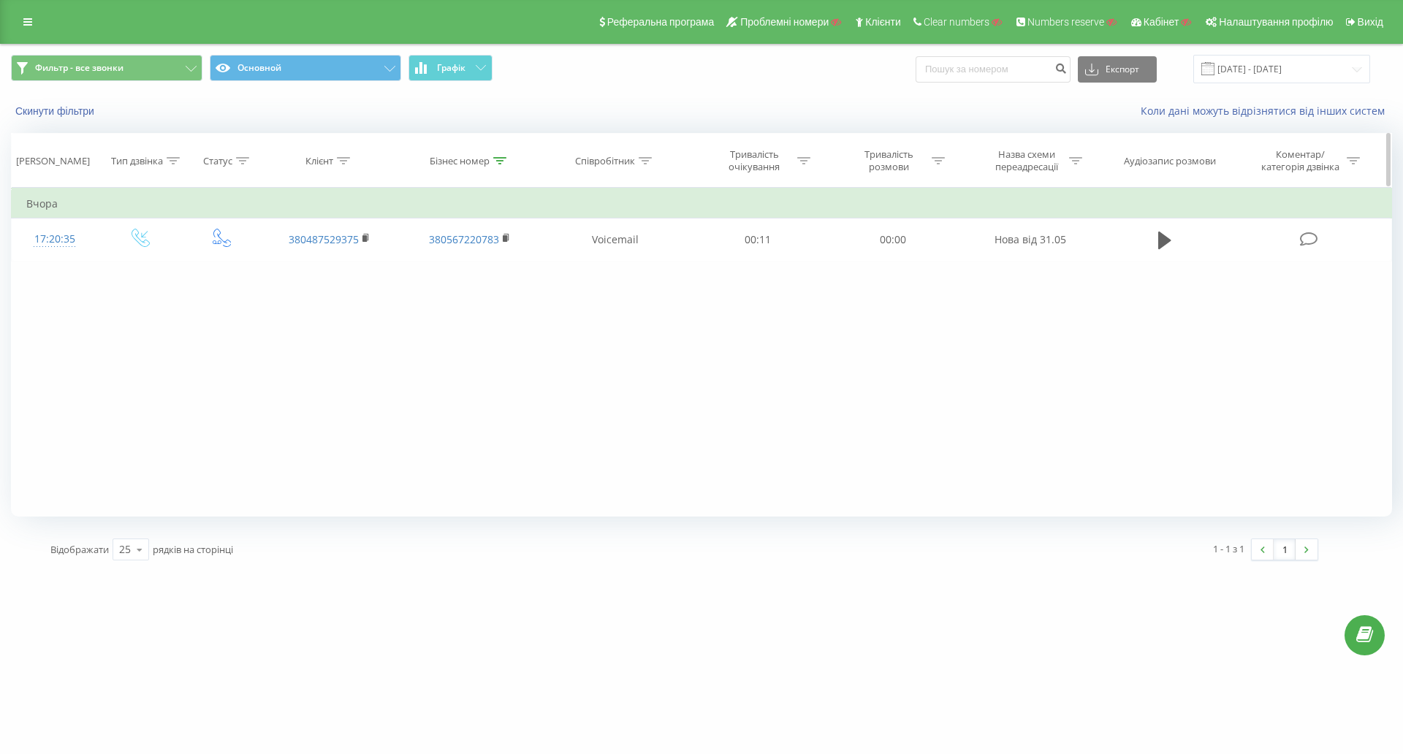
click at [470, 161] on div "Бізнес номер" at bounding box center [460, 161] width 60 height 12
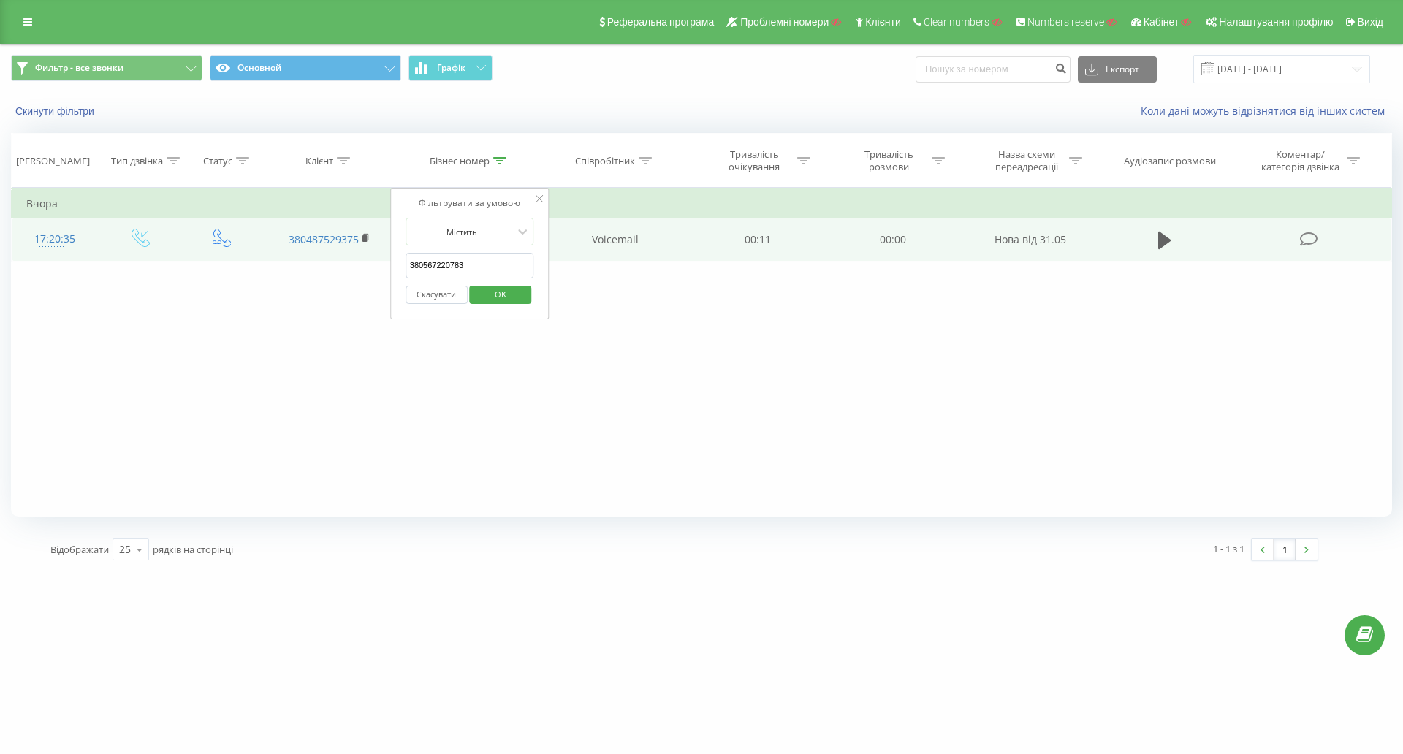
click at [381, 259] on table "Фільтрувати за умовою Дорівнює Введіть значення Скасувати OK Фільтрувати за умо…" at bounding box center [701, 224] width 1381 height 73
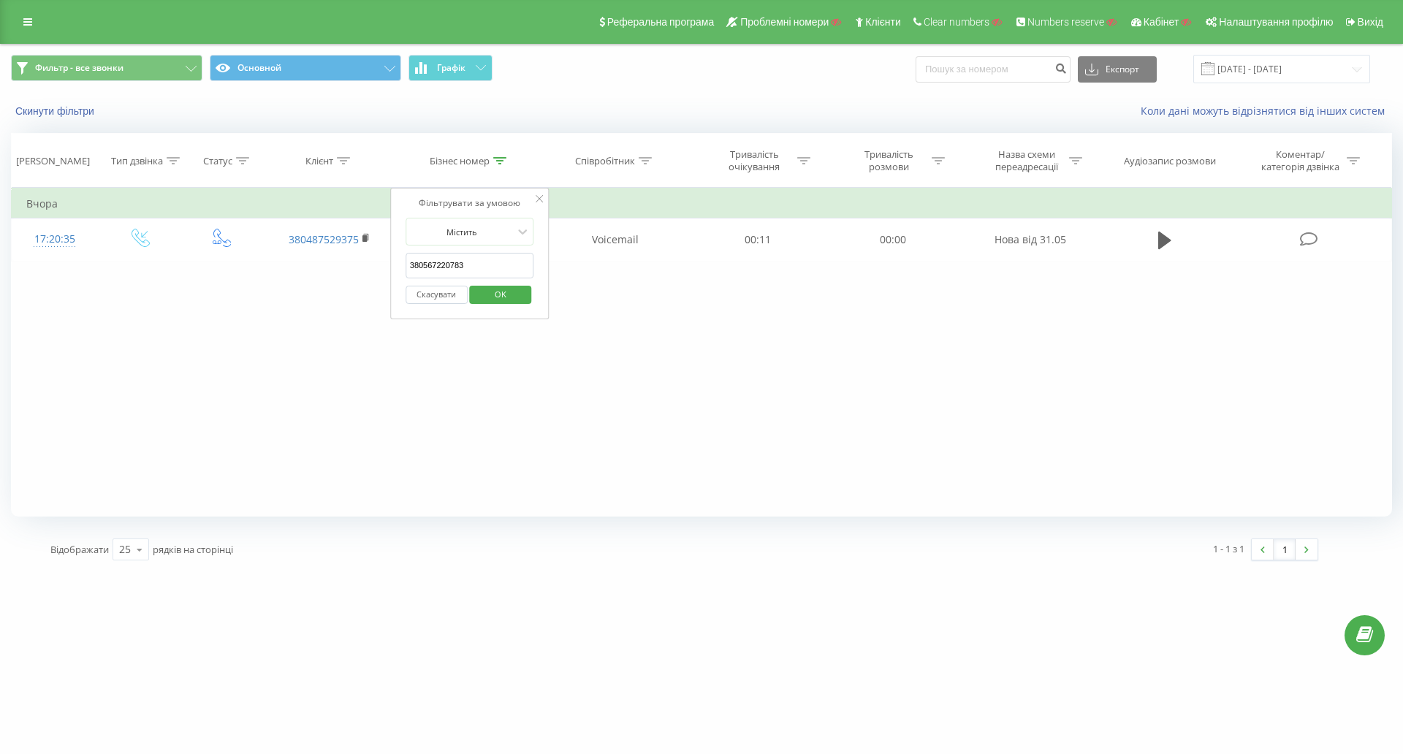
paste input "1776"
click at [506, 297] on span "OK" at bounding box center [500, 294] width 41 height 23
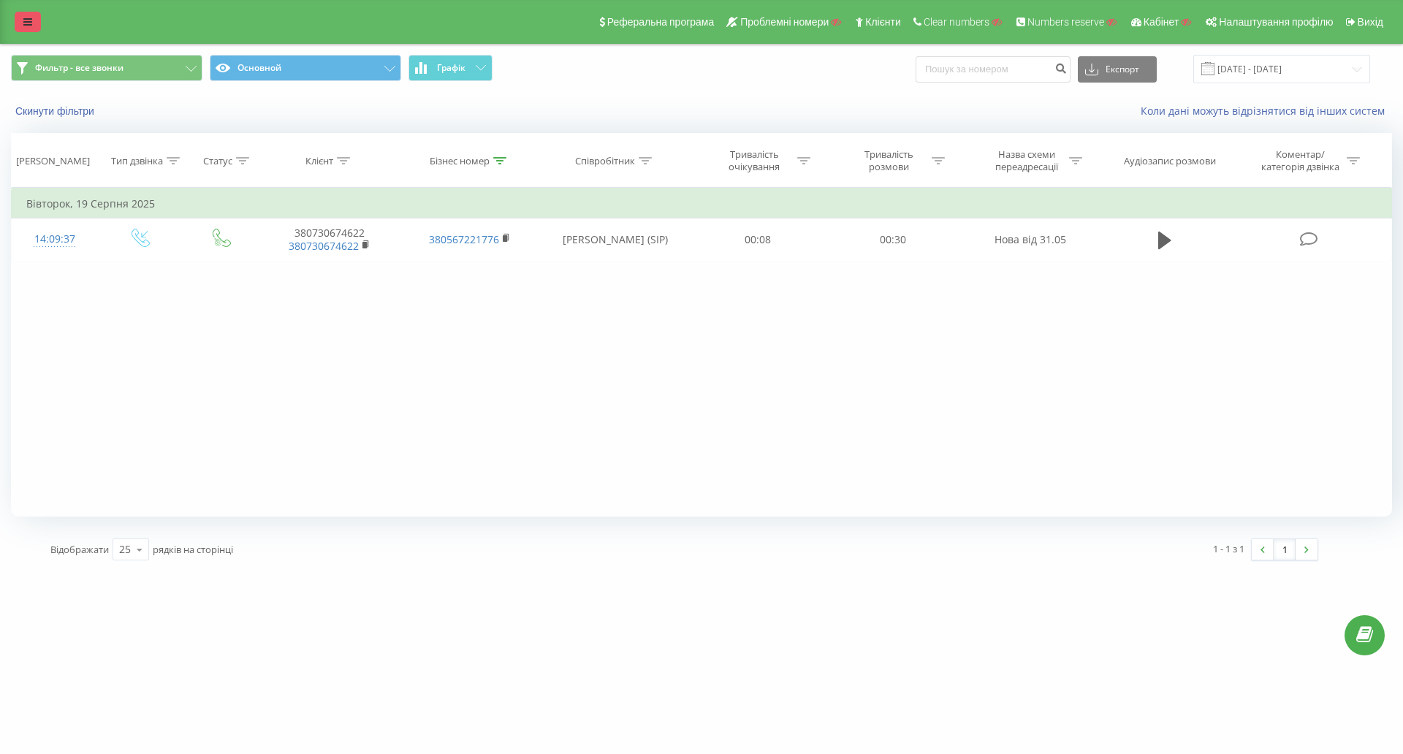
click at [31, 18] on icon at bounding box center [27, 22] width 9 height 10
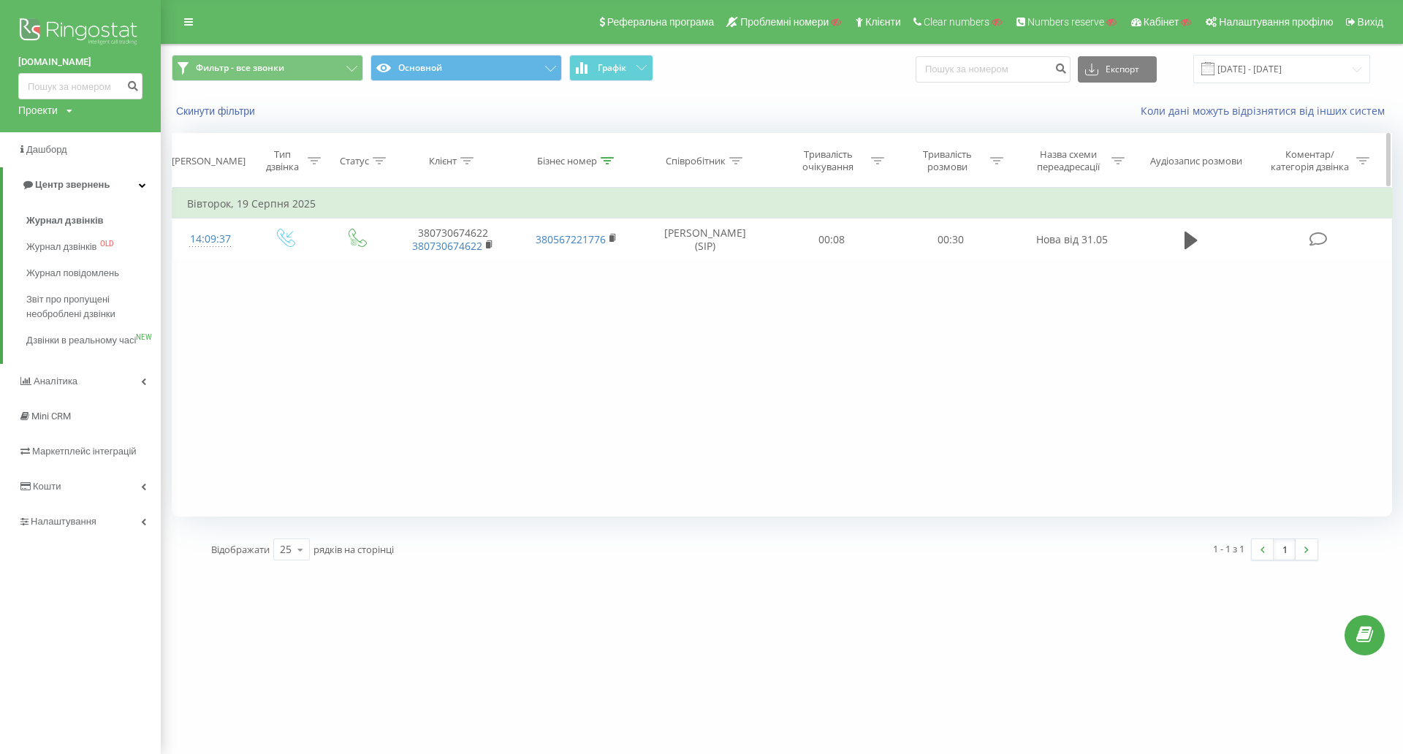
click at [591, 161] on div "Бізнес номер" at bounding box center [567, 161] width 60 height 12
click at [594, 262] on input "380567221776" at bounding box center [577, 266] width 129 height 26
paste input "340"
type input "380567221340"
click at [609, 292] on span "OK" at bounding box center [608, 294] width 41 height 23
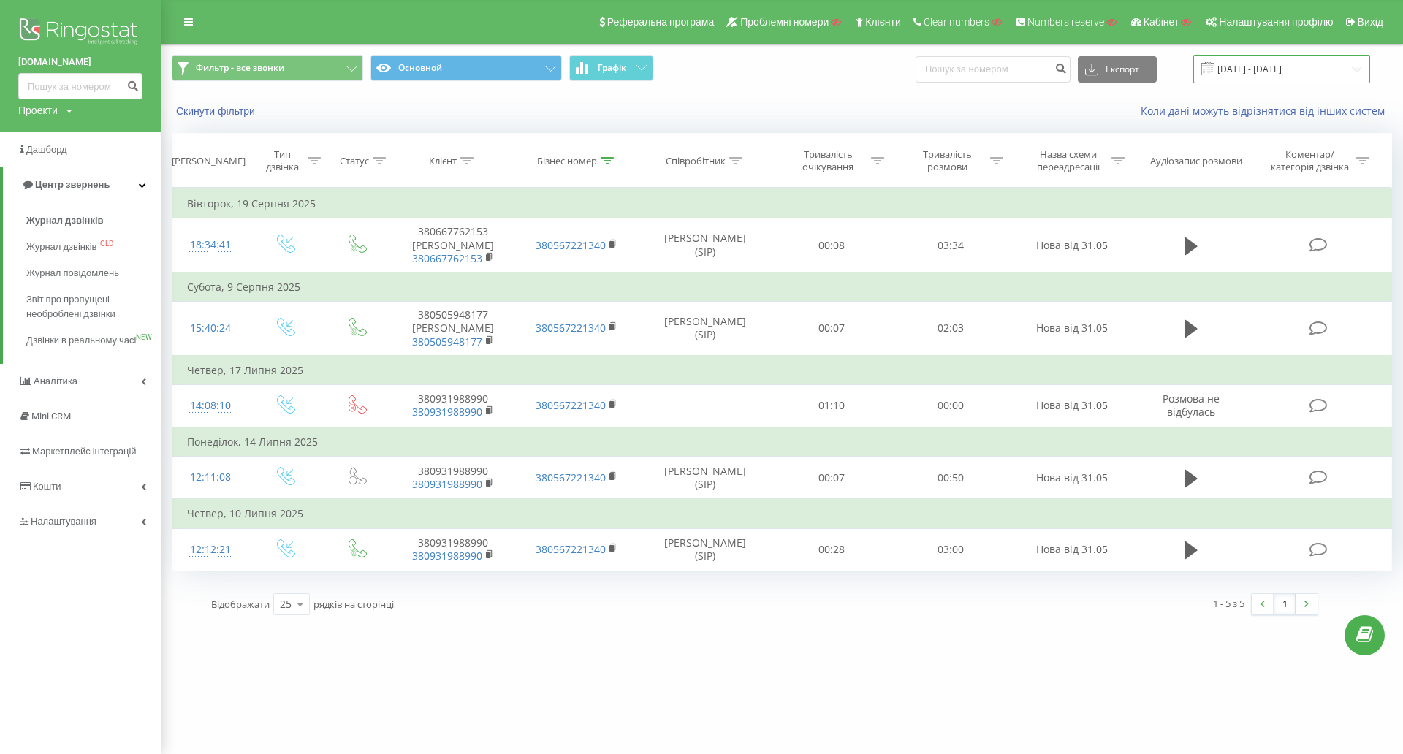
click at [1347, 72] on input "22.06.2025 - 22.09.2025" at bounding box center [1281, 69] width 177 height 28
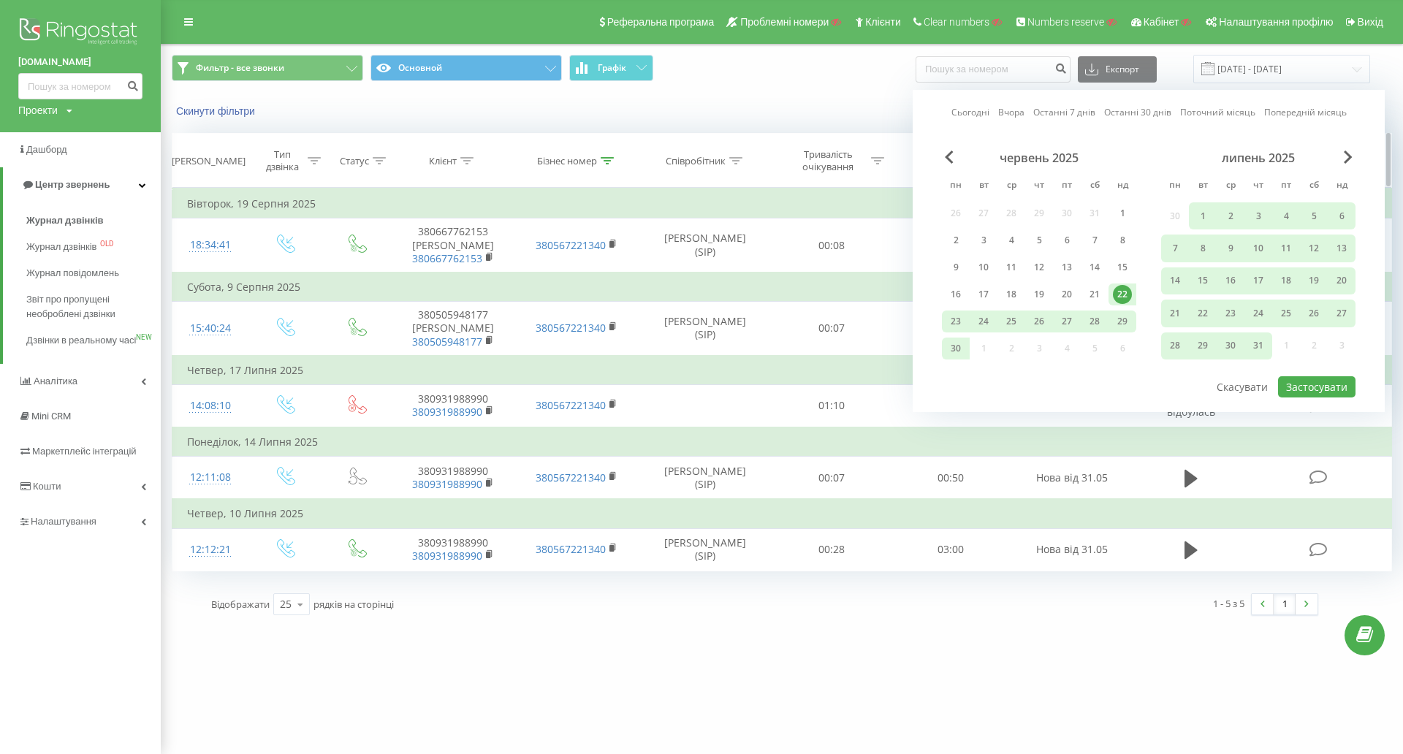
click at [612, 164] on div at bounding box center [607, 161] width 13 height 12
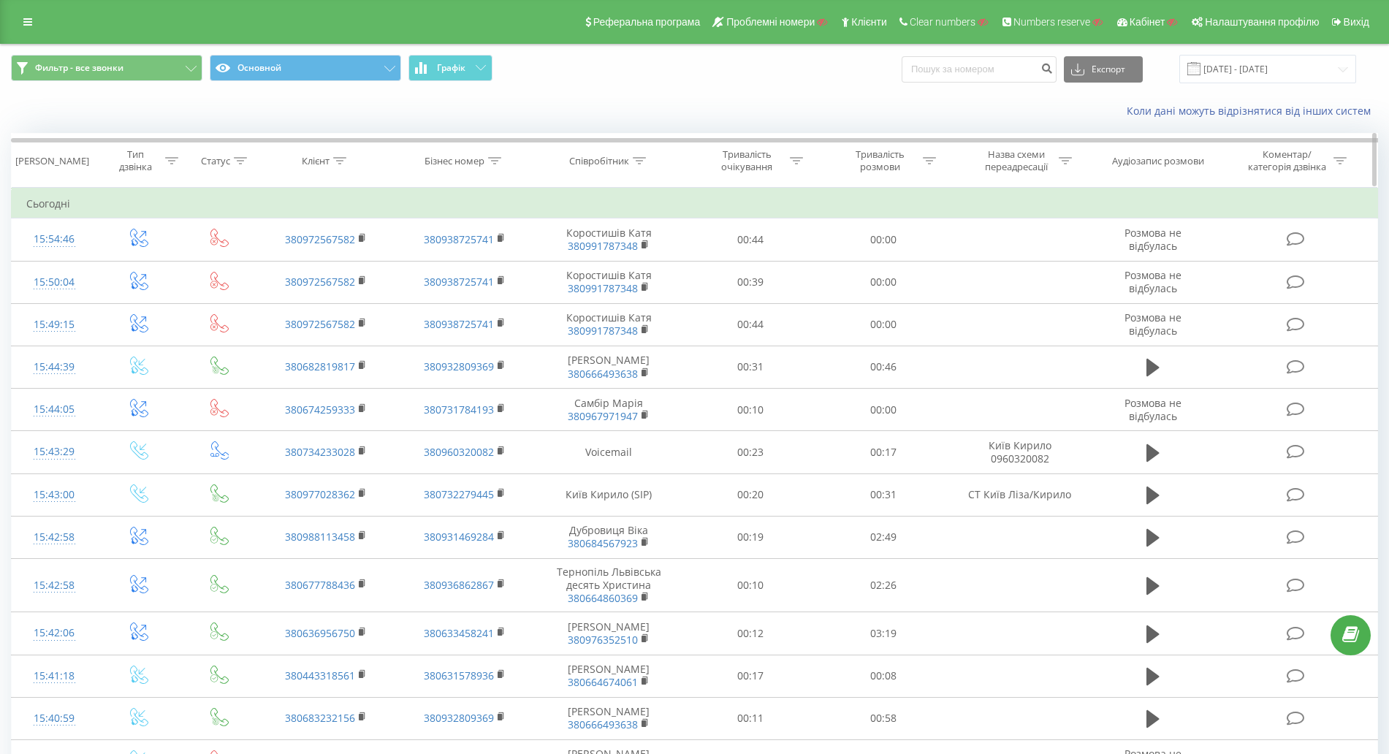
click at [612, 156] on div "Співробітник" at bounding box center [599, 161] width 60 height 12
click at [579, 277] on input "text" at bounding box center [609, 266] width 129 height 26
paste input "380664674061"
type input "380664674061"
click at [648, 288] on span "OK" at bounding box center [640, 294] width 41 height 23
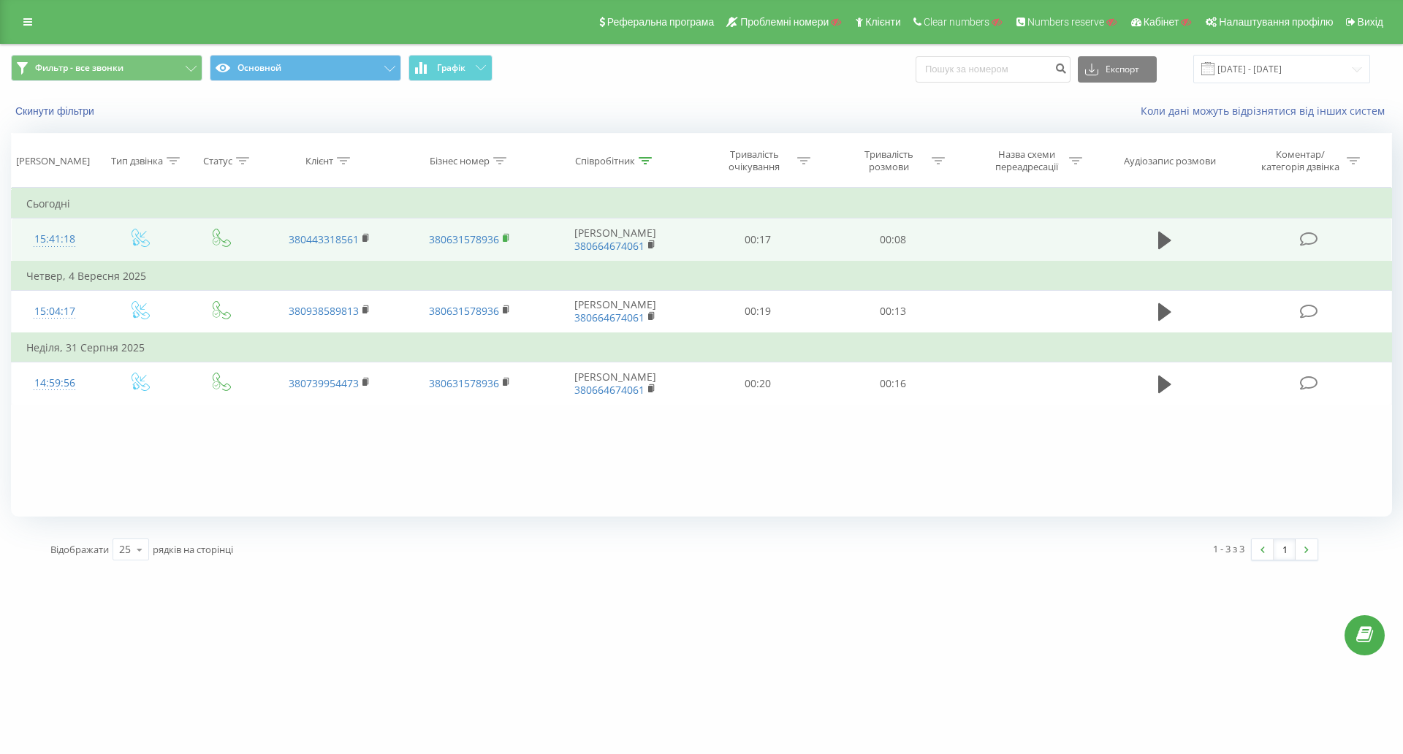
click at [503, 240] on rect at bounding box center [505, 238] width 4 height 7
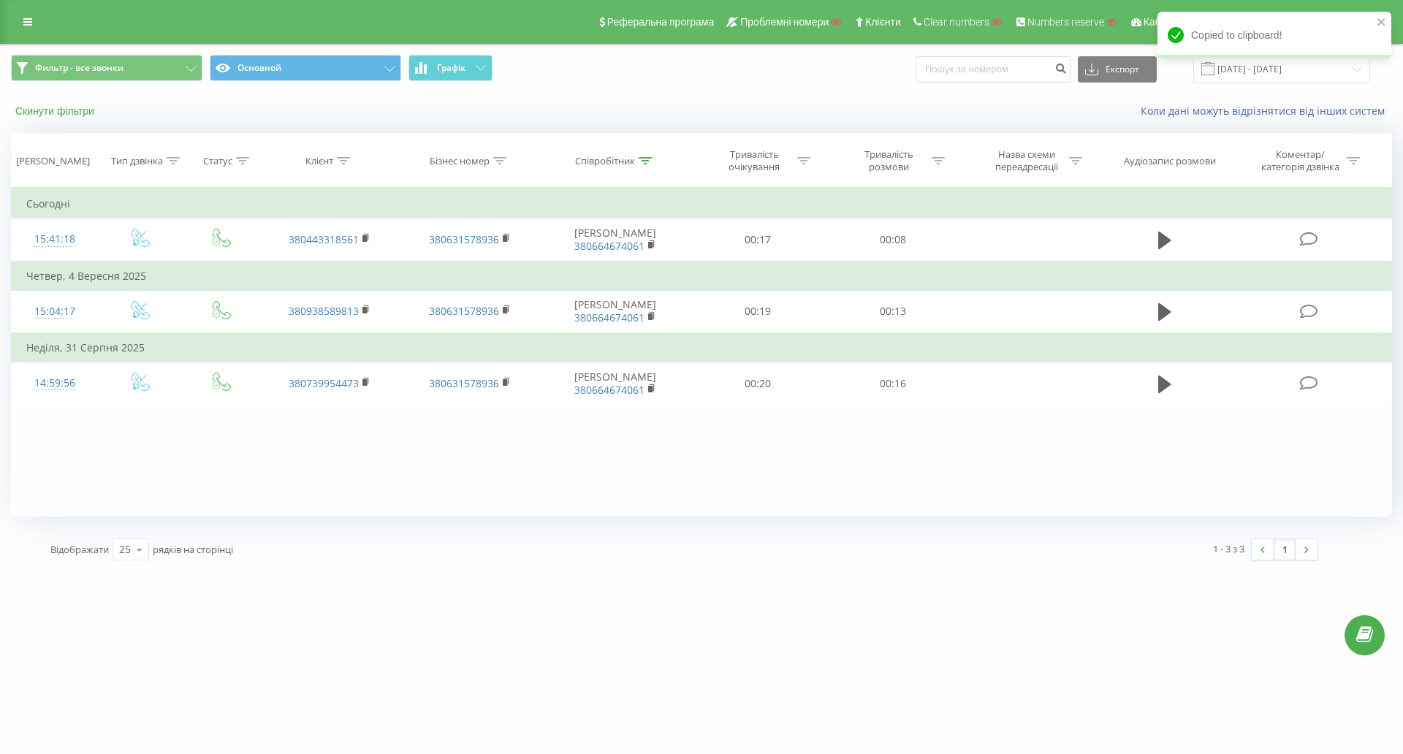
click at [71, 111] on button "Скинути фільтри" at bounding box center [56, 110] width 91 height 13
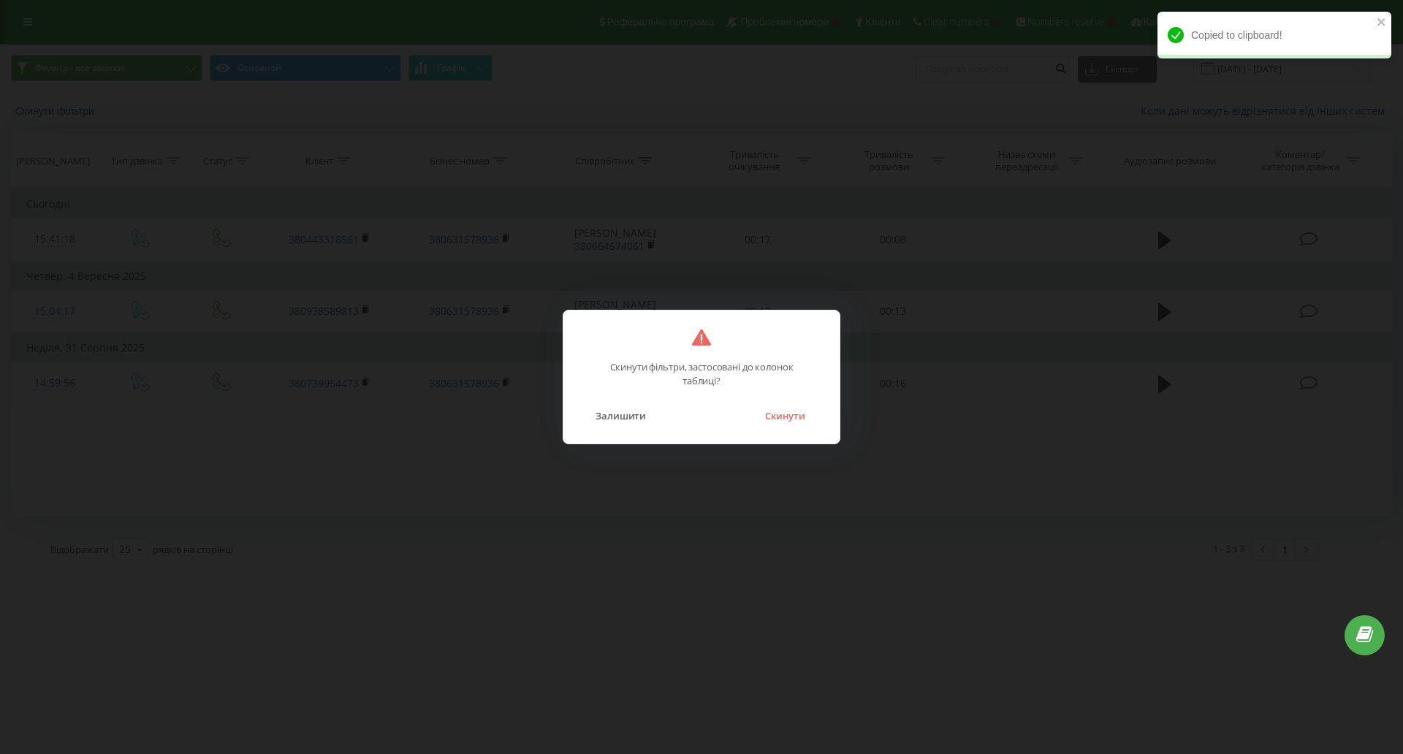
click at [775, 414] on button "Скинути" at bounding box center [785, 415] width 55 height 19
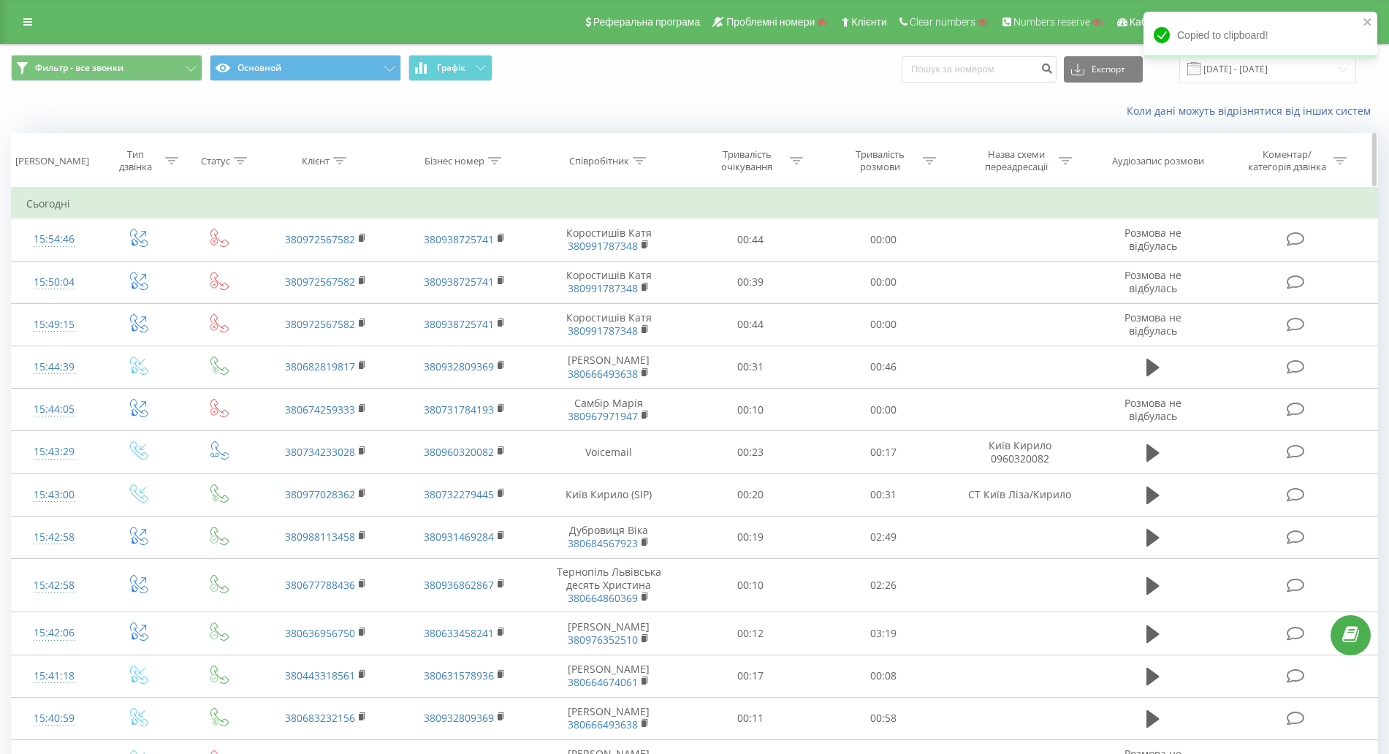
click at [447, 168] on th "Бізнес номер" at bounding box center [464, 161] width 139 height 54
click at [460, 156] on div "Бізнес номер" at bounding box center [455, 161] width 60 height 12
click at [462, 164] on div "Бізнес номер" at bounding box center [455, 161] width 60 height 12
click at [465, 164] on div "Бізнес номер" at bounding box center [455, 161] width 60 height 12
click at [469, 264] on input "text" at bounding box center [464, 266] width 129 height 26
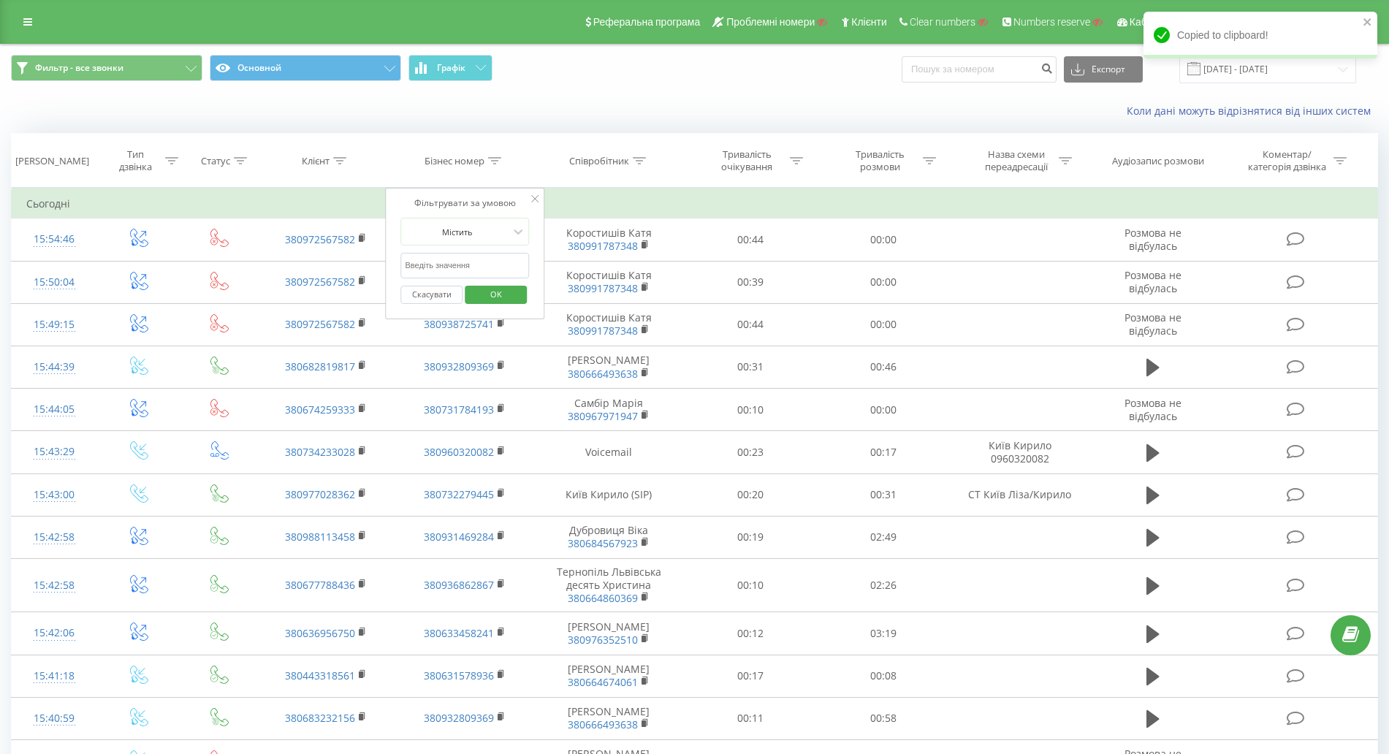
paste input "380631578936"
type input "380631578936"
click at [495, 297] on span "OK" at bounding box center [496, 294] width 41 height 23
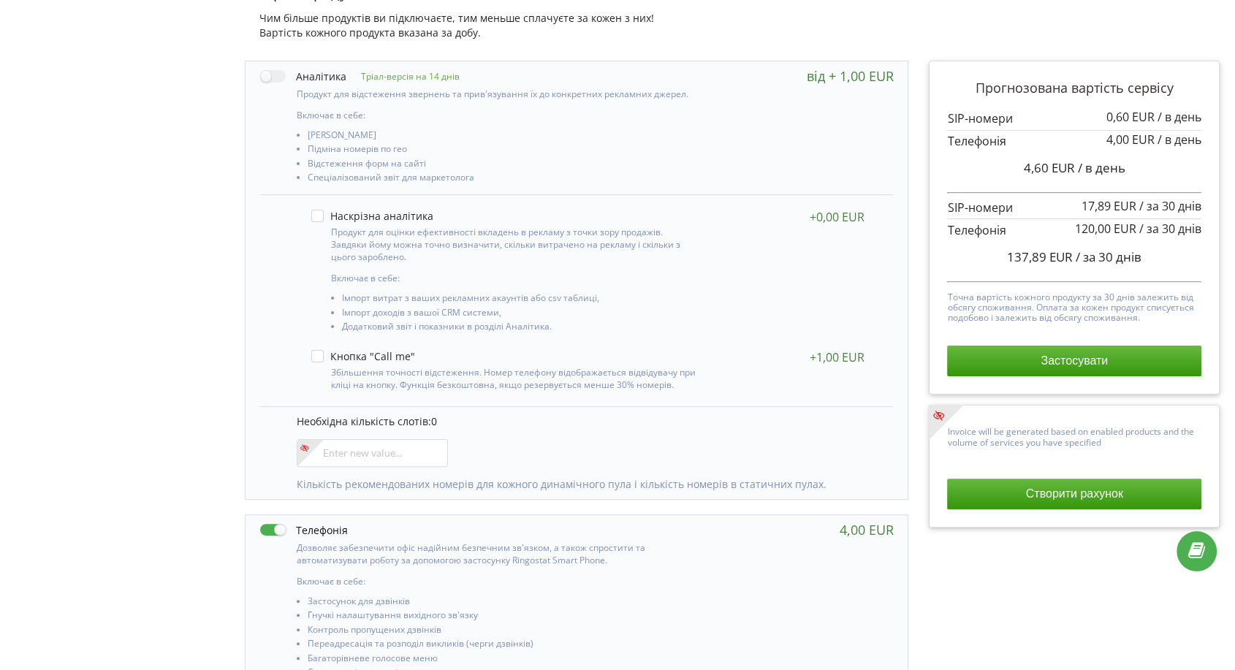
scroll to position [162, 0]
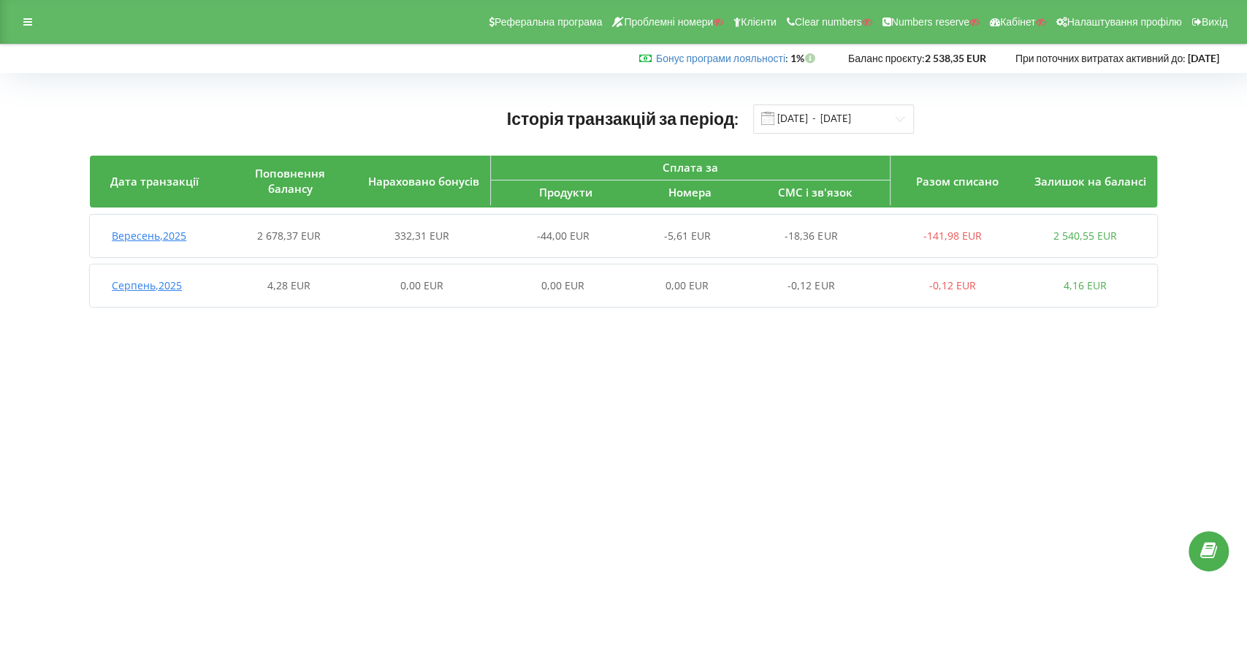
click at [365, 229] on div "332,31 EUR" at bounding box center [421, 236] width 133 height 15
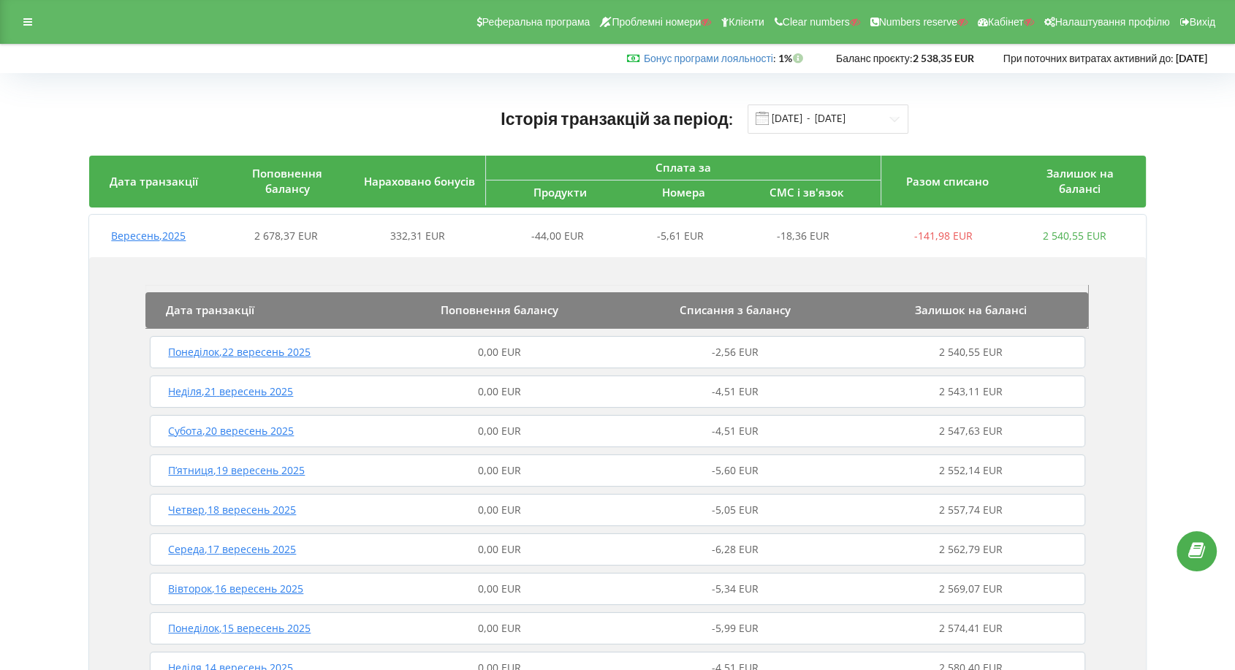
click at [415, 355] on div "0,00 EUR" at bounding box center [499, 352] width 235 height 15
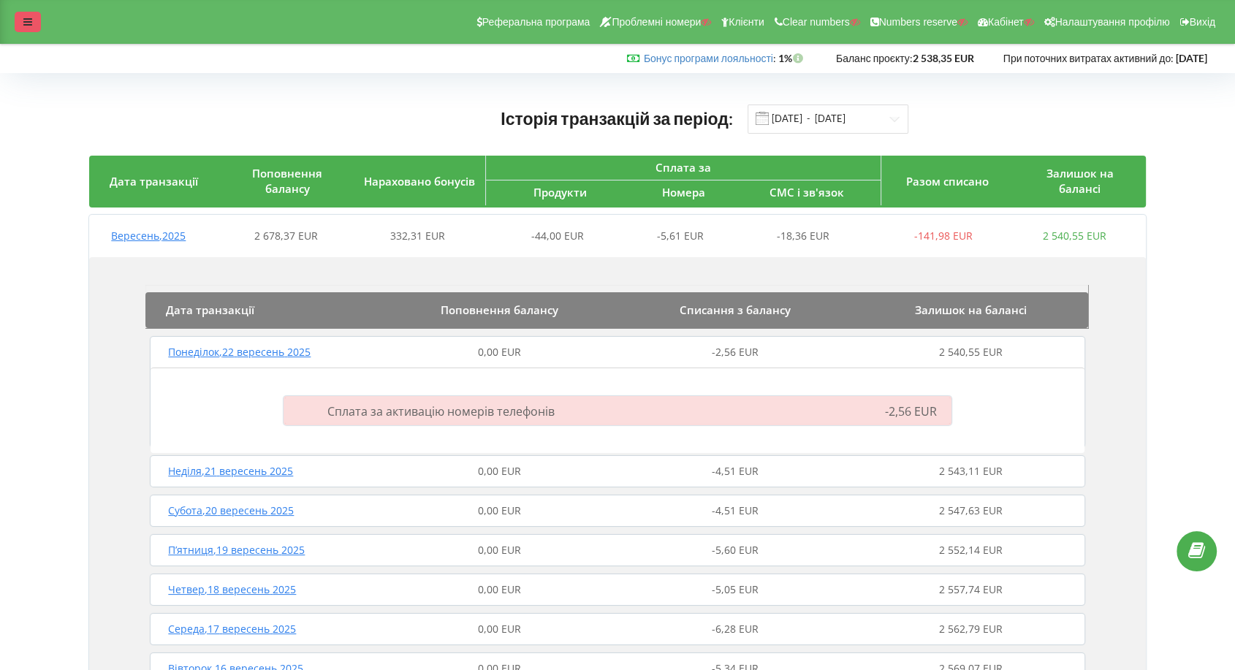
click at [28, 21] on icon at bounding box center [27, 22] width 9 height 10
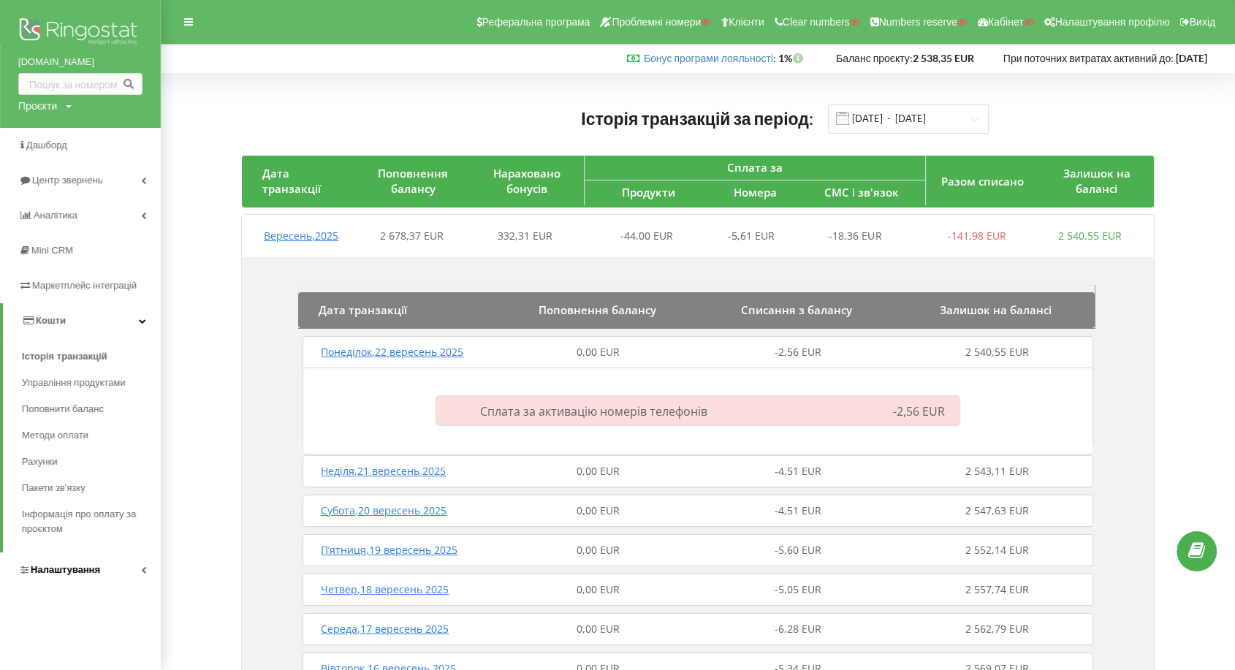
click at [53, 582] on link "Налаштування" at bounding box center [80, 569] width 161 height 35
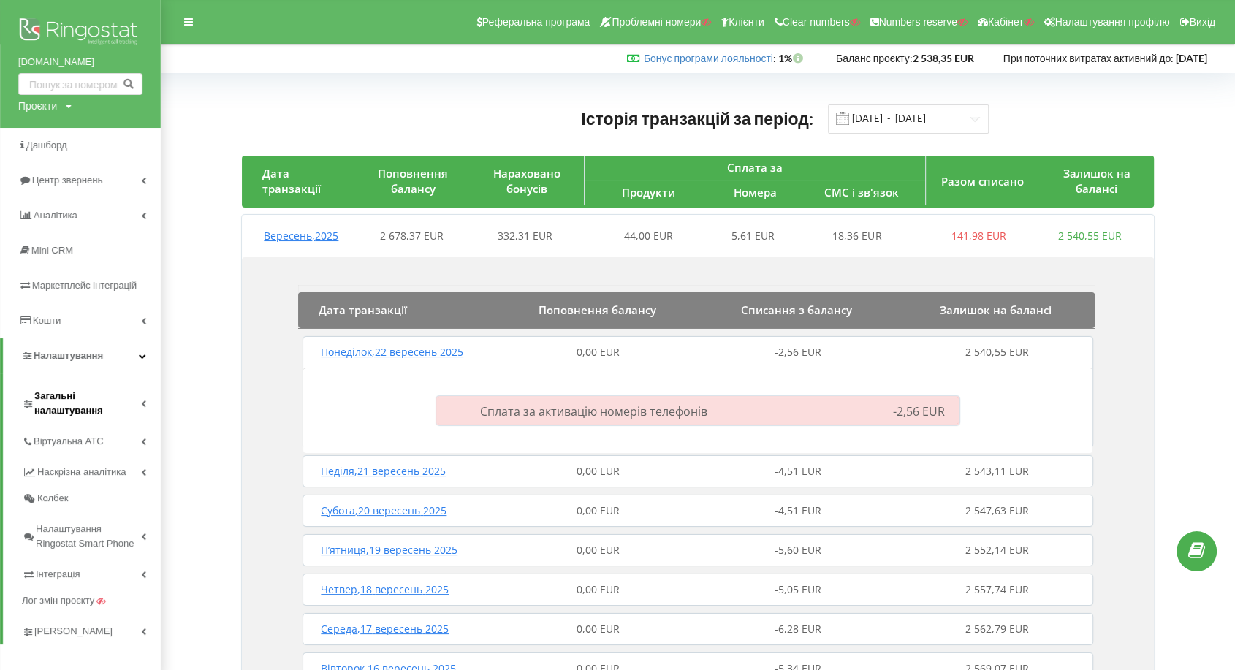
click at [77, 404] on span "Загальні налаштування" at bounding box center [87, 403] width 107 height 29
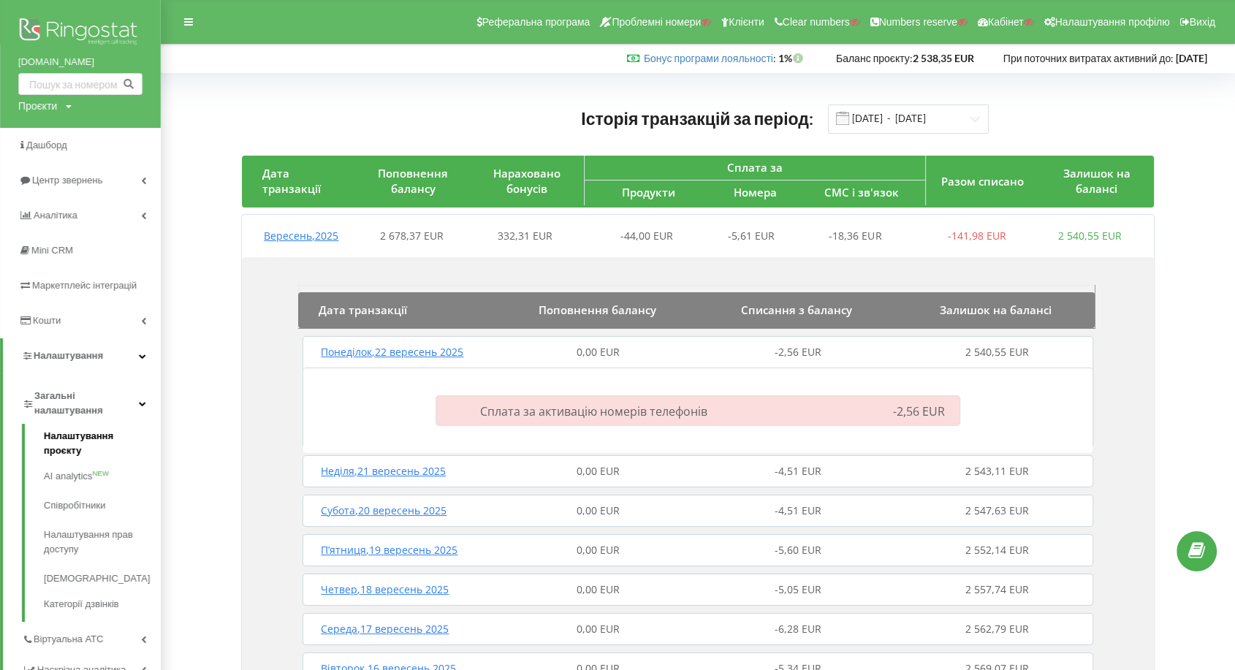
click at [73, 435] on link "Налаштування проєкту" at bounding box center [102, 445] width 117 height 33
click at [73, 436] on link "Налаштування проєкту" at bounding box center [102, 445] width 117 height 33
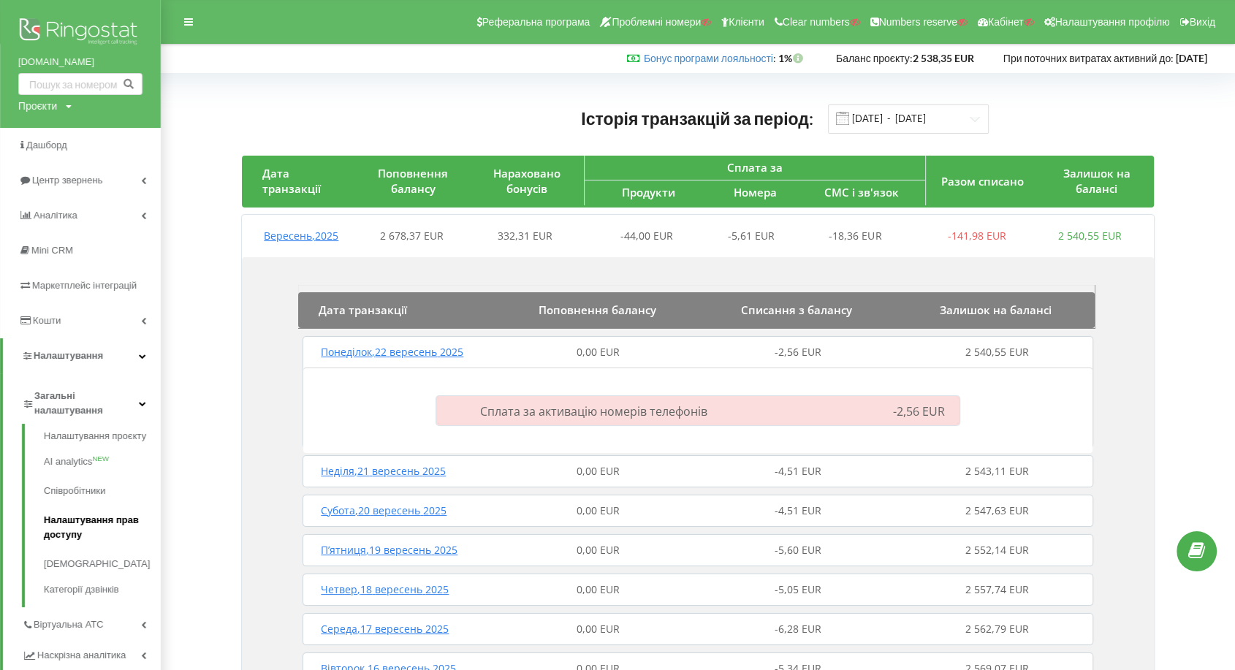
click at [58, 522] on link "Налаштування прав доступу" at bounding box center [102, 528] width 117 height 44
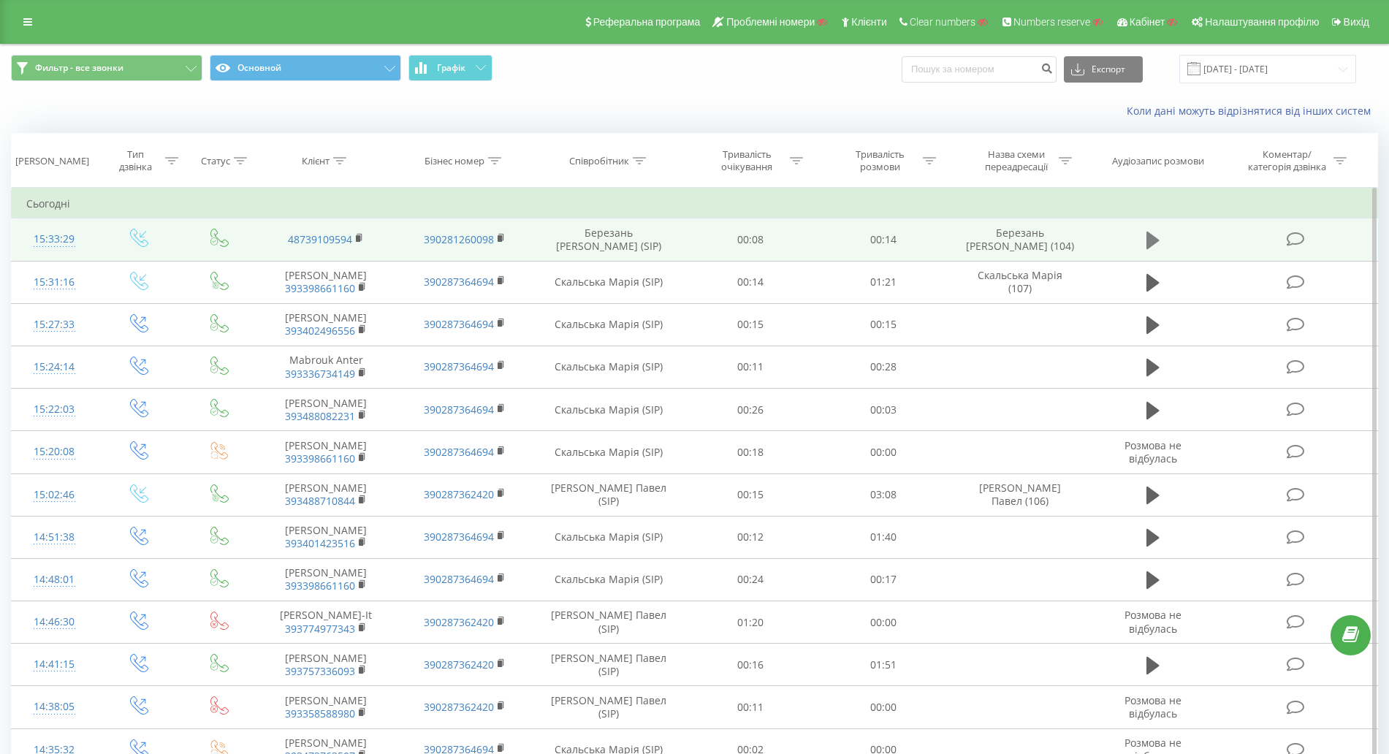
click at [1159, 237] on icon at bounding box center [1153, 240] width 13 height 20
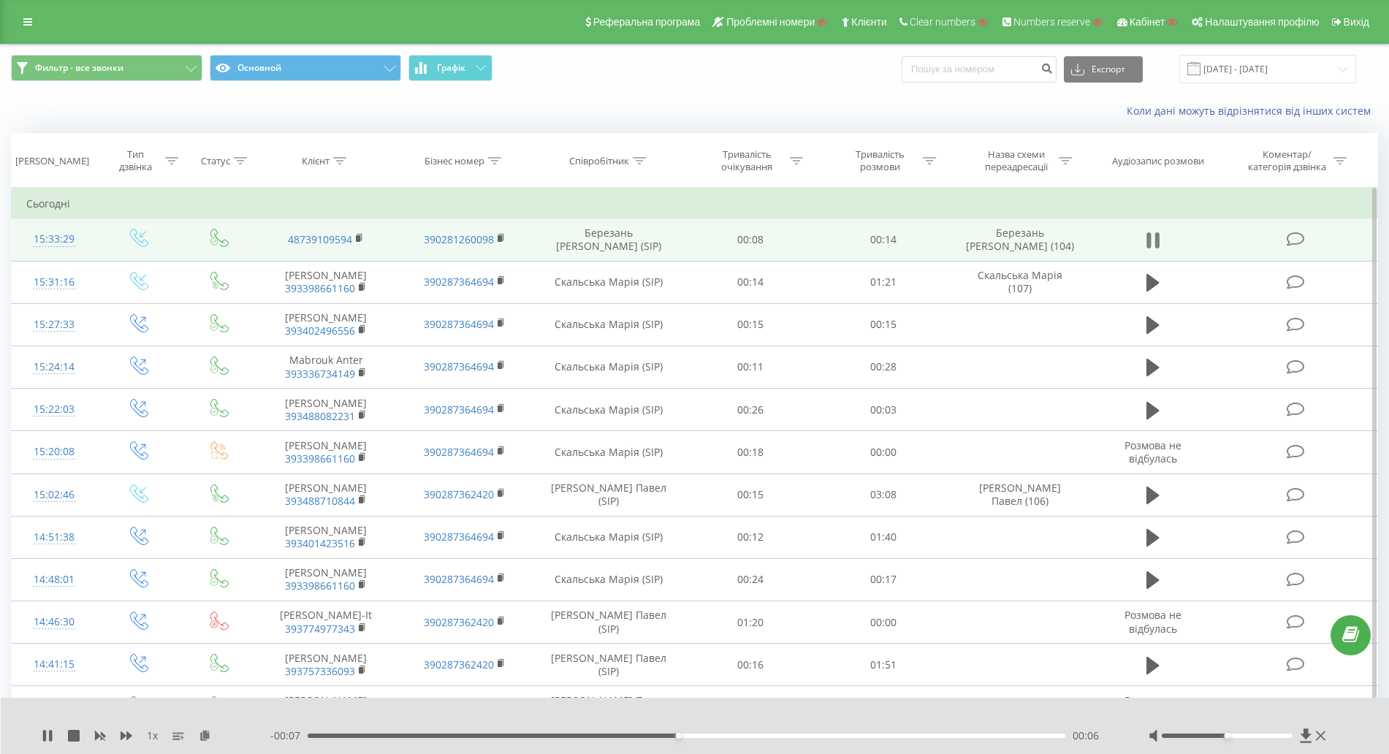
click at [1151, 241] on icon at bounding box center [1149, 240] width 4 height 16
click at [1155, 246] on icon at bounding box center [1153, 240] width 13 height 20
click at [1155, 244] on icon at bounding box center [1153, 240] width 13 height 20
click at [31, 13] on link at bounding box center [28, 22] width 26 height 20
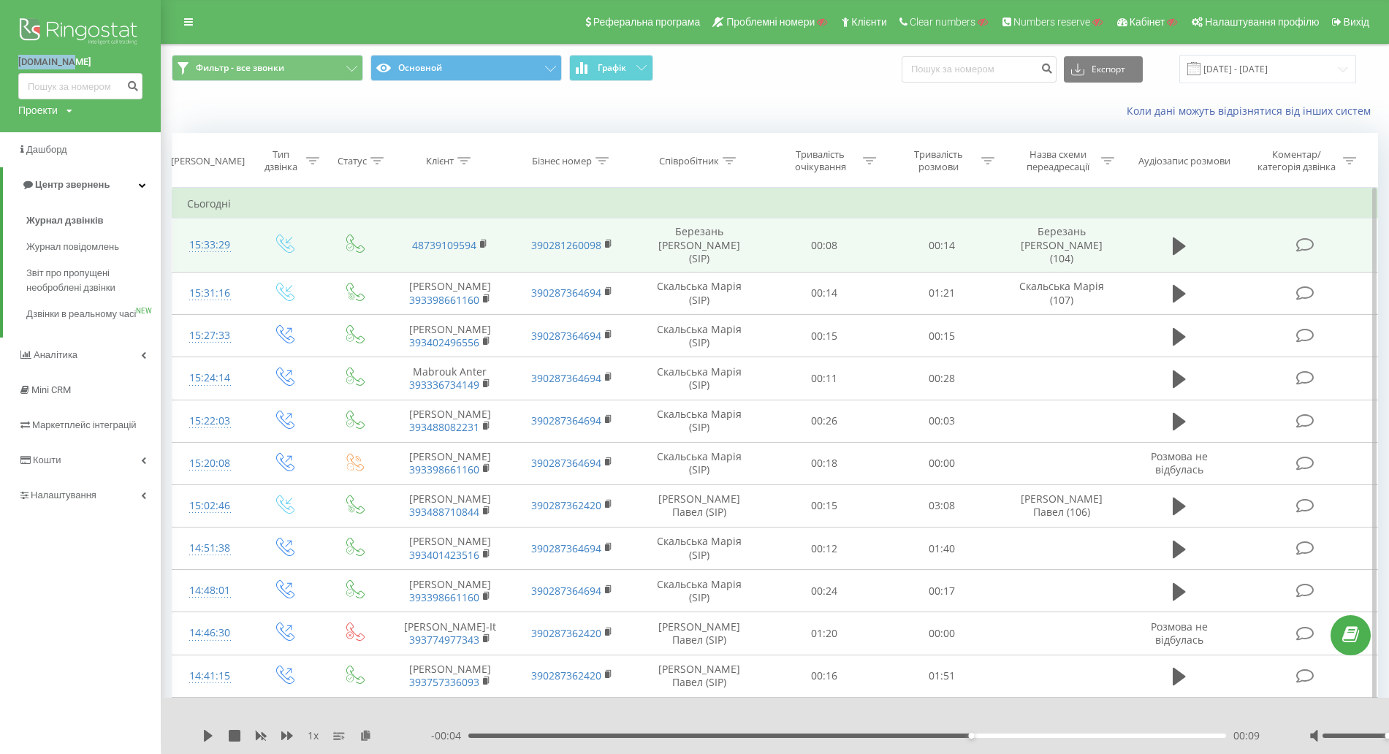
drag, startPoint x: 47, startPoint y: 61, endPoint x: 73, endPoint y: 61, distance: 25.6
click at [73, 61] on div "vikonda.it Проекти Пошук" at bounding box center [80, 66] width 161 height 132
click at [60, 113] on div "Проекти Пошук" at bounding box center [45, 110] width 54 height 15
click at [48, 138] on input "text" at bounding box center [59, 132] width 73 height 21
paste input "vikonda.it"
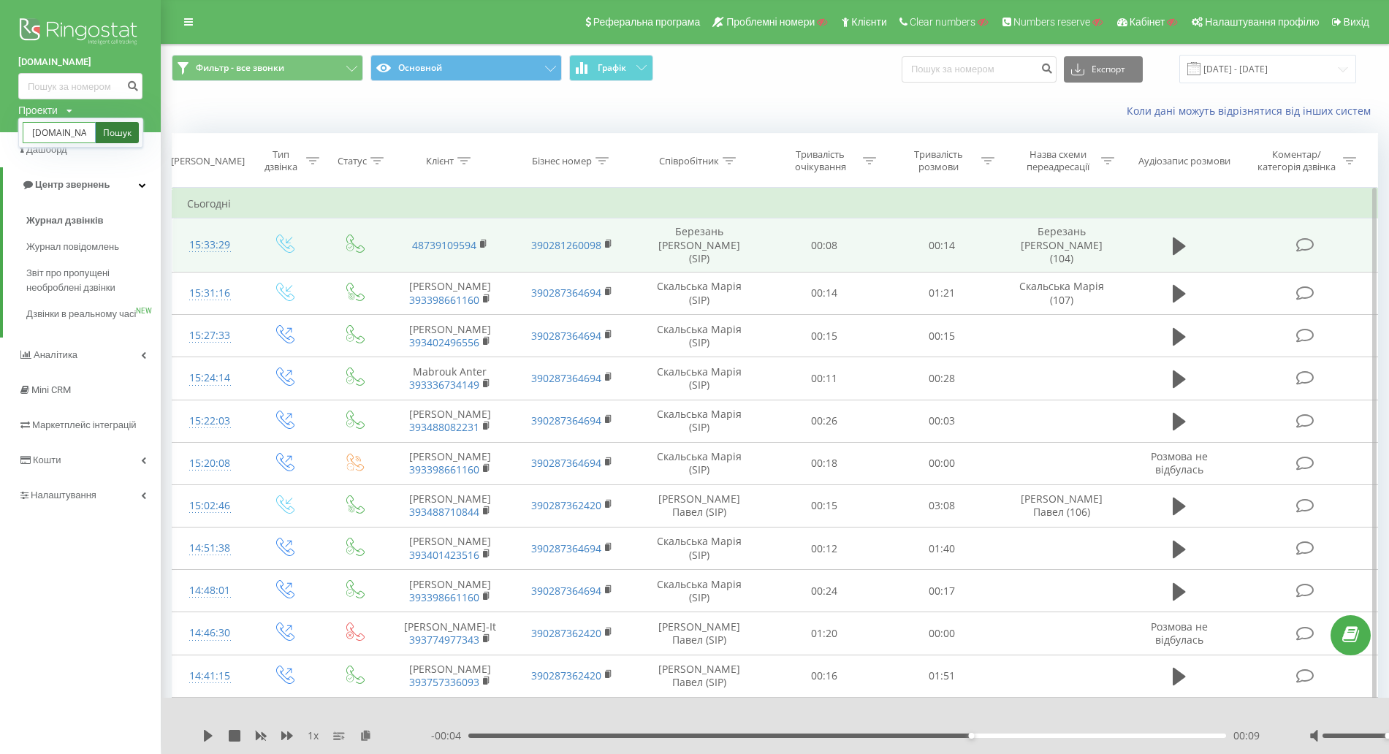
type input "vikonda.it"
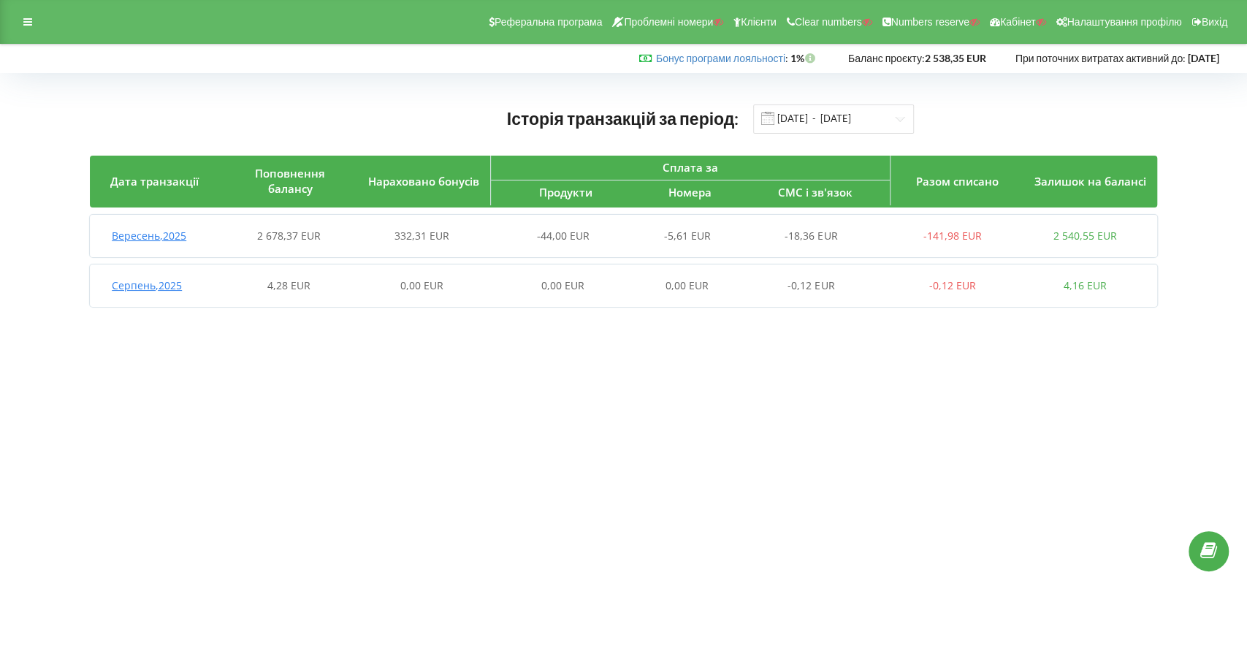
click at [339, 219] on div "Вересень , 2025 2 678,37 EUR 332,31 EUR -44,00 EUR -5,61 EUR -18,36 EUR -141,98…" at bounding box center [621, 235] width 1062 height 35
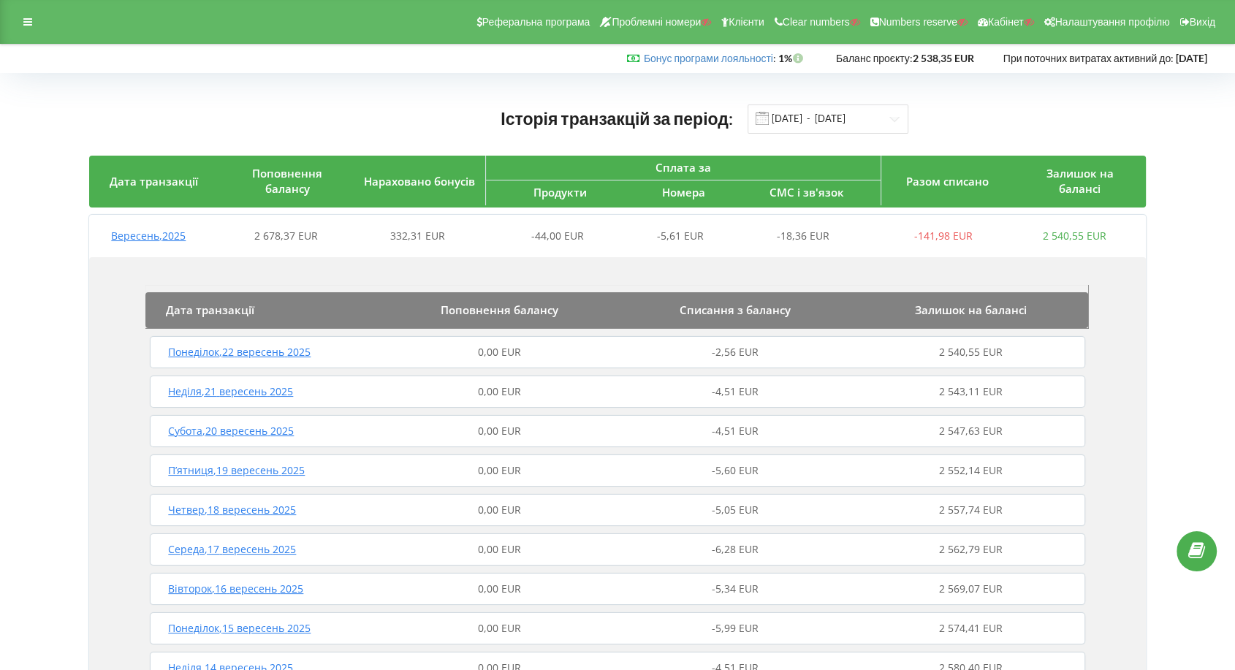
click at [619, 341] on div "Понеділок , 22 вересень 2025 0,00 EUR -2,56 EUR 2 540,55 EUR" at bounding box center [617, 352] width 942 height 35
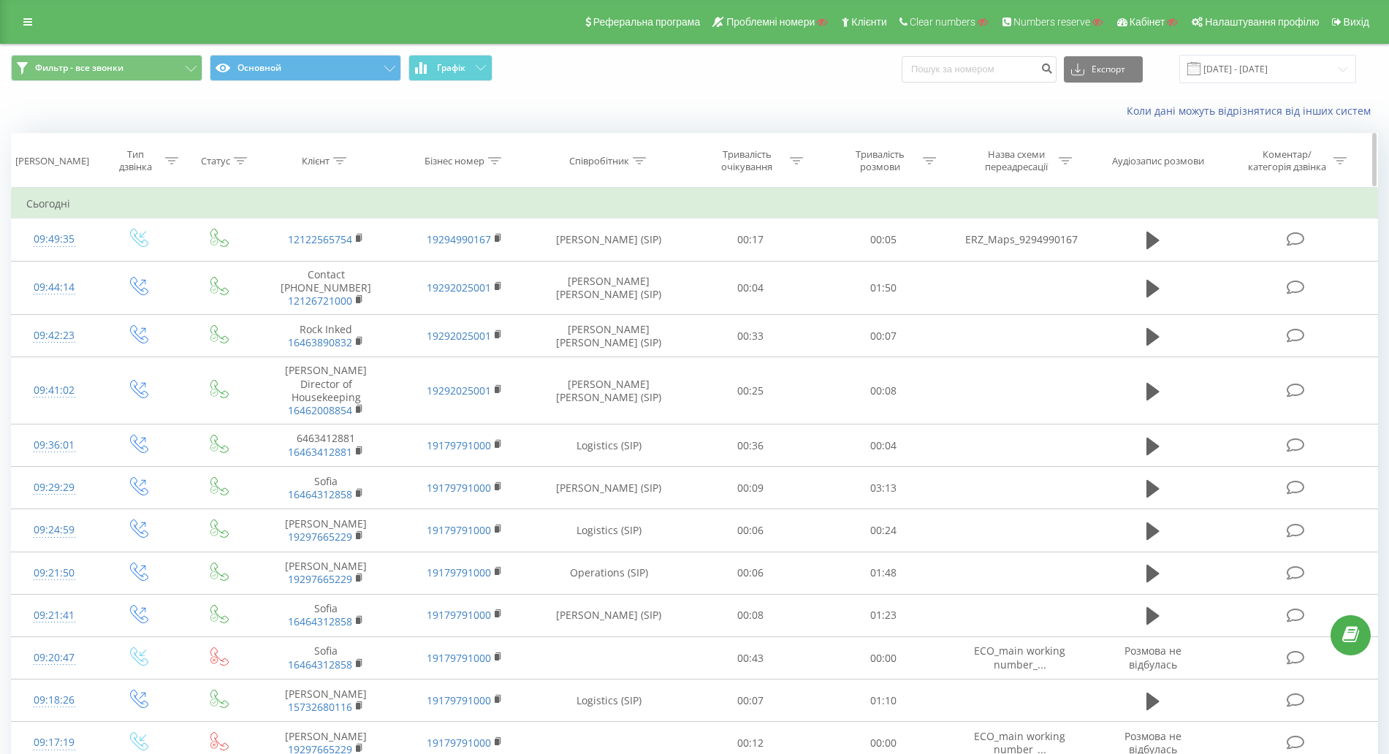
click at [328, 163] on div "Клієнт" at bounding box center [316, 161] width 28 height 12
click at [335, 273] on input "text" at bounding box center [326, 266] width 129 height 26
paste input "6462008854"
type input "6462008854"
click at [352, 298] on span "OK" at bounding box center [357, 294] width 41 height 23
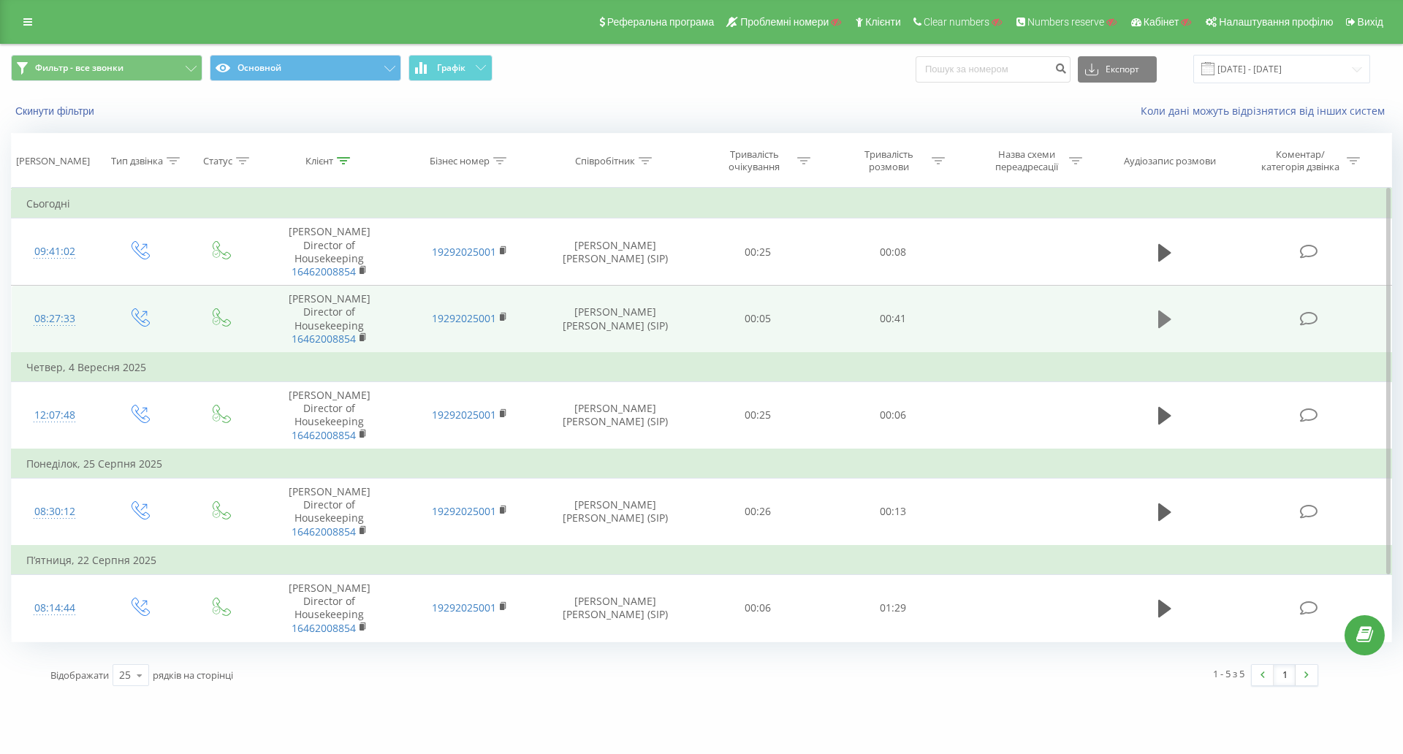
click at [1166, 311] on icon at bounding box center [1164, 320] width 13 height 18
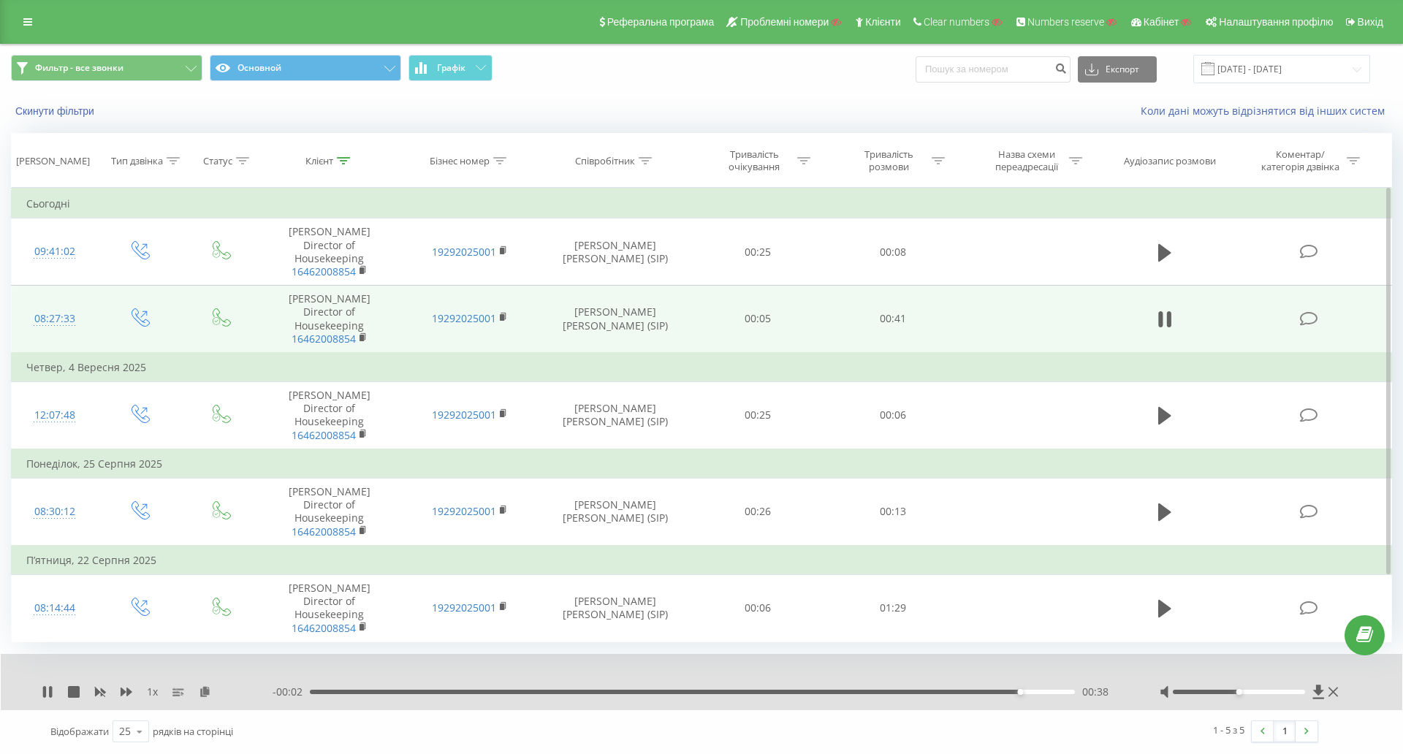
click at [58, 305] on div "08:27:33" at bounding box center [54, 319] width 57 height 28
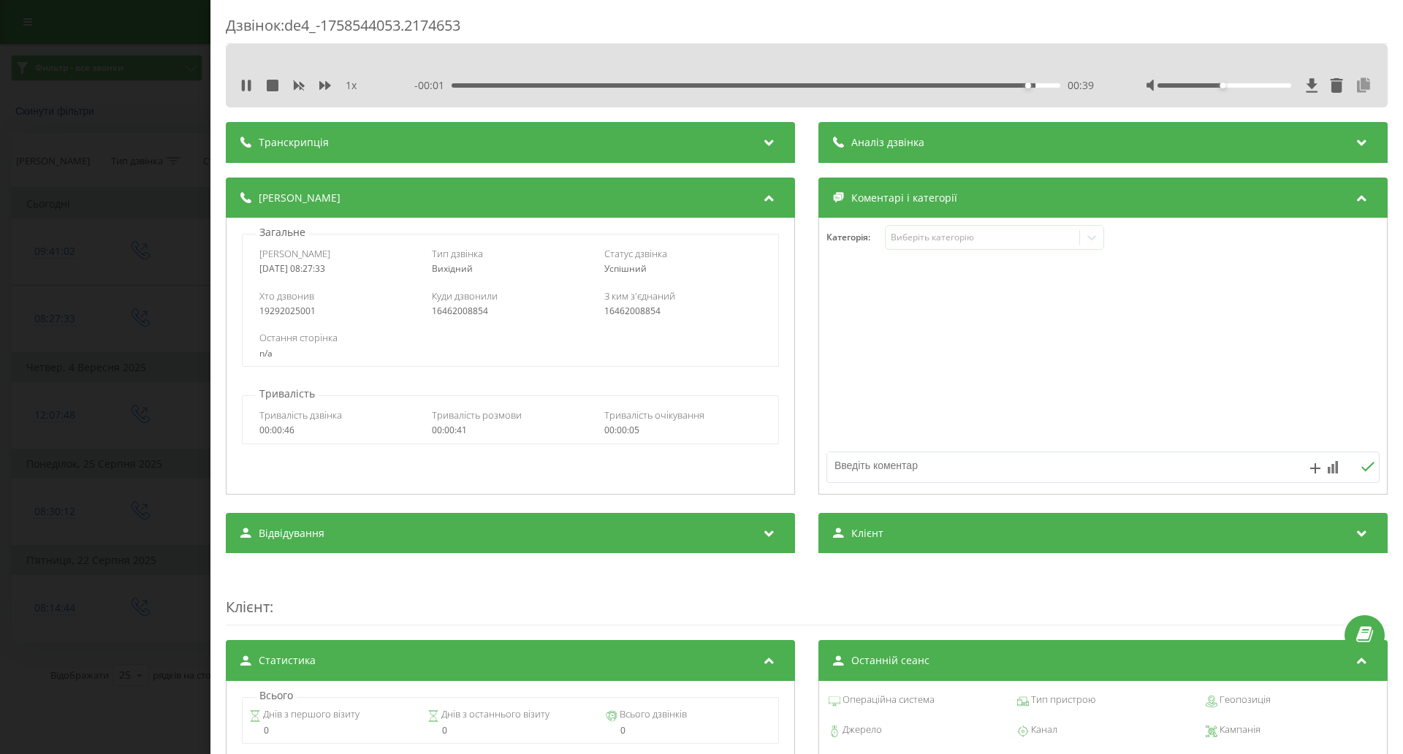
click at [1355, 84] on icon at bounding box center [1364, 85] width 18 height 15
click at [104, 360] on div "Дзвінок : de4_-1758544053.2174653 1 x 00:00 00:41 00:41 Транскрипція Для AI-ана…" at bounding box center [701, 377] width 1403 height 754
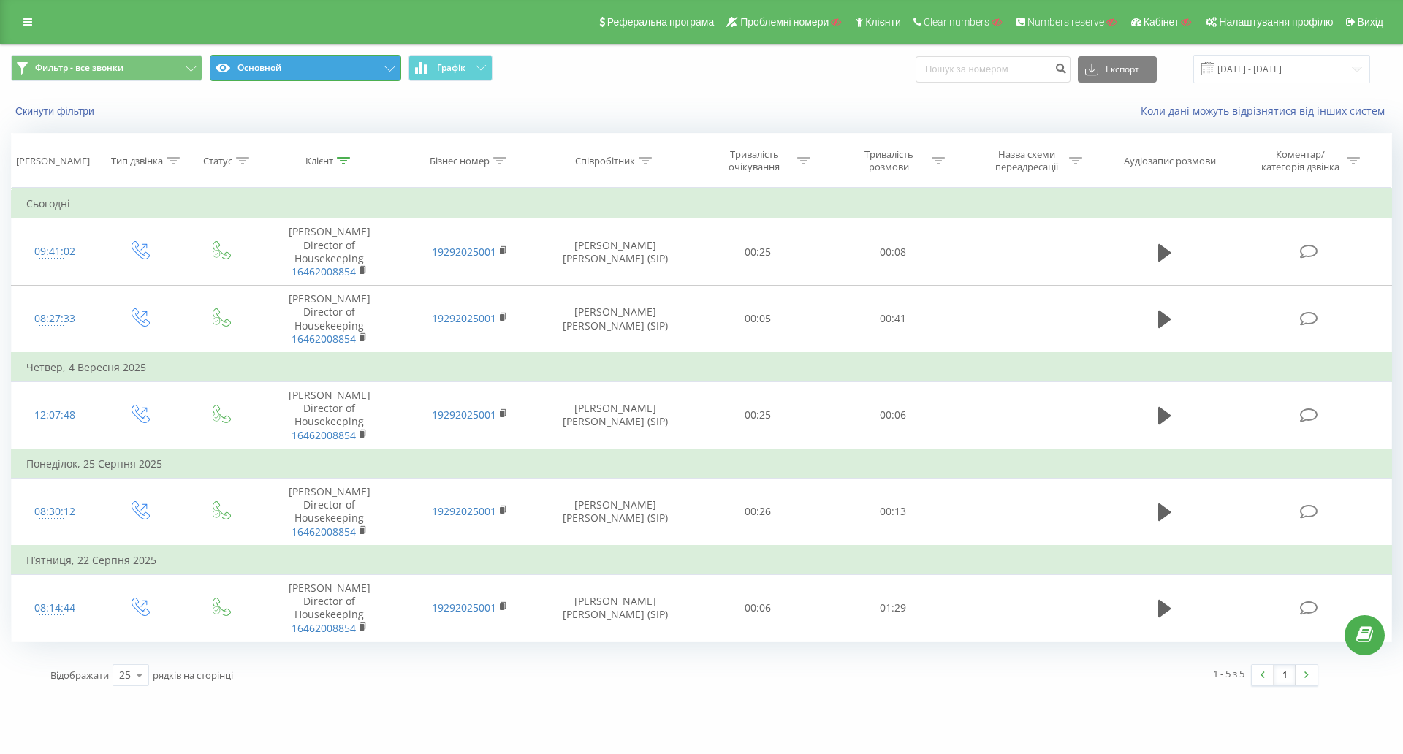
click at [263, 77] on button "Основной" at bounding box center [305, 68] width 191 height 26
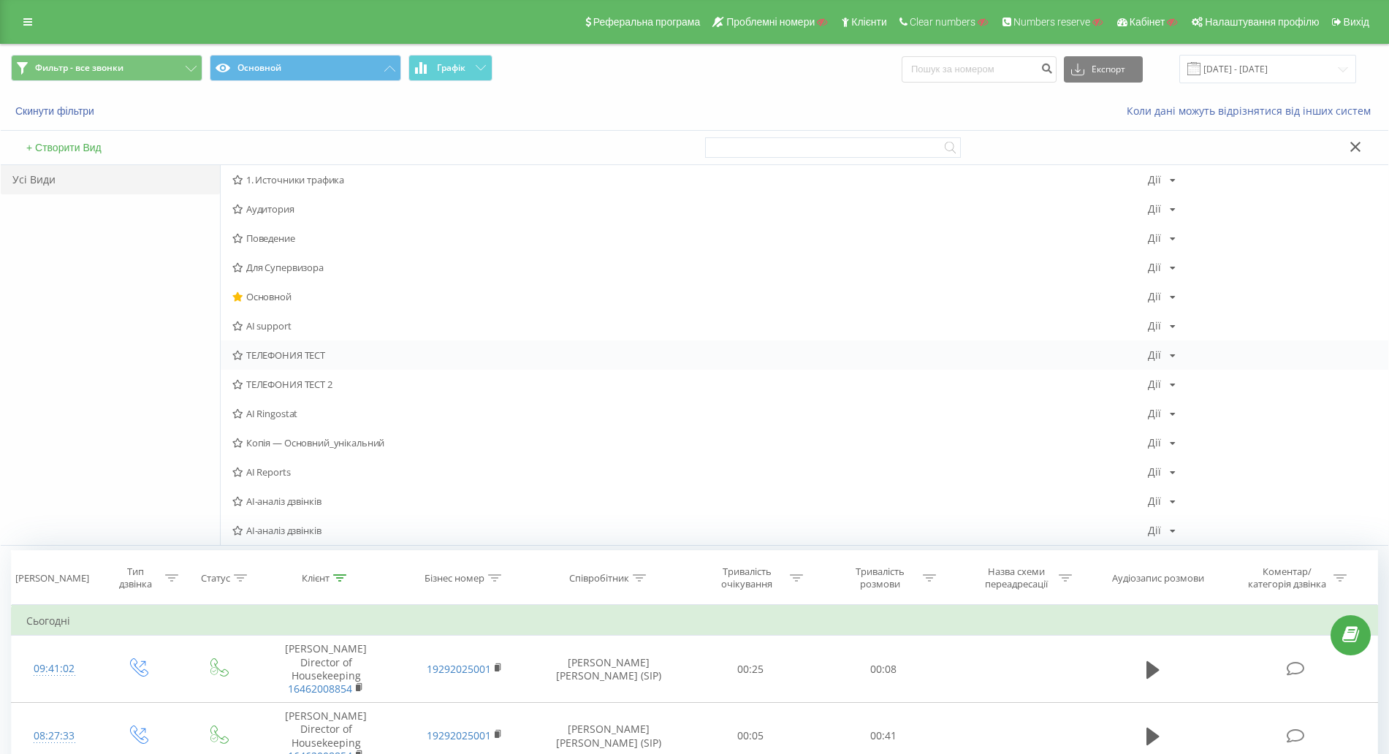
click at [305, 365] on div "ТЕЛЕФОНИЯ ТЕСТ [PERSON_NAME] Копіювати Видалити За замовчуванням Поділитися" at bounding box center [805, 355] width 1168 height 29
click at [305, 353] on span "ТЕЛЕФОНИЯ ТЕСТ" at bounding box center [690, 355] width 916 height 10
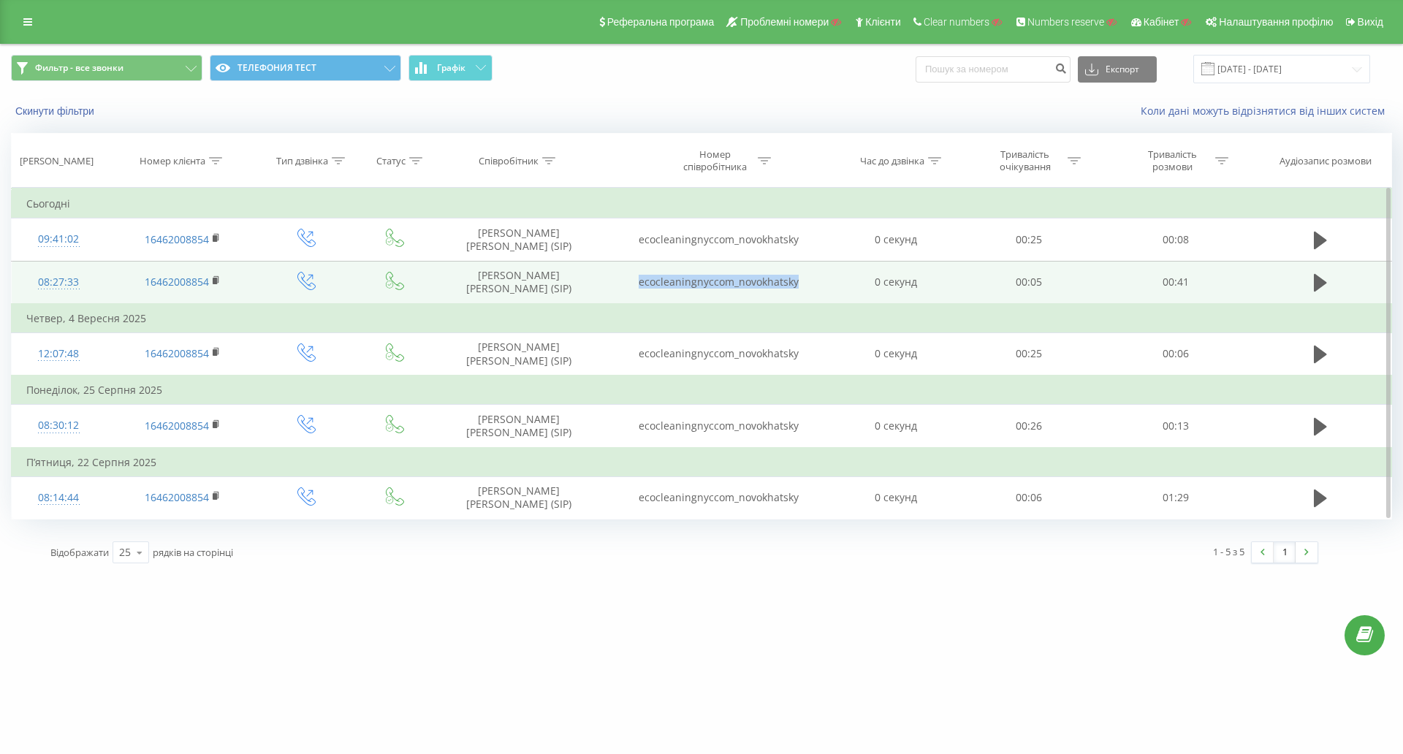
drag, startPoint x: 799, startPoint y: 286, endPoint x: 612, endPoint y: 289, distance: 187.8
click at [612, 289] on td "ecocleaningnyccom_novokhatsky" at bounding box center [719, 282] width 236 height 43
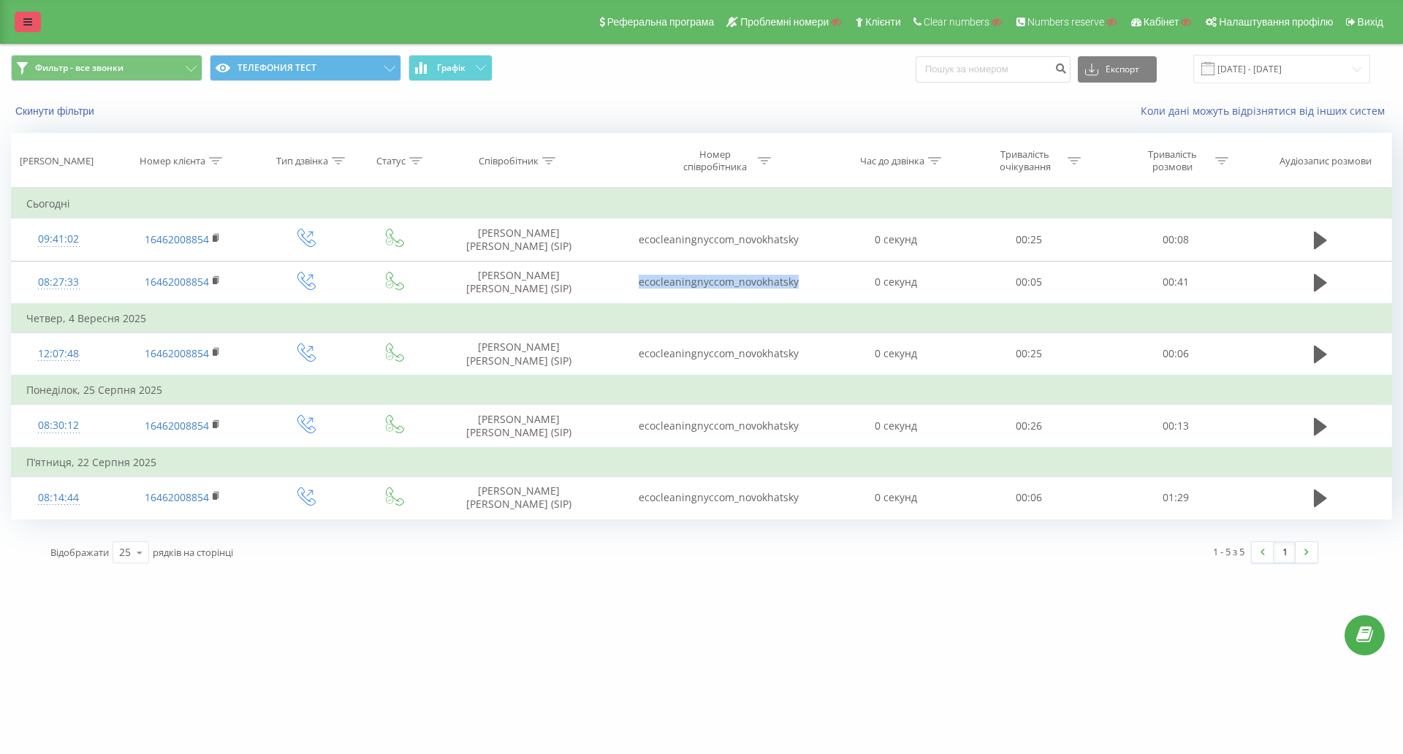
click at [26, 23] on icon at bounding box center [27, 22] width 9 height 10
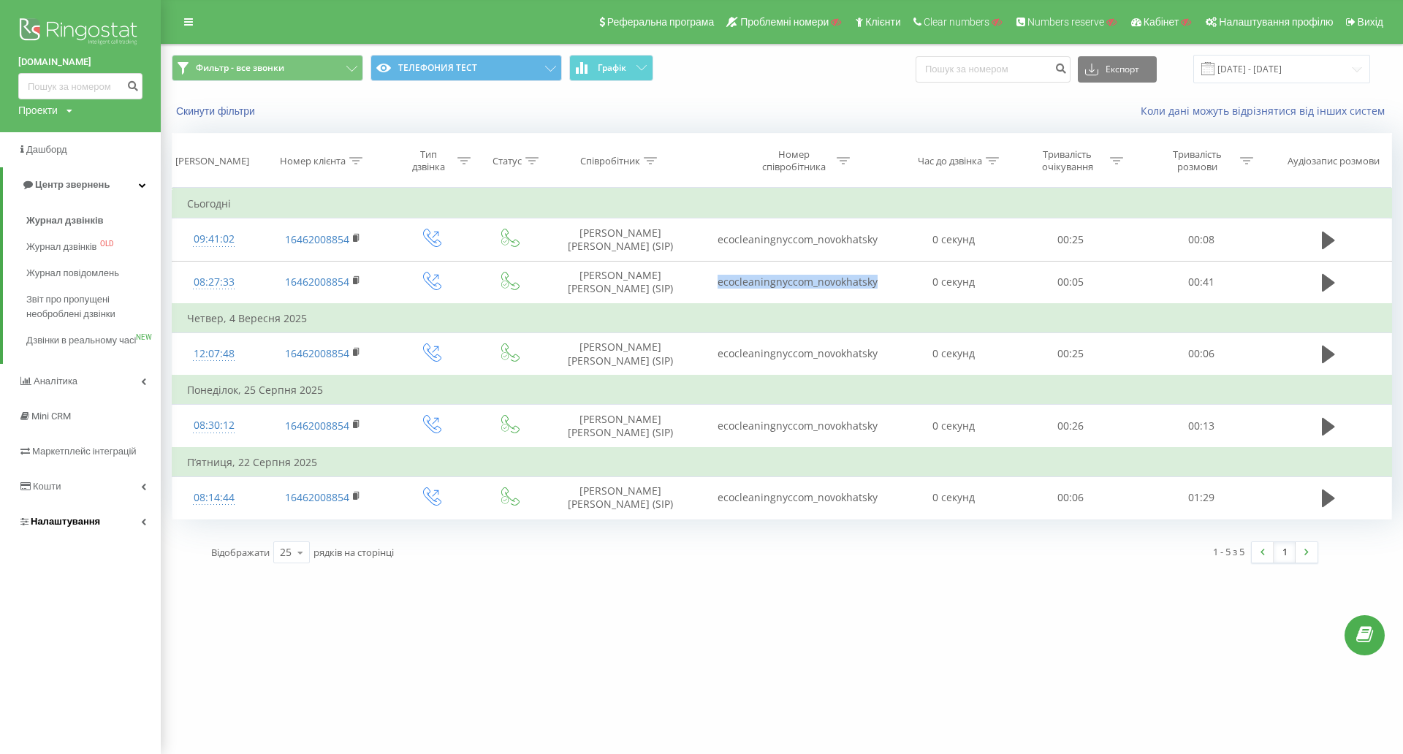
click at [83, 529] on span "Налаштування" at bounding box center [59, 521] width 82 height 15
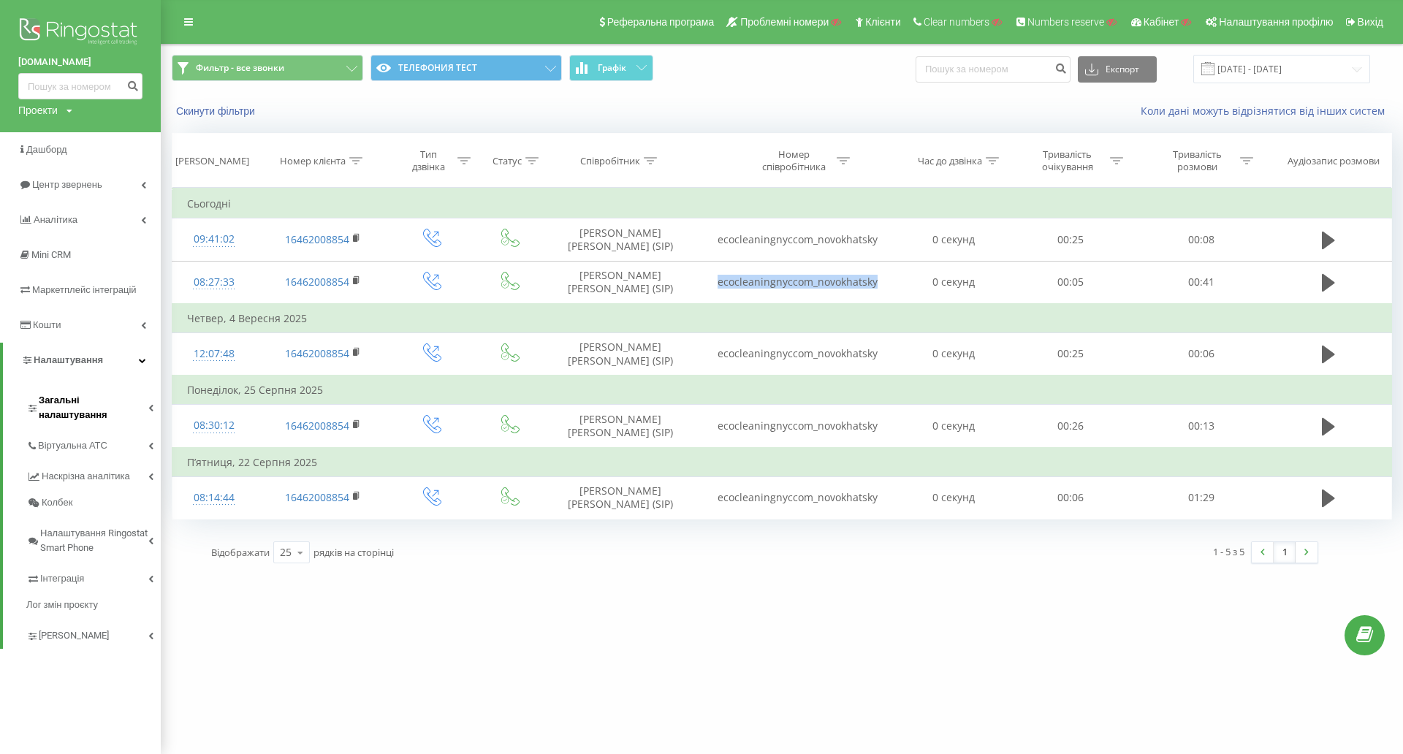
click at [91, 402] on span "Загальні налаштування" at bounding box center [94, 407] width 110 height 29
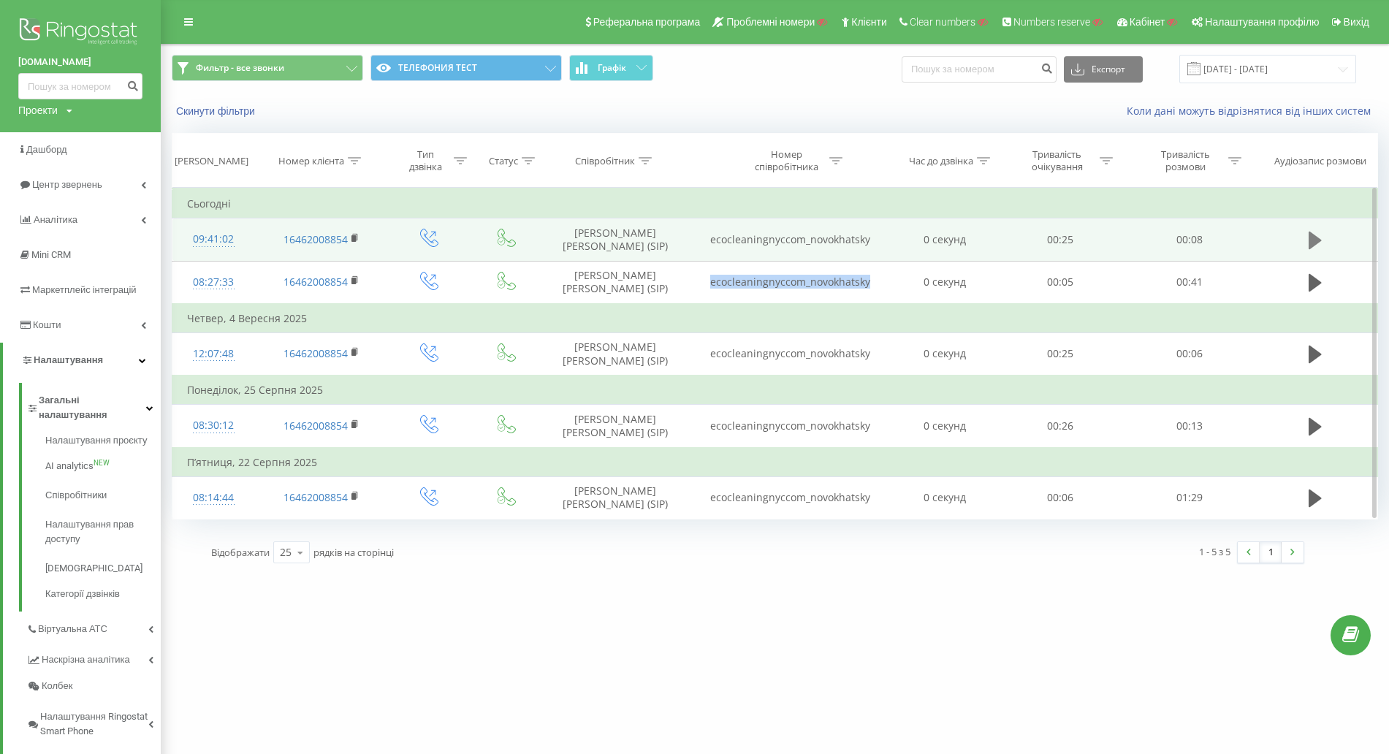
click at [1315, 237] on icon at bounding box center [1315, 241] width 13 height 18
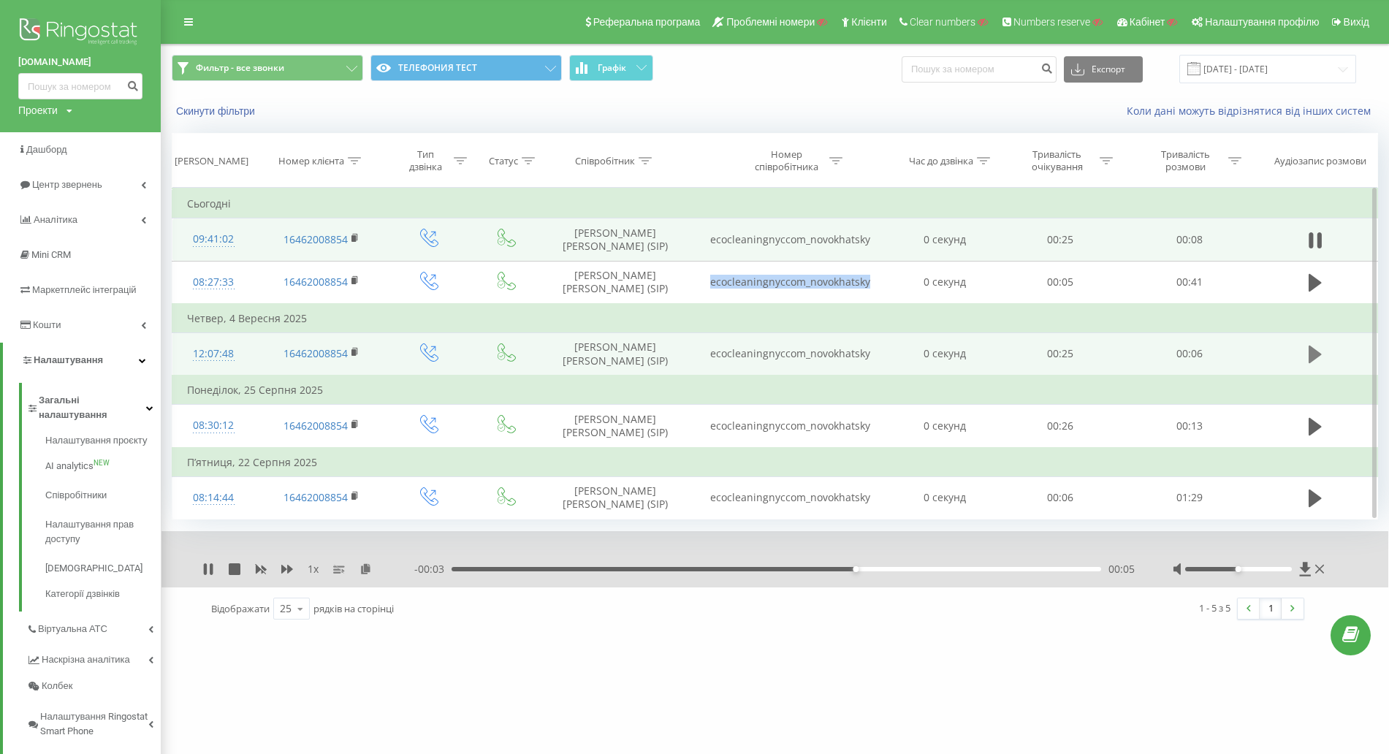
click at [1304, 349] on button at bounding box center [1315, 354] width 22 height 22
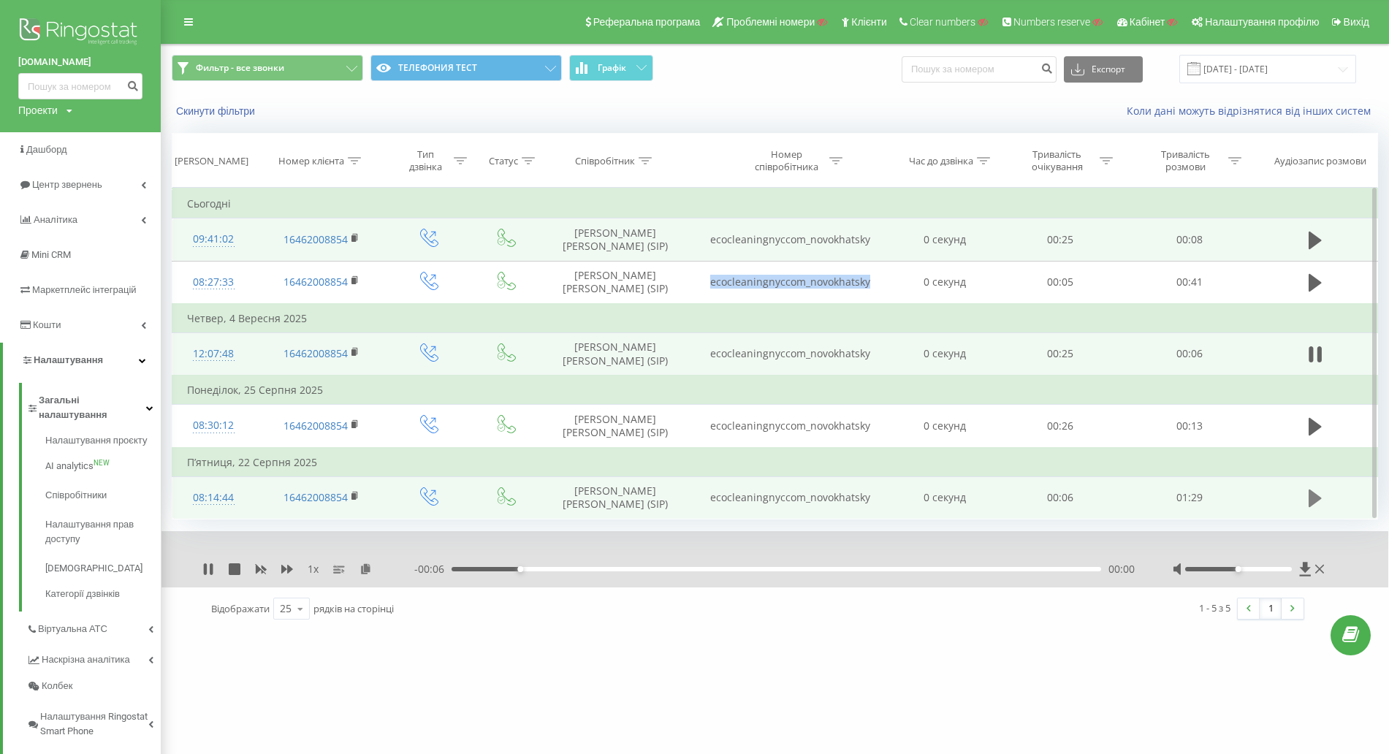
click at [1308, 487] on button at bounding box center [1315, 498] width 22 height 22
click at [211, 571] on icon at bounding box center [211, 569] width 3 height 12
click at [209, 504] on div at bounding box center [213, 504] width 53 height 1
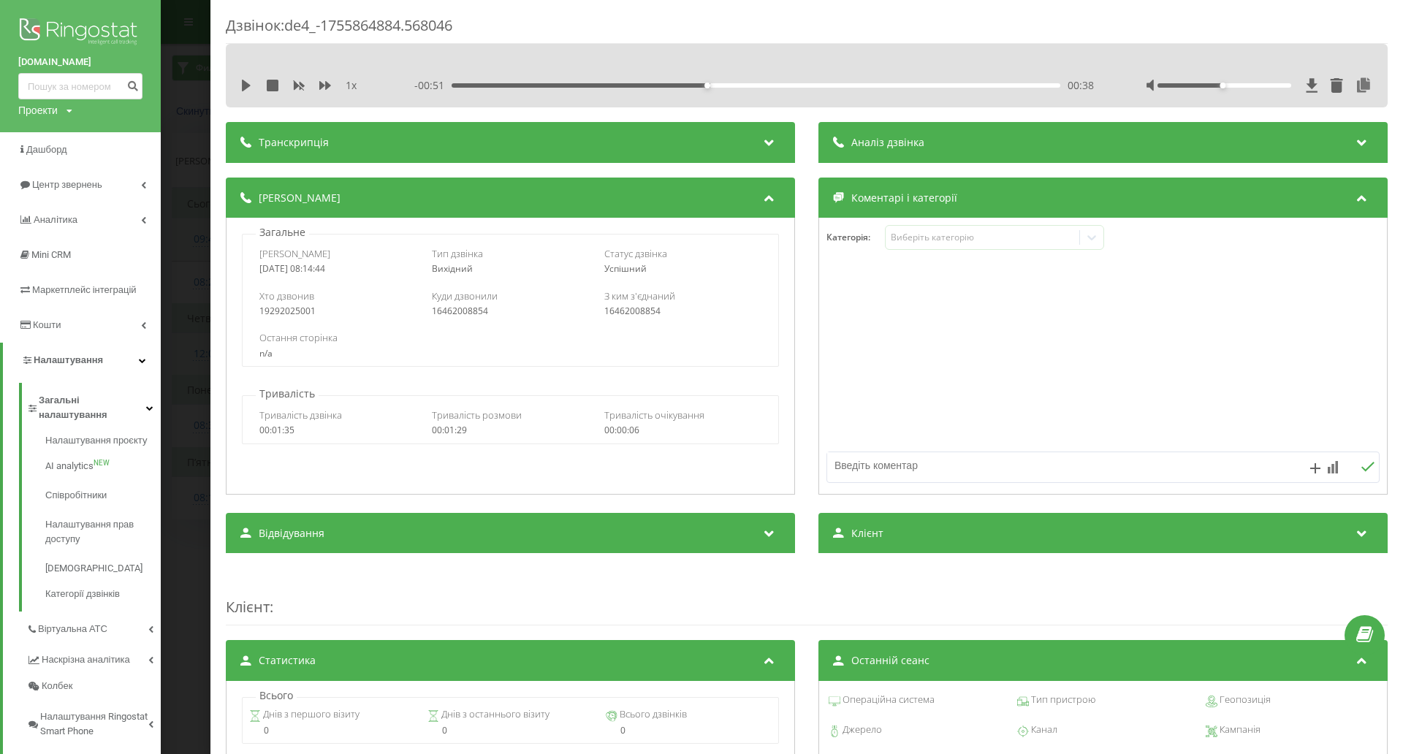
click at [1358, 88] on div at bounding box center [1339, 85] width 67 height 15
click at [1355, 88] on icon at bounding box center [1364, 85] width 18 height 15
click at [201, 357] on div "Дзвінок : de4_-1755864884.568046 1 x - 00:51 00:38 00:38 Транскрипція Для AI-ан…" at bounding box center [701, 377] width 1403 height 754
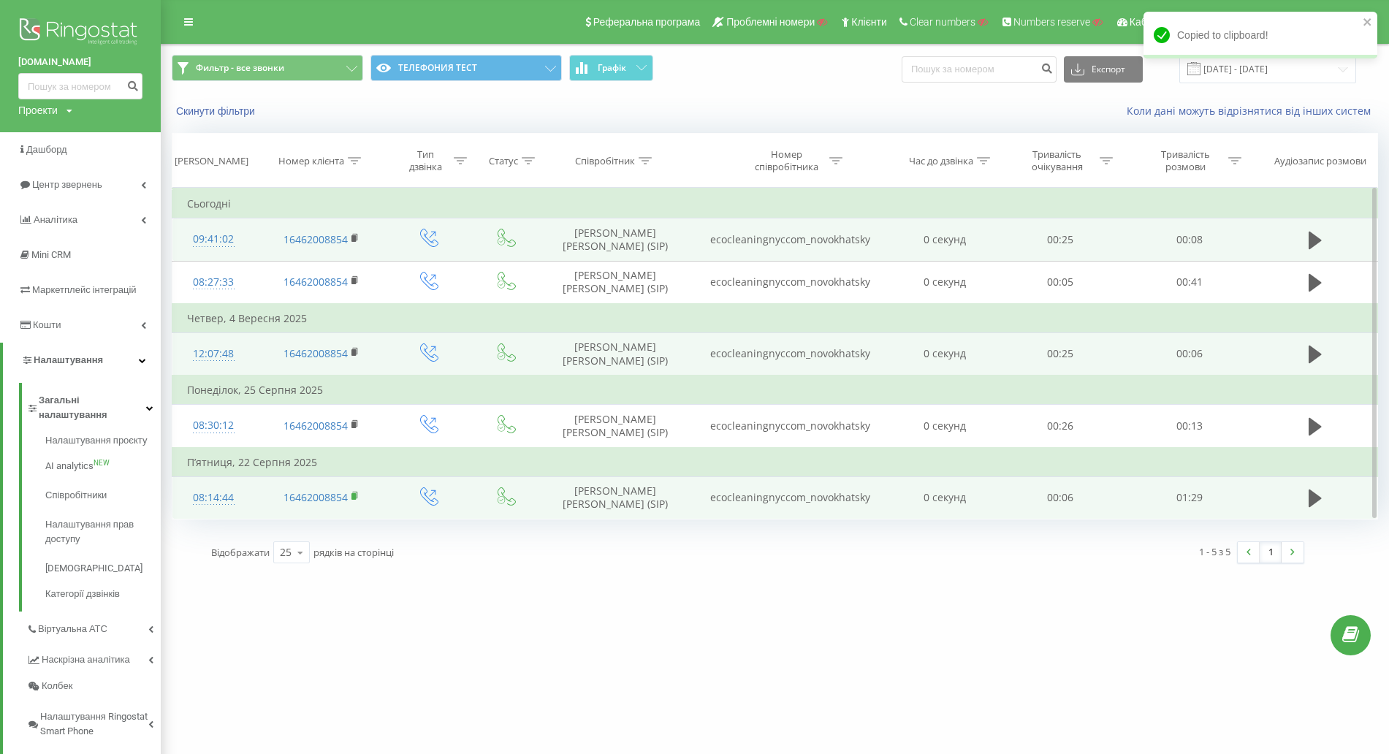
click at [357, 501] on icon at bounding box center [355, 496] width 8 height 10
